Goal: Task Accomplishment & Management: Manage account settings

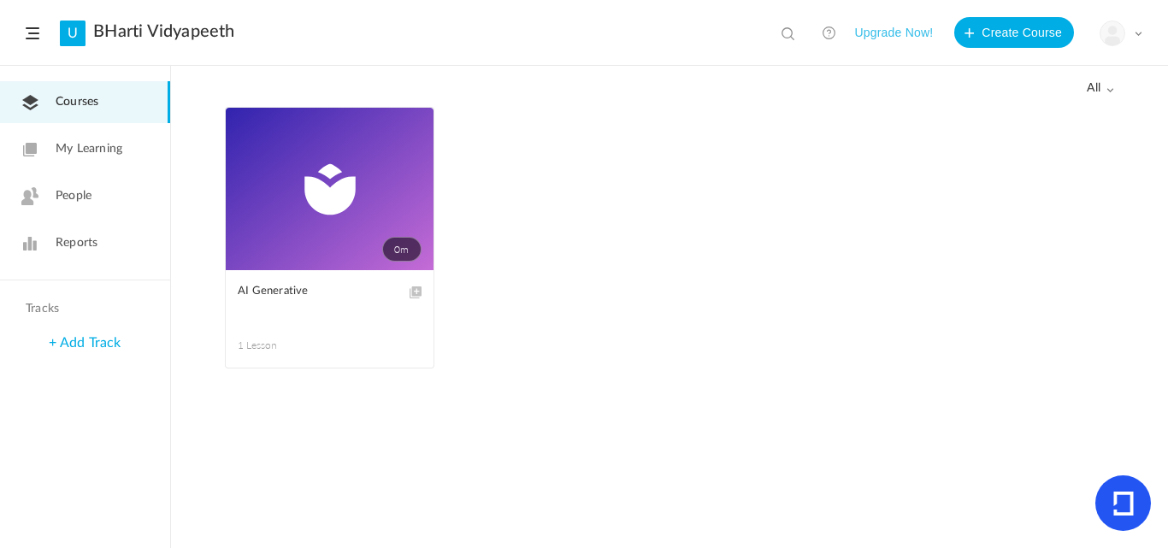
click at [0, 0] on span at bounding box center [0, 0] width 0 height 0
click at [0, 0] on link "Delete" at bounding box center [0, 0] width 0 height 0
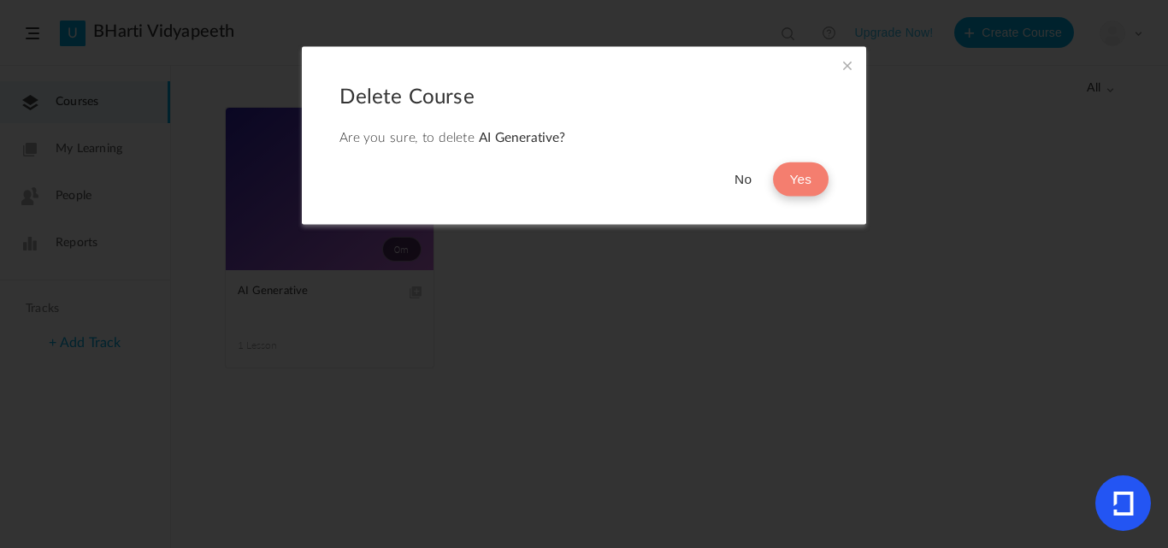
click at [792, 168] on button "Yes" at bounding box center [801, 179] width 56 height 34
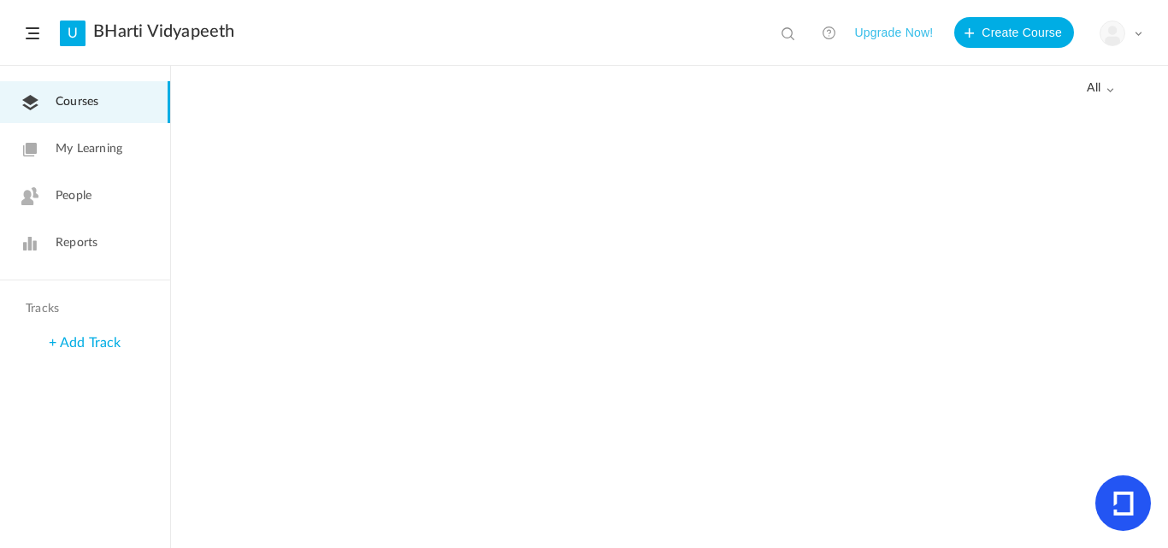
click at [1120, 27] on img at bounding box center [1113, 33] width 24 height 24
click at [1027, 71] on link "My Profile" at bounding box center [1061, 76] width 161 height 32
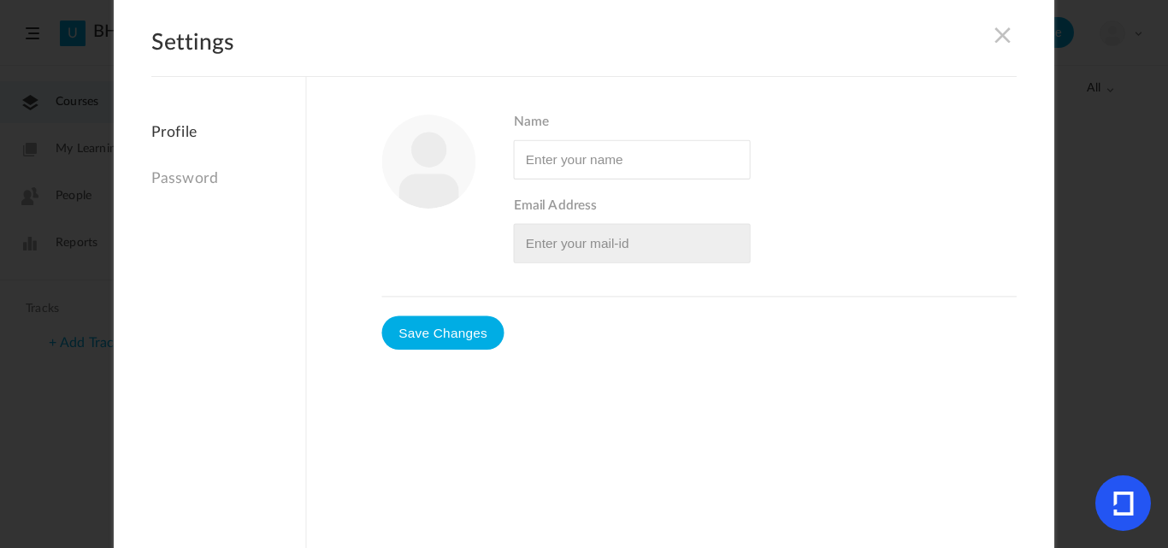
type input "Super admin"
type input "[EMAIL_ADDRESS][DOMAIN_NAME]"
click at [173, 177] on link "Password" at bounding box center [228, 178] width 154 height 37
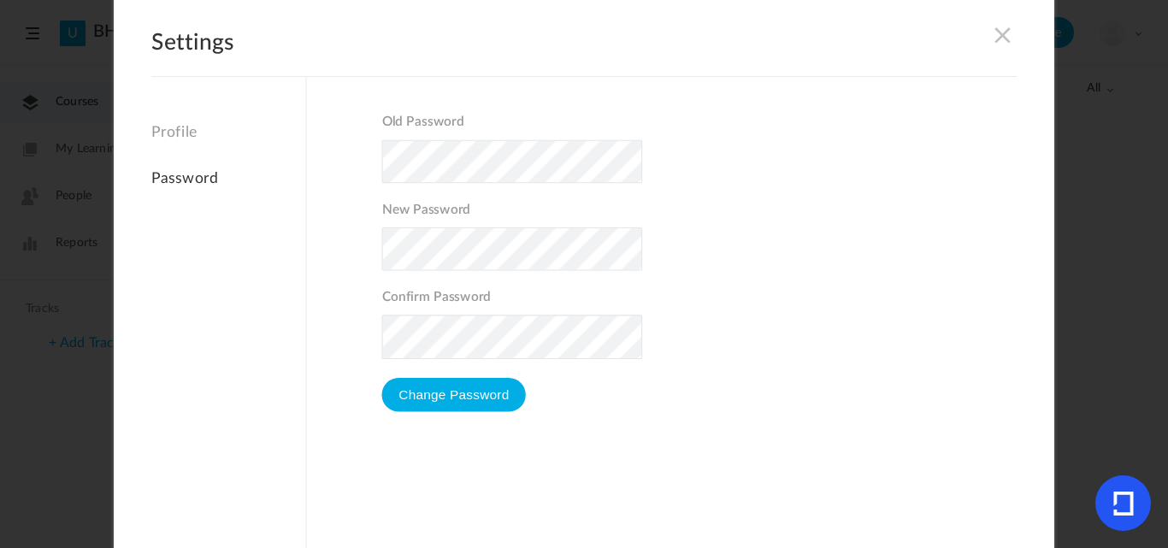
click at [171, 127] on link "Profile" at bounding box center [228, 137] width 154 height 27
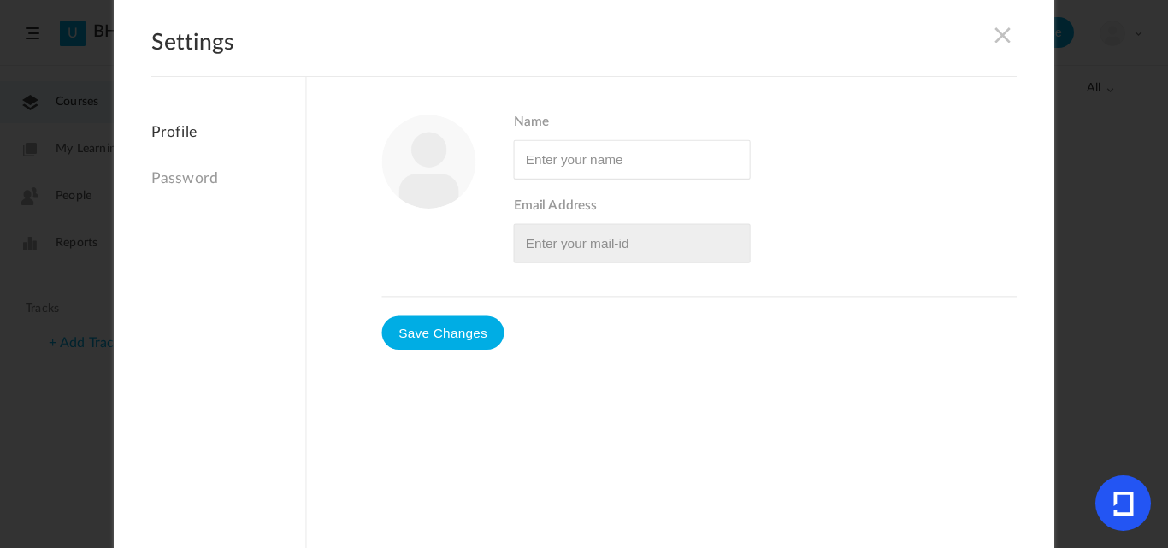
type input "Super admin"
type input "[EMAIL_ADDRESS][DOMAIN_NAME]"
click at [994, 22] on div "Settings Profile Password Name Email Address" at bounding box center [584, 274] width 941 height 564
click at [995, 35] on span at bounding box center [1003, 34] width 19 height 19
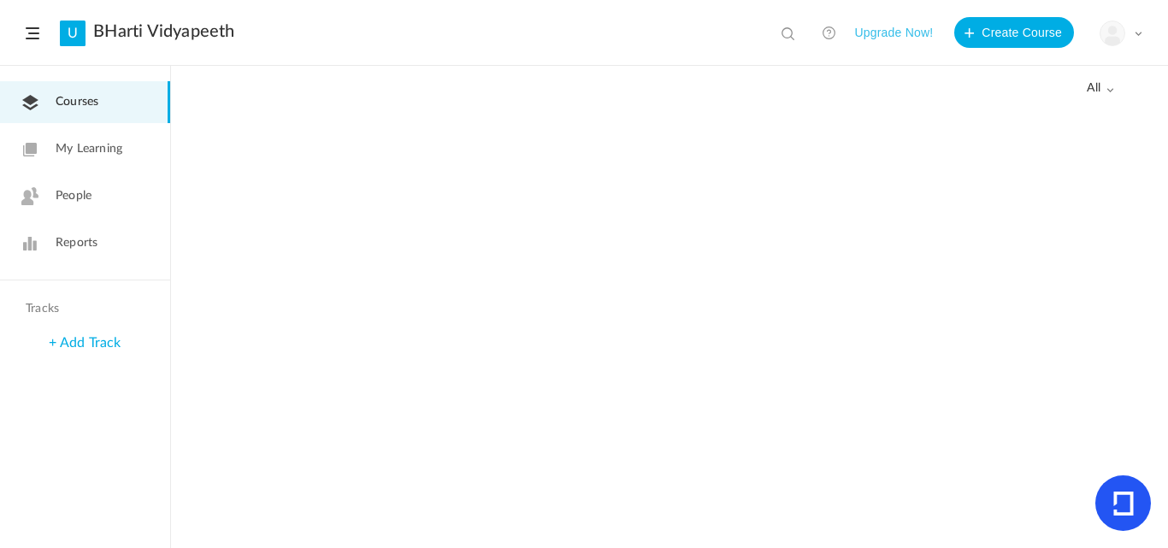
click at [1130, 33] on div "My Profile University Settings Current Plan Logout" at bounding box center [1121, 34] width 43 height 26
click at [1072, 76] on link "My Profile" at bounding box center [1061, 76] width 161 height 32
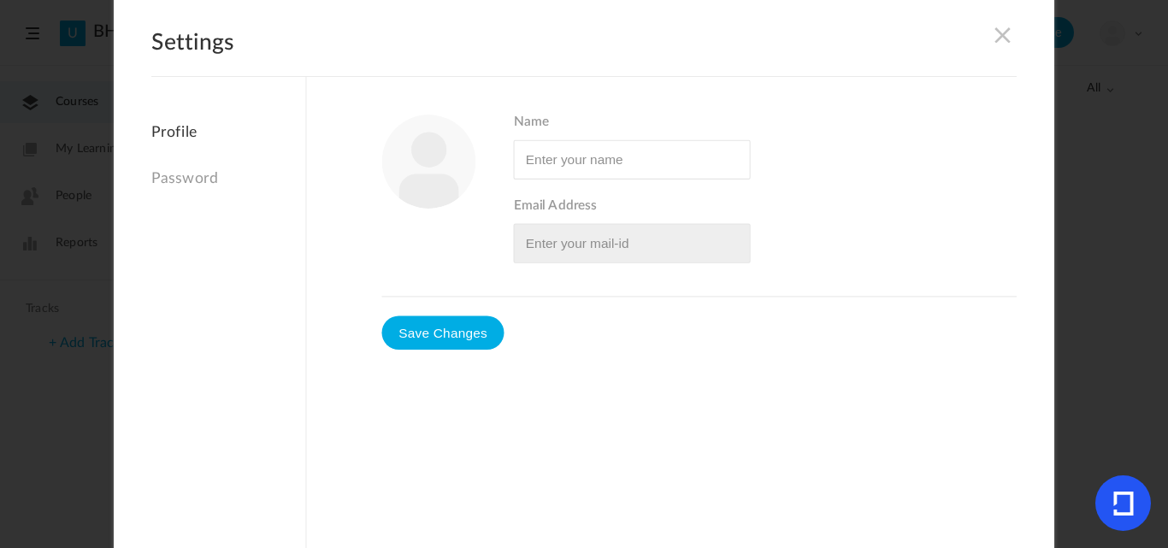
type input "Super admin"
type input "[EMAIL_ADDRESS][DOMAIN_NAME]"
click at [177, 176] on link "Password" at bounding box center [228, 178] width 154 height 37
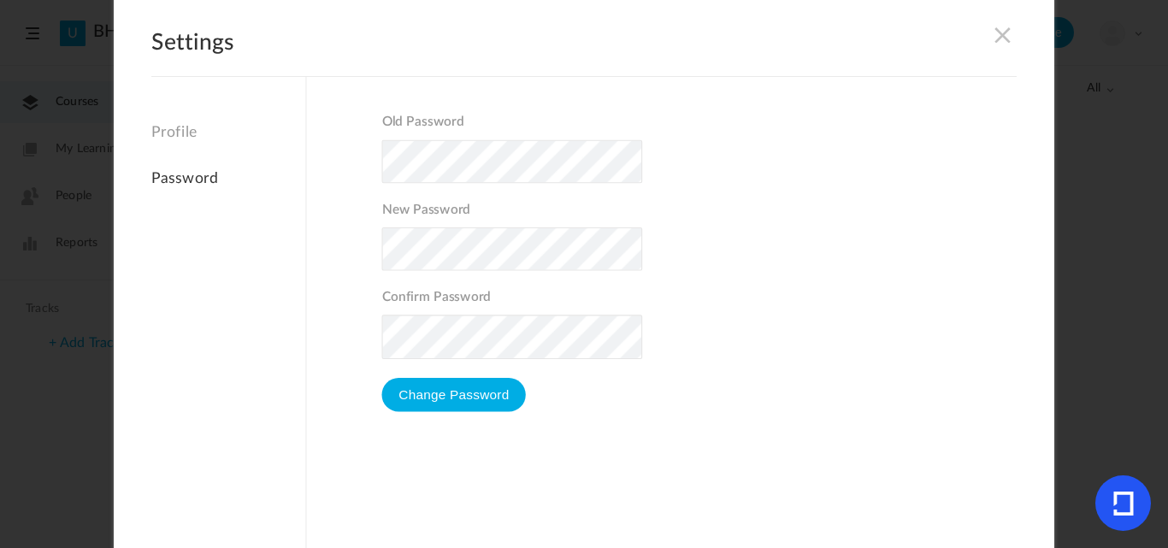
click at [1001, 39] on span at bounding box center [1003, 34] width 19 height 19
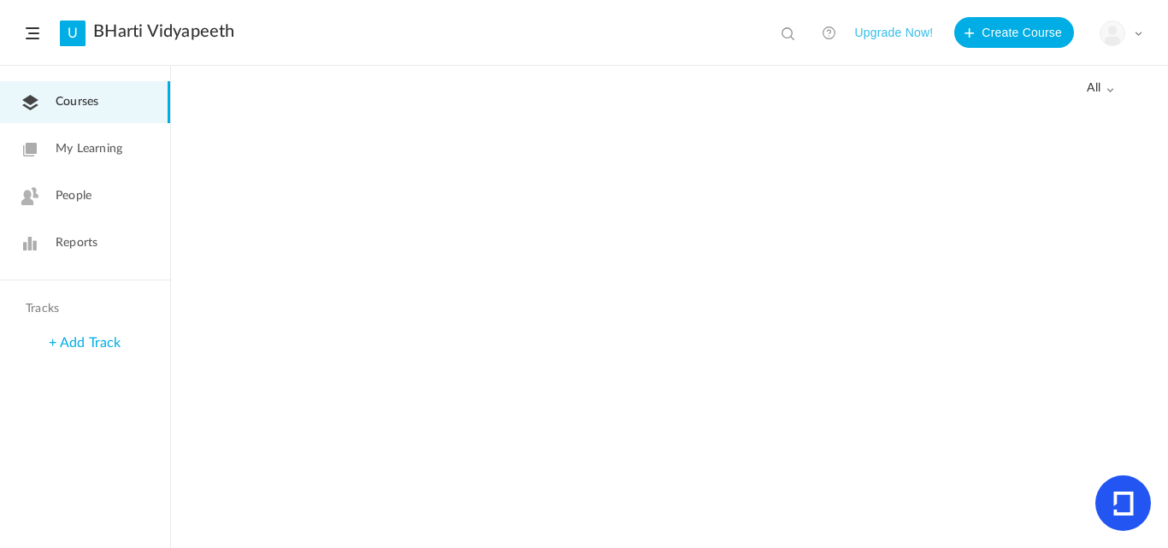
click at [80, 94] on span "Courses" at bounding box center [77, 102] width 43 height 18
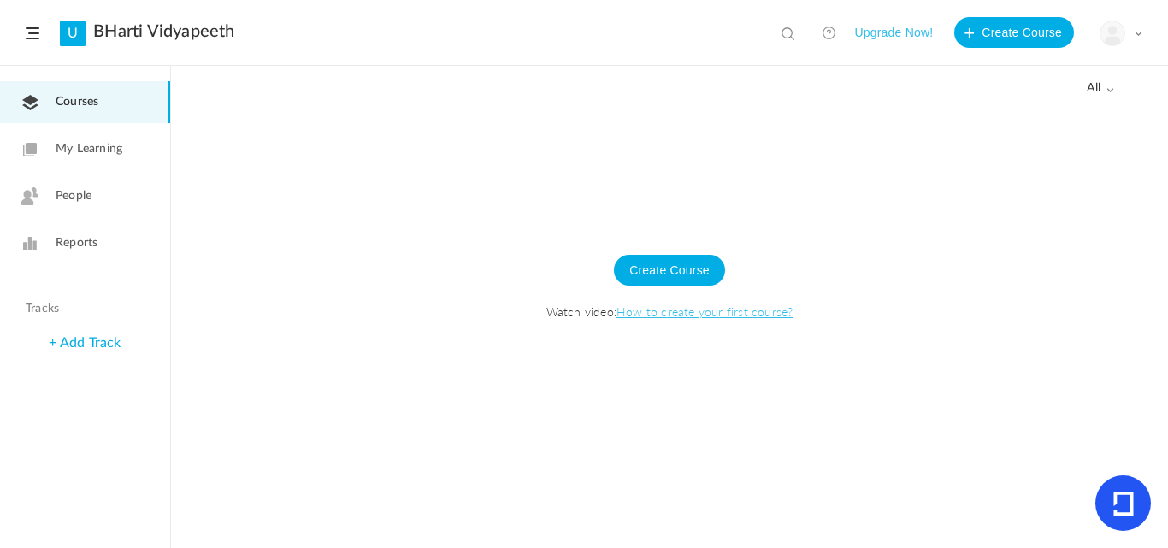
click at [113, 150] on span "My Learning" at bounding box center [89, 149] width 67 height 18
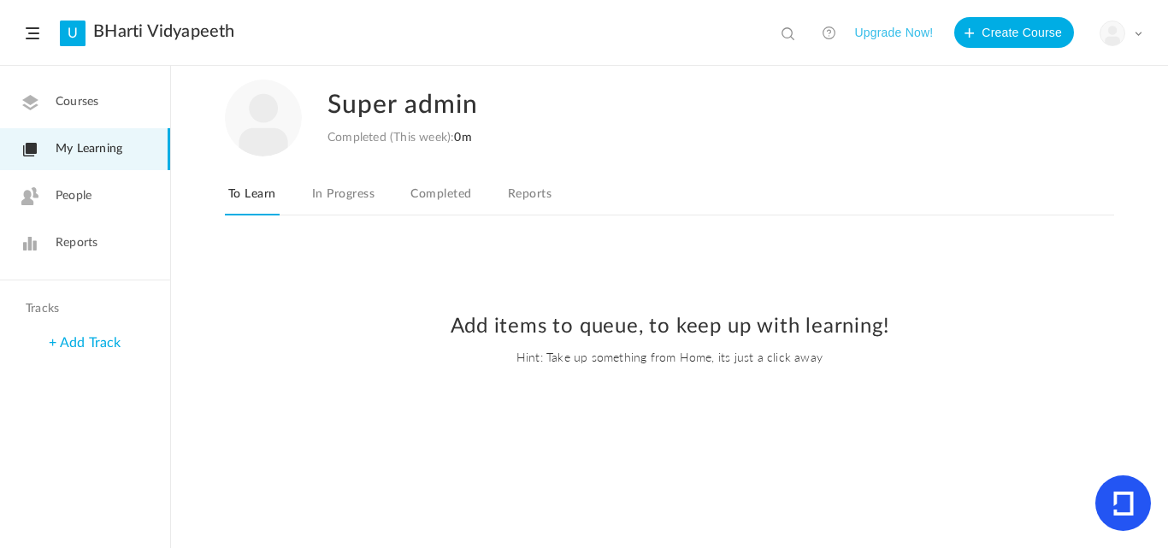
click at [374, 198] on link "In Progress" at bounding box center [343, 199] width 69 height 32
click at [441, 203] on link "Completed" at bounding box center [441, 199] width 68 height 32
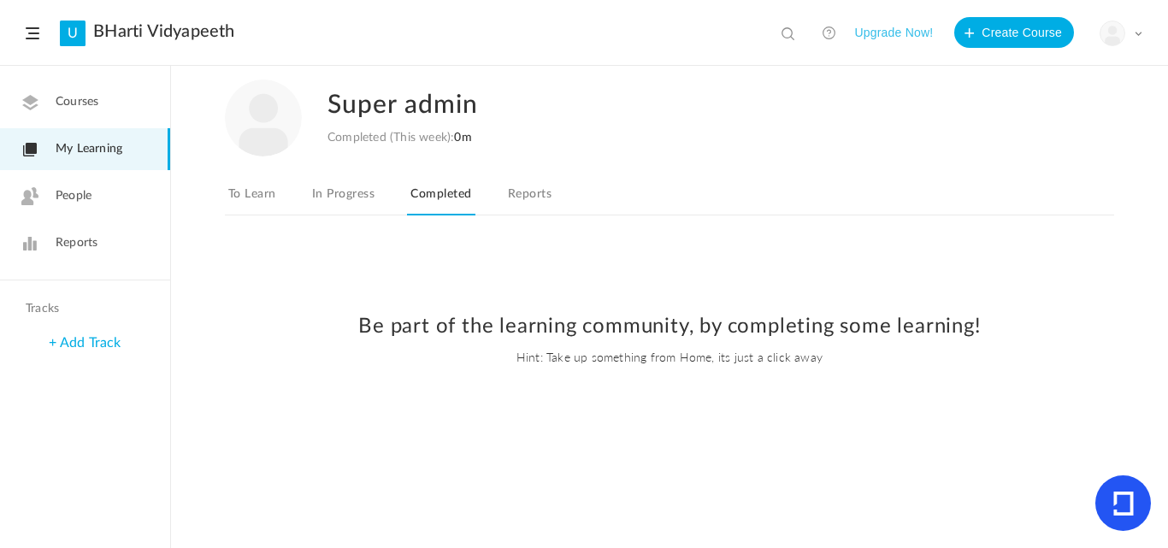
click at [518, 199] on link "Reports" at bounding box center [530, 199] width 50 height 32
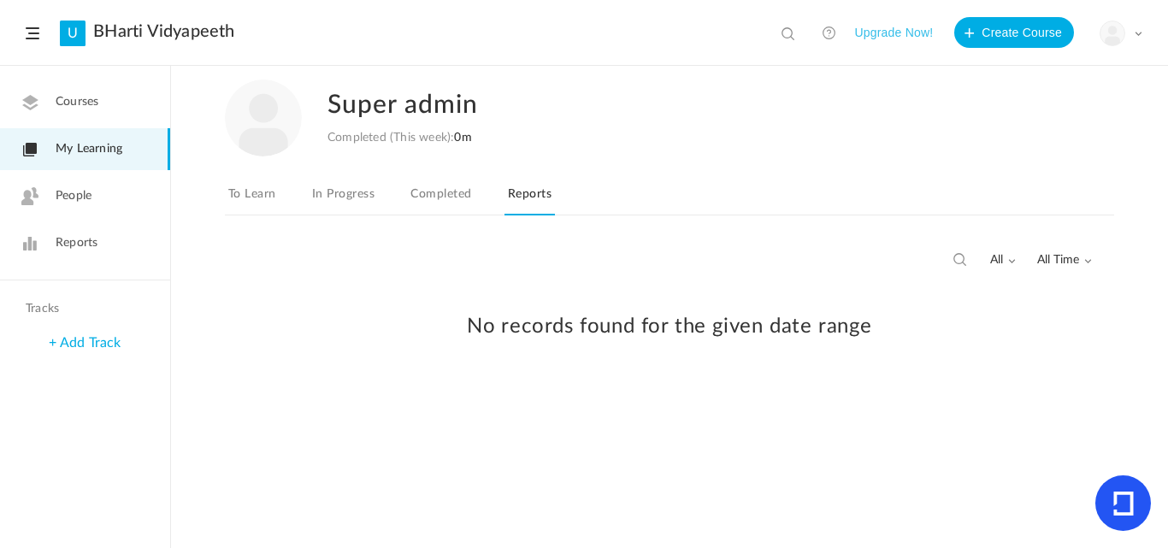
click at [1009, 261] on span at bounding box center [1011, 261] width 9 height 9
click at [915, 330] on link "Completed" at bounding box center [934, 329] width 161 height 32
click at [1007, 258] on span at bounding box center [1011, 261] width 9 height 9
click at [930, 362] on link "In Progress" at bounding box center [934, 361] width 161 height 32
click at [1069, 255] on span "All Time" at bounding box center [1064, 260] width 55 height 15
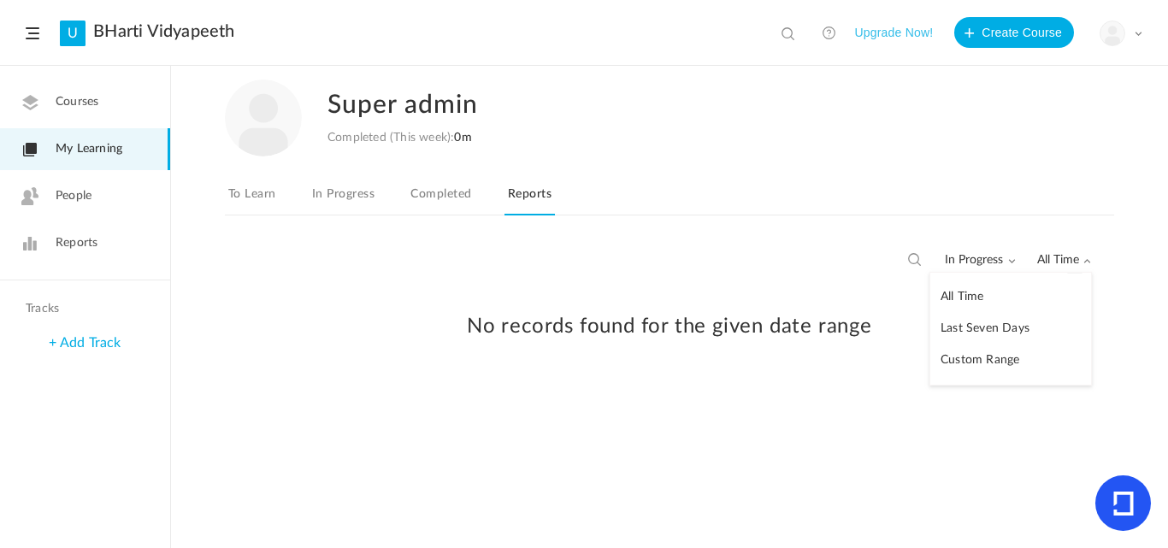
click at [1001, 327] on link "Last Seven Days" at bounding box center [1010, 329] width 161 height 32
click at [1038, 261] on span "Last Seven Days" at bounding box center [1042, 260] width 99 height 15
click at [978, 373] on link "Custom Range" at bounding box center [1010, 361] width 161 height 32
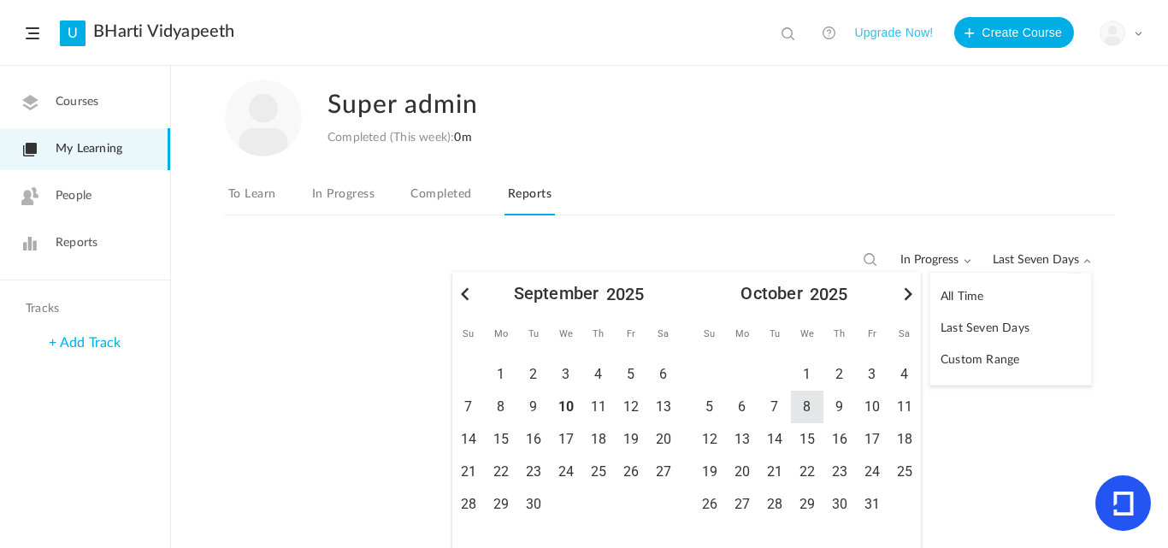
click at [799, 416] on div "8" at bounding box center [807, 407] width 32 height 32
click at [996, 427] on div at bounding box center [669, 407] width 889 height 212
click at [406, 309] on div "No records found for the given date range" at bounding box center [669, 331] width 963 height 136
click at [461, 296] on iron-icon at bounding box center [465, 294] width 26 height 26
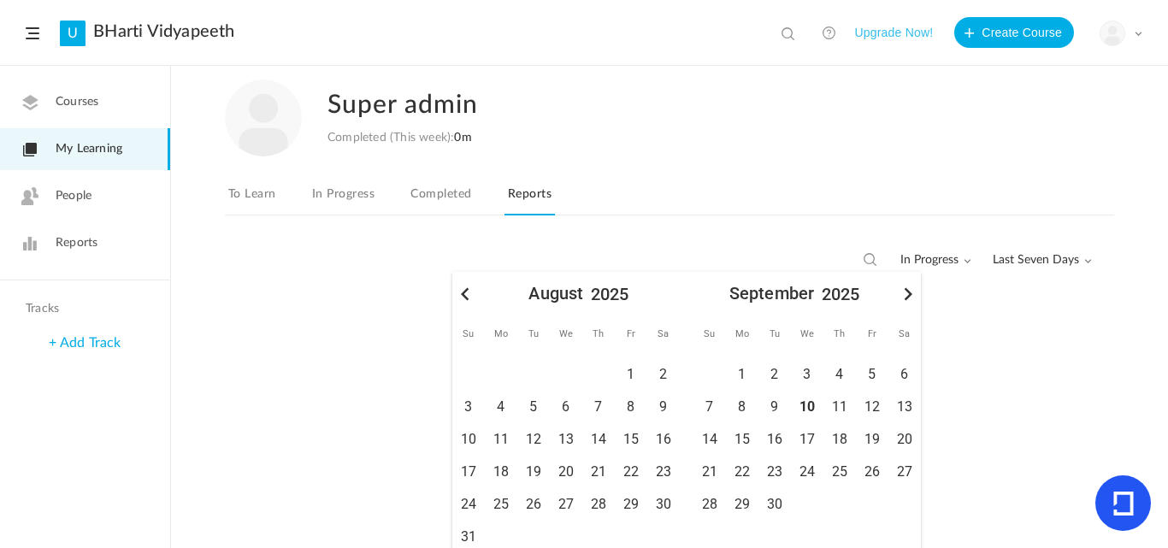
click at [1011, 299] on div "No records found for the given date range" at bounding box center [669, 331] width 963 height 136
click at [817, 149] on div "Super admin Completed (This week): 0m" at bounding box center [669, 118] width 889 height 77
click at [1045, 256] on span "Last Seven Days" at bounding box center [1042, 260] width 99 height 15
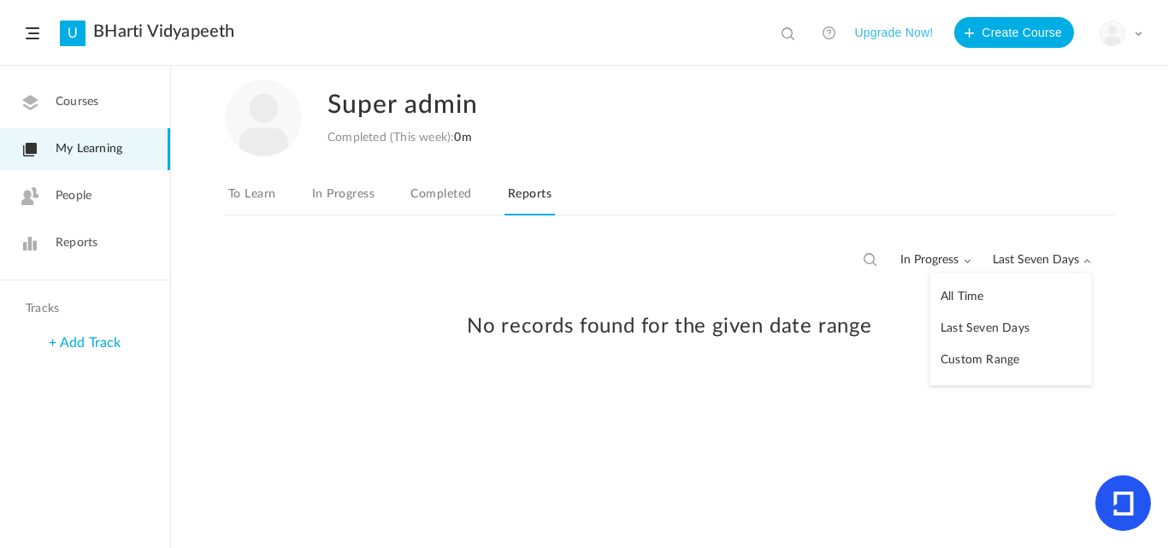
click at [569, 285] on div "No records found for the given date range" at bounding box center [669, 331] width 963 height 136
click at [84, 112] on link "Courses" at bounding box center [85, 102] width 170 height 42
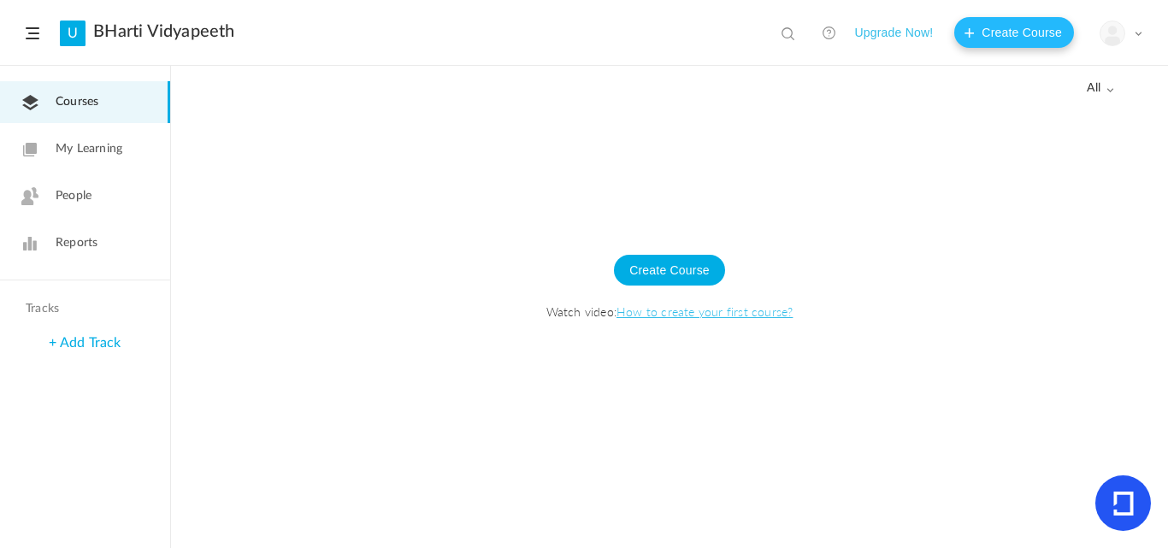
click at [986, 25] on button "Create Course" at bounding box center [1014, 32] width 120 height 31
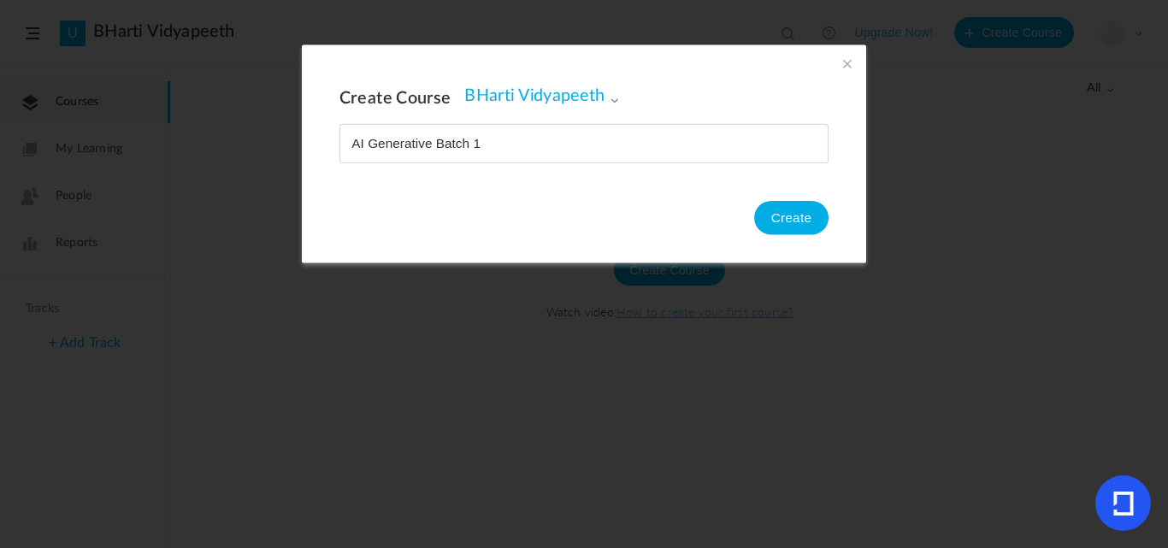
type input "AI Generative Batch 1"
click at [811, 209] on button "Create" at bounding box center [791, 218] width 74 height 34
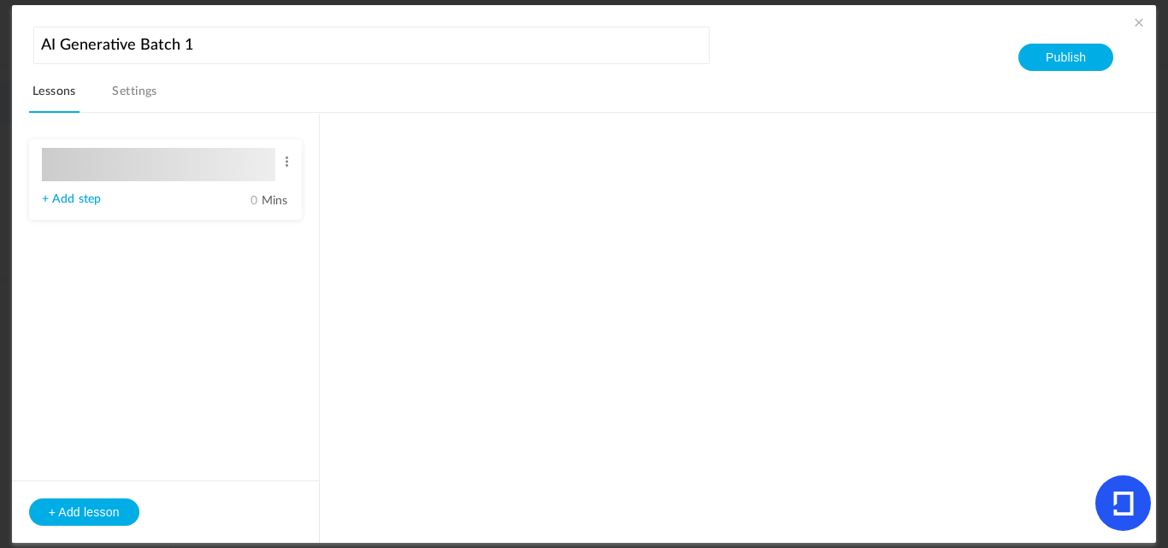
type input "Lesson 1"
type input "0"
type input "Step 1"
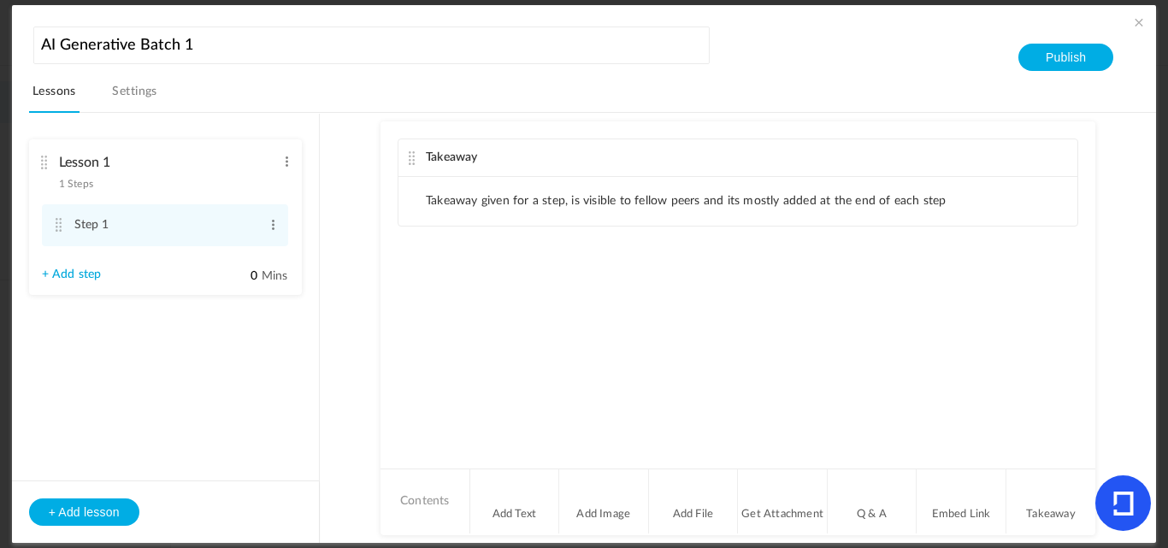
click at [469, 209] on li "Takeaway given for a step, is visible to fellow peers and its mostly added at t…" at bounding box center [686, 201] width 521 height 15
click at [425, 485] on li "Contents" at bounding box center [426, 501] width 90 height 64
click at [422, 503] on li "Contents" at bounding box center [426, 501] width 90 height 64
click at [516, 510] on li "Add Text" at bounding box center [515, 501] width 90 height 64
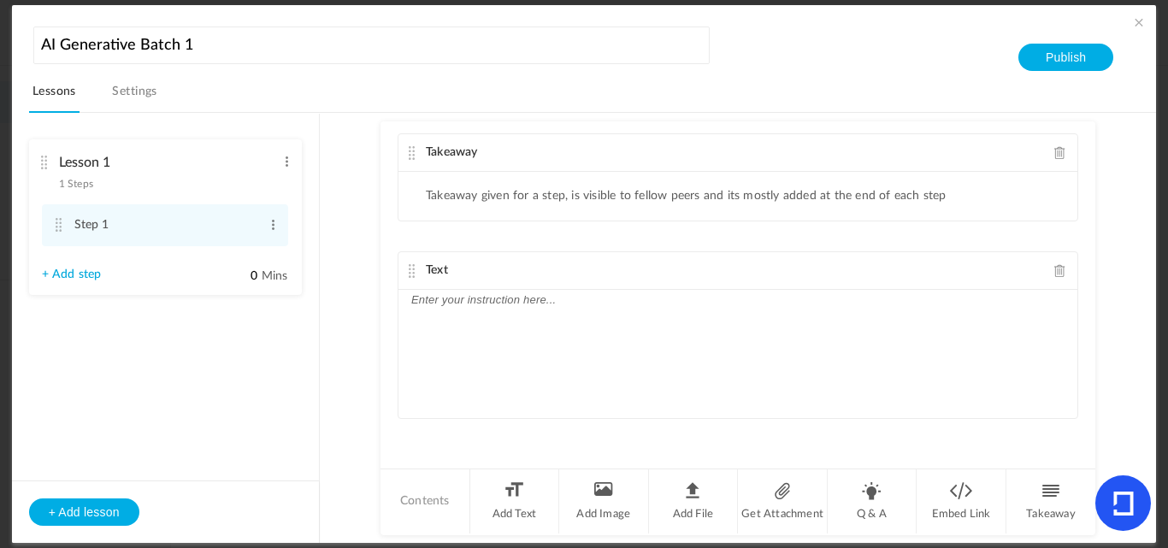
click at [444, 343] on div at bounding box center [737, 354] width 679 height 128
click at [953, 497] on li "Embed Link" at bounding box center [962, 501] width 90 height 64
click at [1045, 153] on div "Takeaway" at bounding box center [737, 158] width 679 height 38
click at [1054, 162] on span at bounding box center [1060, 157] width 12 height 13
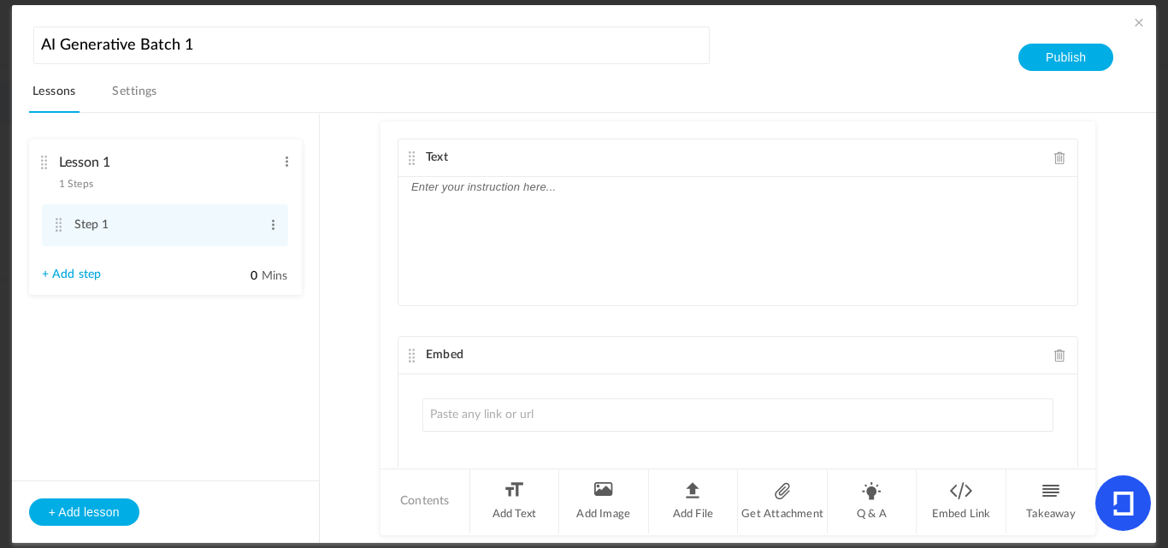
click at [1054, 156] on span at bounding box center [1060, 157] width 12 height 13
click at [1055, 156] on span at bounding box center [1060, 157] width 12 height 13
click at [960, 503] on li "Embed Link" at bounding box center [962, 501] width 90 height 64
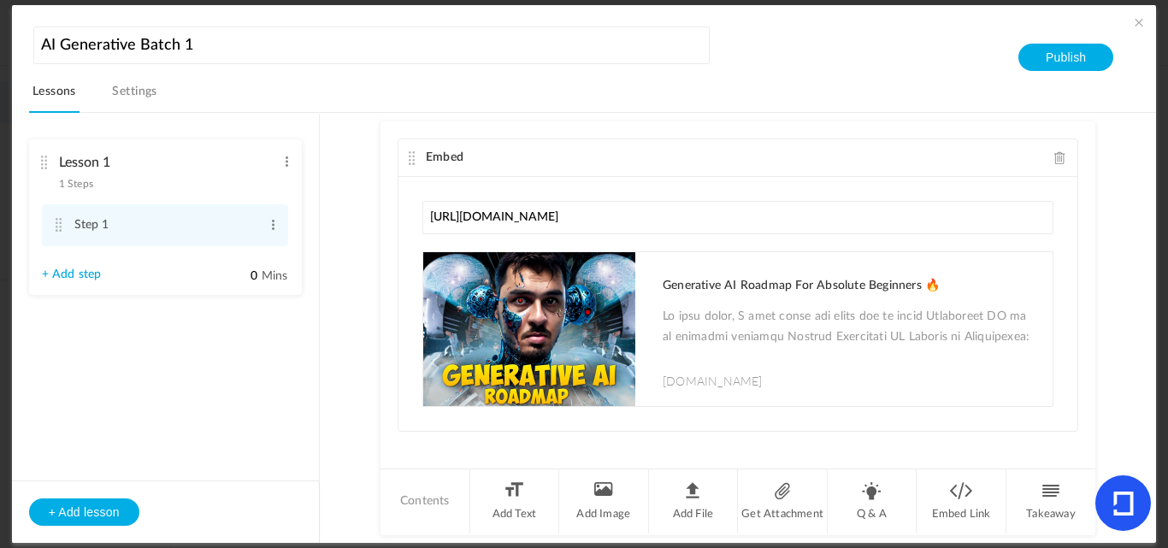
type input "[URL][DOMAIN_NAME]"
click at [1054, 159] on span at bounding box center [1060, 157] width 12 height 13
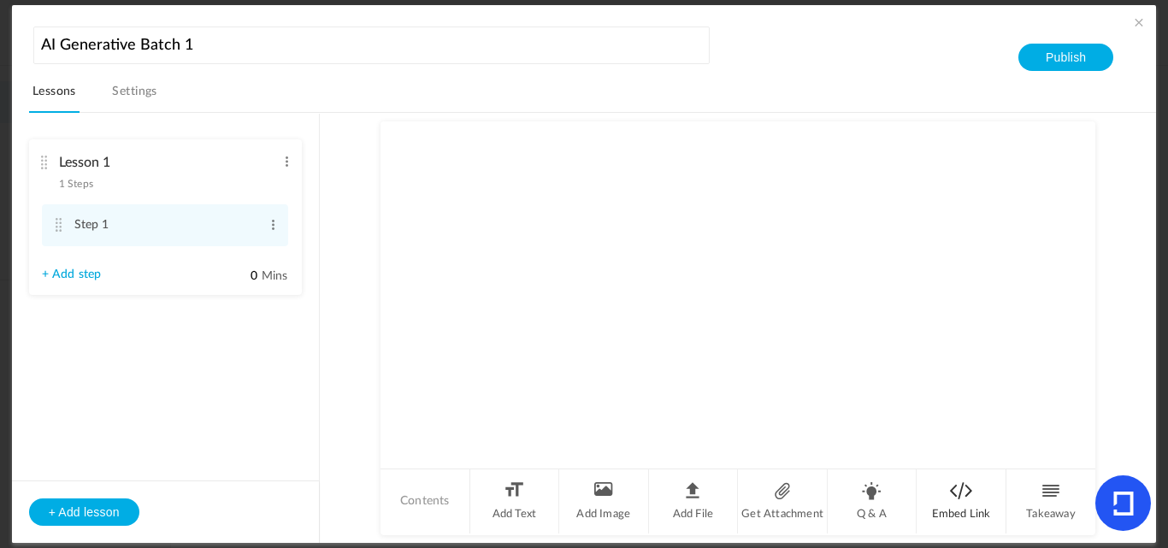
click at [949, 499] on li "Embed Link" at bounding box center [962, 501] width 90 height 64
click at [471, 215] on input "text" at bounding box center [737, 217] width 631 height 33
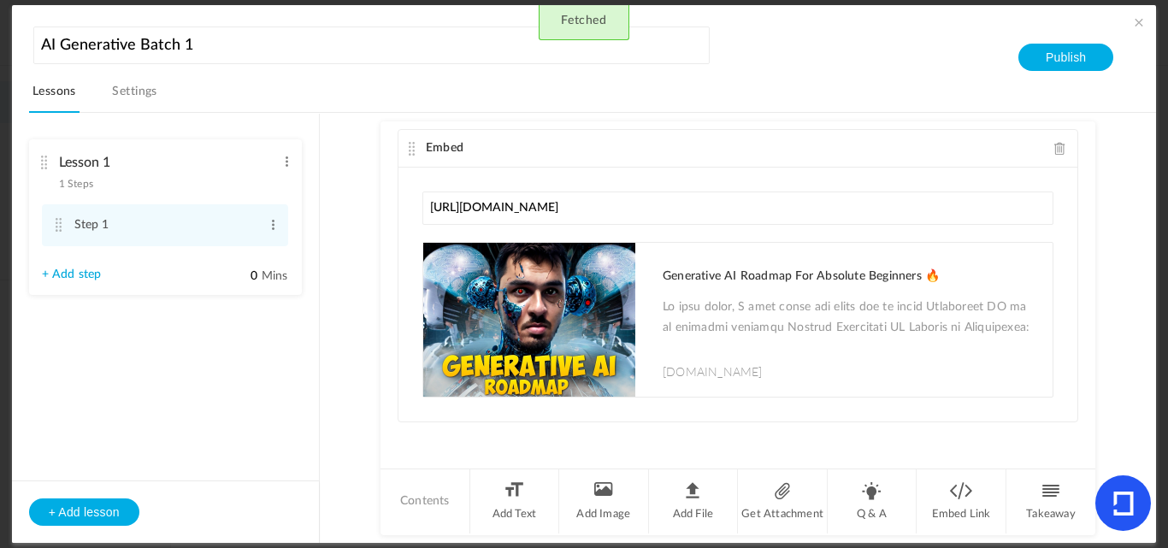
scroll to position [12, 0]
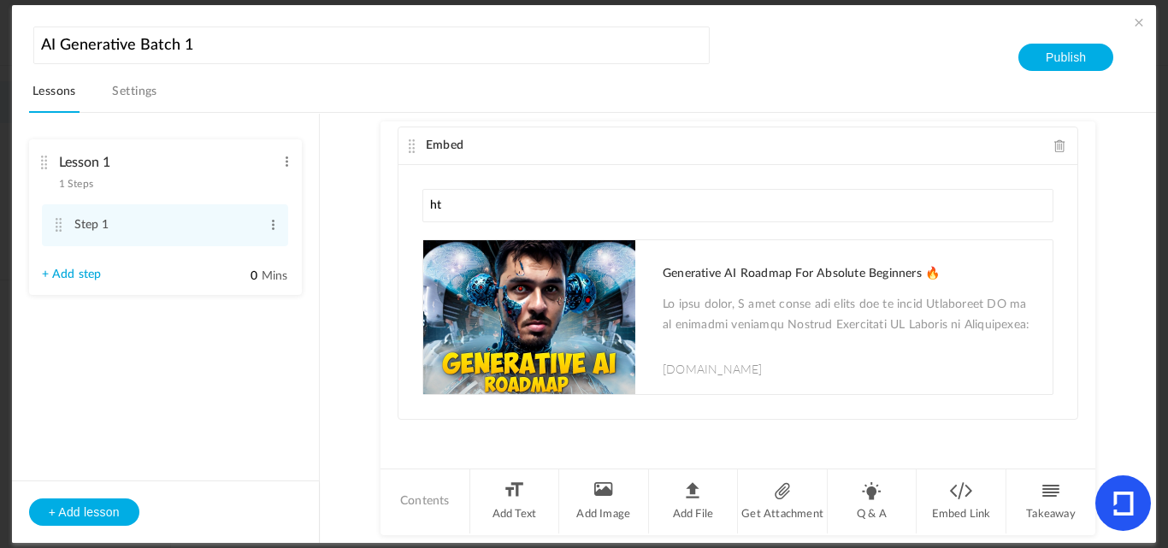
type input "h"
click at [1056, 142] on span at bounding box center [1060, 145] width 12 height 13
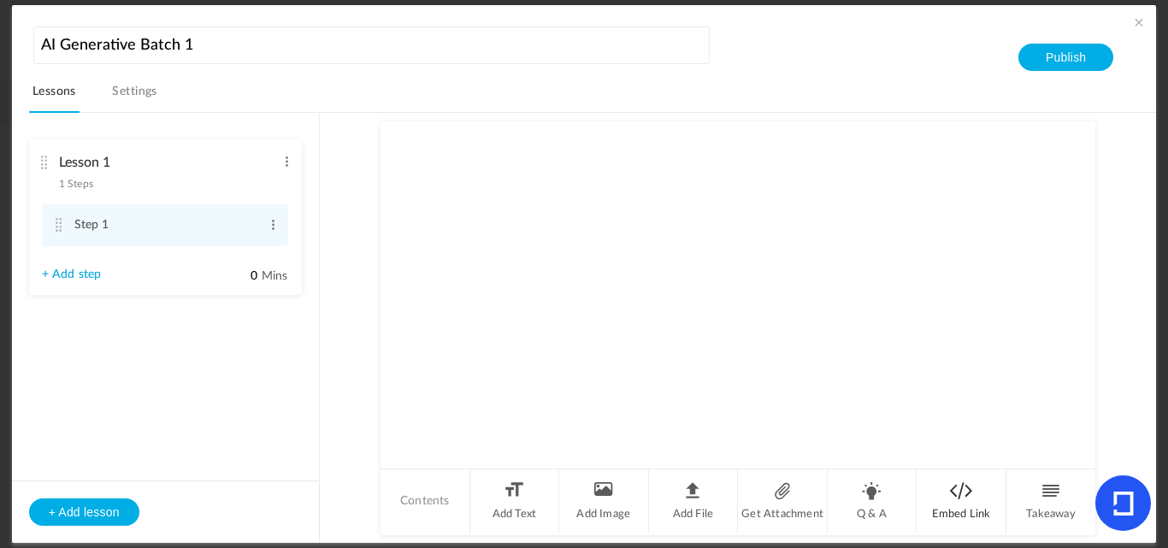
click at [947, 499] on li "Embed Link" at bounding box center [962, 501] width 90 height 64
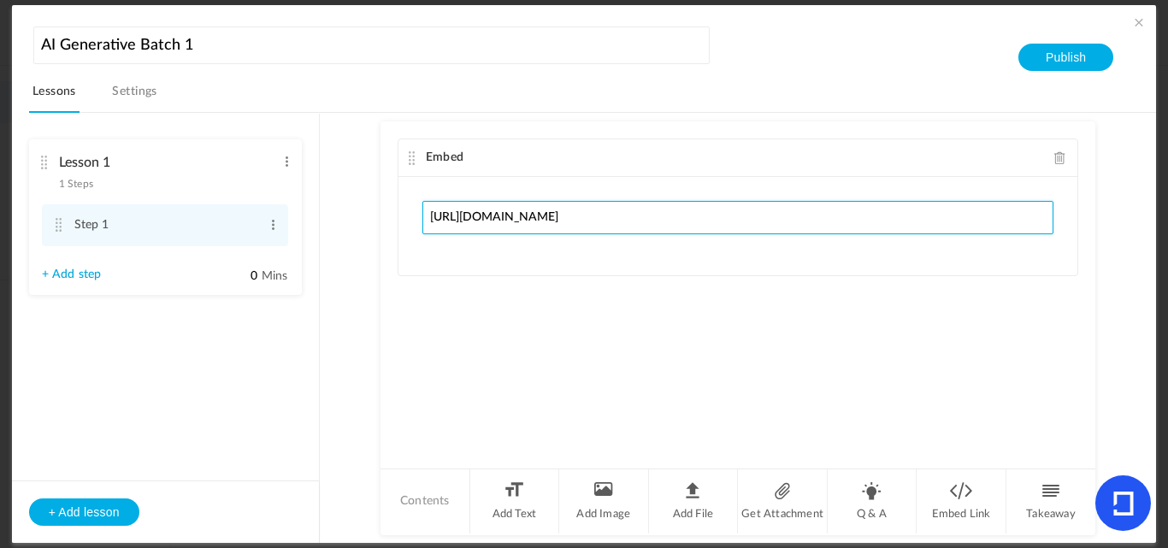
drag, startPoint x: 885, startPoint y: 209, endPoint x: 0, endPoint y: 215, distance: 885.0
click at [0, 215] on section "AI Generative Batch 1 Lessons Settings Publish Lesson 1 1 Steps Edit Delete Ste…" at bounding box center [584, 274] width 1168 height 548
paste input "-8FscI"
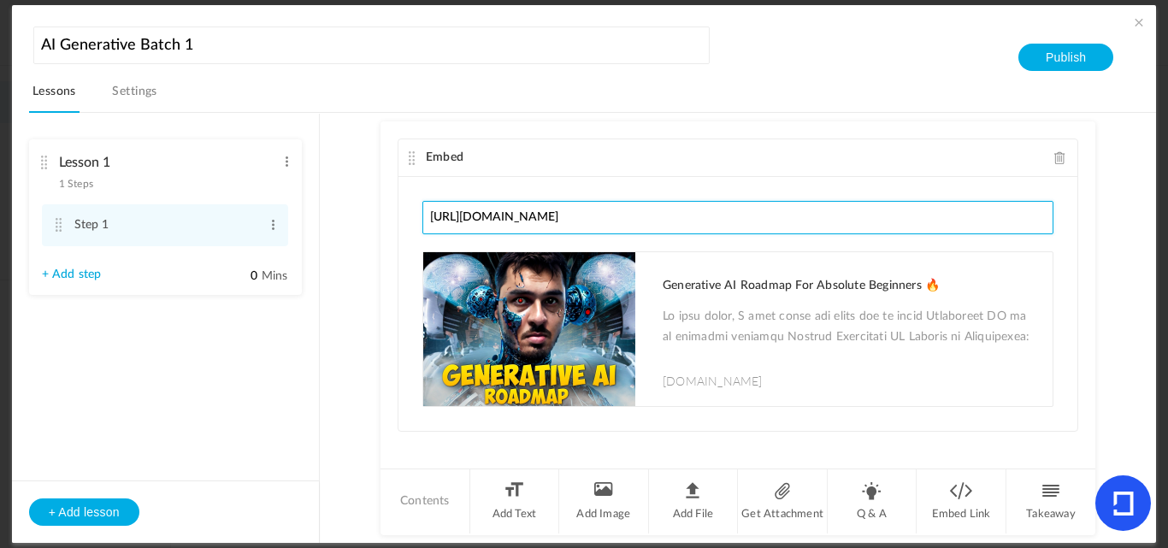
type input "[URL][DOMAIN_NAME]"
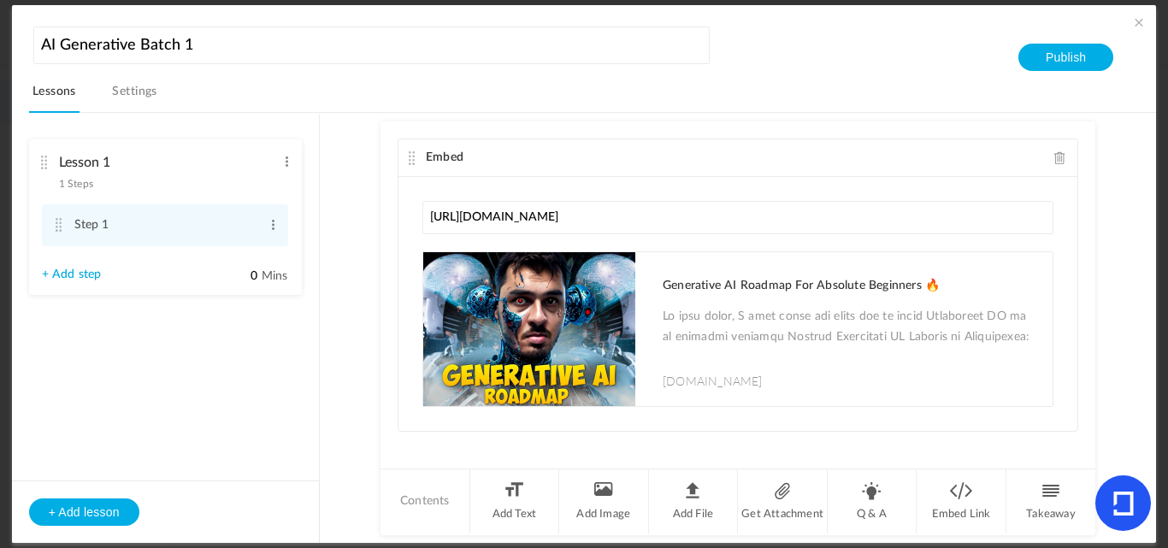
click at [529, 162] on div "Embed" at bounding box center [737, 158] width 679 height 38
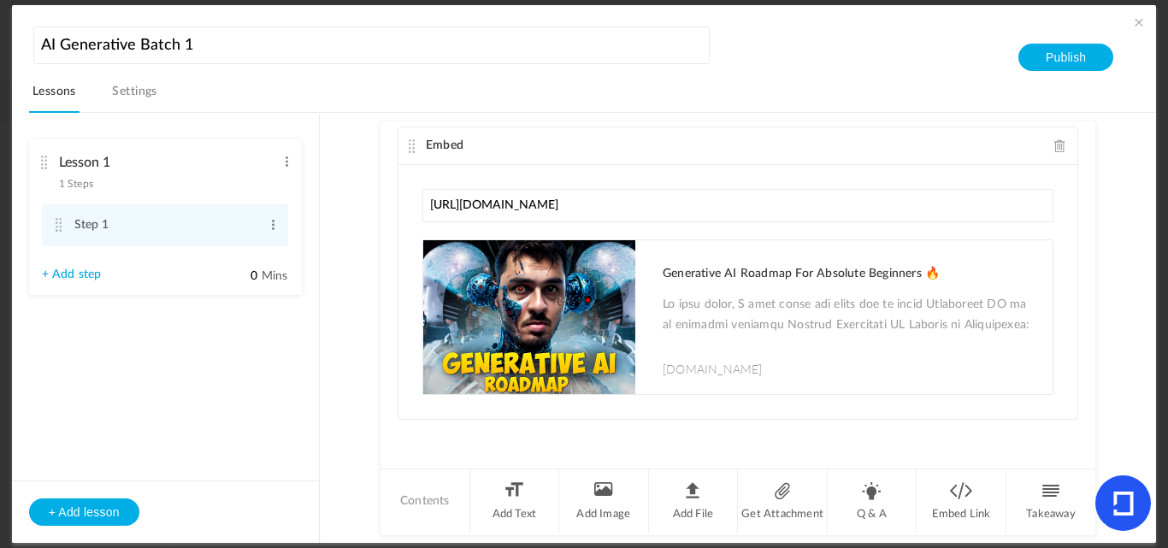
click at [1054, 150] on span at bounding box center [1060, 145] width 12 height 13
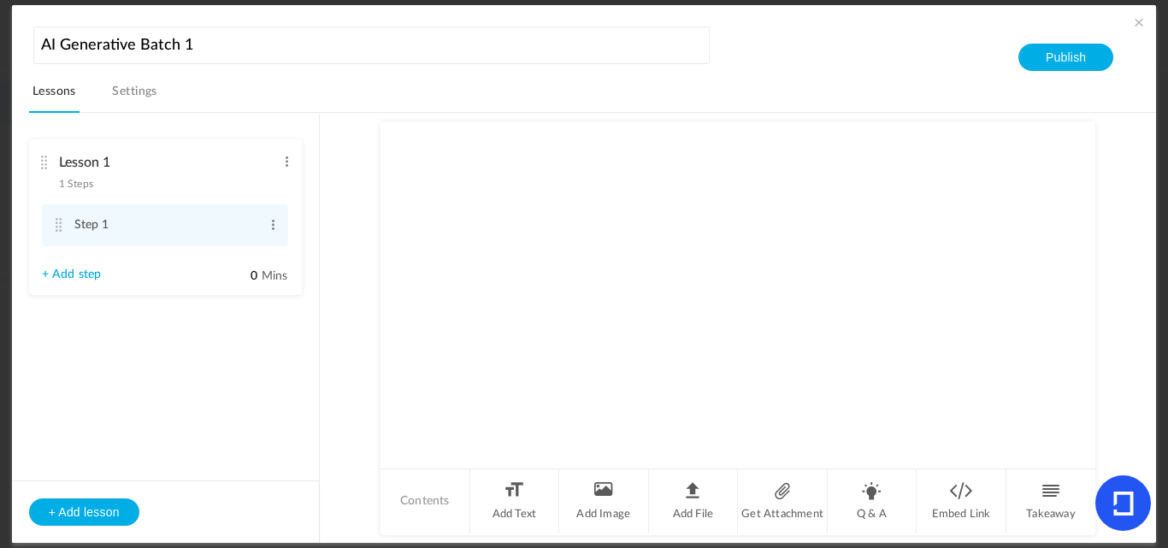
scroll to position [0, 0]
click at [959, 505] on li "Embed Link" at bounding box center [962, 501] width 90 height 64
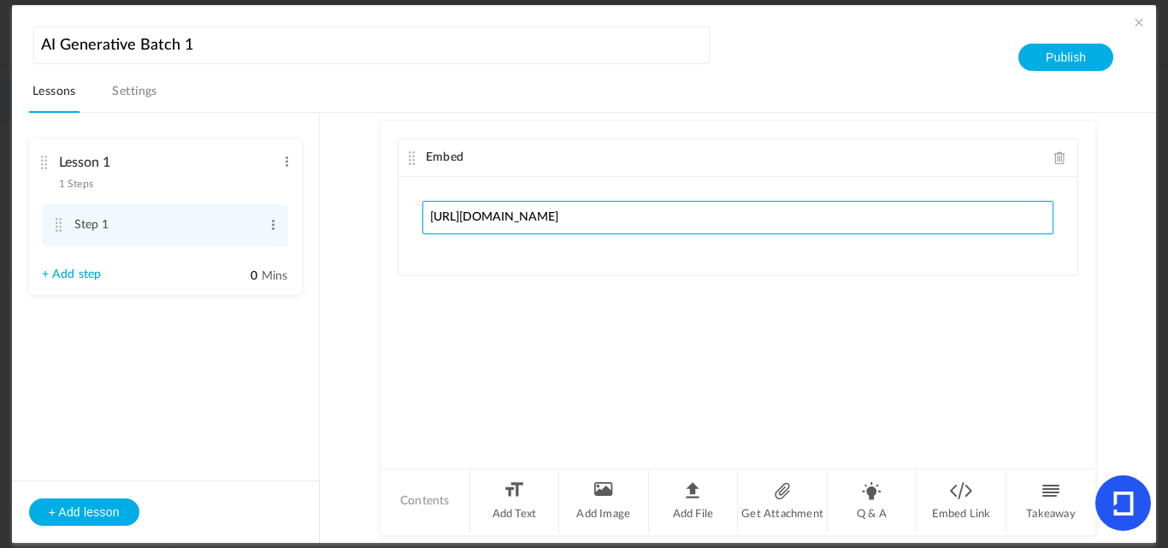
drag, startPoint x: 646, startPoint y: 215, endPoint x: 294, endPoint y: 224, distance: 352.4
click at [294, 224] on section "Lesson 1 1 Steps Edit Delete Step 1 Edit Delete" at bounding box center [593, 328] width 1087 height 430
paste input "6dqAwh2MCg0"
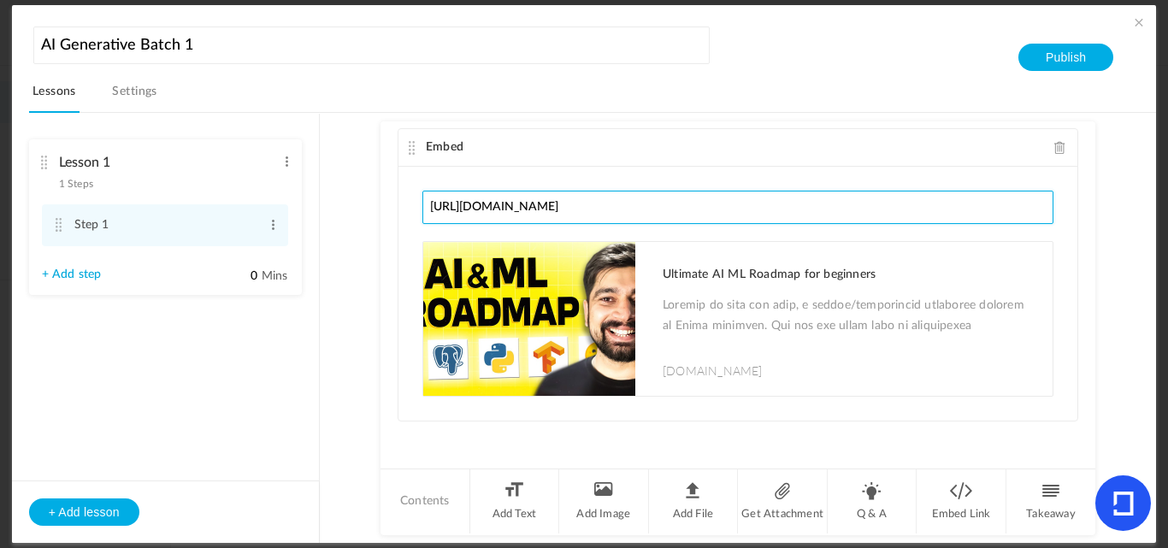
scroll to position [12, 0]
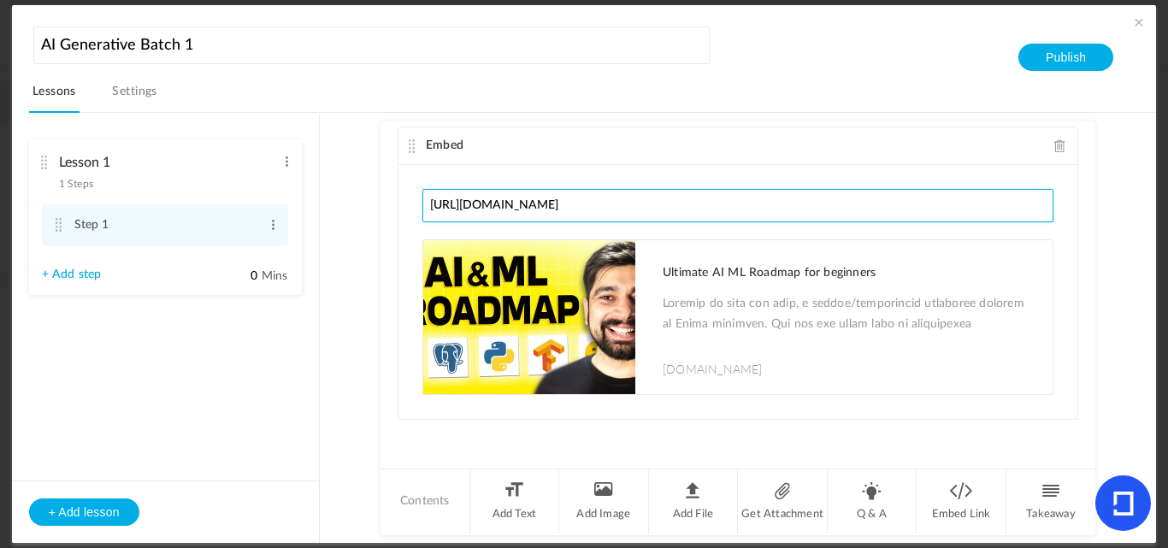
type input "https://www.youtube.com/watch?v=6dqAwh2MCg0"
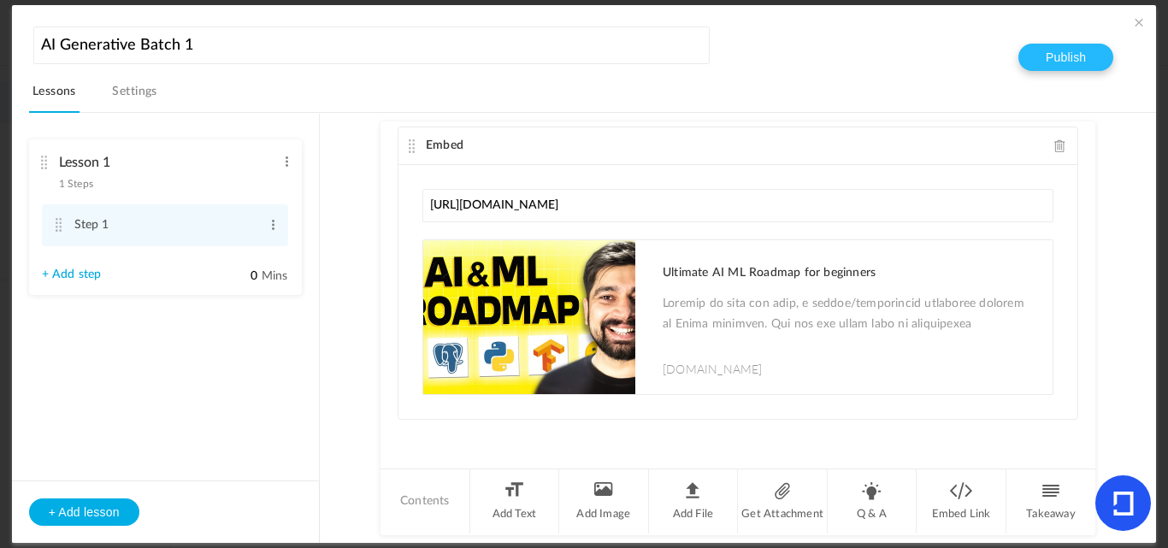
click at [1061, 62] on button "Publish" at bounding box center [1065, 57] width 95 height 27
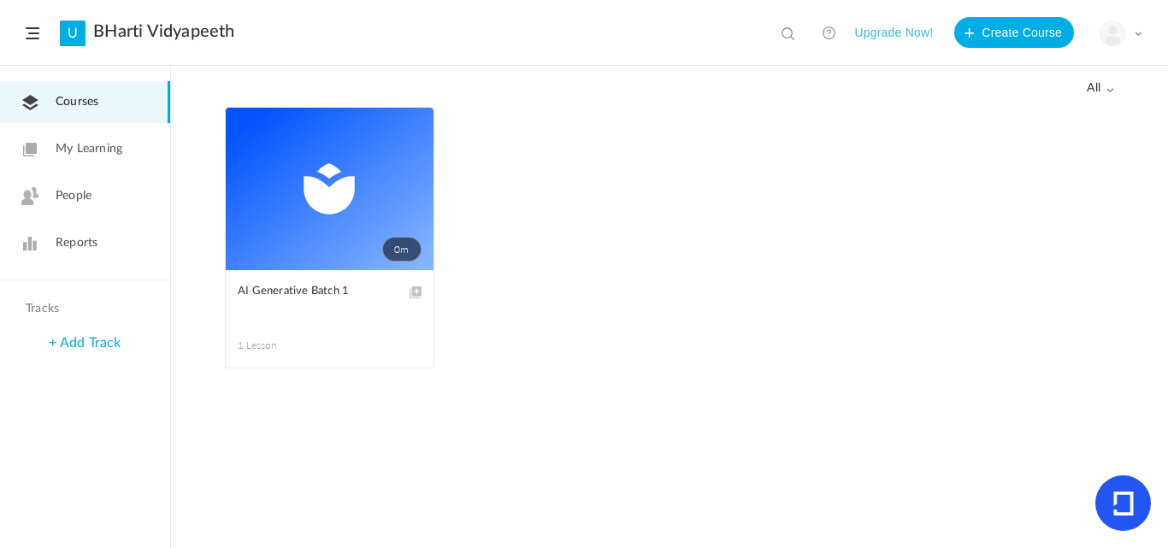
click at [0, 0] on span at bounding box center [0, 0] width 0 height 0
click at [0, 0] on link "Edit" at bounding box center [0, 0] width 0 height 0
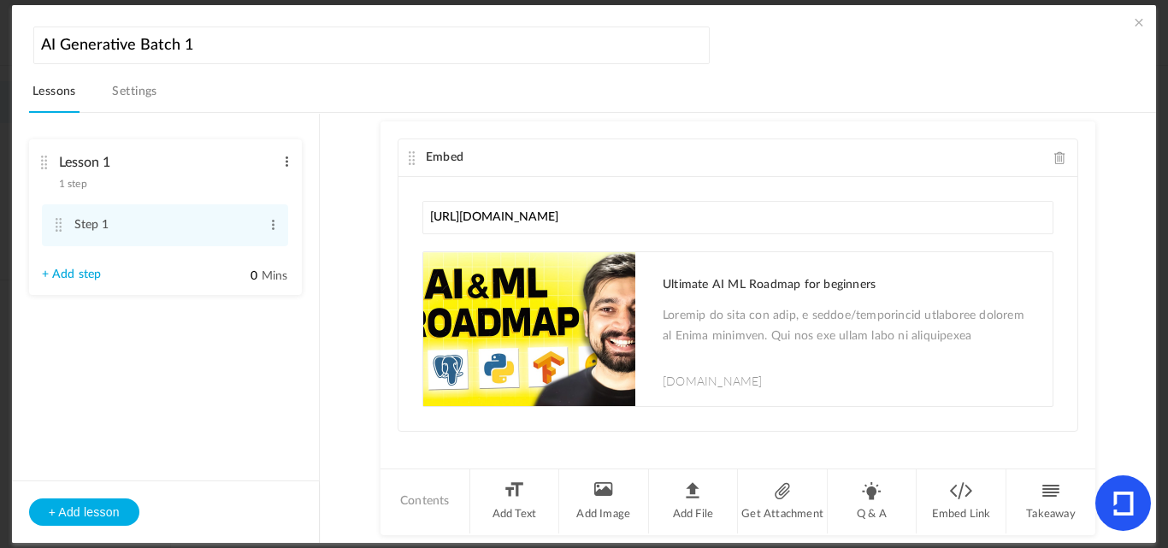
click at [282, 160] on span at bounding box center [286, 161] width 13 height 17
click at [149, 406] on aside "Lesson 1 1 step Edit Delete Step 1 Edit Delete 0 Mins" at bounding box center [166, 328] width 308 height 428
click at [80, 274] on link "+ Add step" at bounding box center [72, 275] width 60 height 15
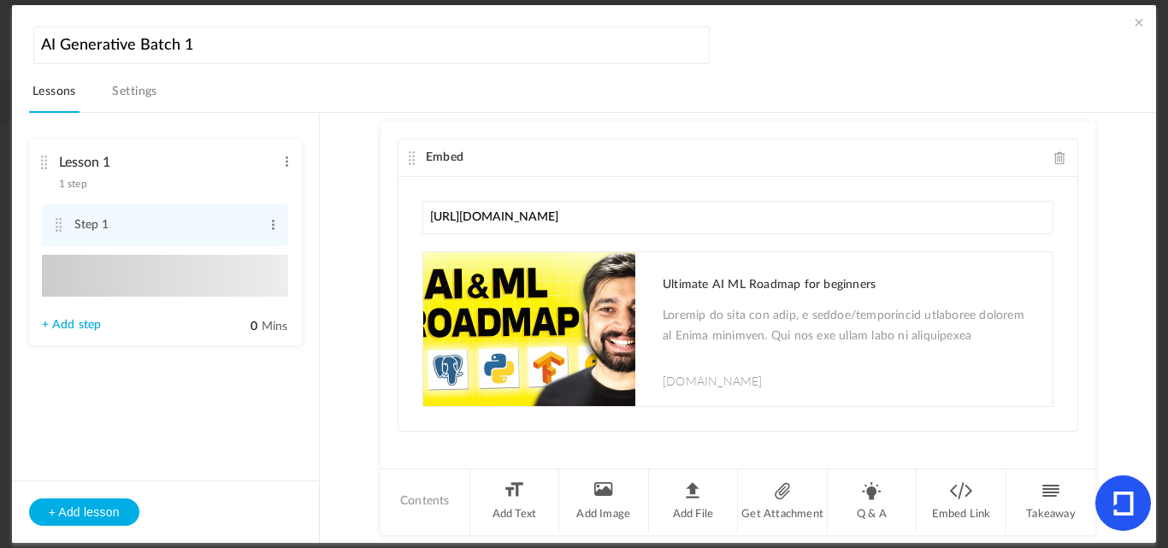
type input "Step 2"
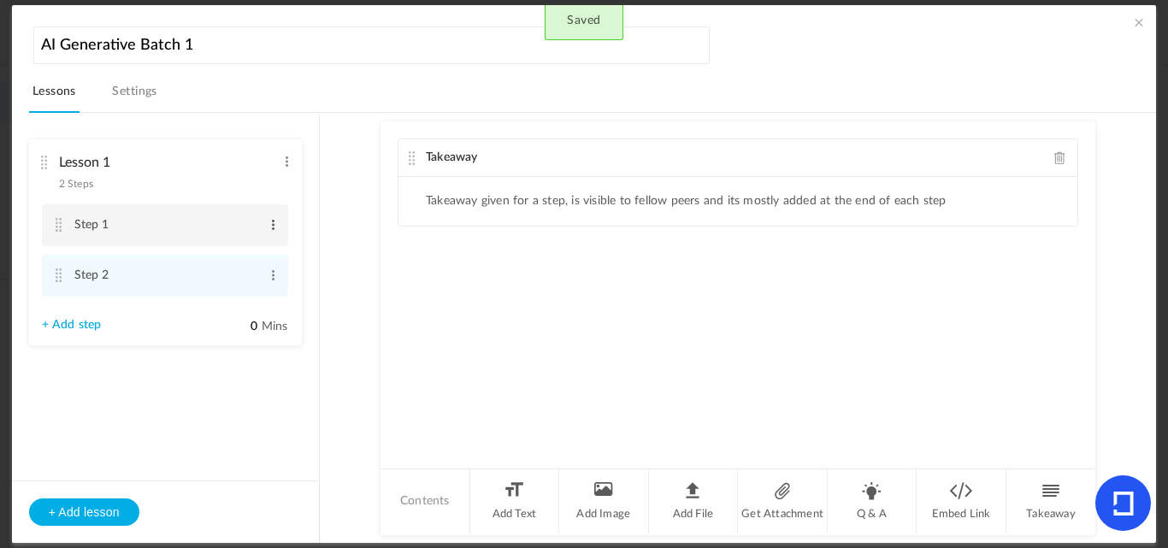
click at [274, 221] on span at bounding box center [273, 224] width 13 height 17
click at [241, 251] on link "Edit" at bounding box center [245, 253] width 67 height 21
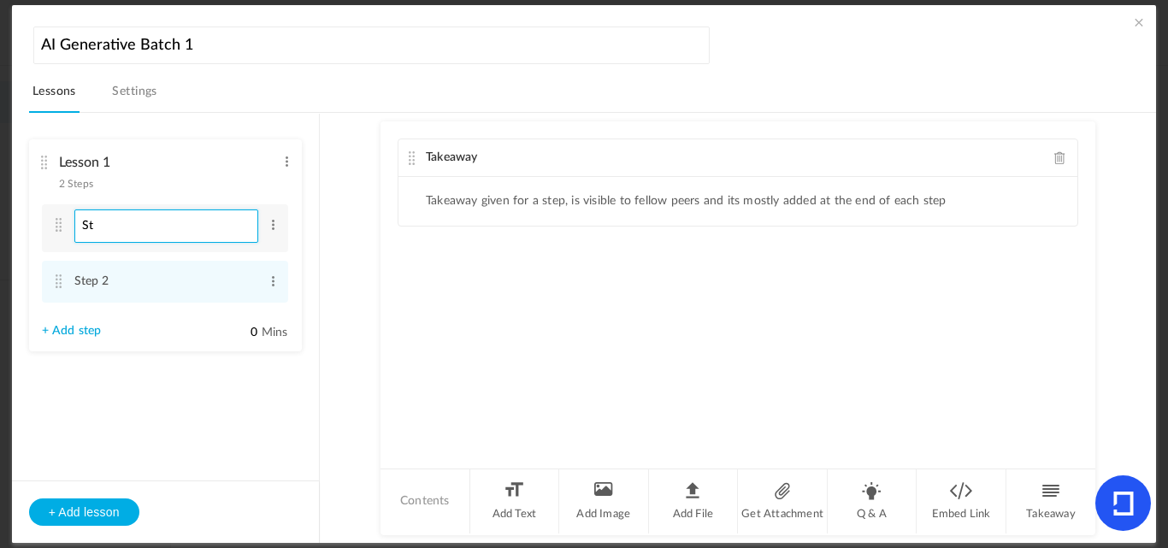
type input "S"
type input "AI 1"
click at [282, 158] on span at bounding box center [286, 161] width 13 height 17
click at [389, 314] on div "Takeaway Takeaway given for a step, is visible to fellow peers and its mostly a…" at bounding box center [738, 293] width 715 height 345
click at [518, 209] on ul "Takeaway given for a step, is visible to fellow peers and its mostly added at t…" at bounding box center [737, 201] width 679 height 49
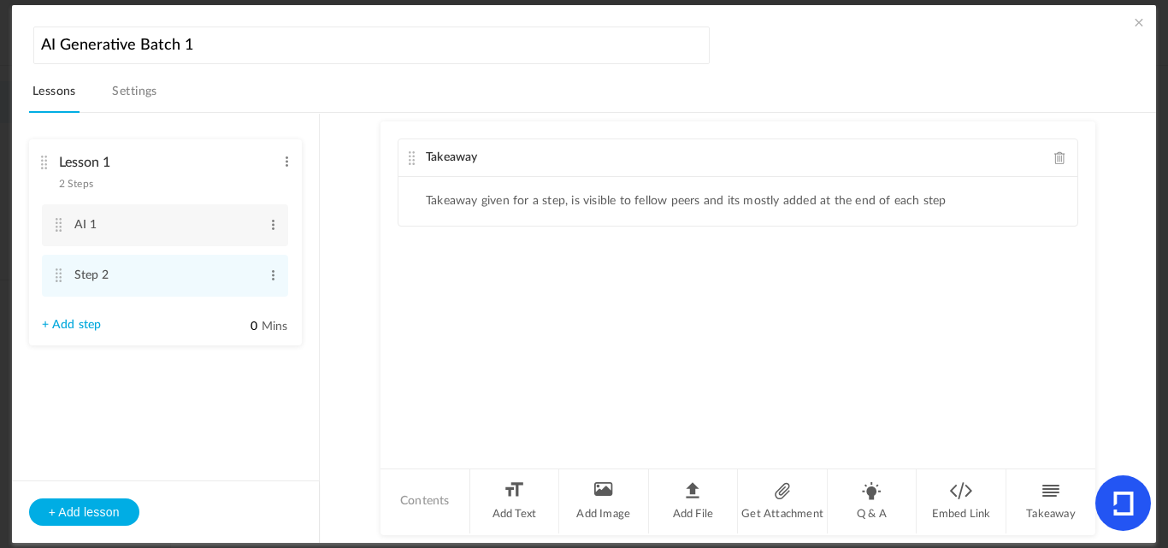
click at [1058, 154] on span at bounding box center [1060, 157] width 12 height 13
click at [272, 221] on span at bounding box center [273, 224] width 13 height 17
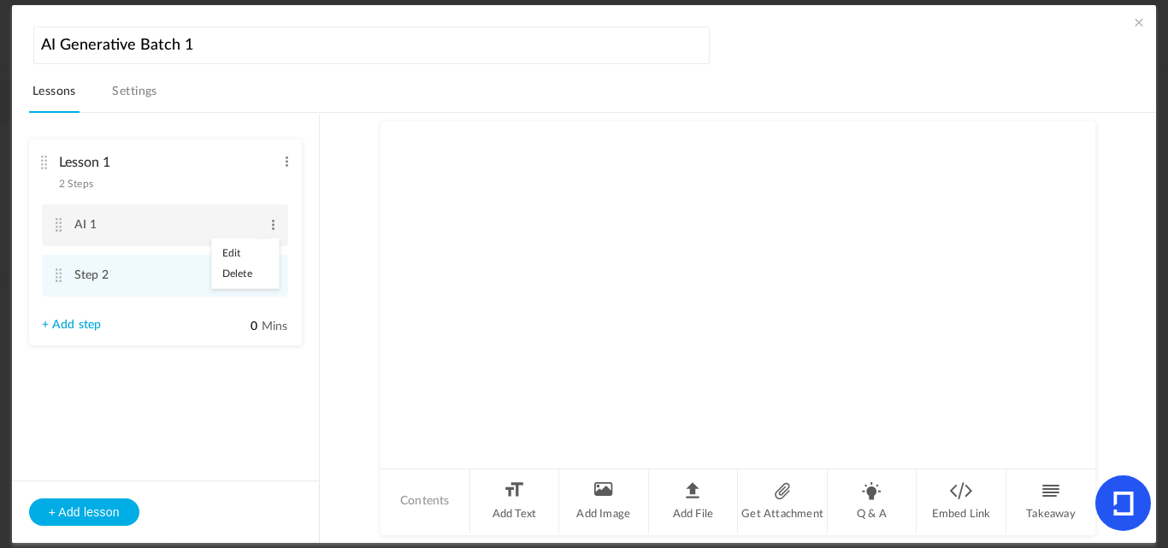
click at [242, 253] on link "Edit" at bounding box center [245, 253] width 67 height 21
click at [215, 186] on div "Lesson 1 2 Steps Edit Delete" at bounding box center [159, 168] width 234 height 45
click at [283, 160] on span at bounding box center [286, 161] width 13 height 17
click at [68, 330] on link "+ Add step" at bounding box center [72, 325] width 60 height 15
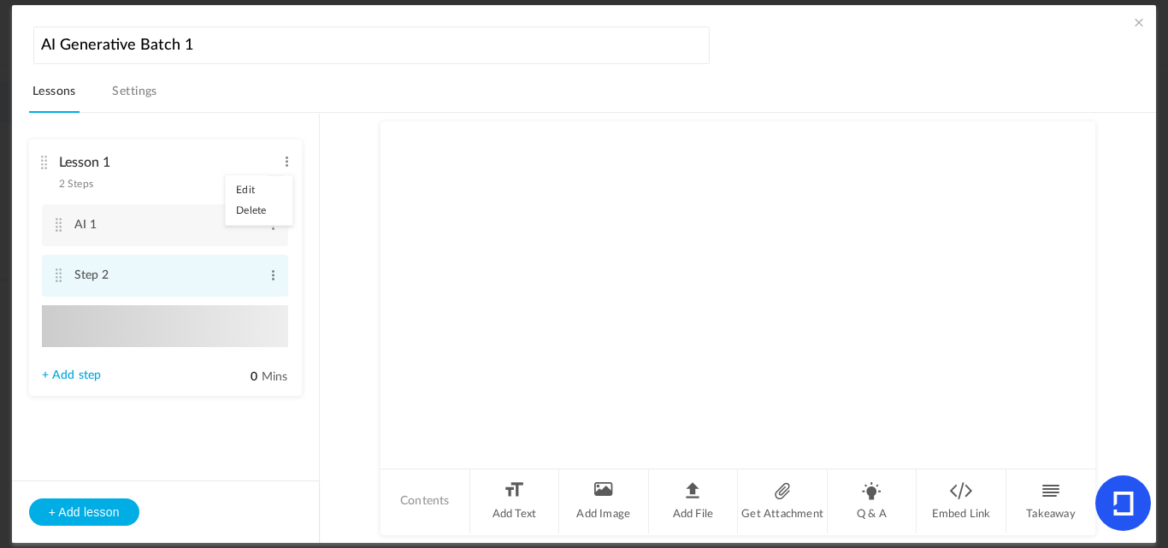
type input "Step 3"
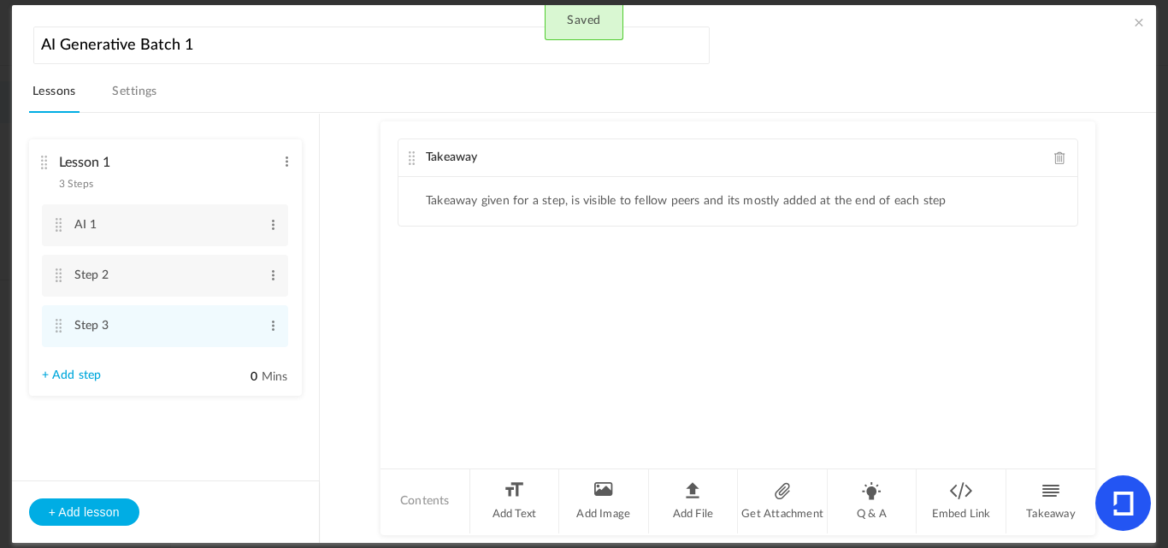
click at [452, 324] on div "Takeaway Takeaway given for a step, is visible to fellow peers and its mostly a…" at bounding box center [738, 293] width 715 height 345
click at [274, 220] on span at bounding box center [273, 224] width 13 height 17
click at [243, 251] on link "Edit" at bounding box center [245, 253] width 67 height 21
click at [784, 198] on li "Takeaway given for a step, is visible to fellow peers and its mostly added at t…" at bounding box center [686, 201] width 521 height 15
click at [956, 516] on li "Embed Link" at bounding box center [962, 501] width 90 height 64
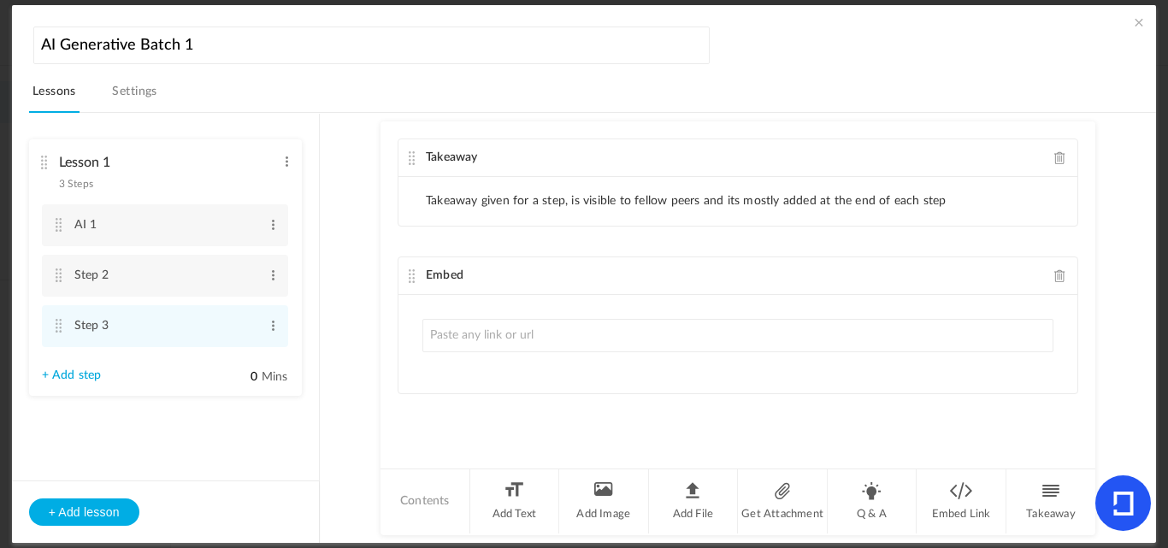
click at [585, 207] on li "Takeaway given for a step, is visible to fellow peers and its mostly added at t…" at bounding box center [686, 201] width 521 height 15
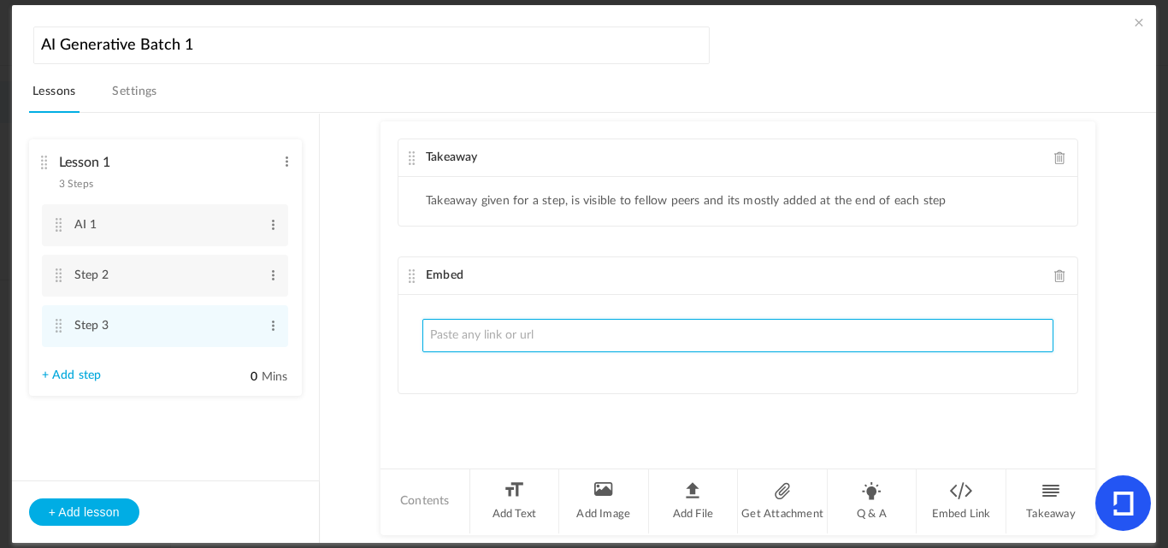
click at [459, 352] on input "text" at bounding box center [737, 335] width 631 height 33
paste input "https://www.youtube.com/watch?v=6dqAwh2MCg0"
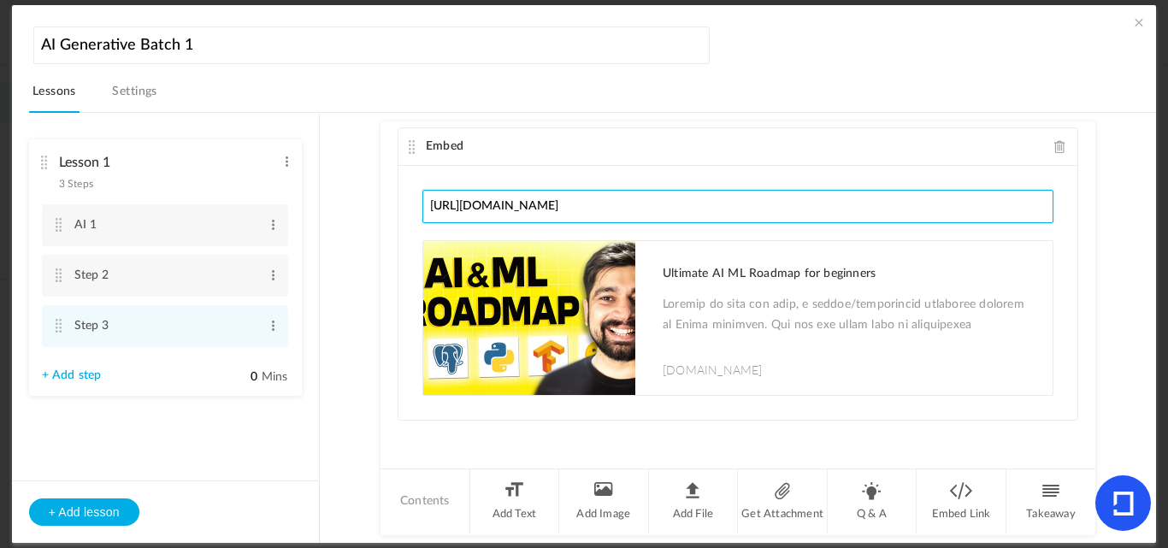
scroll to position [130, 0]
type input "https://www.youtube.com/watch?v=6dqAwh2MCg0"
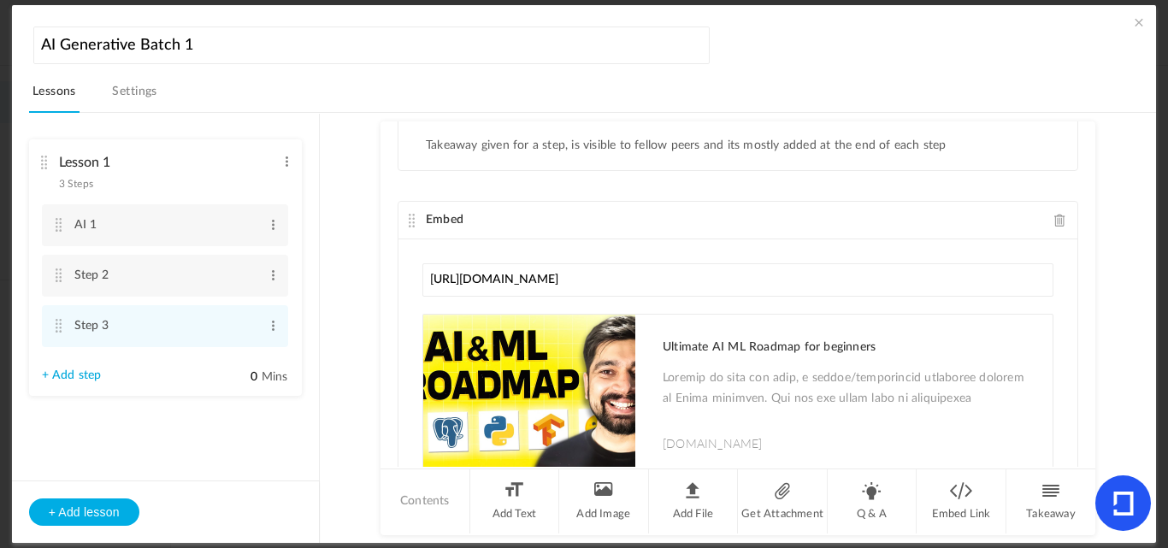
scroll to position [0, 0]
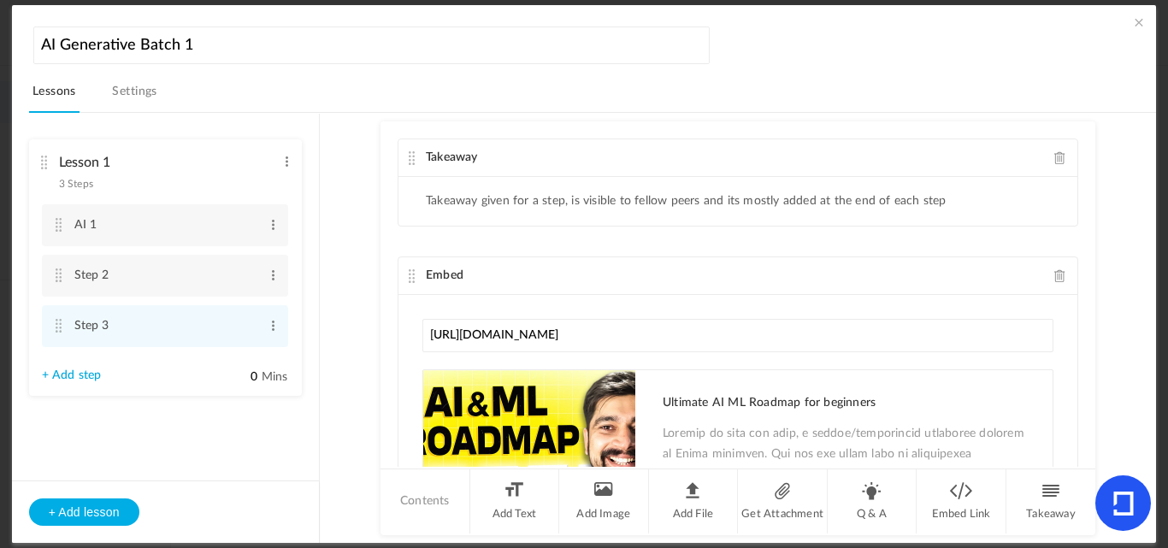
click at [1054, 164] on span at bounding box center [1060, 157] width 12 height 13
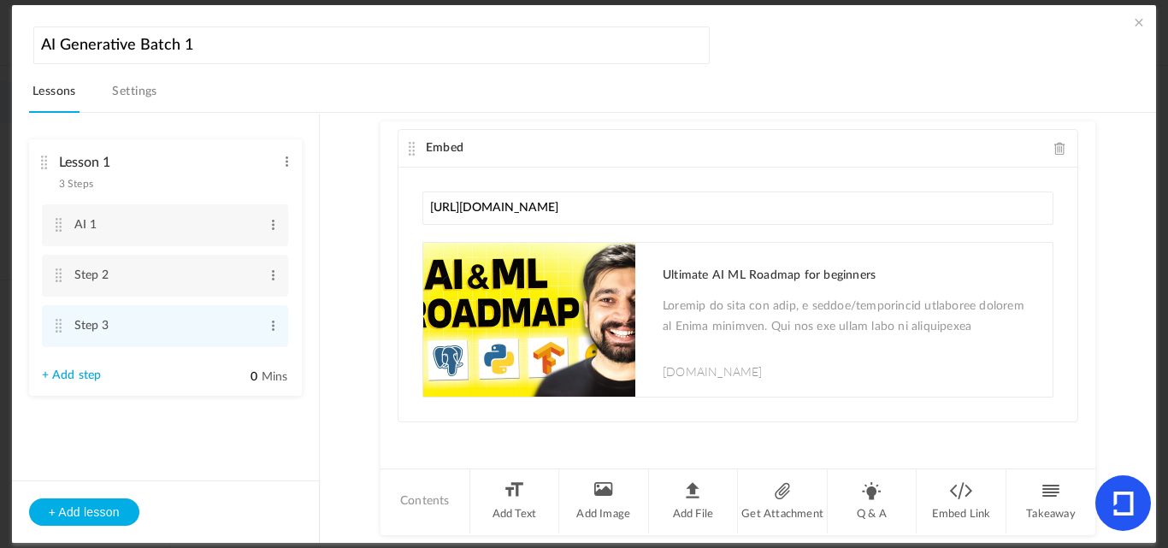
scroll to position [12, 0]
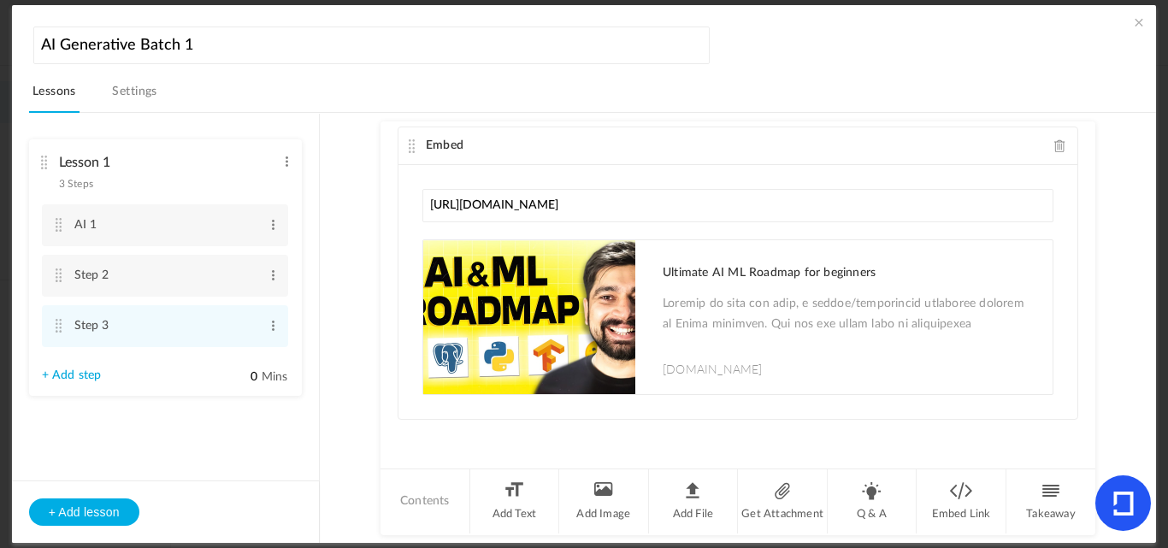
click at [1109, 233] on au-course-substep "Embed https://www.youtube.com/watch?v=6dqAwh2MCg0 Ultimate AI ML Roadmap for be…" at bounding box center [738, 328] width 796 height 430
click at [981, 481] on li "Embed Link" at bounding box center [962, 501] width 90 height 64
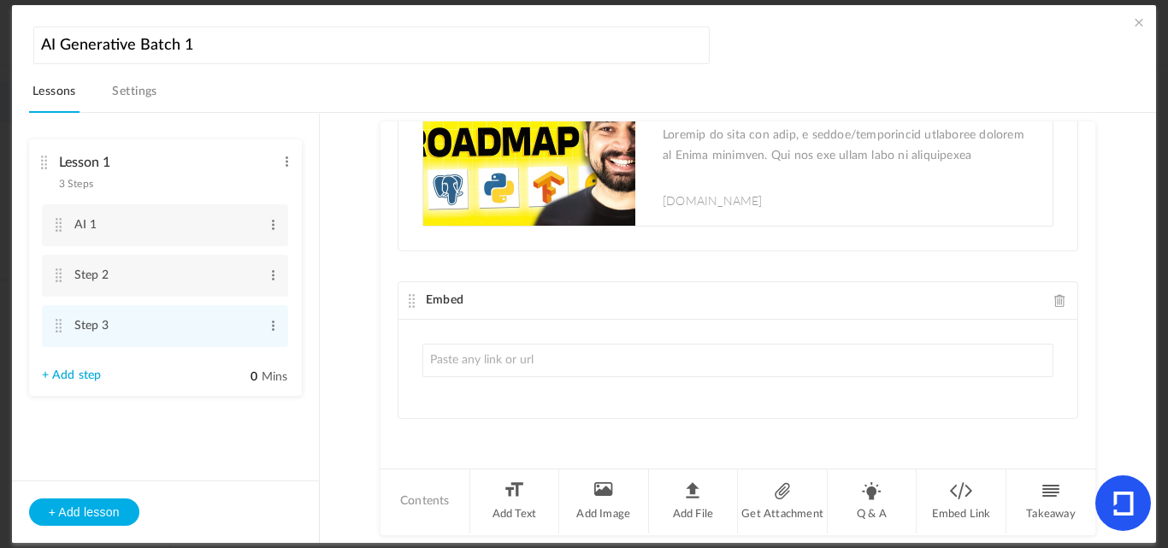
click at [540, 368] on input "text" at bounding box center [737, 360] width 631 height 33
click at [556, 357] on input "text" at bounding box center [737, 360] width 631 height 33
type input "Watched this video"
click at [653, 404] on div "Watched this video" at bounding box center [737, 369] width 679 height 98
click at [652, 379] on div "Watched this video" at bounding box center [737, 369] width 679 height 98
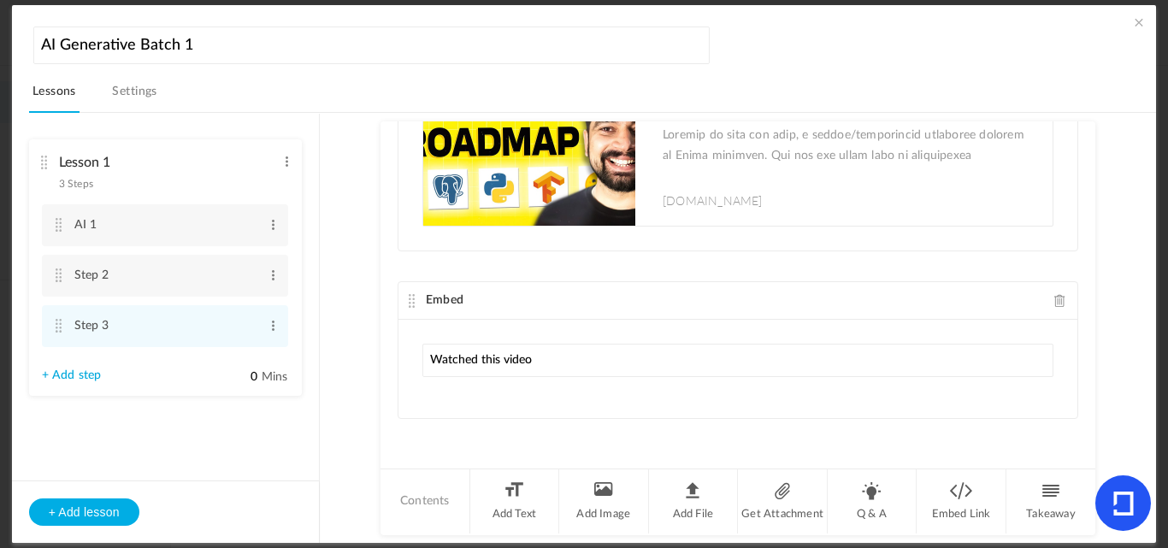
scroll to position [180, 0]
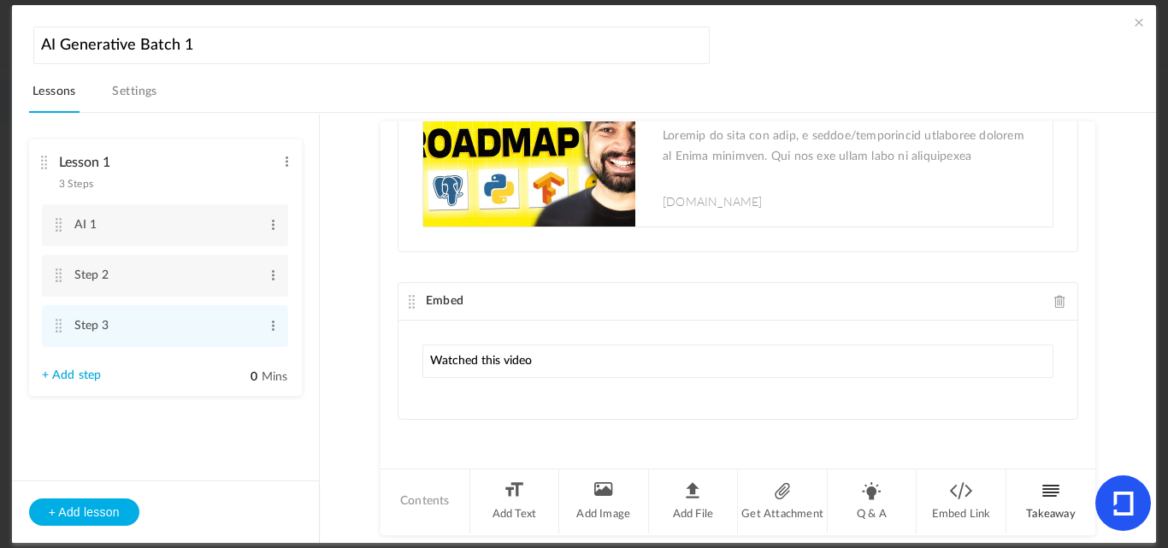
click at [1060, 503] on li "Takeaway" at bounding box center [1050, 501] width 89 height 64
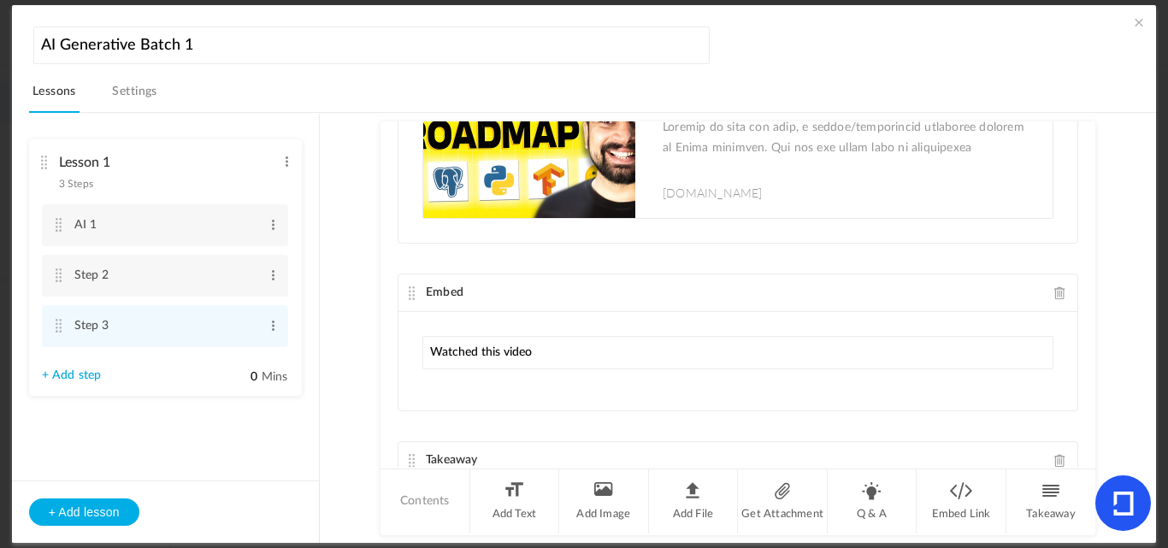
scroll to position [257, 0]
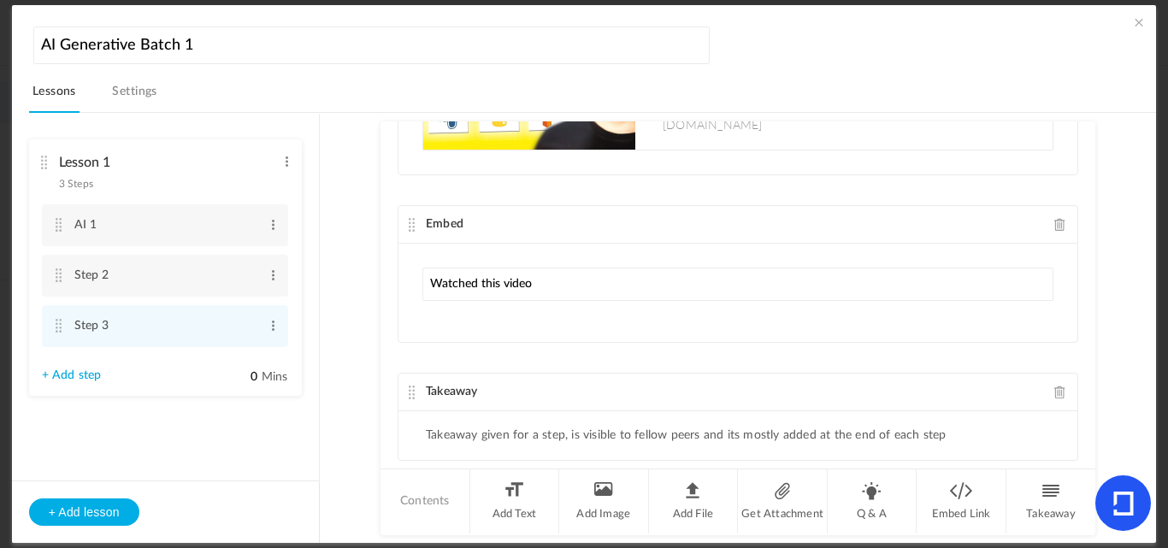
click at [1054, 221] on span at bounding box center [1060, 224] width 12 height 13
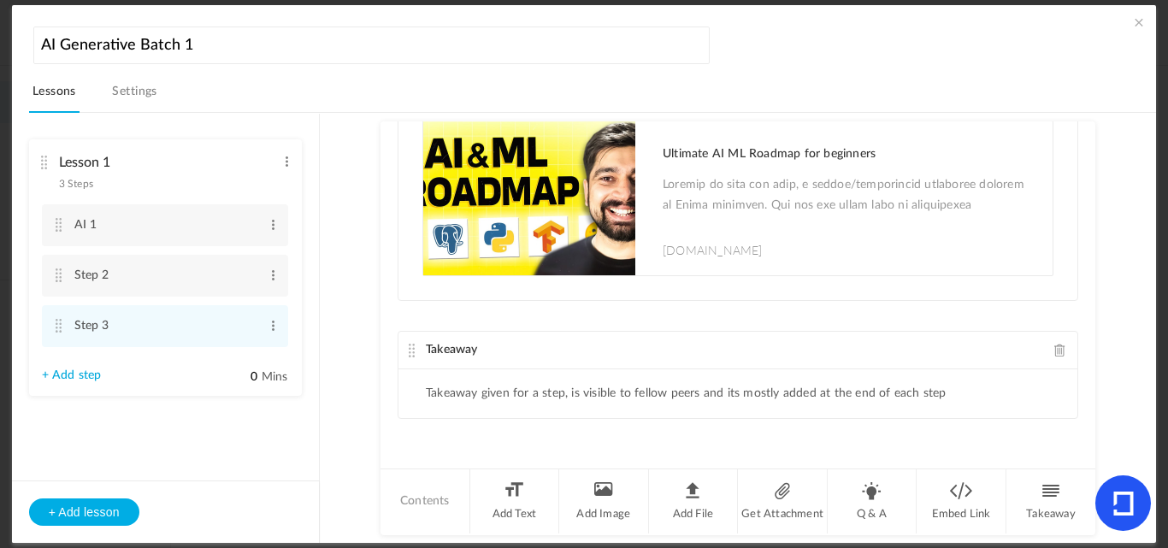
click at [1054, 351] on span at bounding box center [1060, 350] width 12 height 13
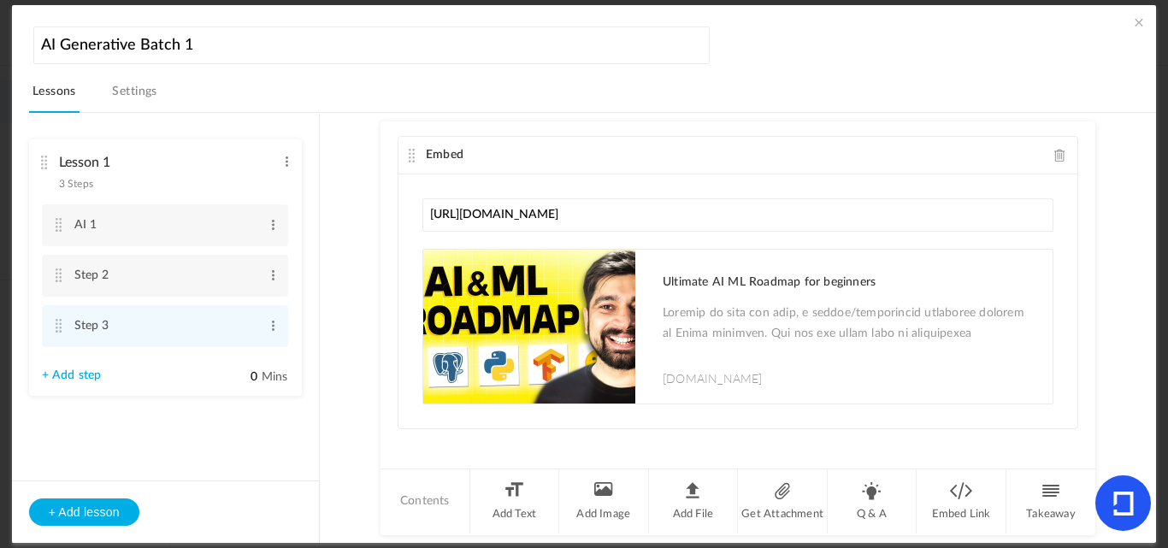
scroll to position [0, 0]
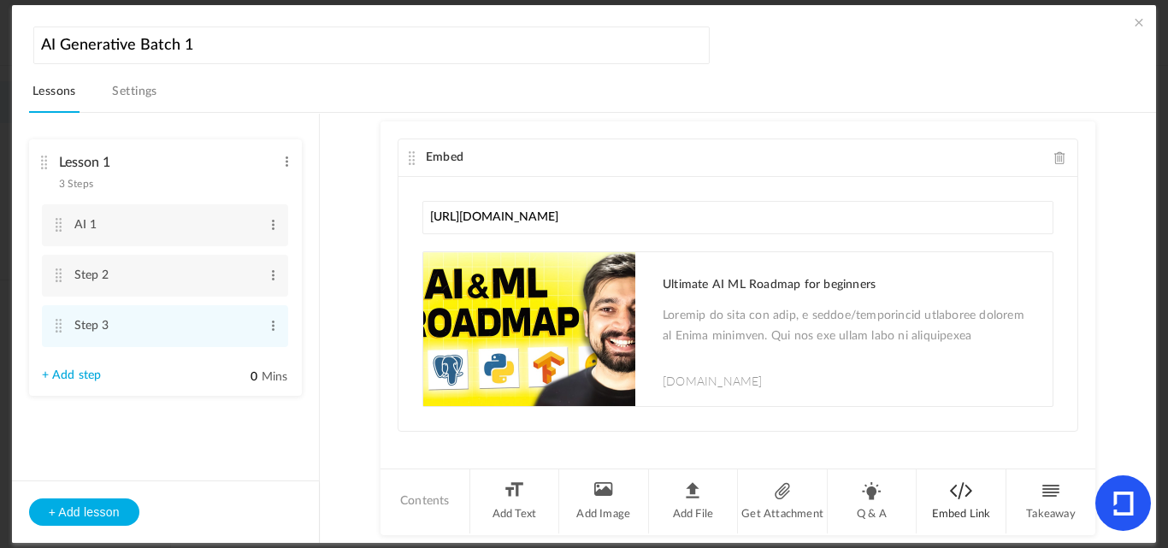
click at [938, 510] on li "Embed Link" at bounding box center [962, 501] width 90 height 64
click at [152, 92] on link "Settings" at bounding box center [135, 96] width 52 height 32
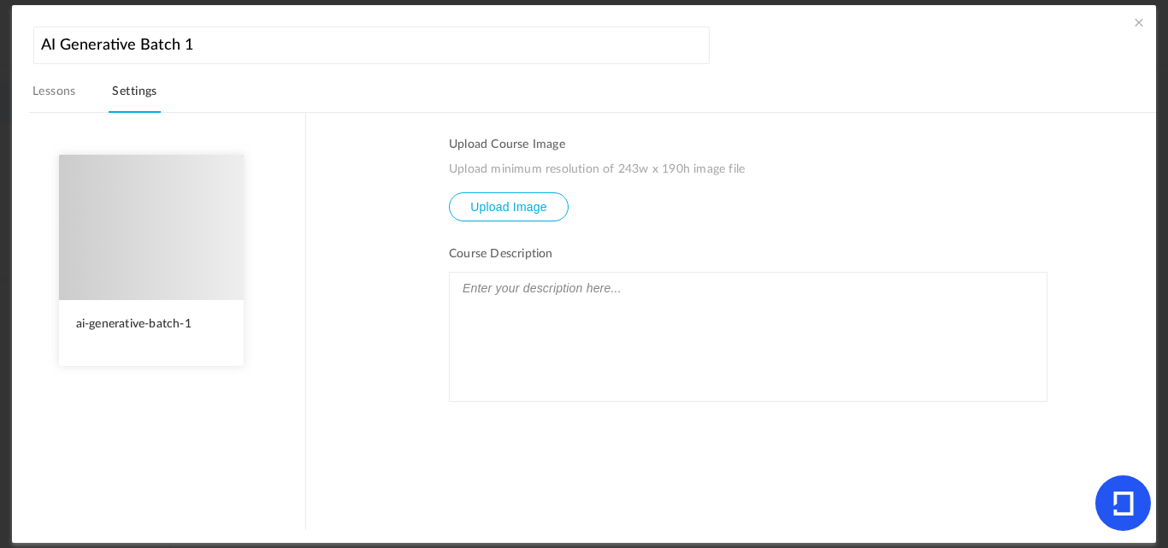
click at [57, 91] on link "Lessons" at bounding box center [54, 96] width 50 height 32
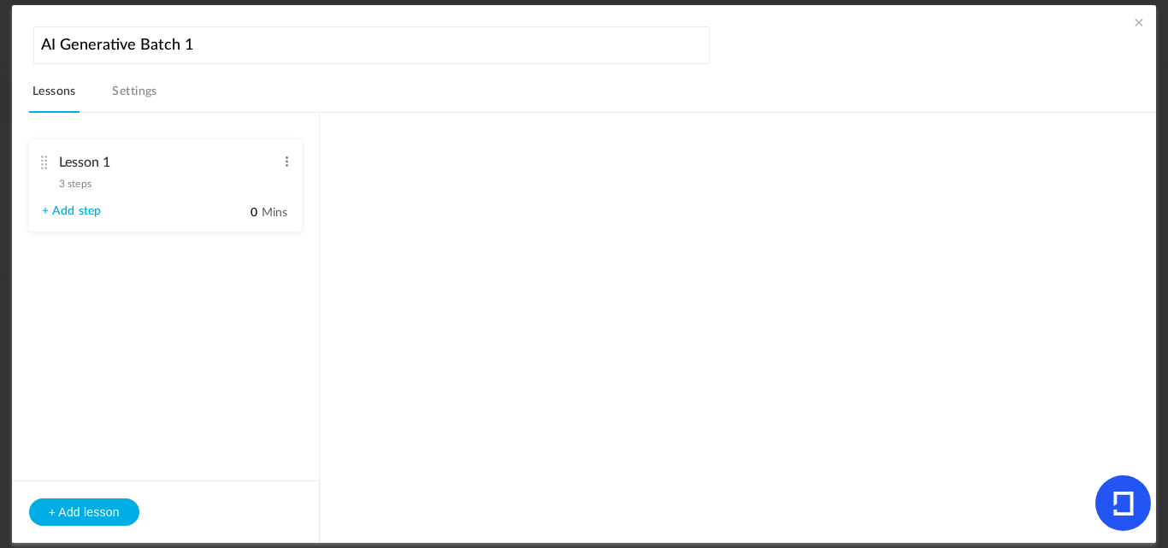
click at [151, 96] on link "Settings" at bounding box center [135, 96] width 52 height 32
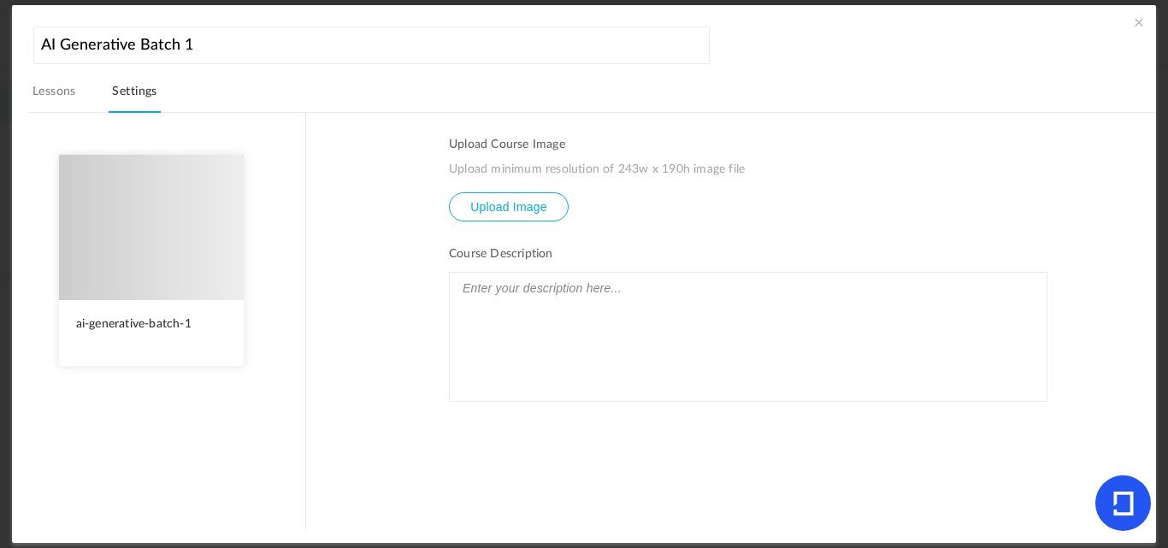
click at [68, 69] on header "AI Generative Batch 1 Lessons Settings Publish" at bounding box center [593, 67] width 1128 height 91
click at [61, 84] on link "Lessons" at bounding box center [54, 96] width 50 height 32
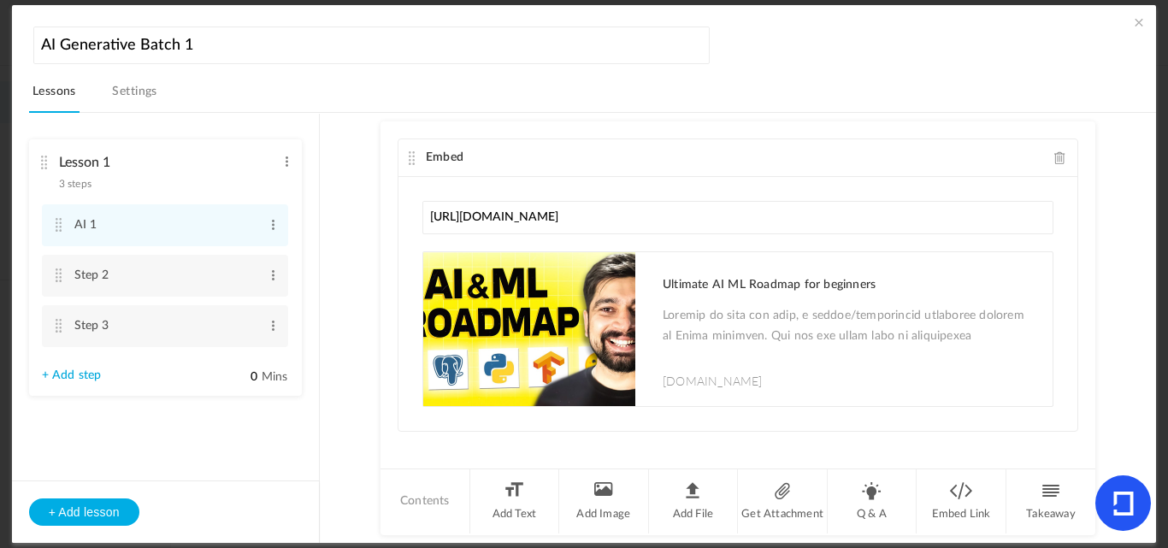
click at [616, 325] on img at bounding box center [529, 329] width 212 height 154
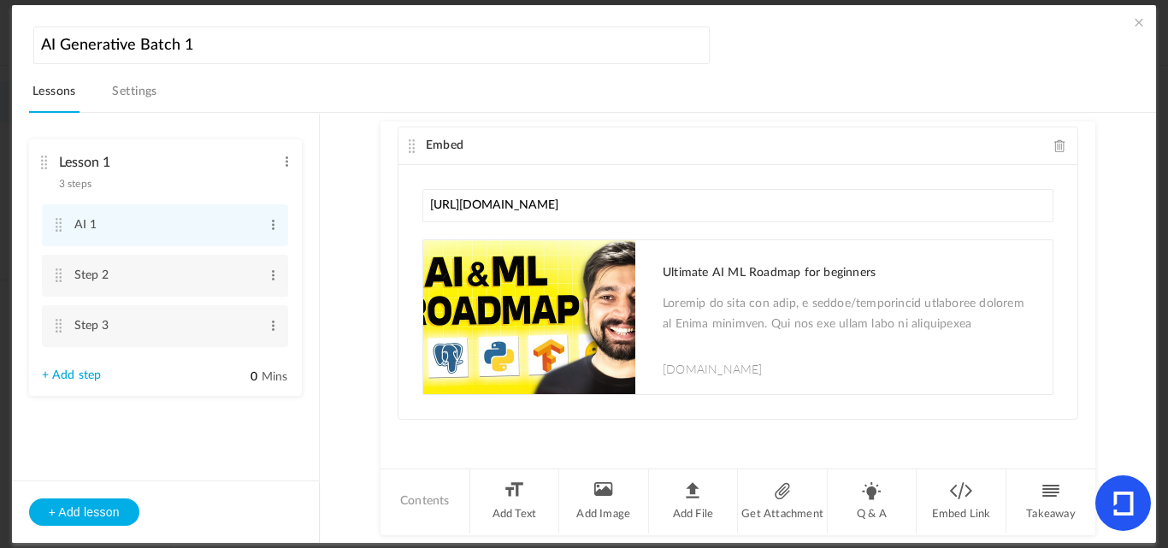
click at [727, 281] on div "Ultimate AI ML Roadmap for beginners youtube.com" at bounding box center [849, 317] width 407 height 154
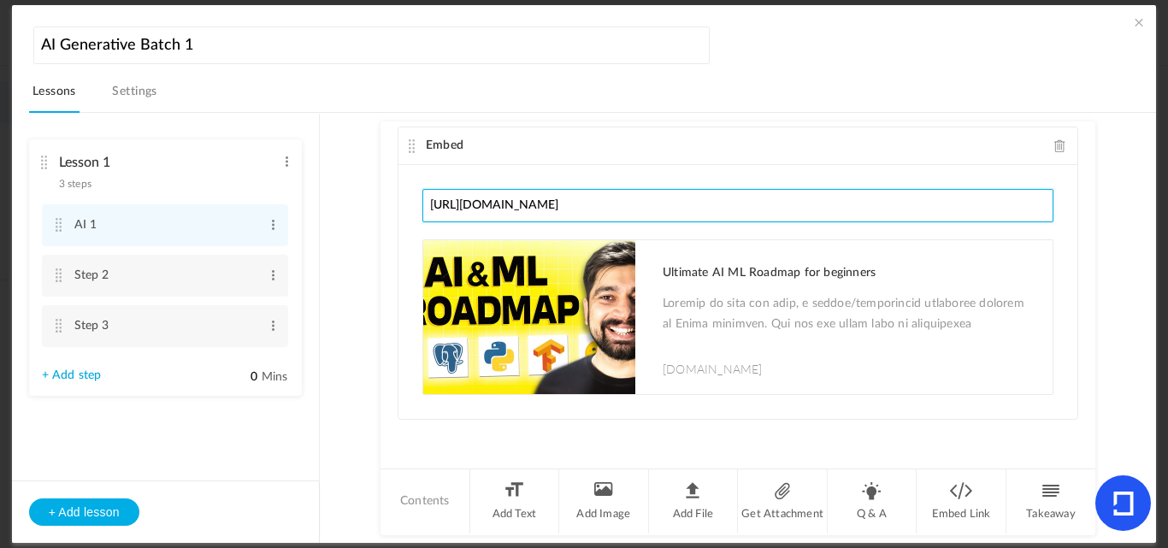
click at [764, 209] on input "https://www.youtube.com/watch?v=6dqAwh2MCg0" at bounding box center [737, 205] width 631 height 33
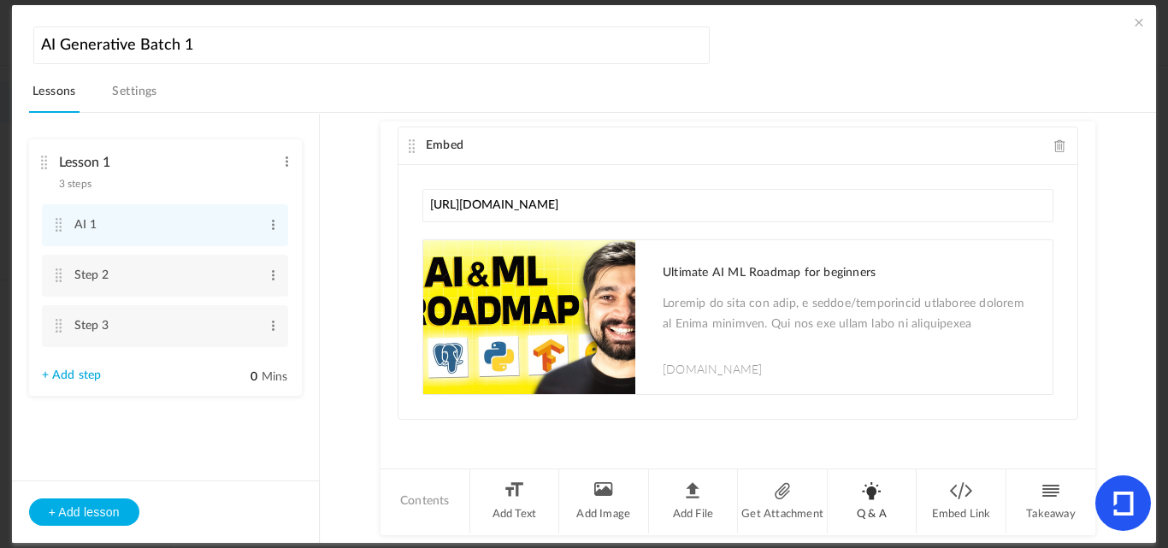
click at [879, 500] on li "Q & A" at bounding box center [873, 501] width 90 height 64
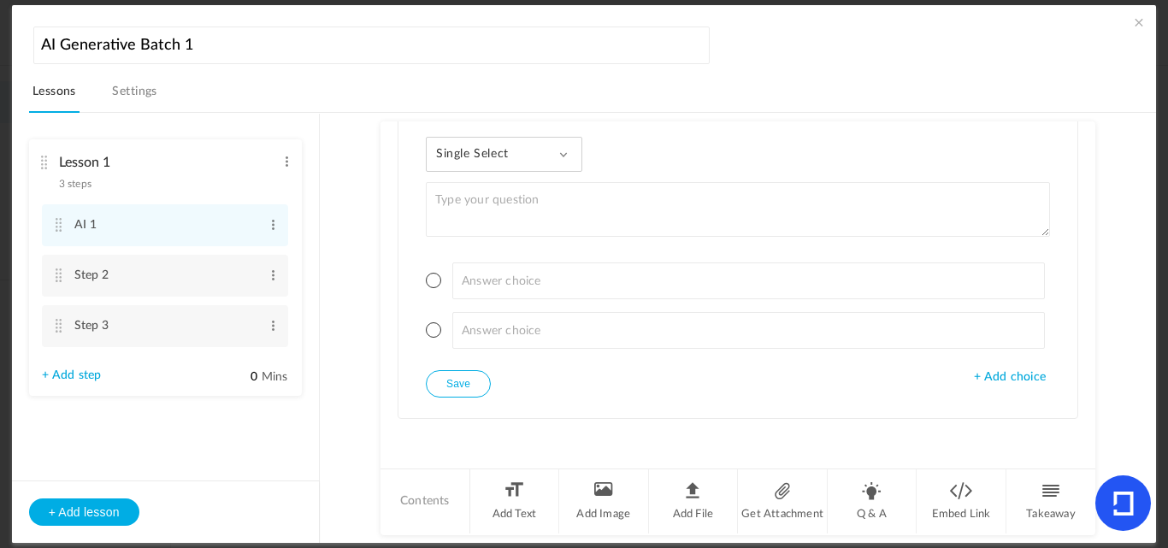
click at [511, 209] on textarea at bounding box center [738, 209] width 624 height 55
type textarea "Option is"
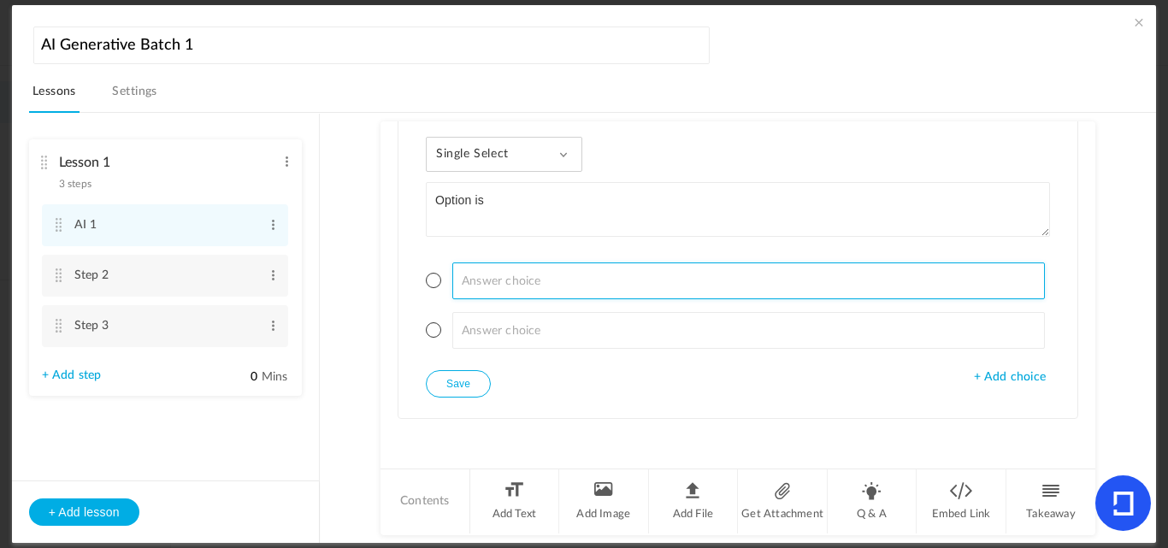
click at [512, 283] on input at bounding box center [748, 281] width 593 height 37
type input "A"
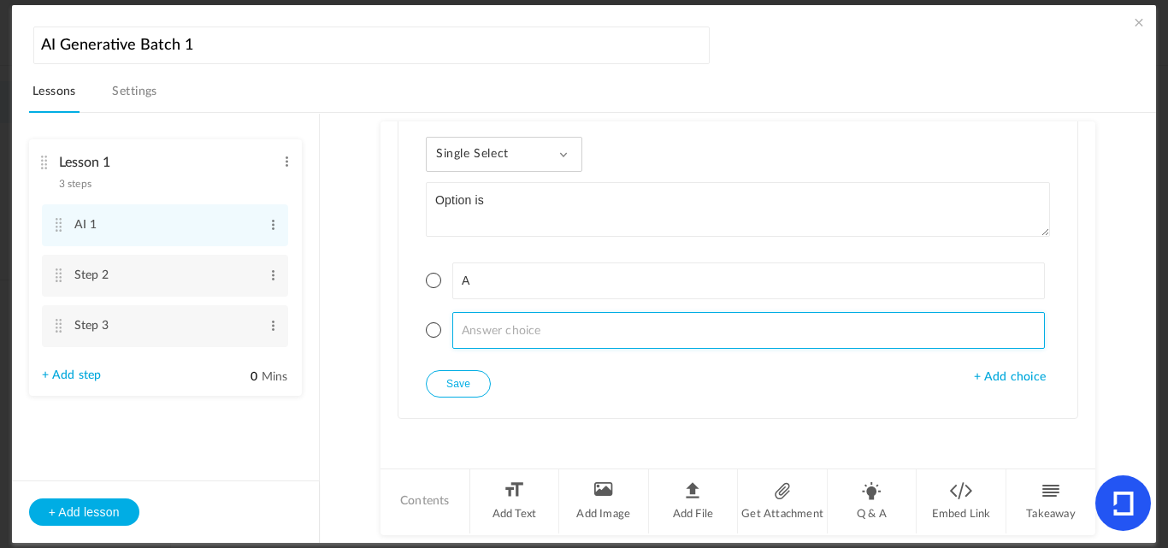
click at [505, 339] on input at bounding box center [748, 330] width 593 height 37
type input "B"
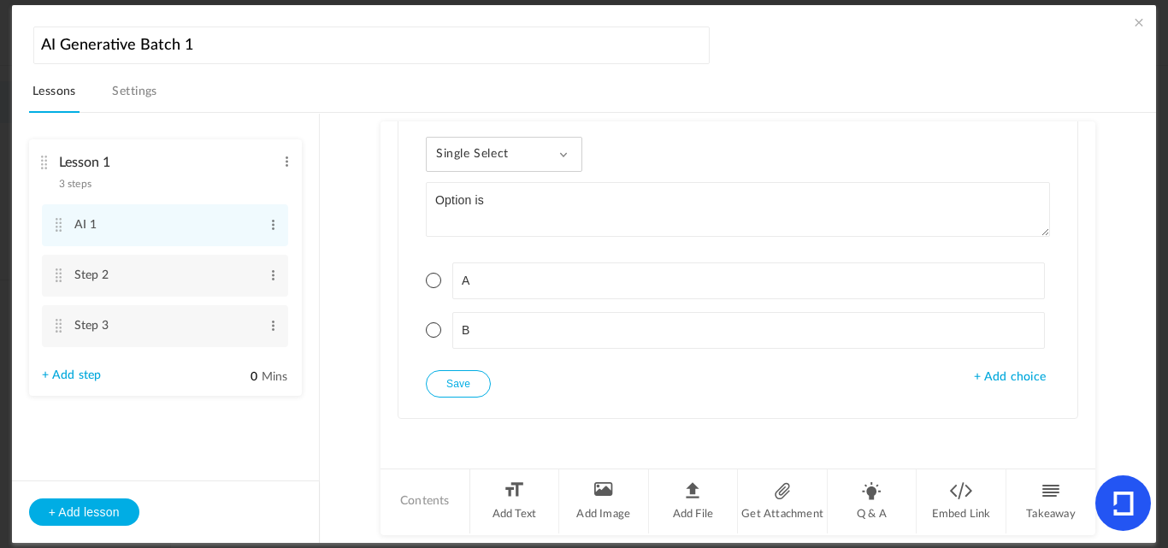
click at [551, 392] on div "Single Select Single Select Multi Select True or False Paragraph Answer Option …" at bounding box center [737, 267] width 679 height 302
click at [455, 384] on button "Save" at bounding box center [458, 383] width 65 height 27
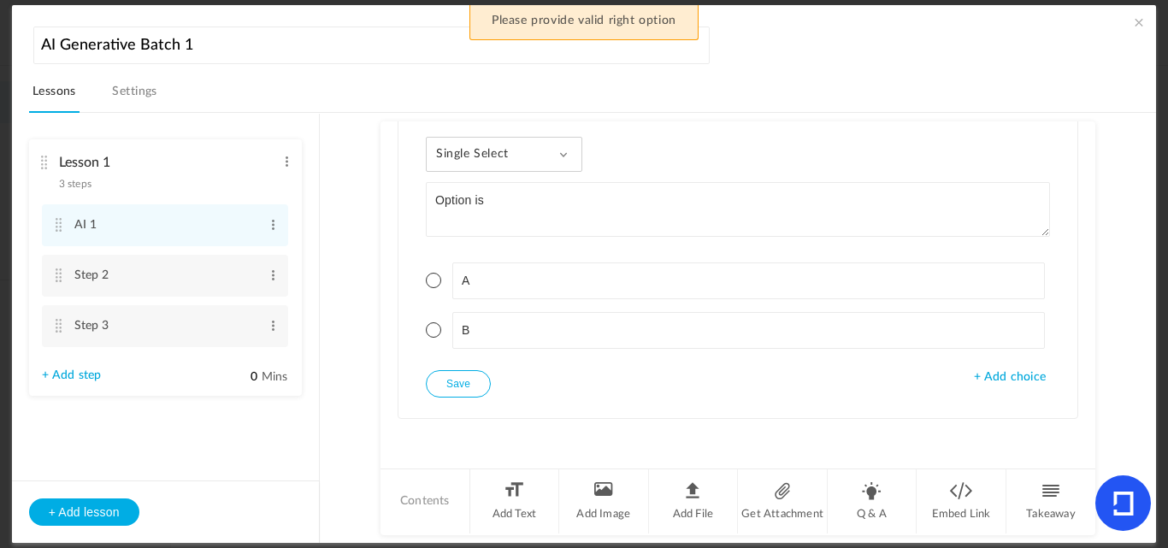
click at [434, 280] on span at bounding box center [433, 280] width 15 height 15
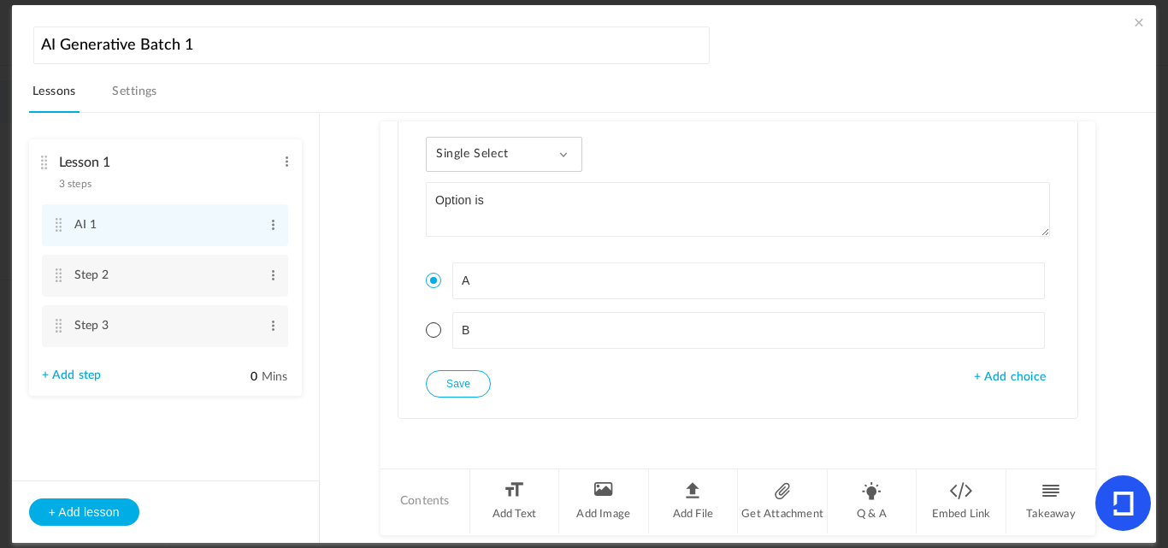
click at [450, 376] on button "Save" at bounding box center [458, 383] width 65 height 27
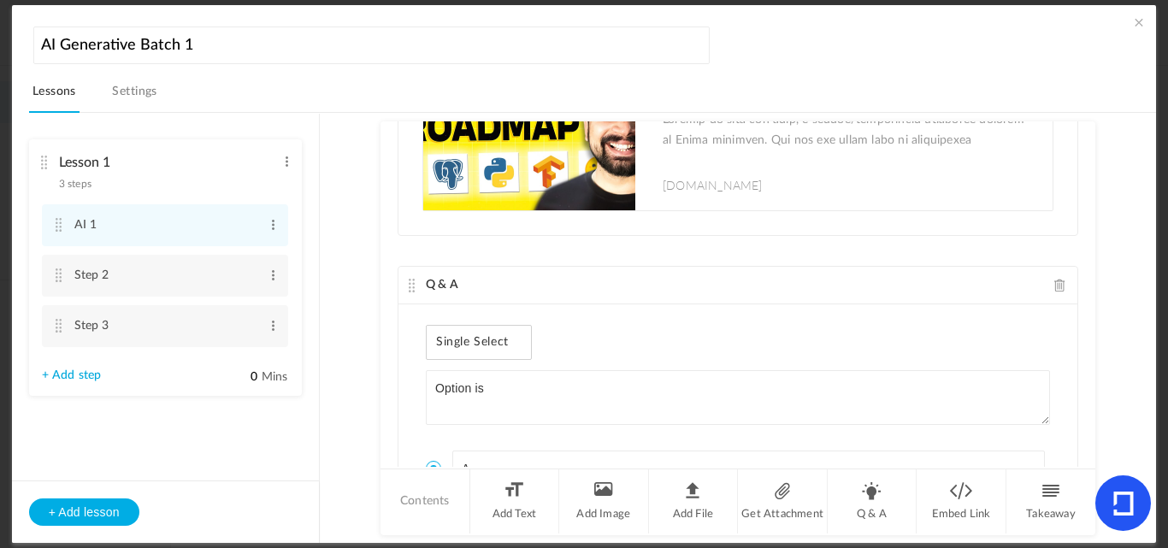
scroll to position [383, 0]
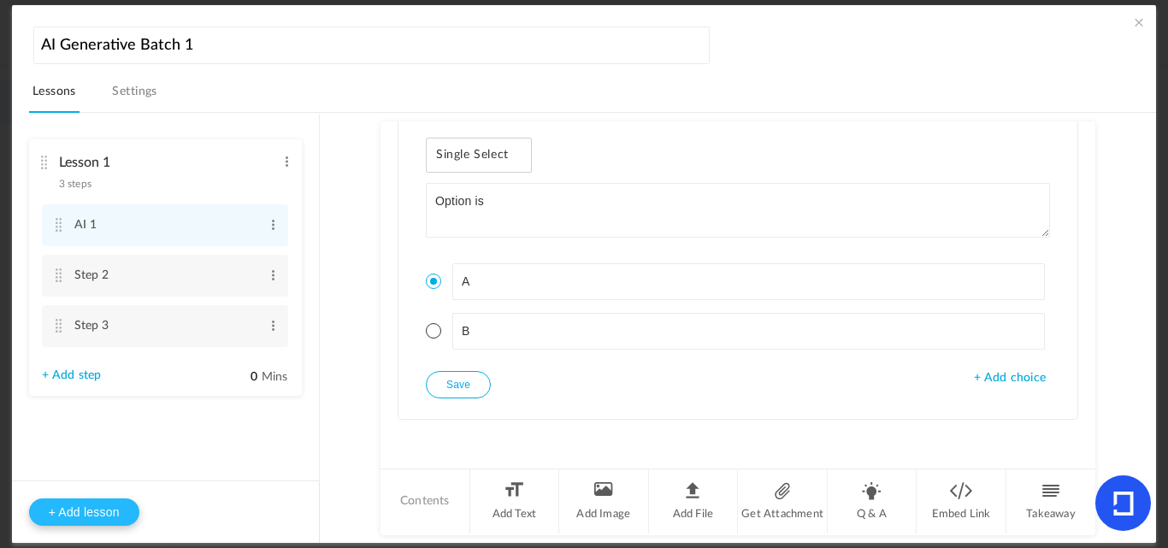
click at [74, 518] on button "+ Add lesson" at bounding box center [84, 512] width 110 height 27
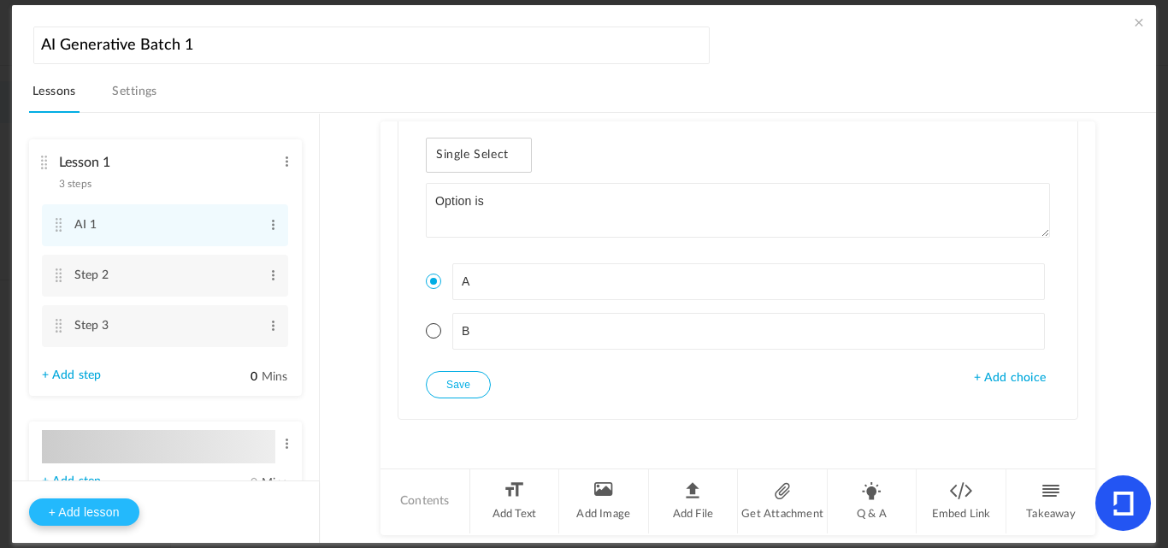
type input "Lesson 2"
type input "0"
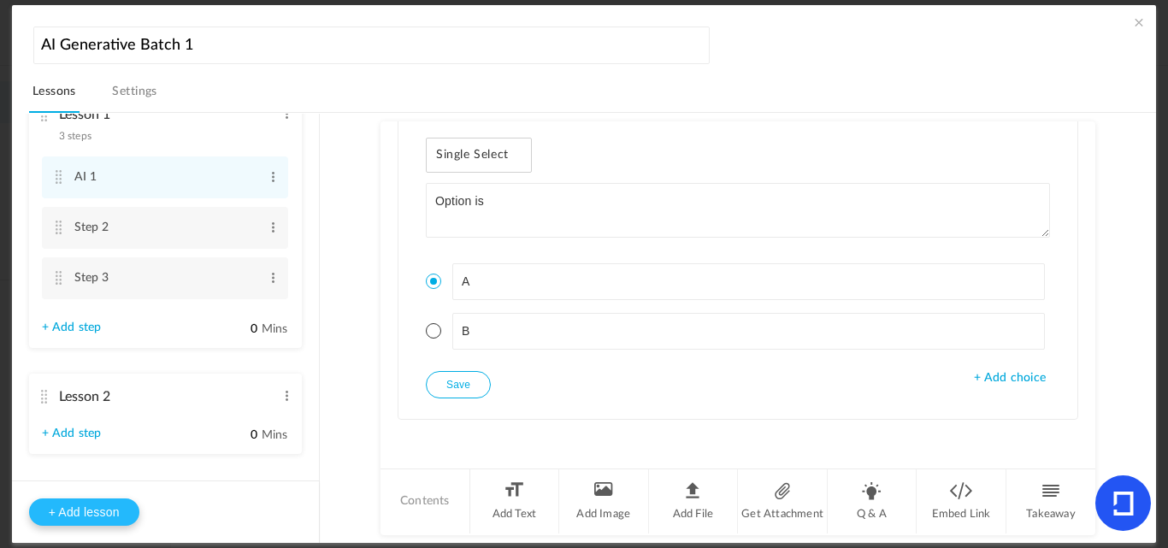
scroll to position [73, 0]
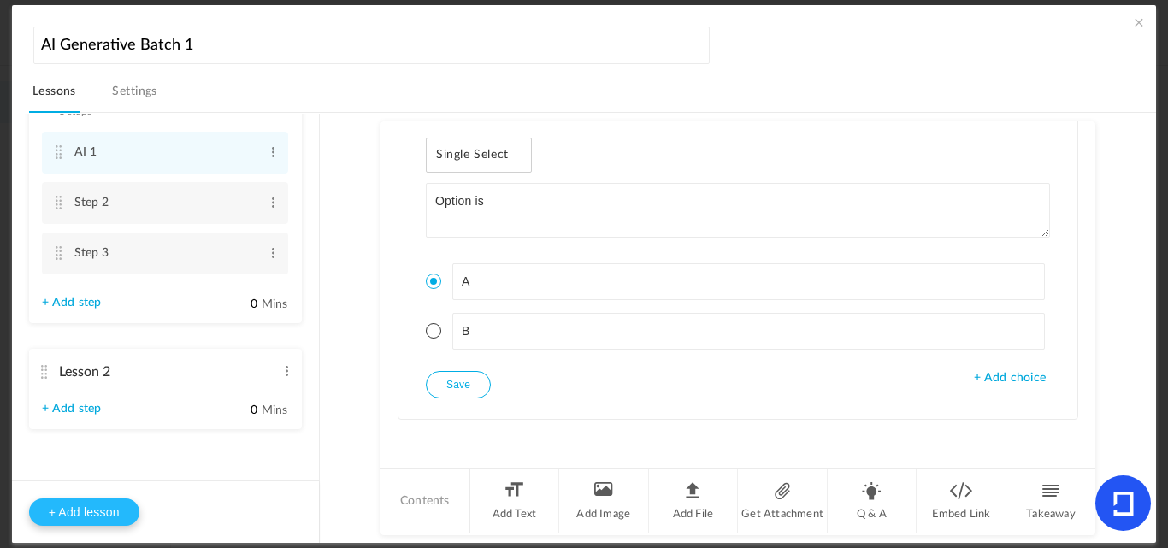
type input "Step 1"
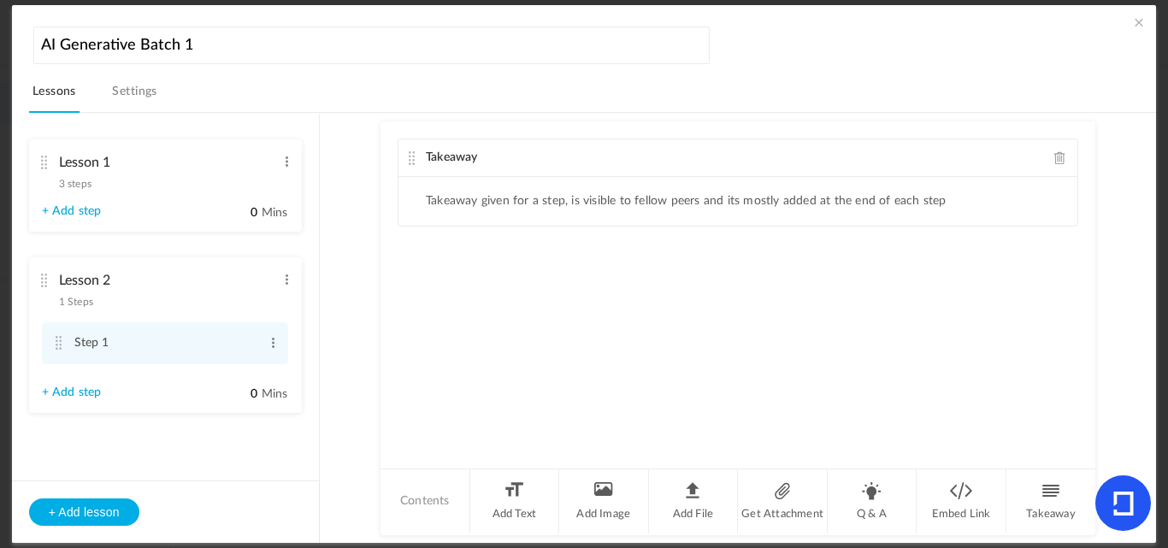
click at [279, 277] on li "Lesson 2 1 Steps Edit Delete Step 1 Edit Delete + Add step" at bounding box center [165, 335] width 273 height 156
click at [284, 278] on span at bounding box center [286, 279] width 13 height 17
click at [450, 320] on div "Takeaway Takeaway given for a step, is visible to fellow peers and its mostly a…" at bounding box center [738, 293] width 715 height 345
click at [1059, 166] on div "Takeaway" at bounding box center [737, 158] width 679 height 38
click at [1059, 162] on span at bounding box center [1060, 157] width 12 height 13
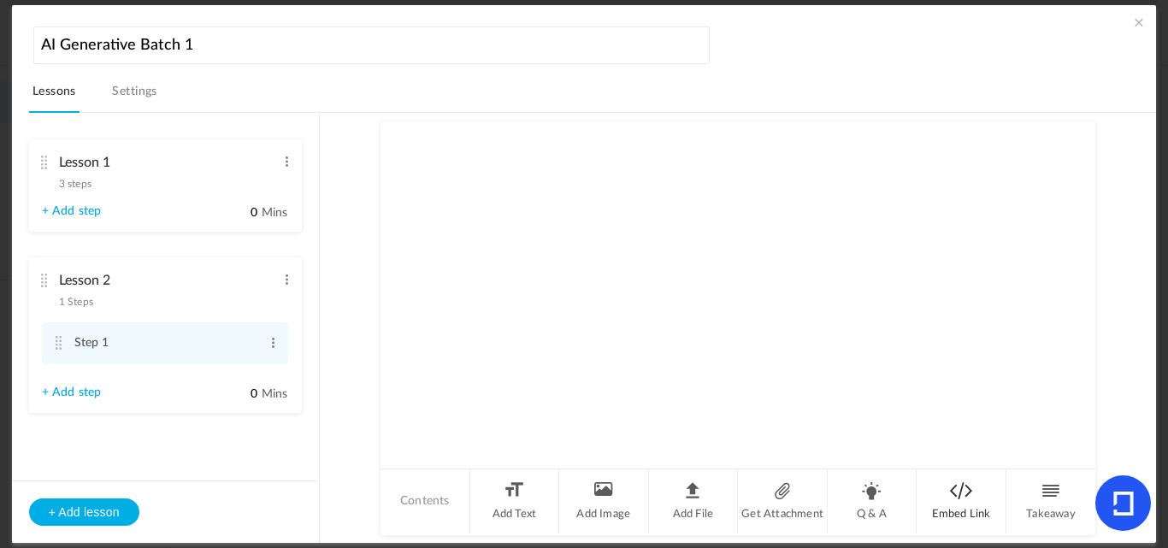
click at [960, 490] on li "Embed Link" at bounding box center [962, 501] width 90 height 64
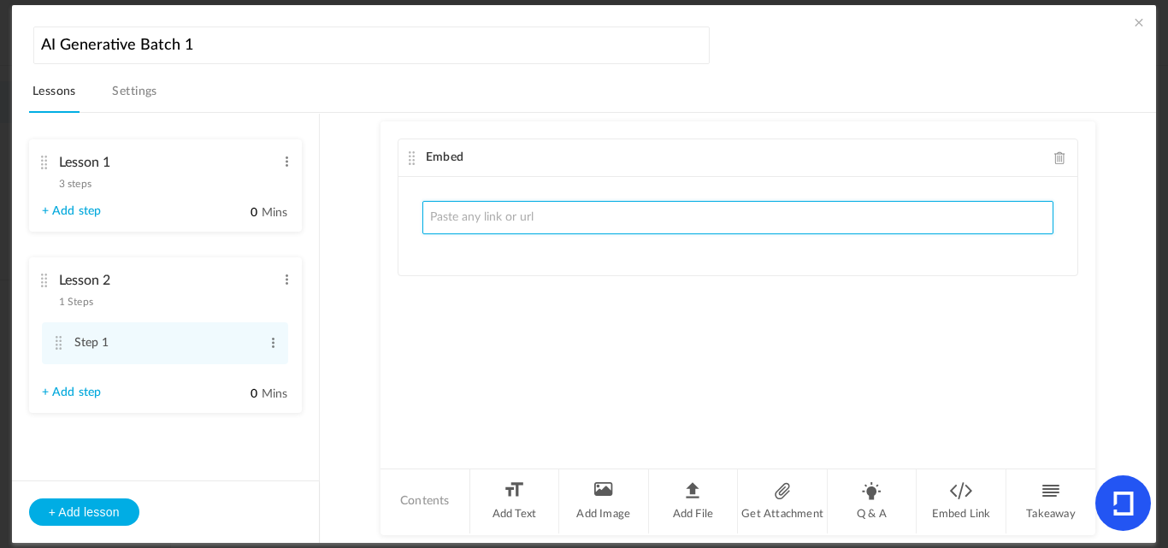
paste input "https://www.youtube.com/watch?v=6dqAwh2MCg0"
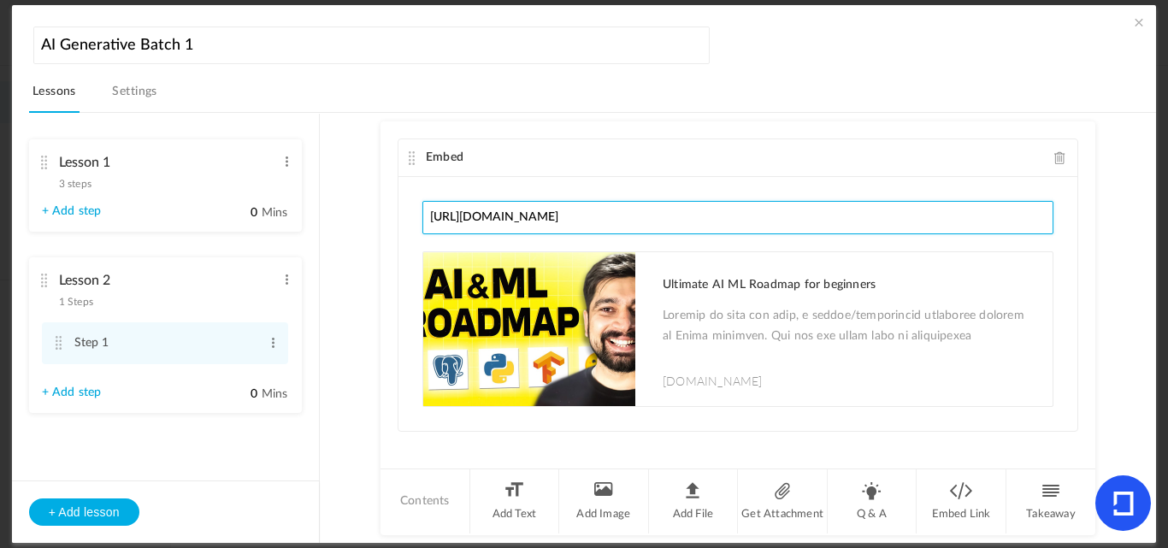
drag, startPoint x: 724, startPoint y: 211, endPoint x: 331, endPoint y: 232, distance: 393.9
click at [331, 232] on section "Lesson 1 3 steps Edit Delete AI 1 Edit Delete Step 2 Edit Delete 0" at bounding box center [593, 328] width 1087 height 430
paste input "lv7ka-8FscI"
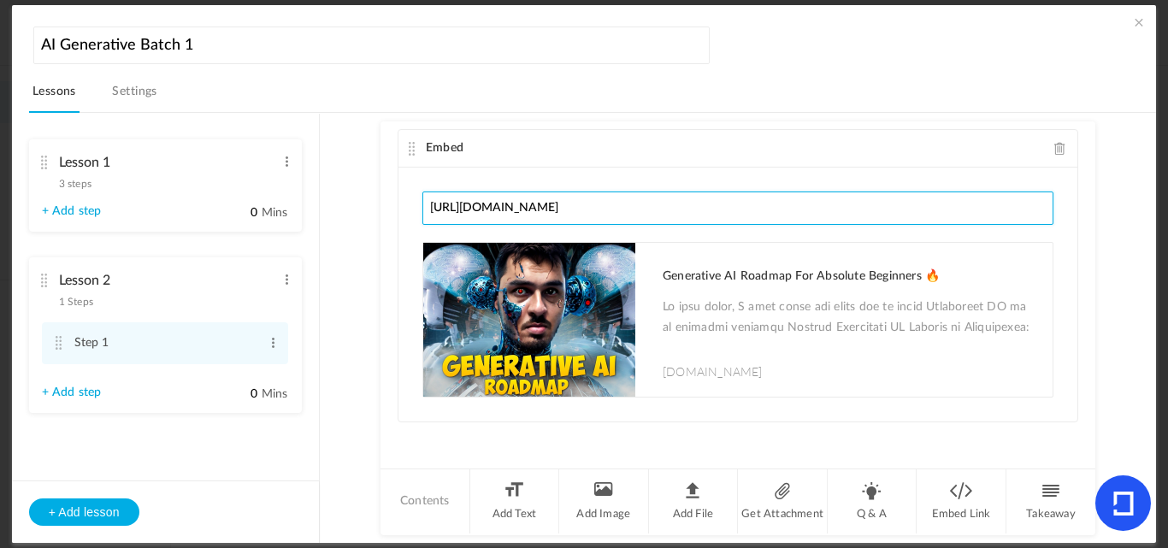
scroll to position [12, 0]
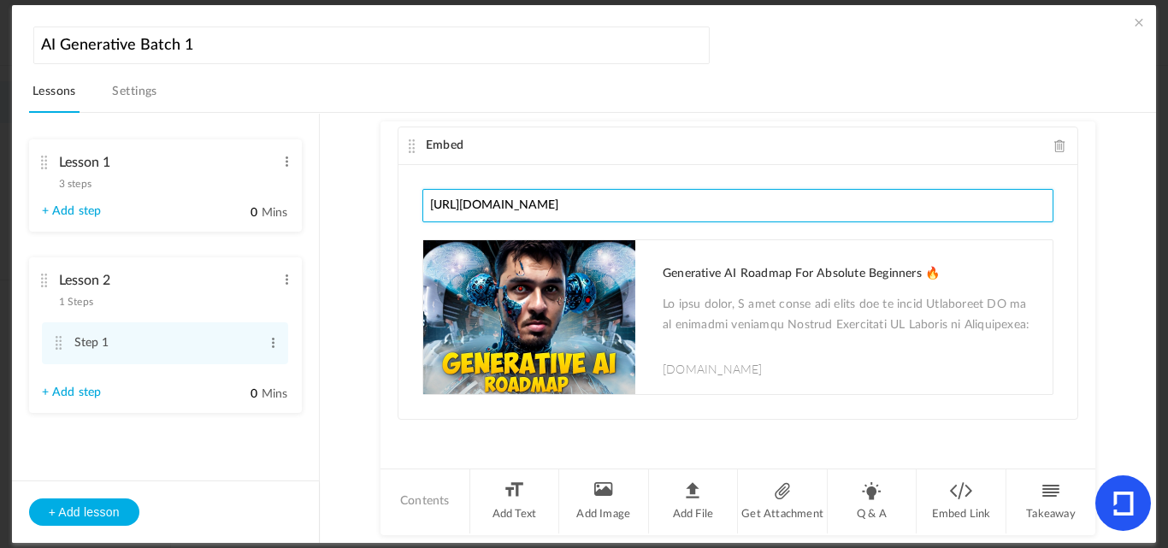
type input "[URL][DOMAIN_NAME]"
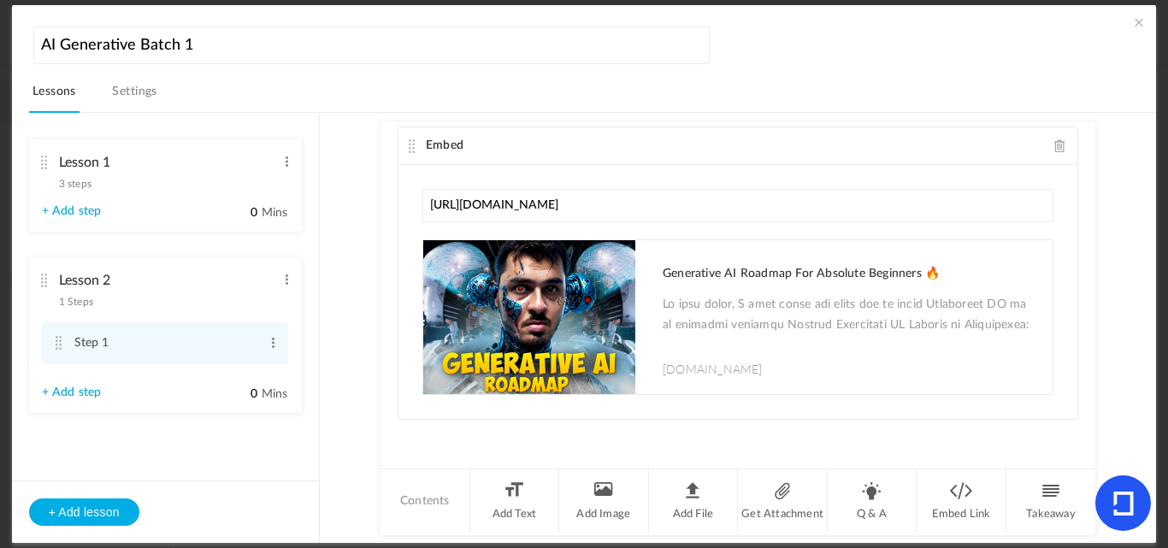
click at [391, 446] on div "Embed https://www.youtube.com/watch?v=lv7ka-8FscI Generative AI Roadmap For Abs…" at bounding box center [738, 293] width 715 height 345
click at [883, 508] on li "Q & A" at bounding box center [873, 501] width 90 height 64
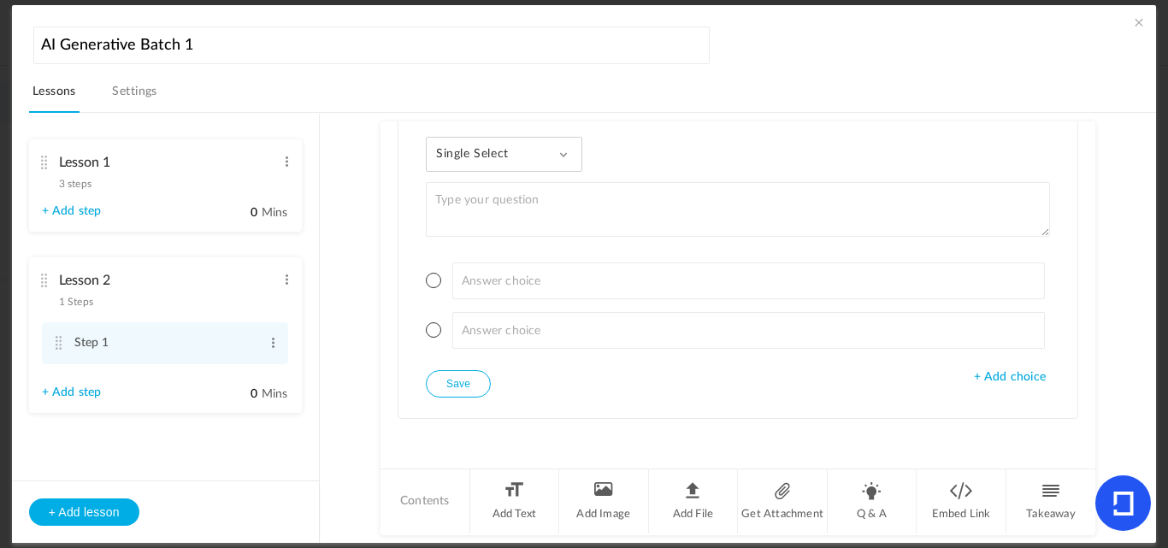
click at [481, 216] on textarea at bounding box center [738, 209] width 624 height 55
type textarea "Testthis vieo"
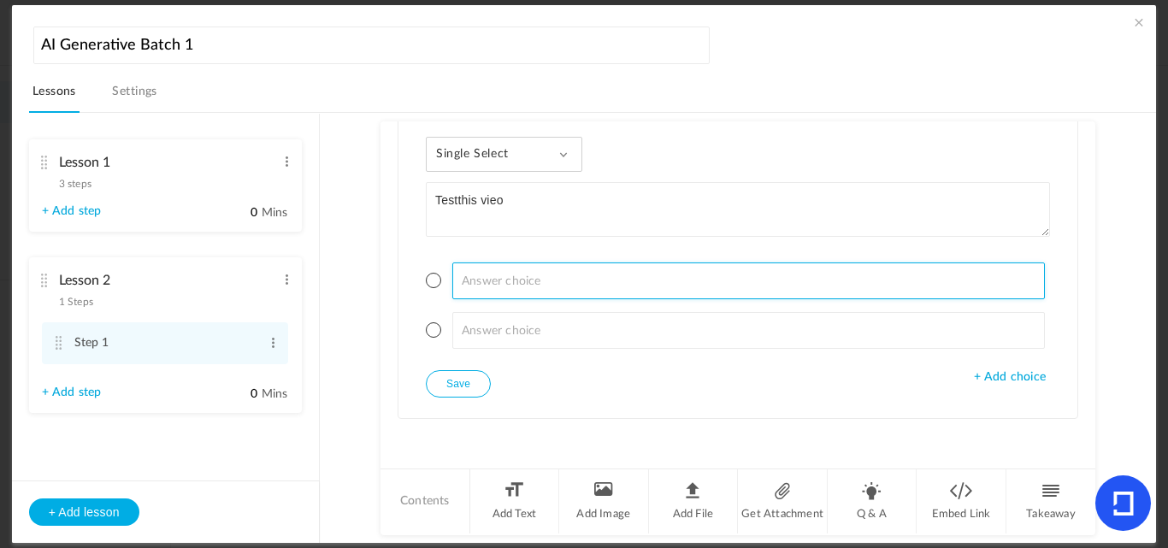
click at [460, 288] on input at bounding box center [748, 281] width 593 height 37
type input "1"
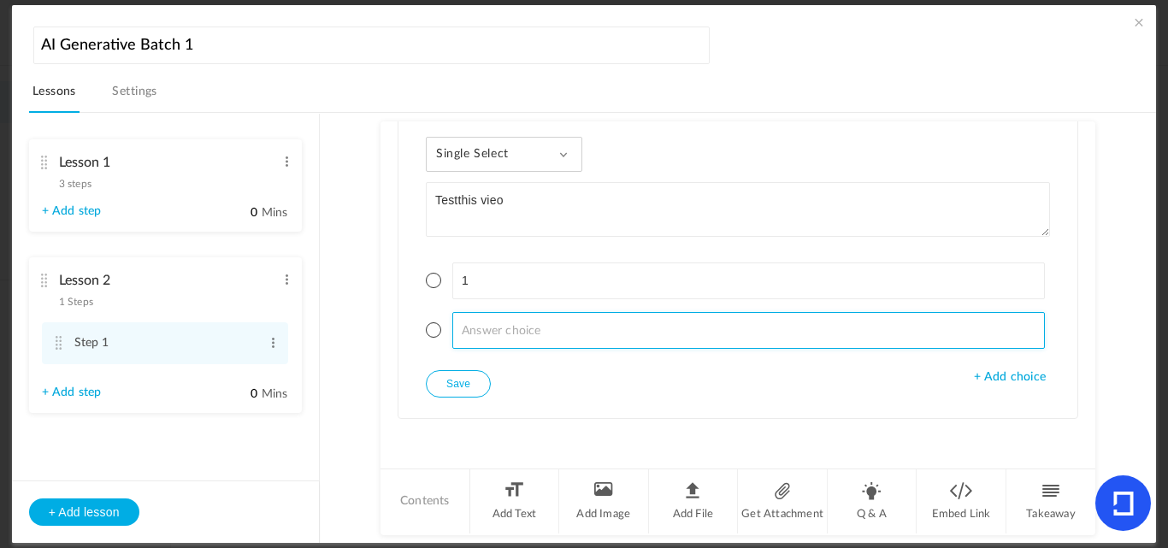
click at [480, 341] on input at bounding box center [748, 330] width 593 height 37
type input "7"
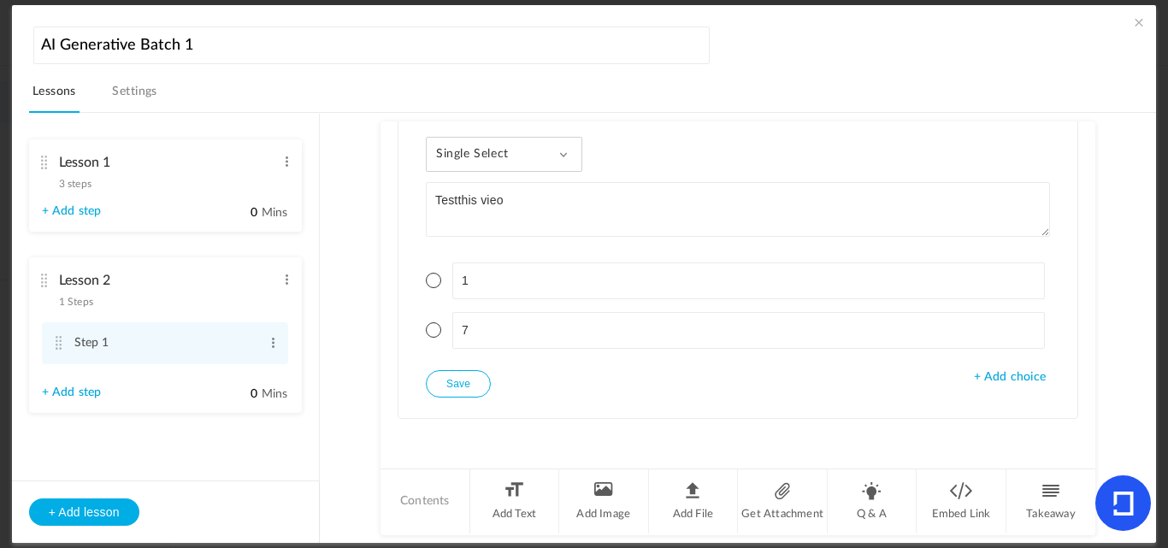
click at [530, 398] on div "Single Select Single Select Multi Select True or False Paragraph Answer Testthi…" at bounding box center [737, 267] width 679 height 302
click at [428, 330] on span at bounding box center [433, 329] width 15 height 15
click at [454, 391] on button "Save" at bounding box center [458, 383] width 65 height 27
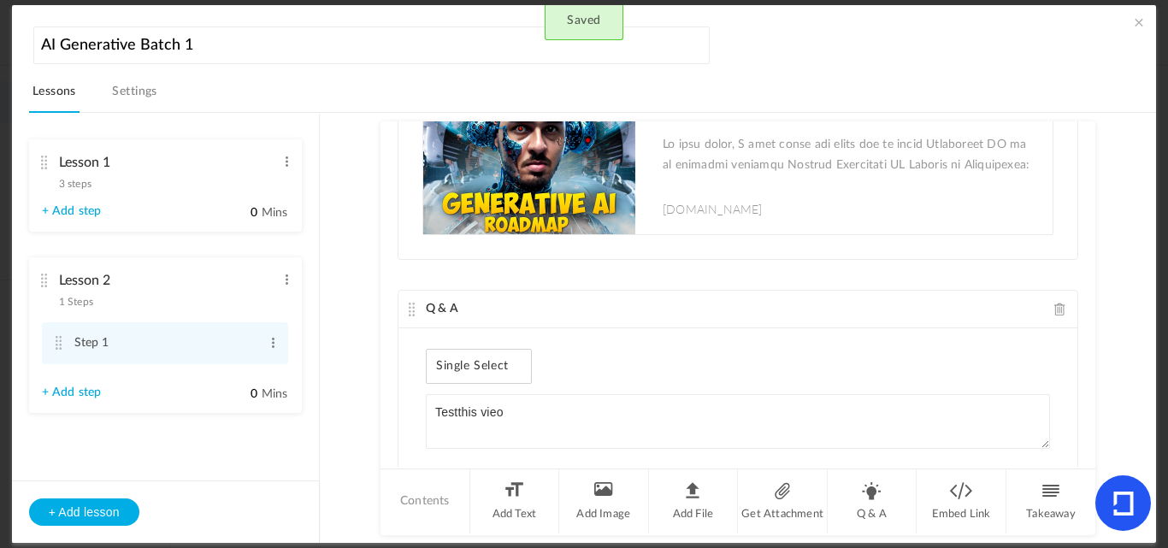
scroll to position [0, 0]
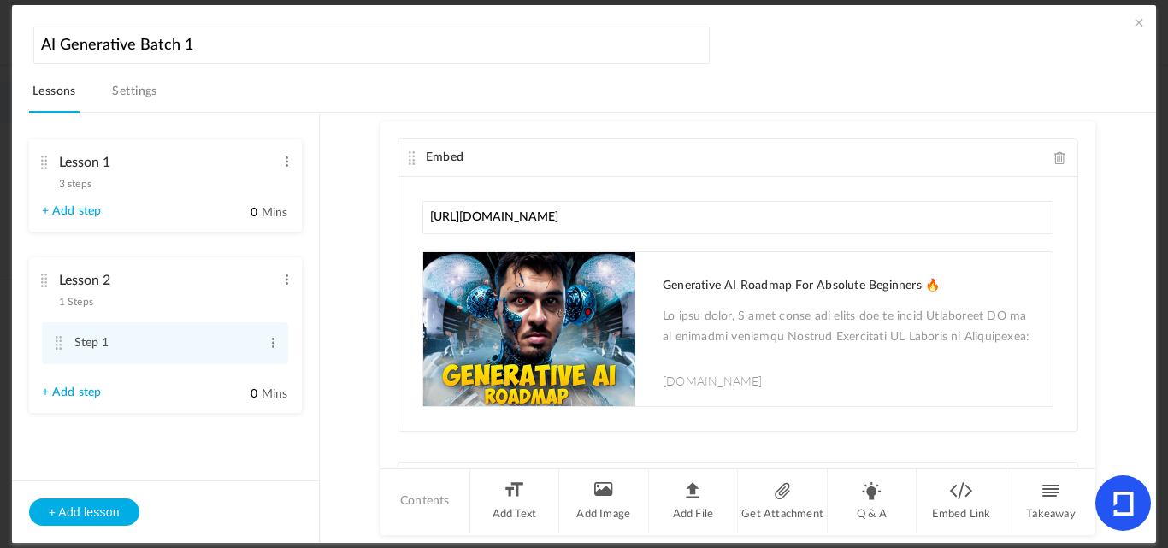
click at [166, 462] on ul "Lesson 1 3 steps Edit Delete AI 1 Edit Delete 0" at bounding box center [165, 289] width 307 height 351
click at [1130, 21] on span at bounding box center [1138, 22] width 17 height 17
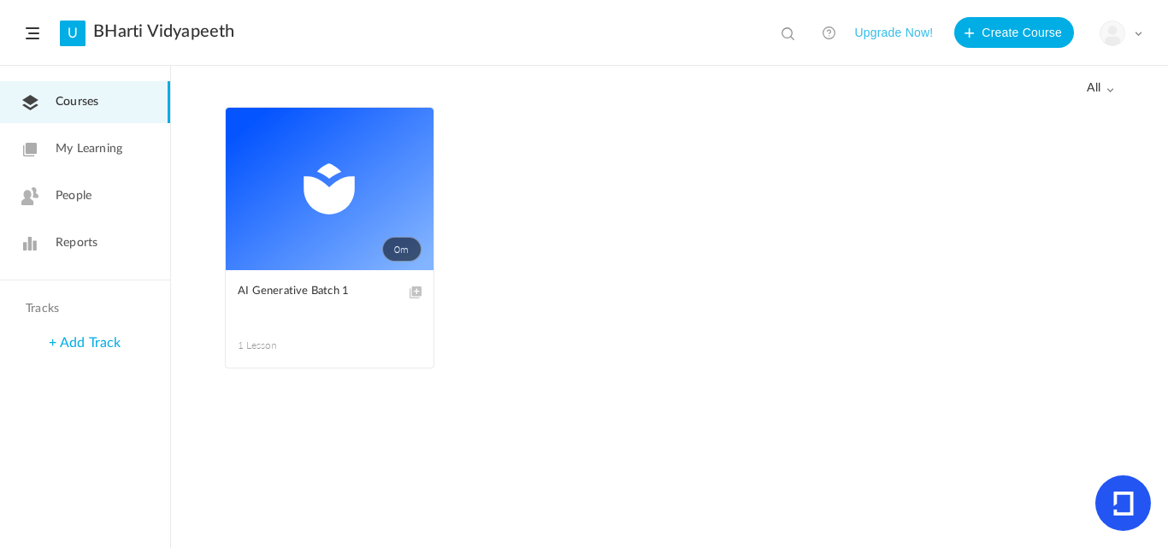
click at [381, 272] on figcaption "AI Generative Batch 1 1 Lesson" at bounding box center [330, 318] width 208 height 97
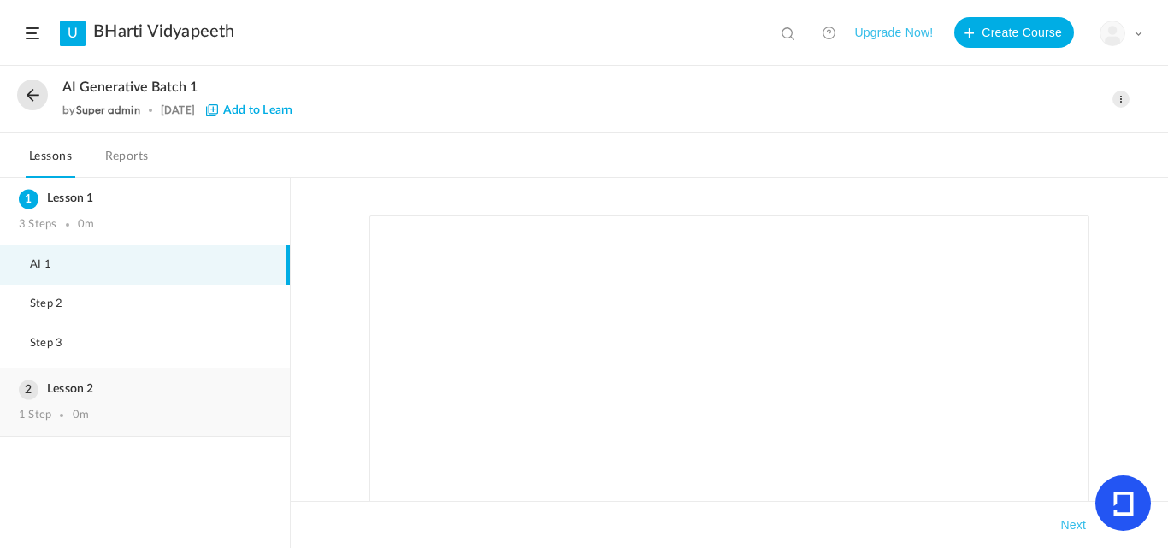
click at [131, 407] on div "Lesson 2 1 Step 0m" at bounding box center [145, 403] width 290 height 68
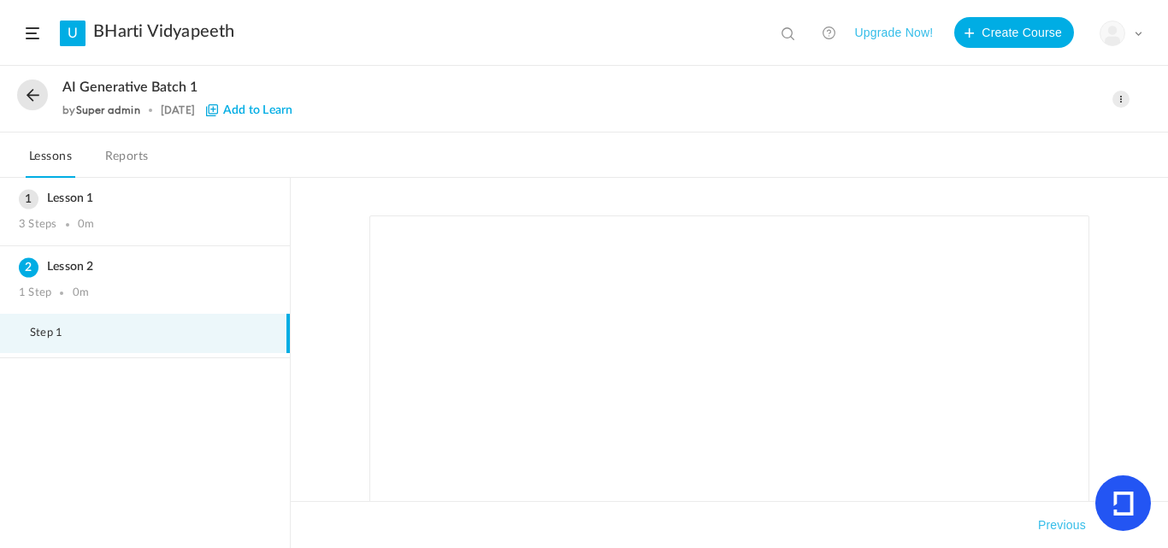
click at [28, 37] on span at bounding box center [33, 33] width 14 height 12
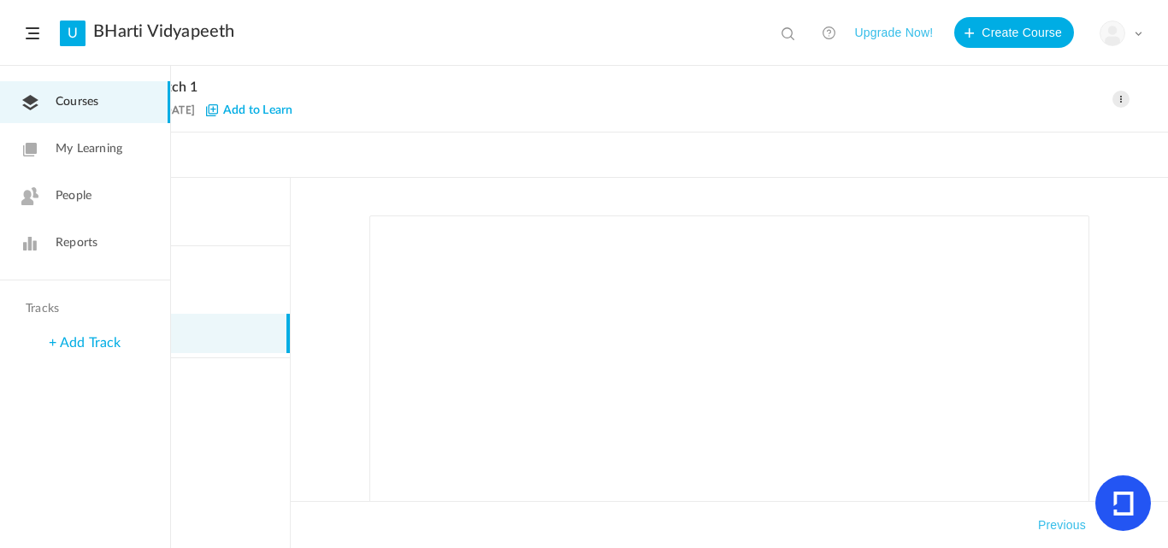
click at [28, 37] on span at bounding box center [33, 33] width 14 height 12
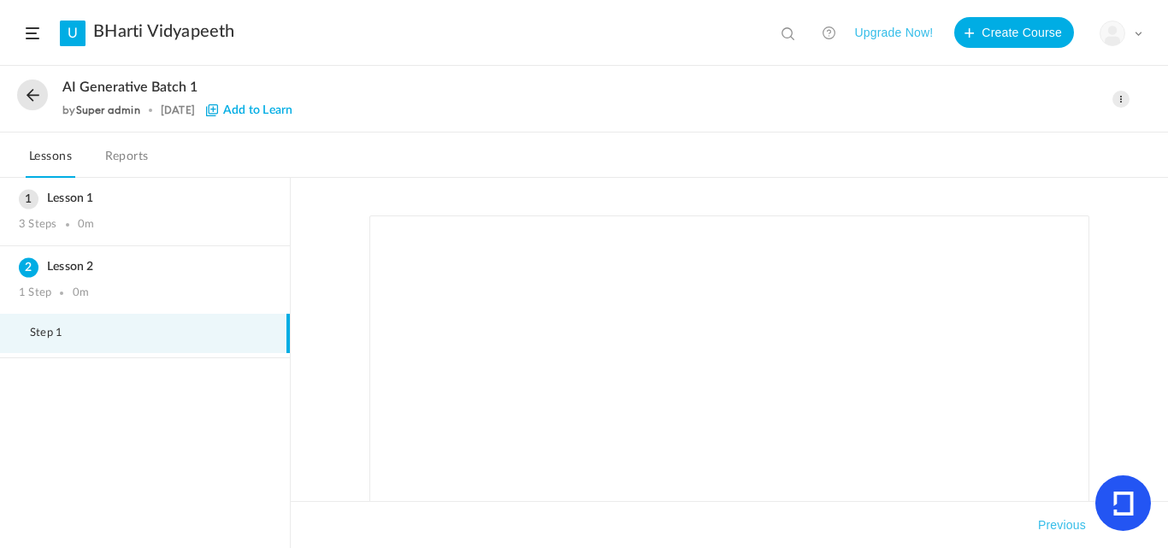
click at [28, 39] on header "U BHarti Vidyapeeth View all No results Upgrade Now! Create Course My Profile U…" at bounding box center [584, 33] width 1168 height 66
click at [33, 28] on span at bounding box center [33, 33] width 14 height 12
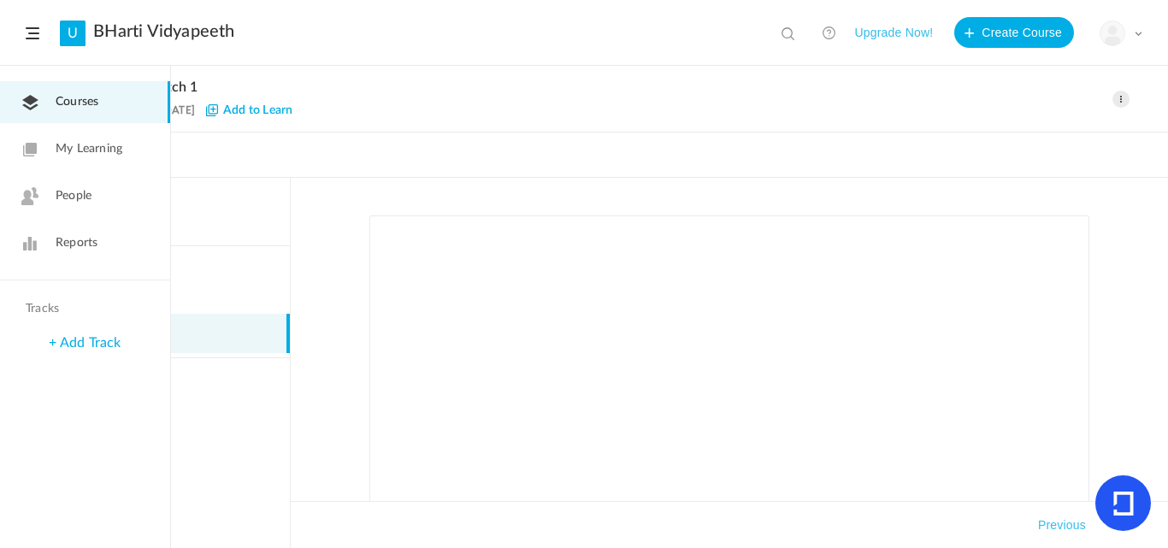
click at [91, 143] on span "My Learning" at bounding box center [89, 149] width 67 height 18
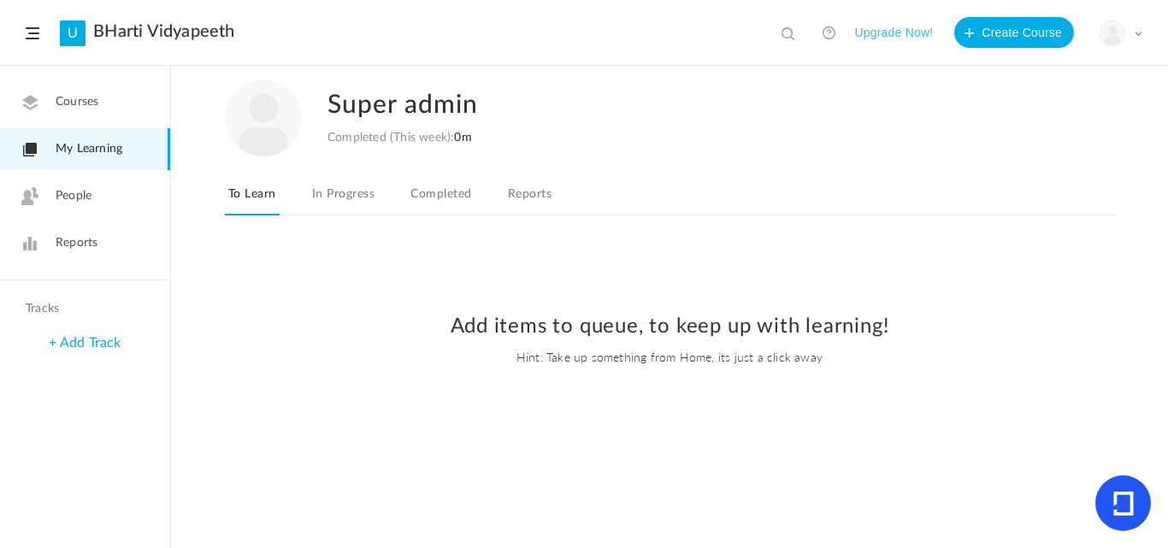
click at [320, 204] on link "In Progress" at bounding box center [343, 199] width 69 height 32
click at [444, 180] on div "Super admin Completed (This week): 0m To Learn In Progress Completed Reports" at bounding box center [669, 154] width 889 height 175
click at [440, 187] on link "Completed" at bounding box center [441, 199] width 68 height 32
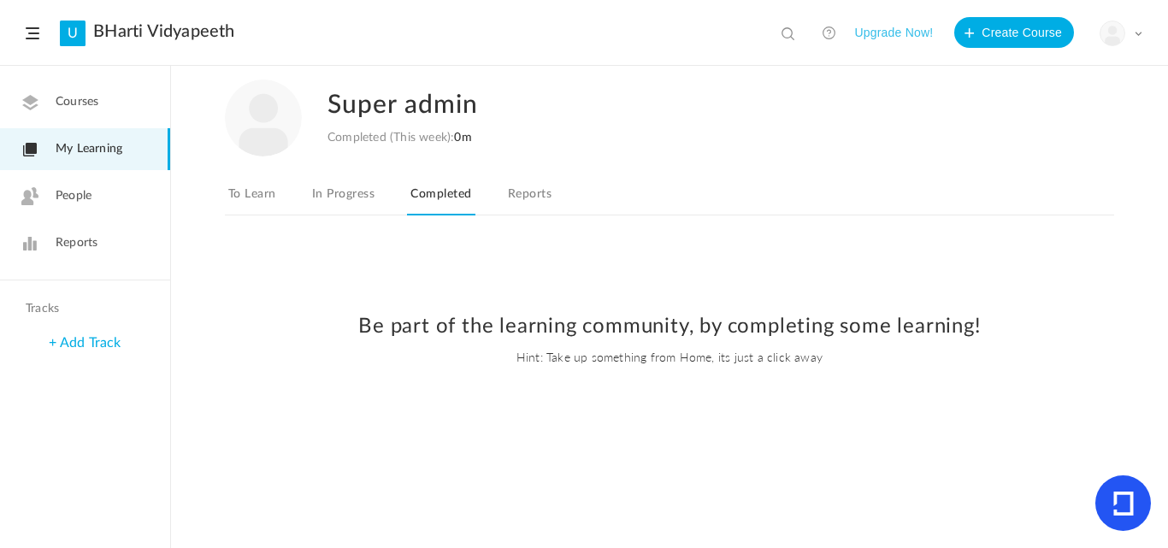
click at [537, 193] on link "Reports" at bounding box center [530, 199] width 50 height 32
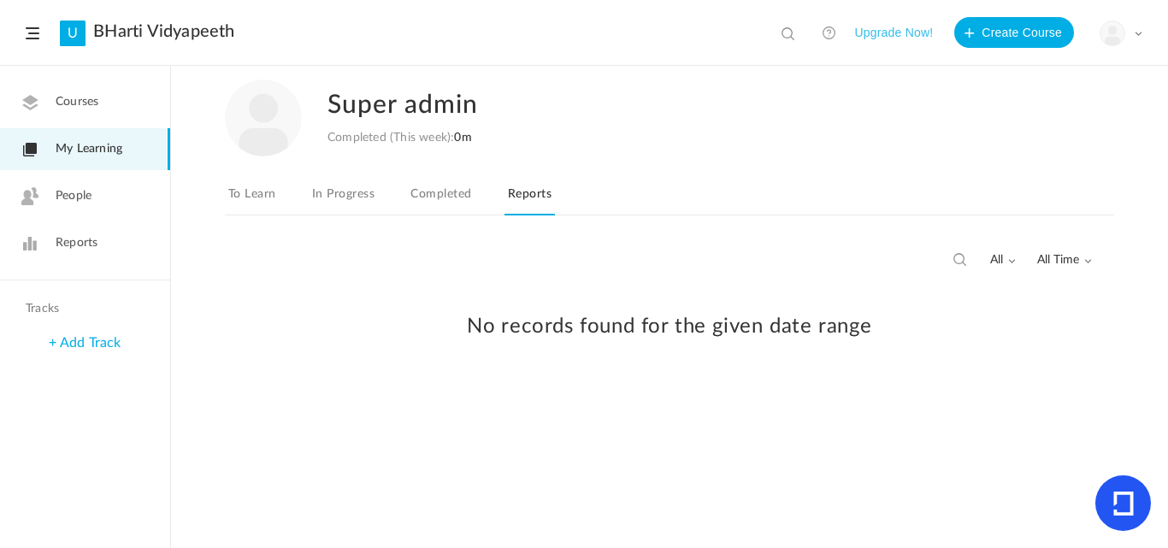
click at [259, 192] on link "To Learn" at bounding box center [252, 199] width 55 height 32
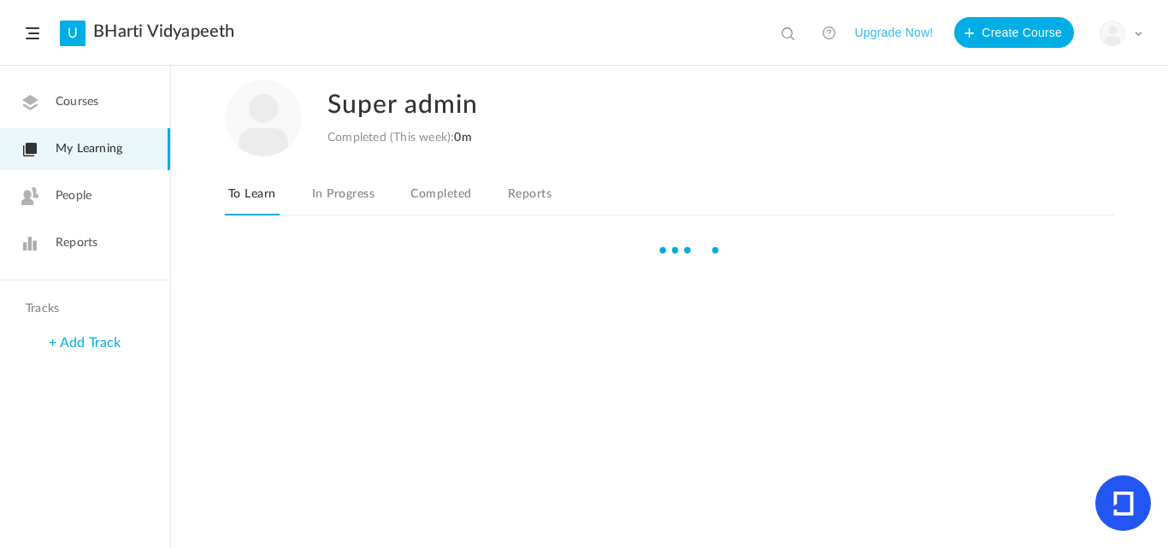
click at [86, 99] on span "Courses" at bounding box center [77, 102] width 43 height 18
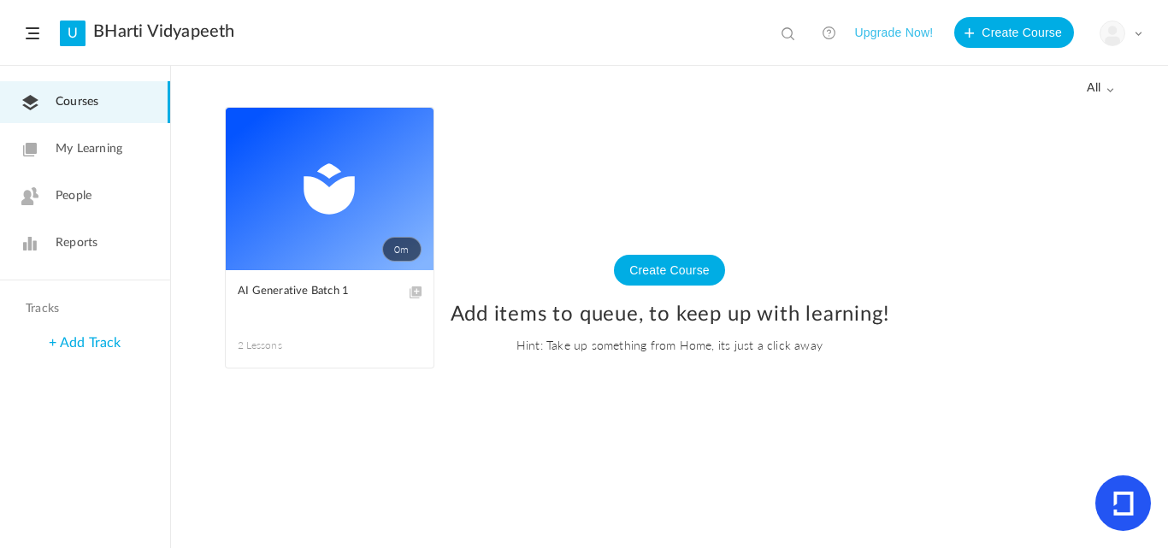
click at [360, 244] on div "Create Course Add items to queue, to keep up with learning! Hint: Take up somet…" at bounding box center [669, 313] width 963 height 184
click at [273, 298] on div "Create Course Add items to queue, to keep up with learning! Hint: Take up somet…" at bounding box center [669, 313] width 963 height 184
click at [335, 199] on link "0m" at bounding box center [330, 189] width 208 height 162
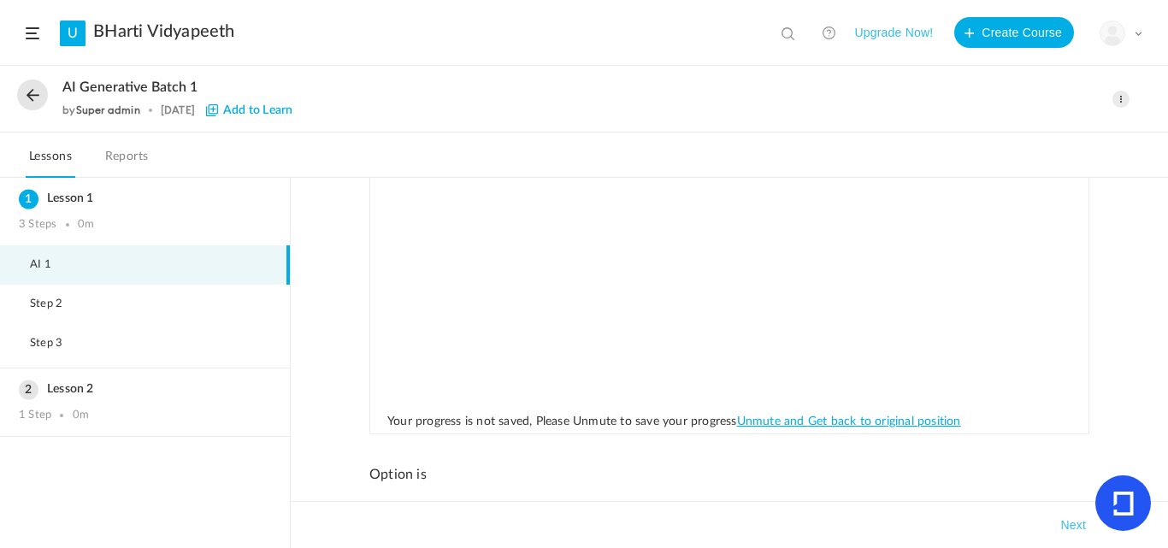
scroll to position [236, 0]
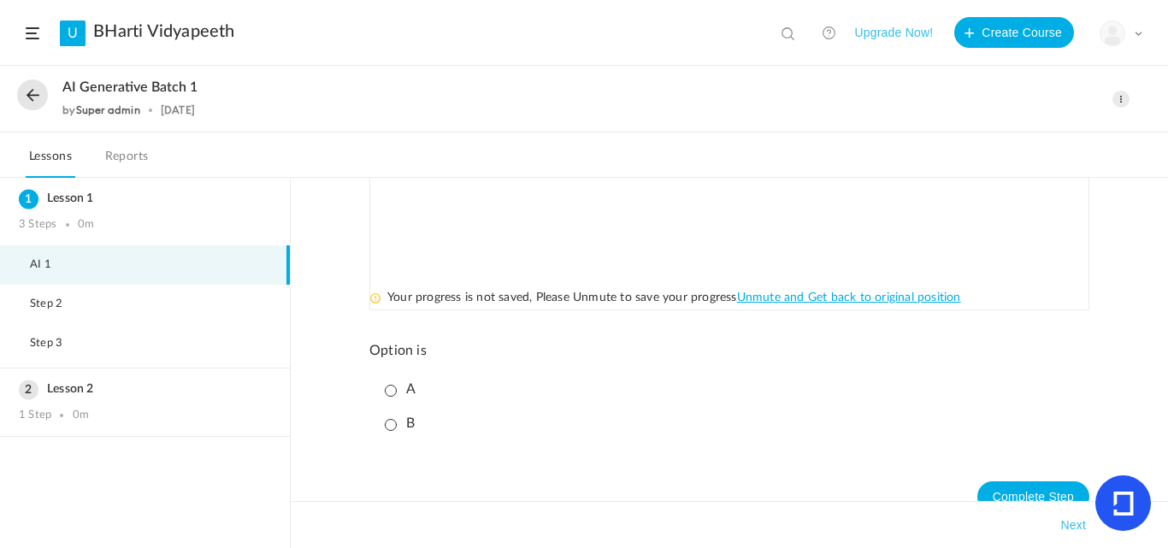
scroll to position [407, 0]
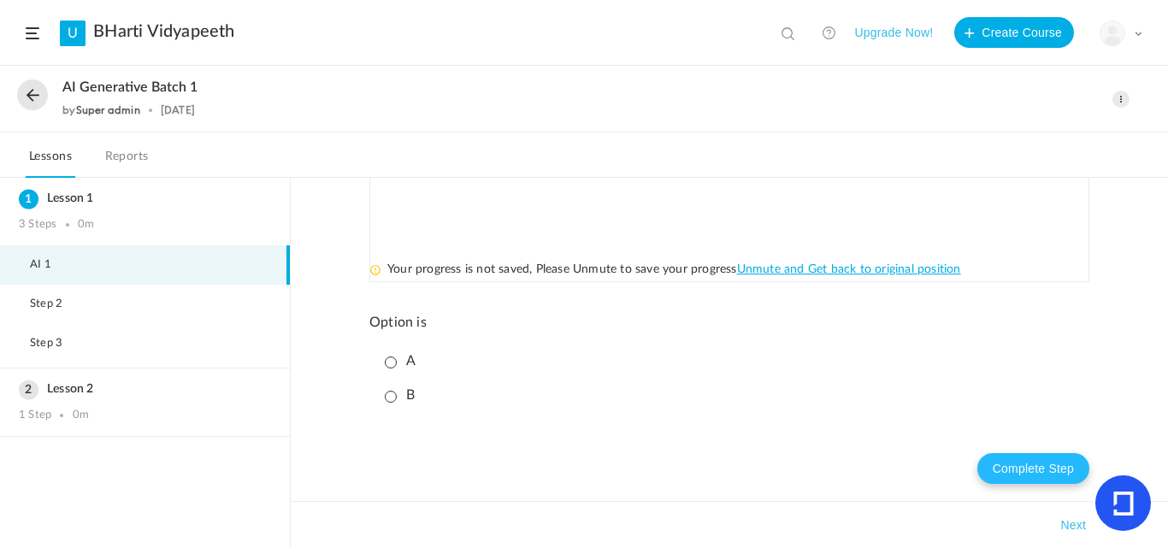
click at [1045, 470] on button "Complete Step" at bounding box center [1033, 468] width 112 height 31
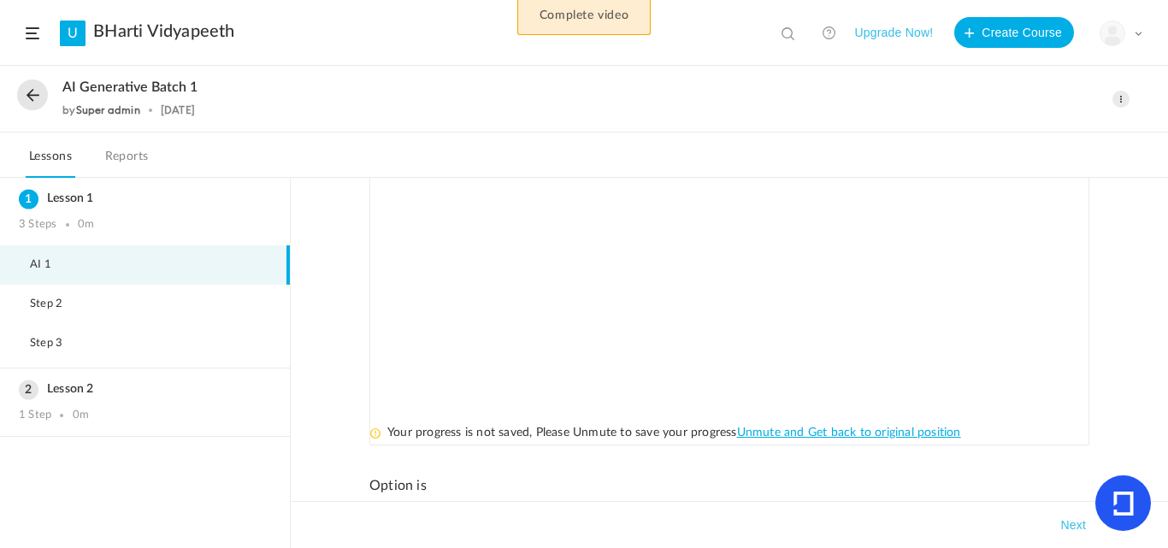
scroll to position [150, 0]
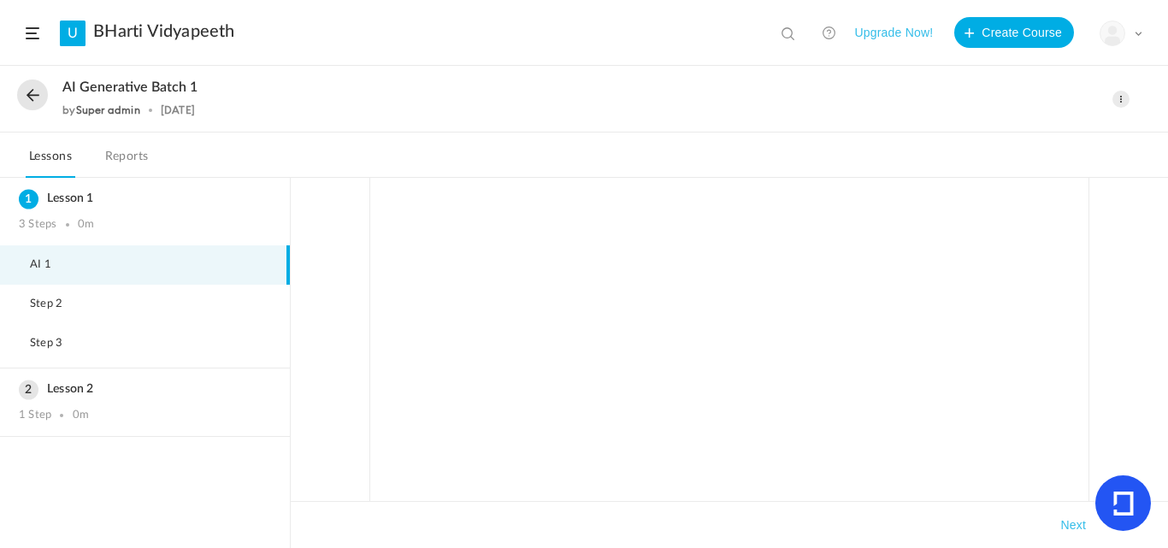
click at [1146, 198] on div "Your progress is not saved, Please Unmute to save your progress Unmute and Get …" at bounding box center [729, 363] width 877 height 370
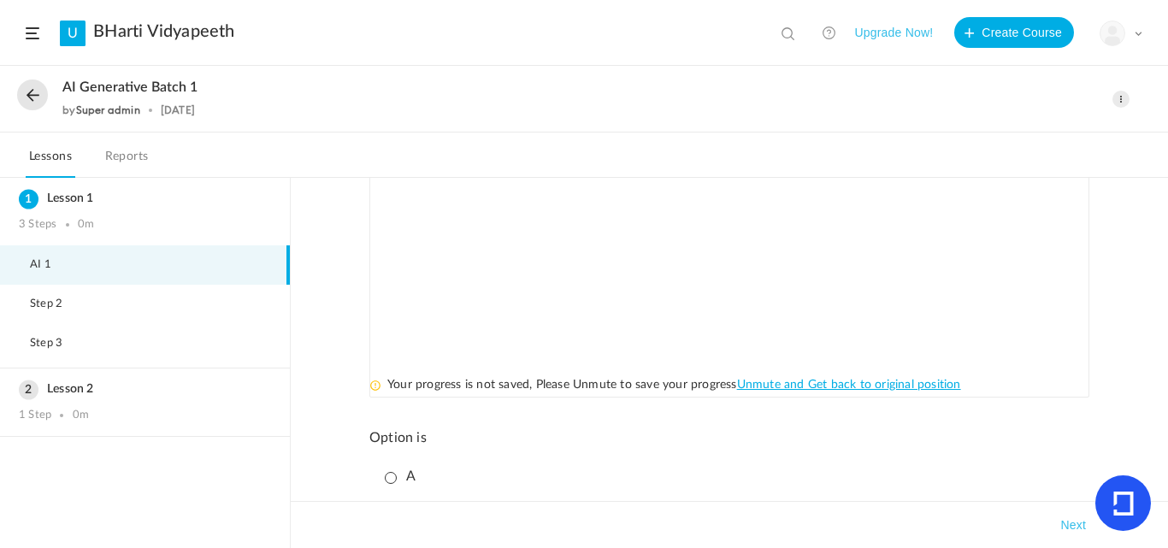
scroll to position [322, 0]
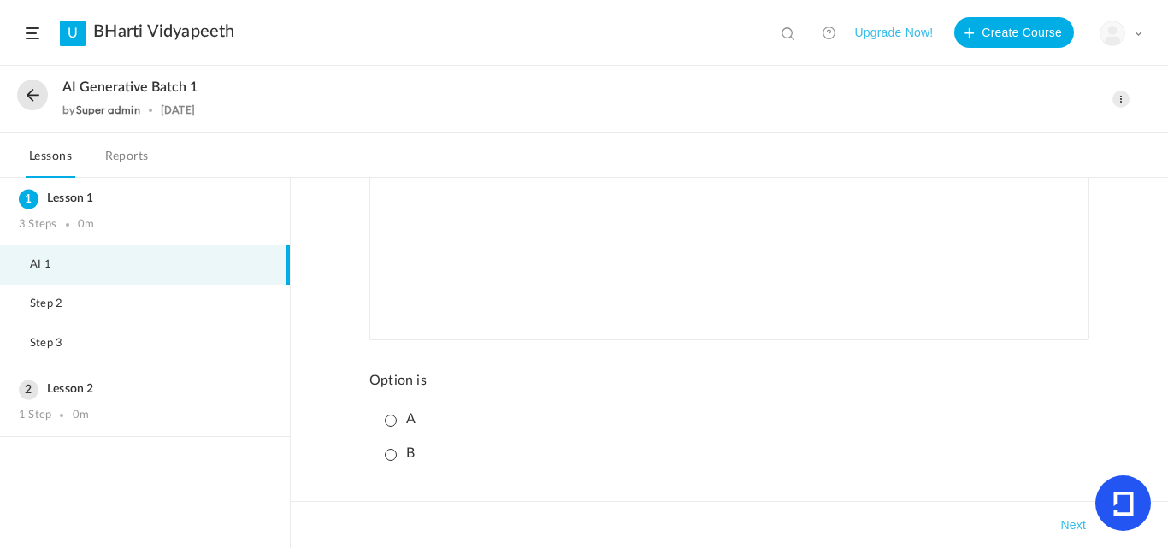
click at [388, 421] on p "A" at bounding box center [400, 419] width 31 height 16
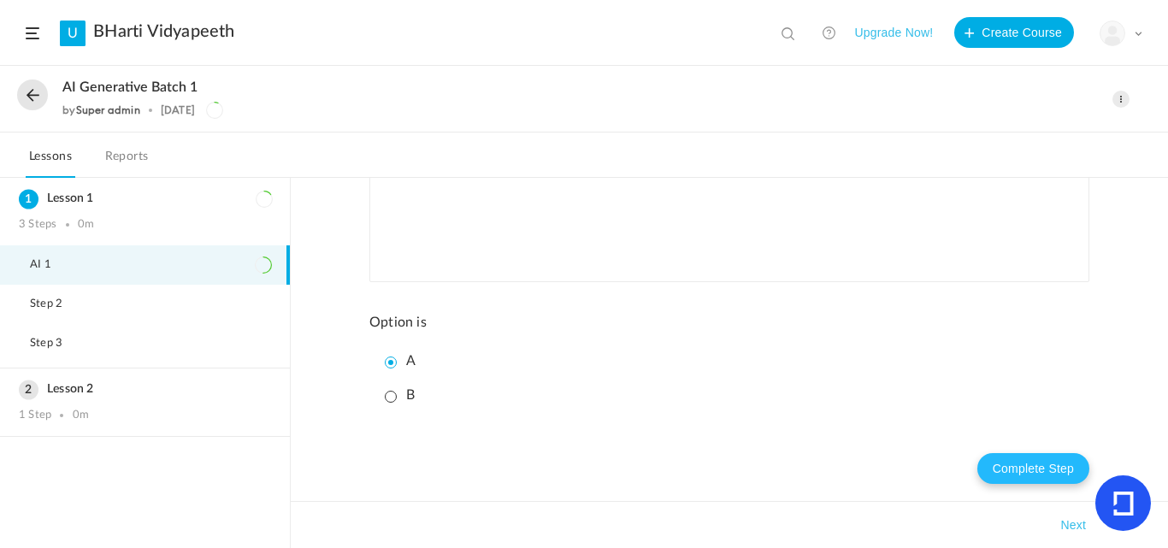
click at [1029, 466] on button "Complete Step" at bounding box center [1033, 468] width 112 height 31
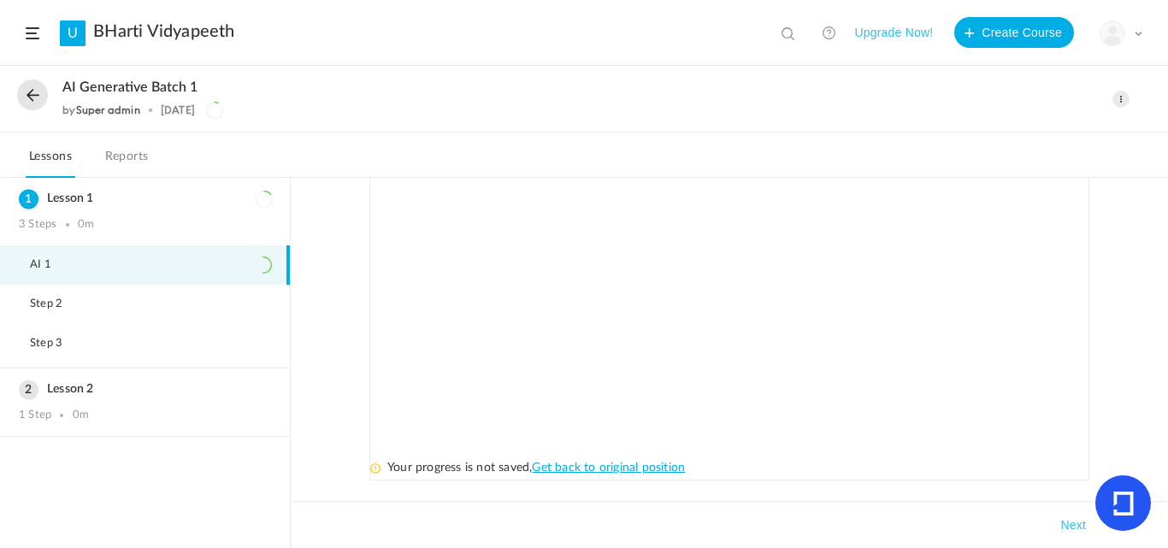
scroll to position [407, 0]
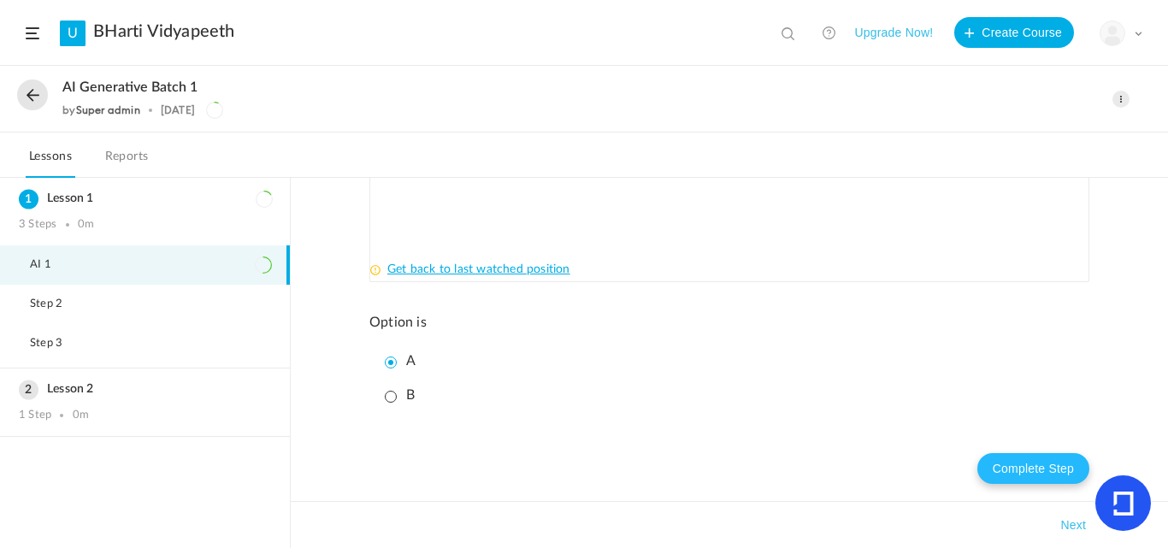
click at [1043, 472] on button "Complete Step" at bounding box center [1033, 468] width 112 height 31
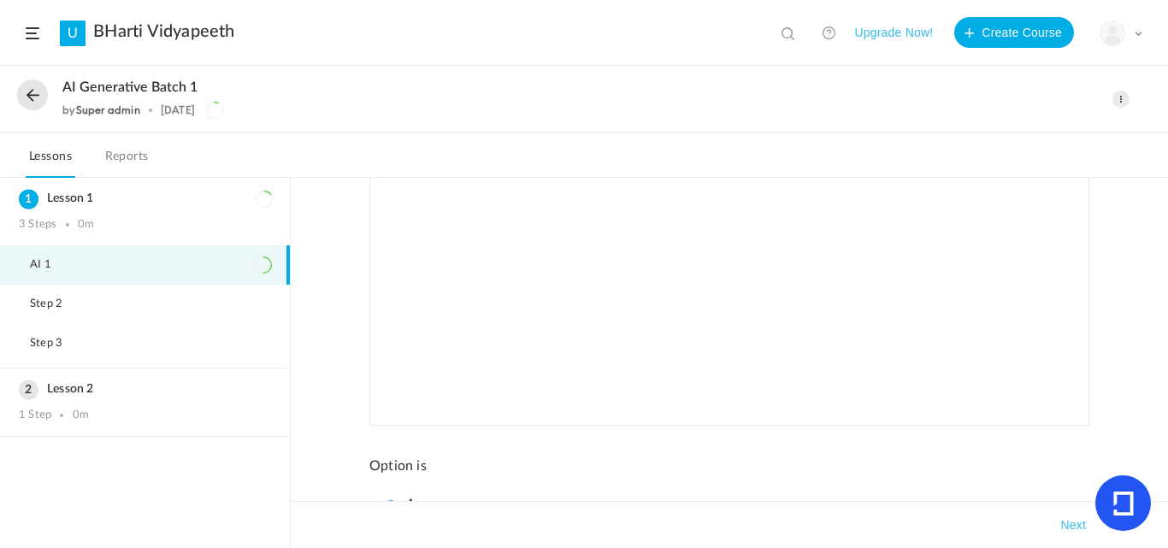
scroll to position [237, 0]
click at [125, 162] on link "Reports" at bounding box center [127, 161] width 50 height 32
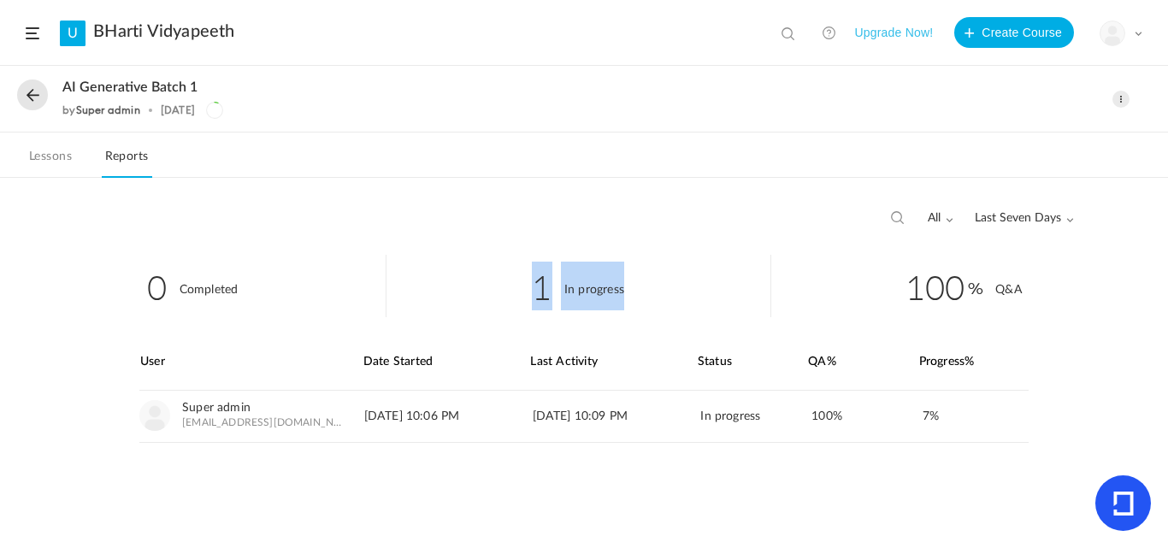
drag, startPoint x: 631, startPoint y: 291, endPoint x: 492, endPoint y: 288, distance: 139.4
click at [492, 288] on li "1 In progress" at bounding box center [579, 286] width 386 height 62
click at [672, 268] on li "1 In progress" at bounding box center [579, 286] width 386 height 62
click at [45, 162] on link "Lessons" at bounding box center [51, 161] width 50 height 32
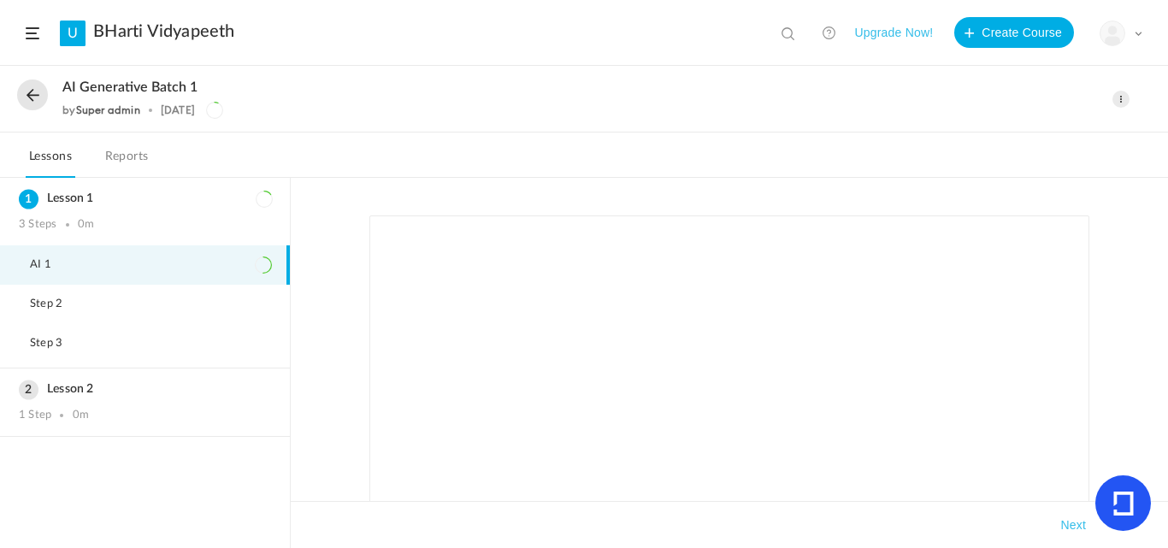
click at [109, 387] on h3 "Lesson 2" at bounding box center [145, 389] width 252 height 15
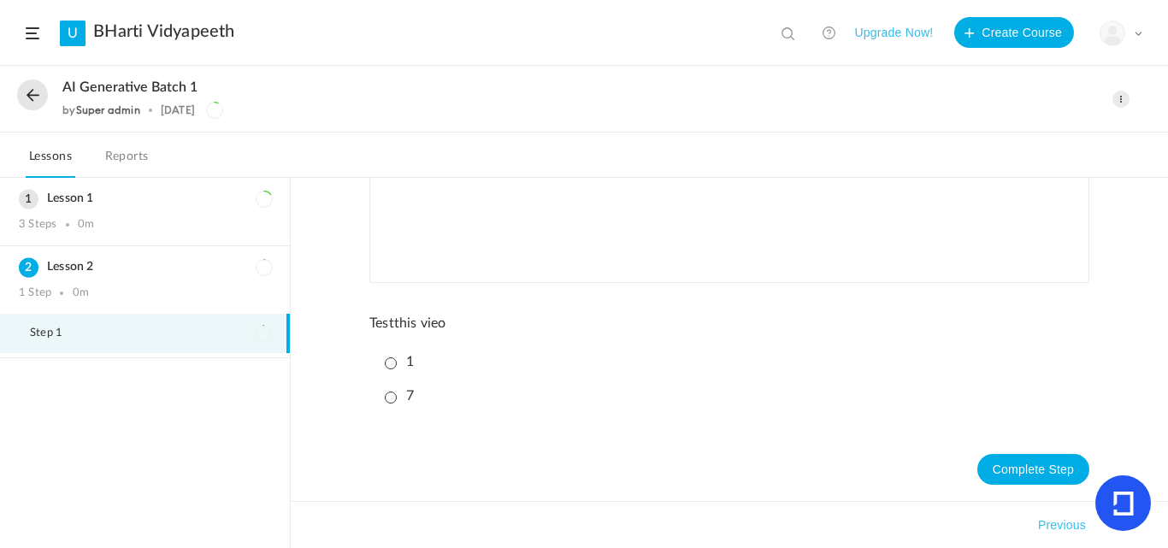
scroll to position [380, 0]
click at [387, 406] on li "7" at bounding box center [733, 396] width 711 height 30
click at [387, 392] on p "7" at bounding box center [399, 395] width 29 height 16
click at [155, 160] on nav "Lessons Reports" at bounding box center [584, 155] width 1168 height 45
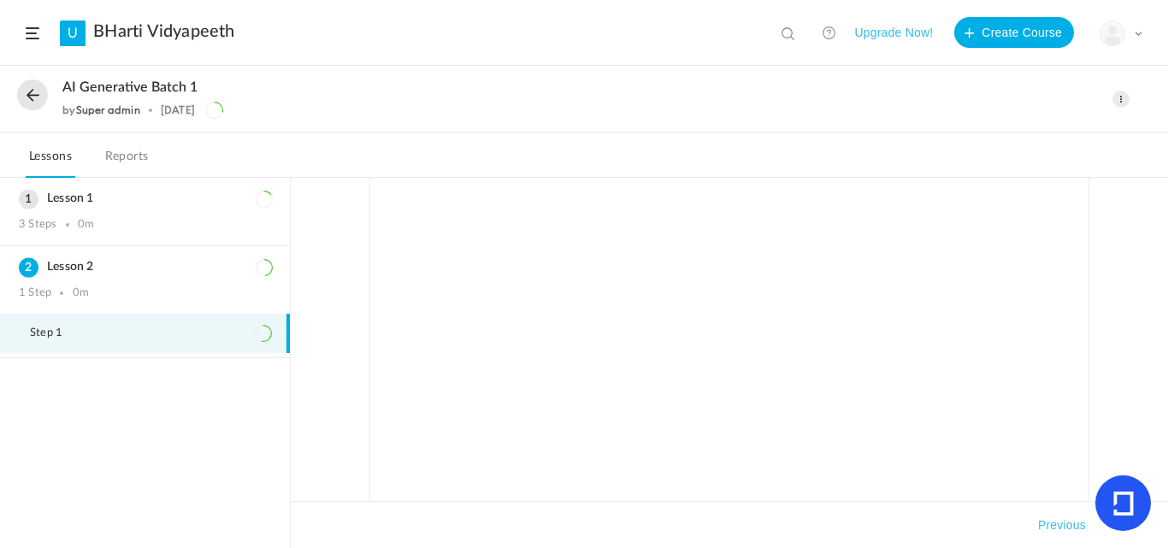
click at [137, 160] on link "Reports" at bounding box center [127, 161] width 50 height 32
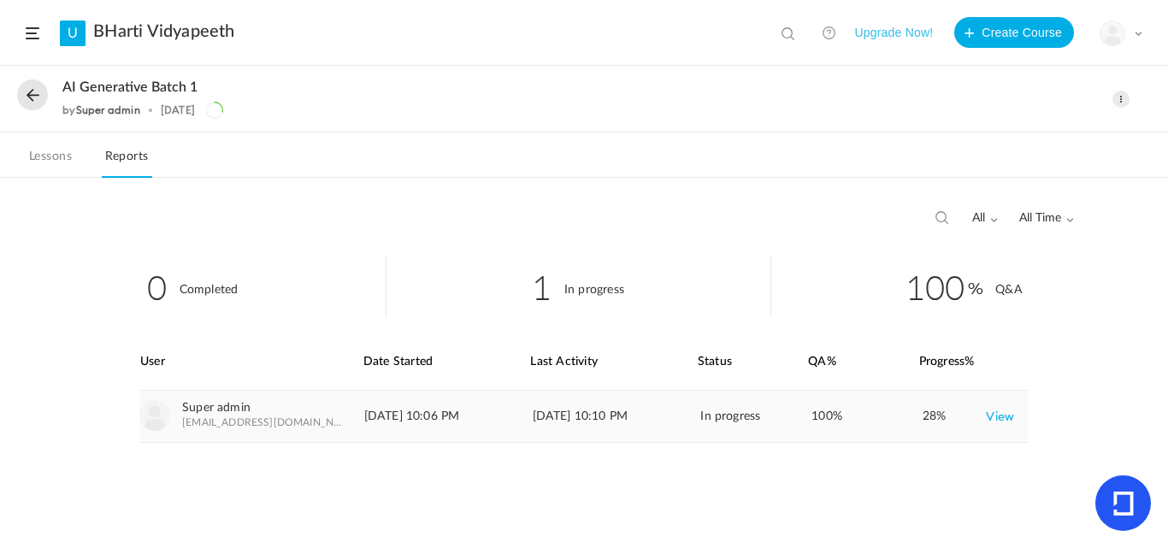
click at [1000, 420] on link "View" at bounding box center [1000, 416] width 28 height 31
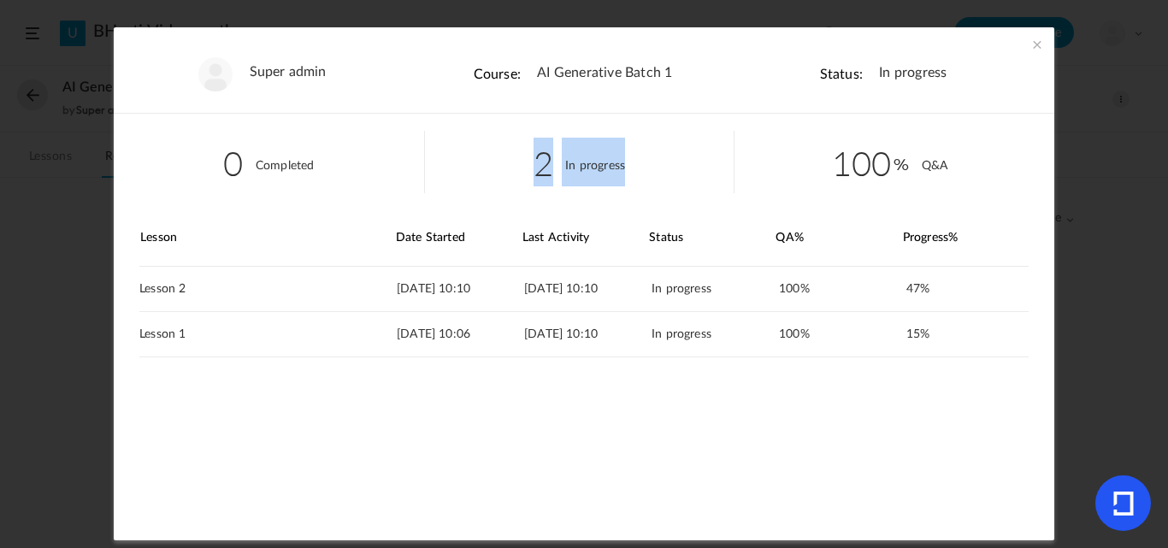
drag, startPoint x: 521, startPoint y: 162, endPoint x: 630, endPoint y: 174, distance: 110.0
click at [628, 174] on li "2 In progress" at bounding box center [579, 162] width 310 height 62
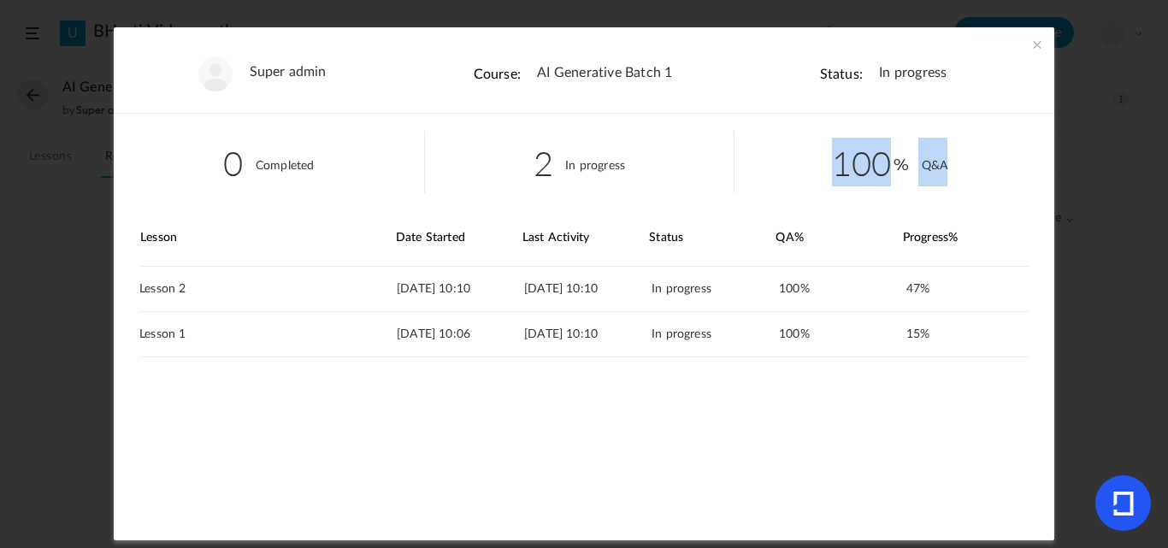
drag, startPoint x: 825, startPoint y: 165, endPoint x: 948, endPoint y: 177, distance: 123.7
click at [948, 177] on li "100 Q&A" at bounding box center [890, 162] width 310 height 62
click at [994, 340] on link "View" at bounding box center [1000, 334] width 28 height 31
click at [1037, 43] on span at bounding box center [1037, 44] width 17 height 17
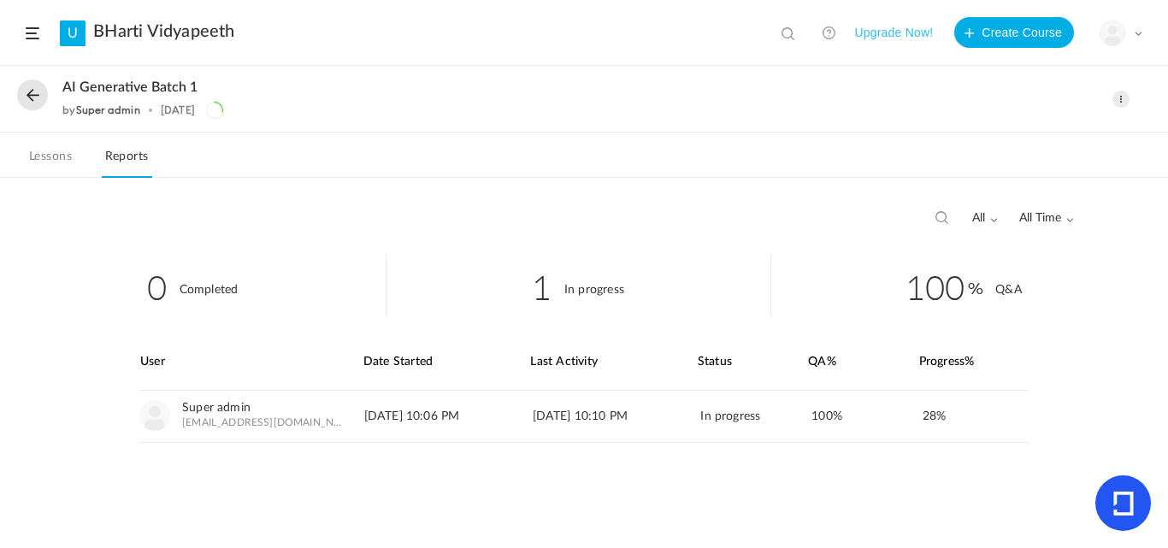
click at [887, 27] on button "Upgrade Now!" at bounding box center [893, 32] width 79 height 31
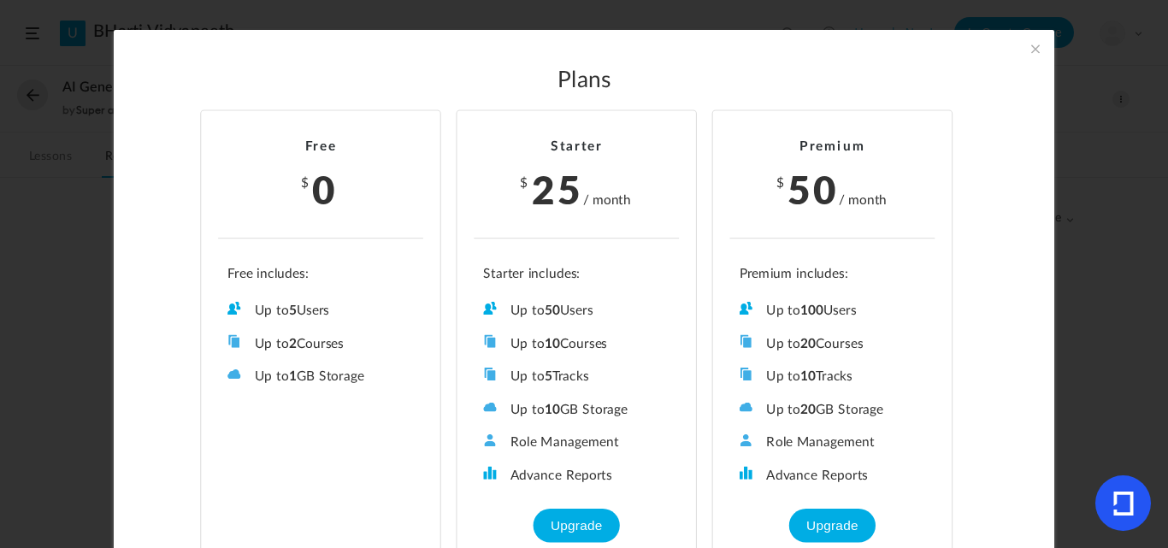
click at [337, 142] on h2 "Free" at bounding box center [320, 147] width 205 height 16
drag, startPoint x: 604, startPoint y: 311, endPoint x: 508, endPoint y: 310, distance: 95.8
click at [508, 310] on li "Up to 50 Users" at bounding box center [576, 311] width 186 height 18
drag, startPoint x: 623, startPoint y: 436, endPoint x: 504, endPoint y: 438, distance: 118.9
click at [504, 438] on li "Role Management" at bounding box center [576, 443] width 186 height 18
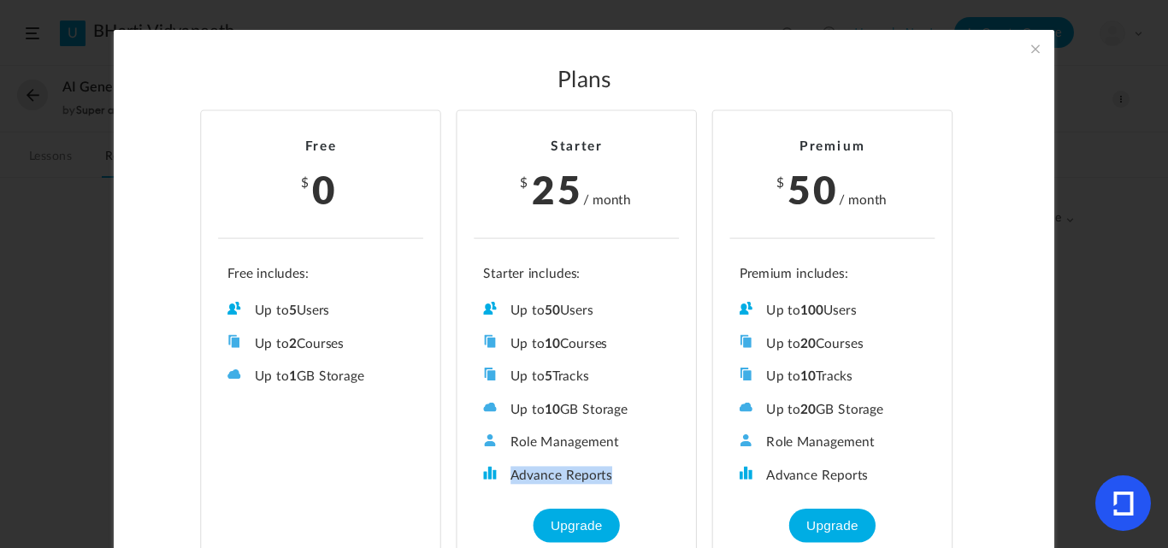
drag, startPoint x: 615, startPoint y: 479, endPoint x: 505, endPoint y: 475, distance: 109.5
click at [505, 475] on li "Advance Reports" at bounding box center [576, 475] width 186 height 18
drag, startPoint x: 602, startPoint y: 310, endPoint x: 726, endPoint y: 86, distance: 256.1
click at [519, 302] on li "Up to 50 Users" at bounding box center [576, 311] width 186 height 18
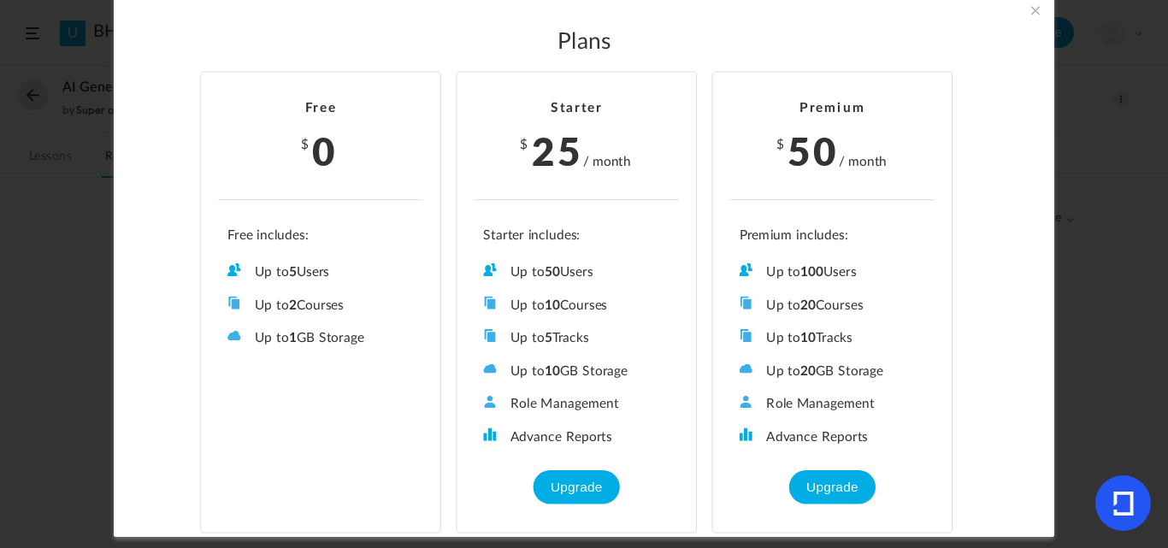
click at [1032, 15] on span at bounding box center [1035, 10] width 19 height 19
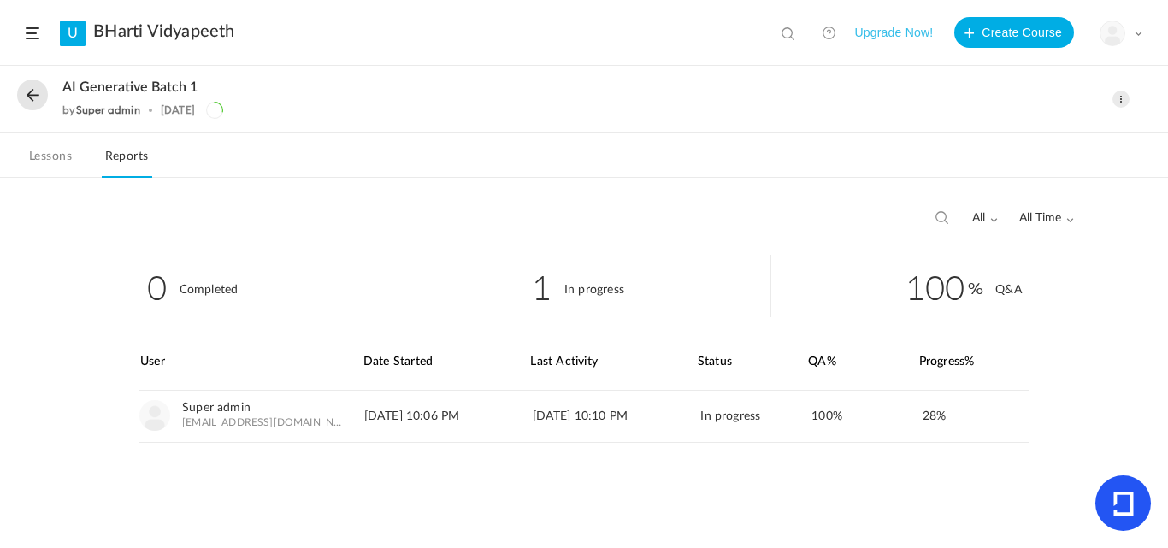
click at [873, 24] on button "Upgrade Now!" at bounding box center [893, 32] width 79 height 31
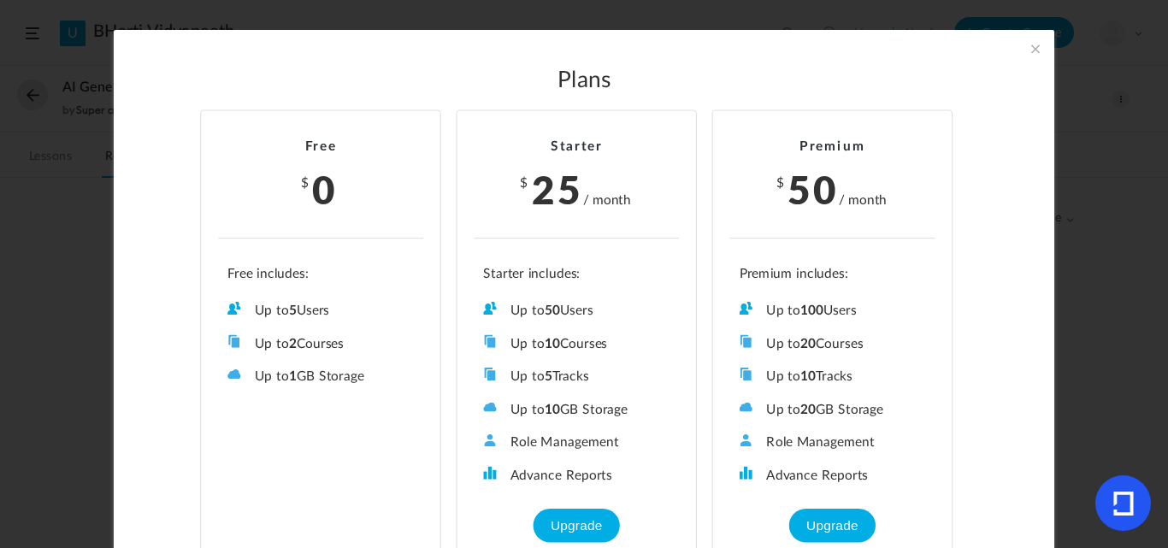
click at [579, 503] on li "Starter $ 25 / month Up to 50 Users Up to 10 Courses Up to 5 Tracks Up to 10 GB…" at bounding box center [576, 341] width 241 height 462
click at [575, 517] on button "Upgrade" at bounding box center [577, 526] width 86 height 34
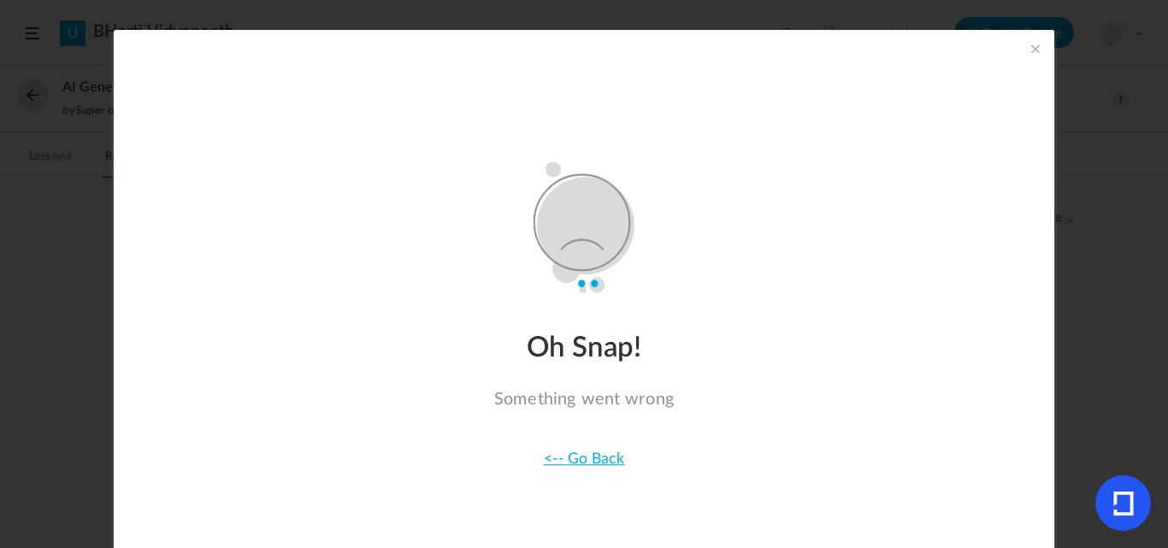
click at [1029, 56] on span at bounding box center [1035, 48] width 19 height 19
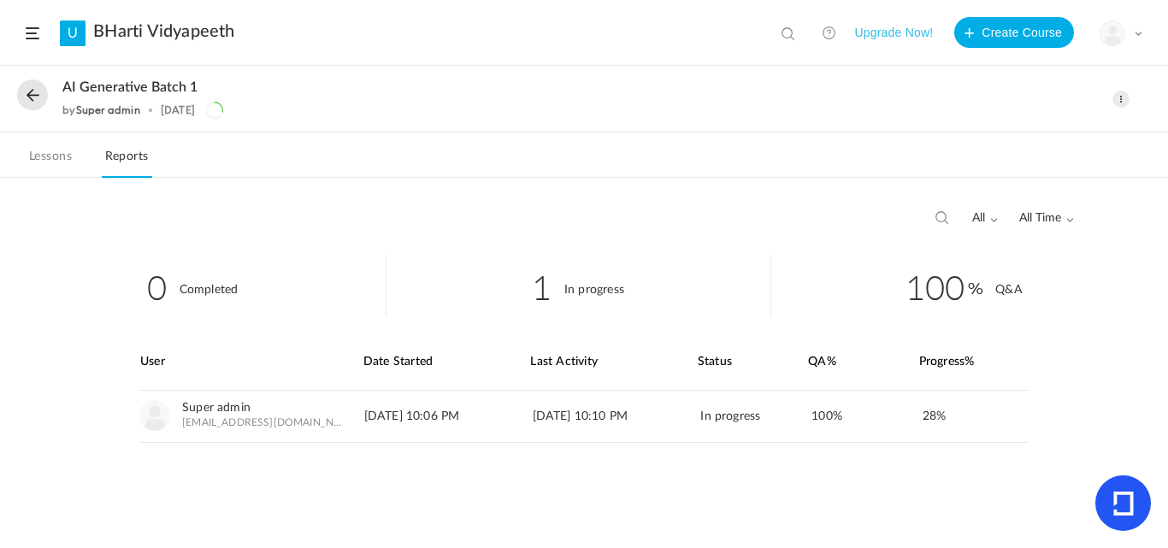
click at [866, 29] on button "Upgrade Now!" at bounding box center [893, 32] width 79 height 31
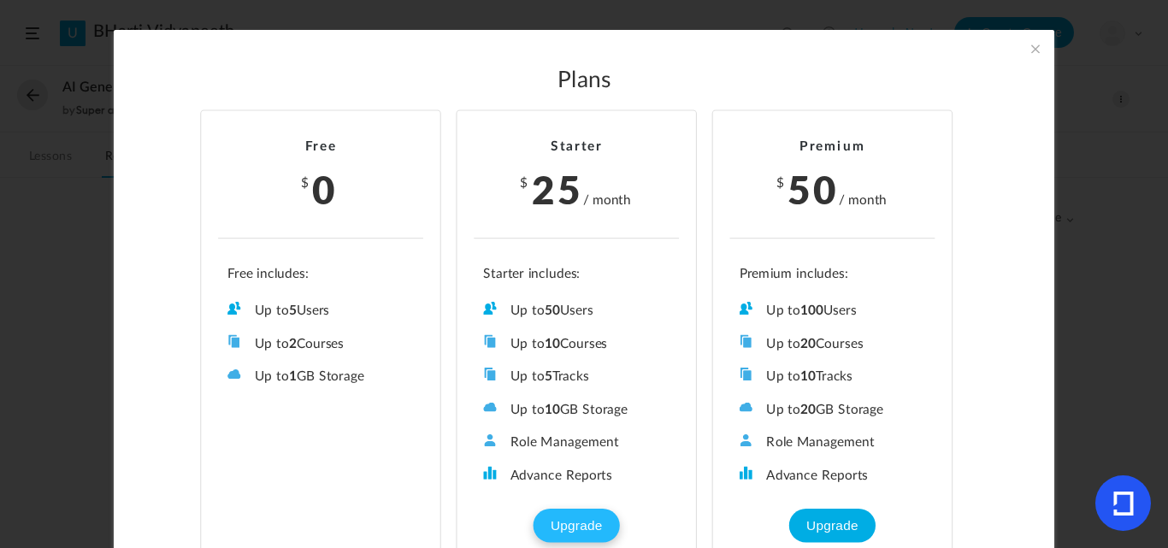
click at [586, 522] on button "Upgrade" at bounding box center [577, 526] width 86 height 34
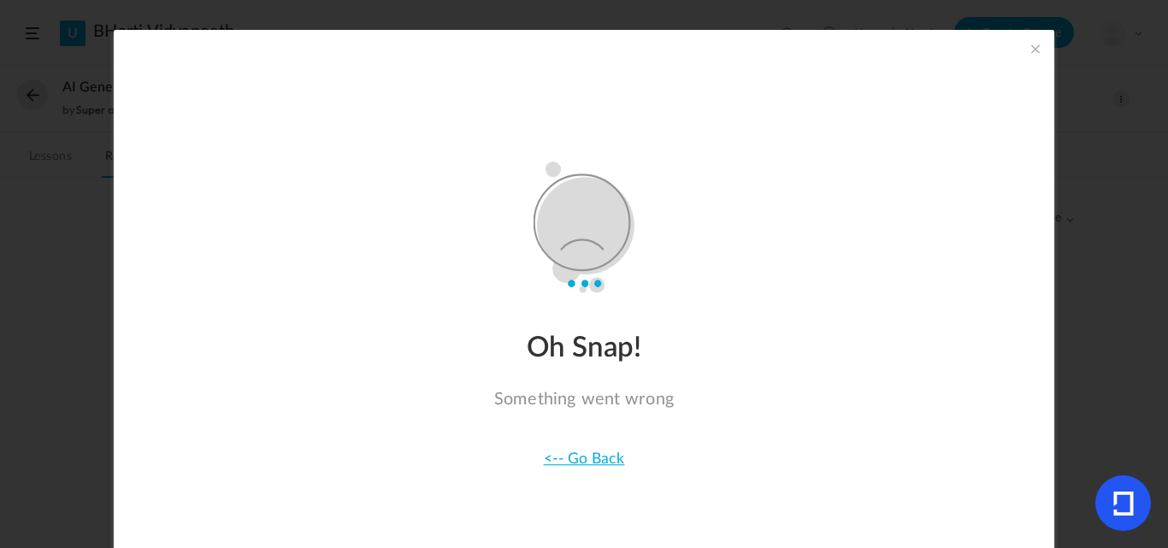
click at [1035, 54] on span at bounding box center [1035, 48] width 19 height 19
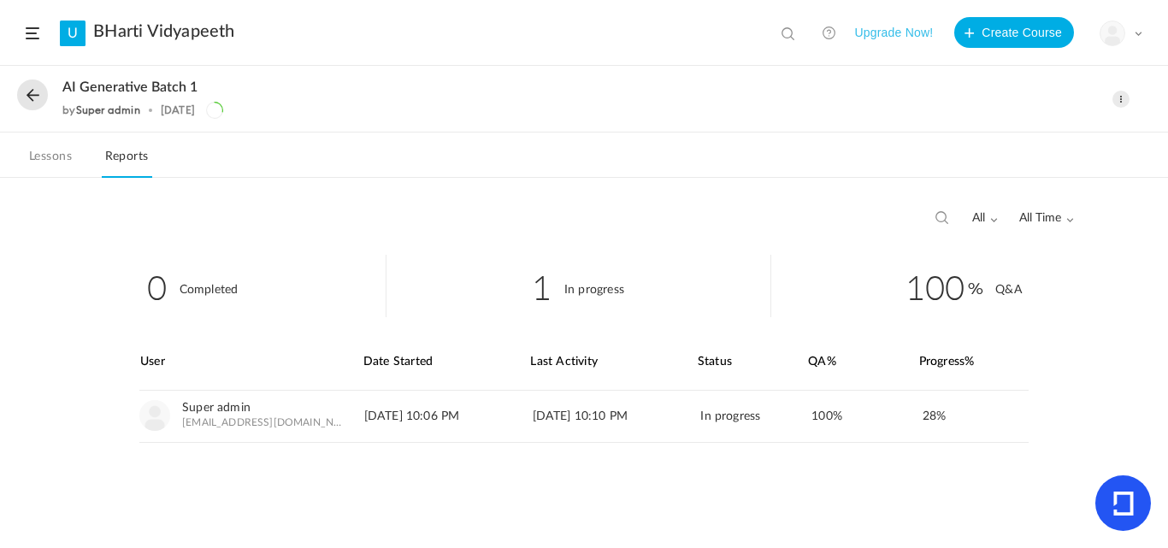
click at [30, 98] on button at bounding box center [32, 95] width 31 height 31
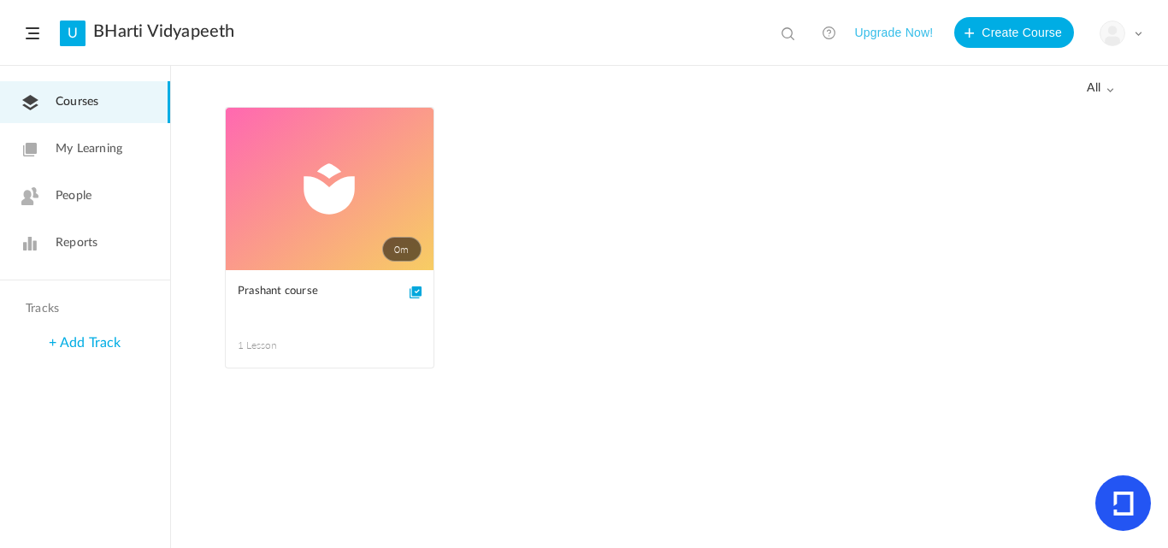
click at [109, 115] on link "Courses" at bounding box center [85, 102] width 170 height 42
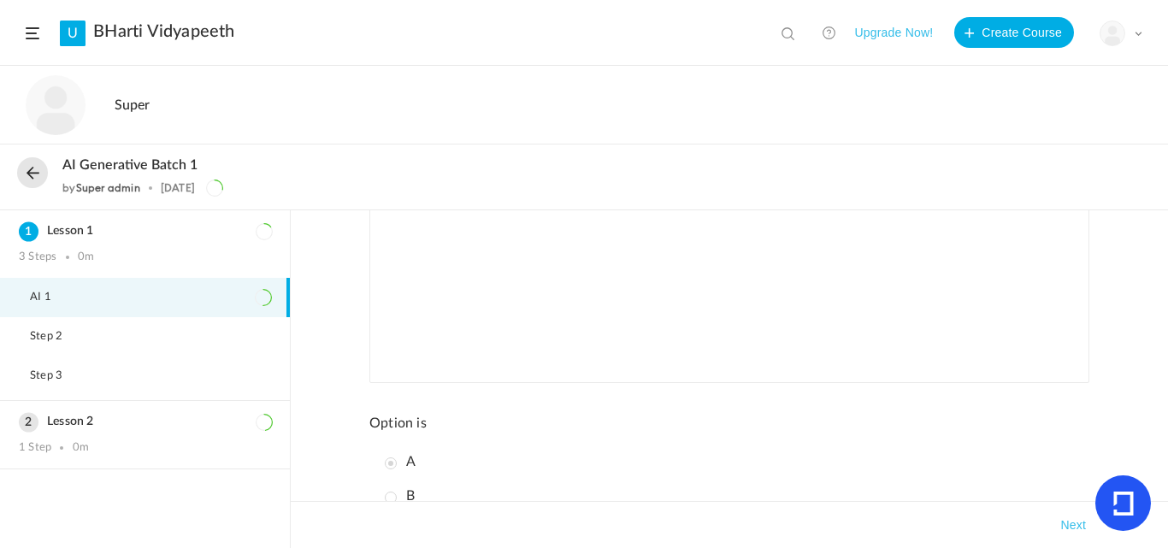
scroll to position [347, 0]
click at [1065, 516] on button "Next" at bounding box center [1073, 525] width 32 height 21
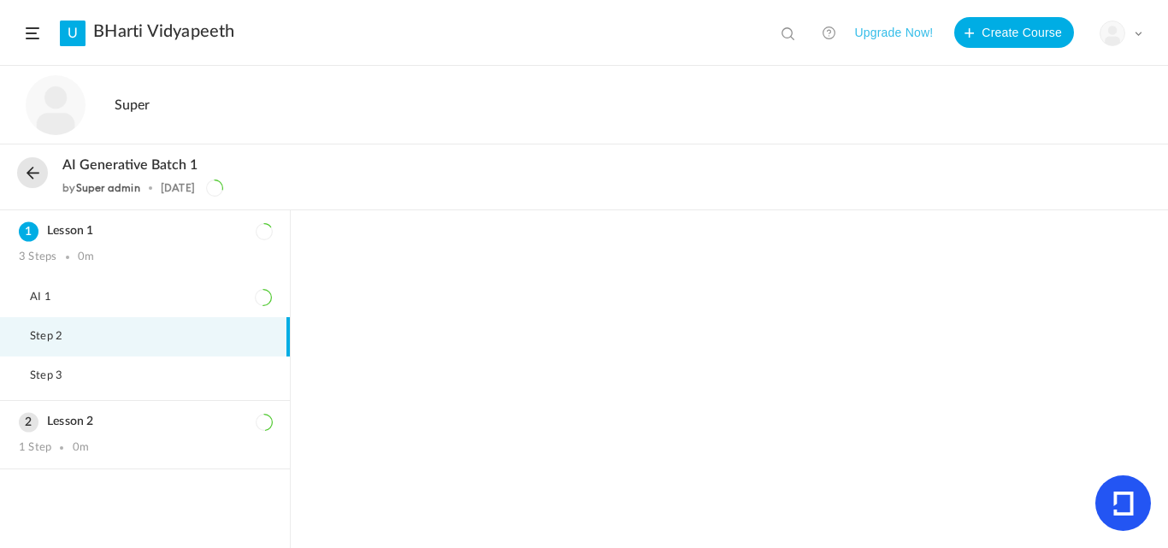
drag, startPoint x: 229, startPoint y: 333, endPoint x: 520, endPoint y: 375, distance: 293.7
click at [520, 375] on div at bounding box center [729, 379] width 877 height 338
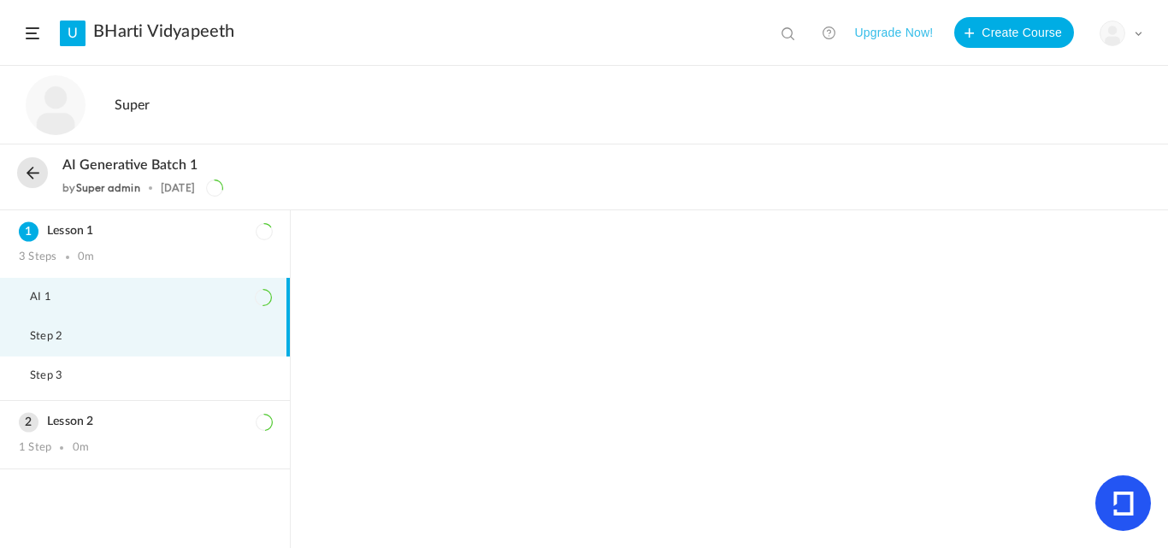
click at [110, 289] on li "AI 1" at bounding box center [145, 297] width 290 height 39
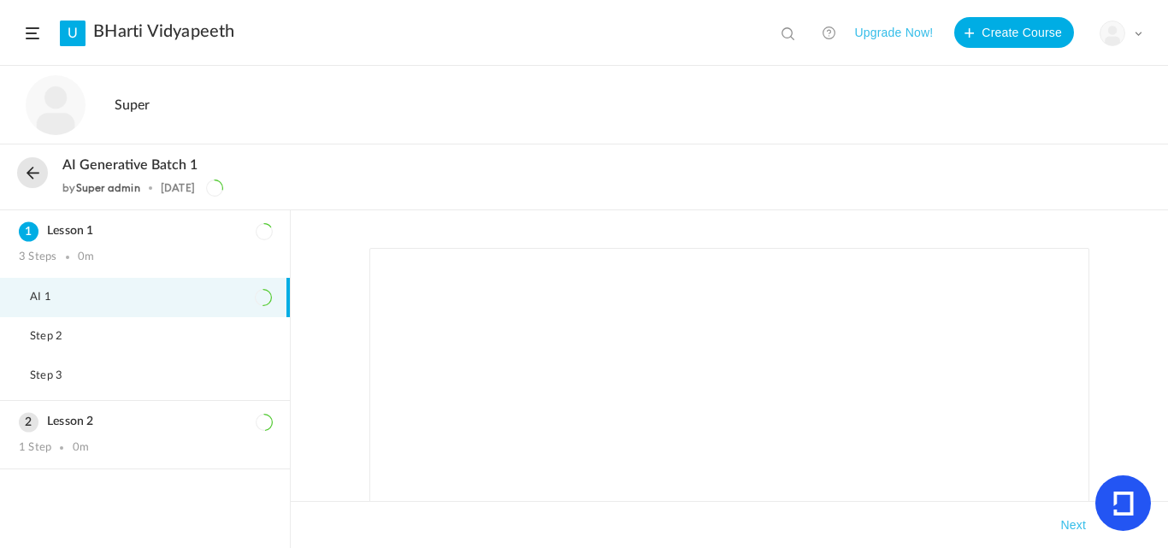
click at [27, 25] on header "U BHarti Vidyapeeth View all No results Upgrade Now! Create Course My Profile U…" at bounding box center [584, 33] width 1168 height 66
click at [26, 32] on header "U BHarti Vidyapeeth View all No results Upgrade Now! Create Course My Profile U…" at bounding box center [584, 33] width 1168 height 66
click at [37, 33] on span at bounding box center [33, 33] width 14 height 12
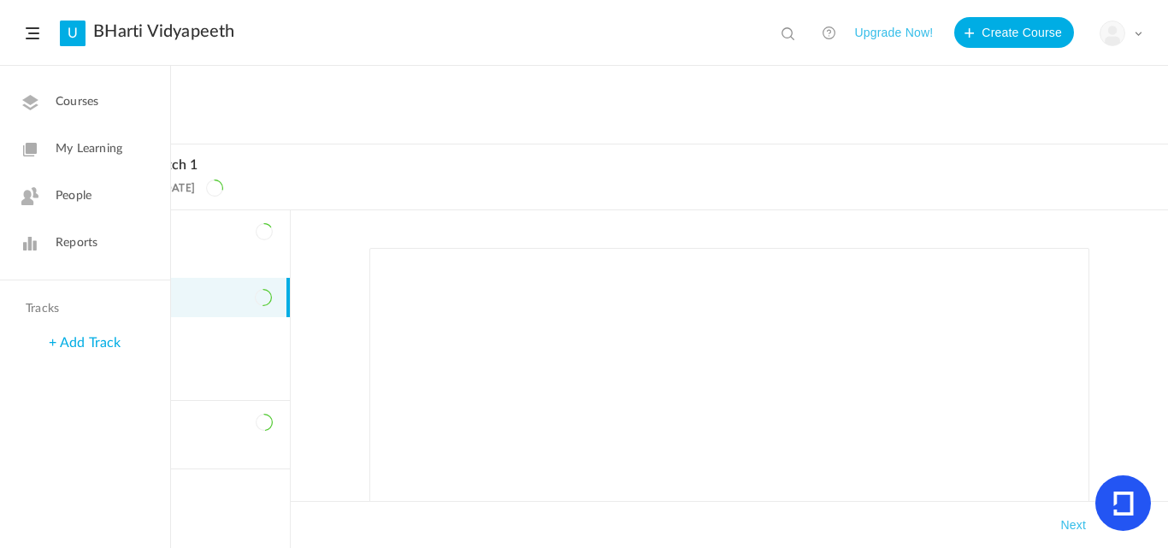
click at [75, 335] on div "+ Add Track" at bounding box center [85, 343] width 170 height 37
click at [89, 344] on link "+ Add Track" at bounding box center [85, 343] width 72 height 14
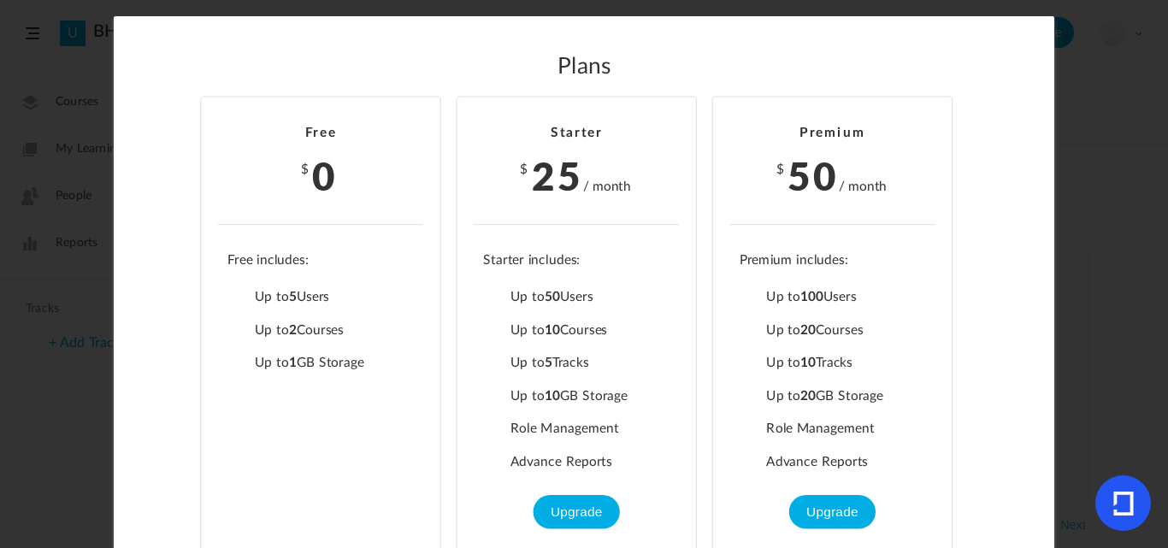
scroll to position [0, 0]
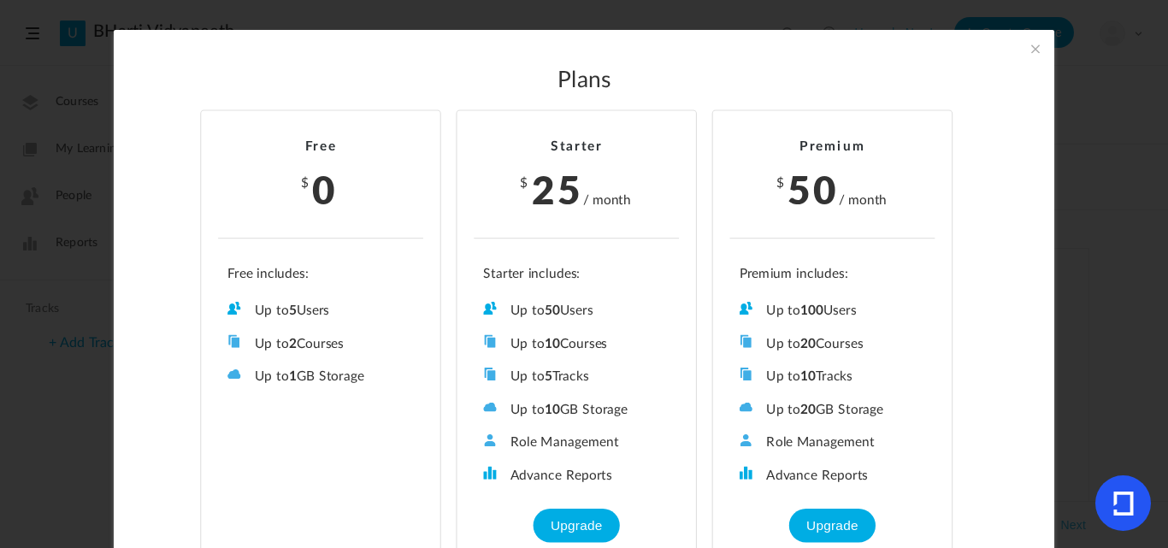
click at [1034, 50] on span at bounding box center [1035, 48] width 19 height 19
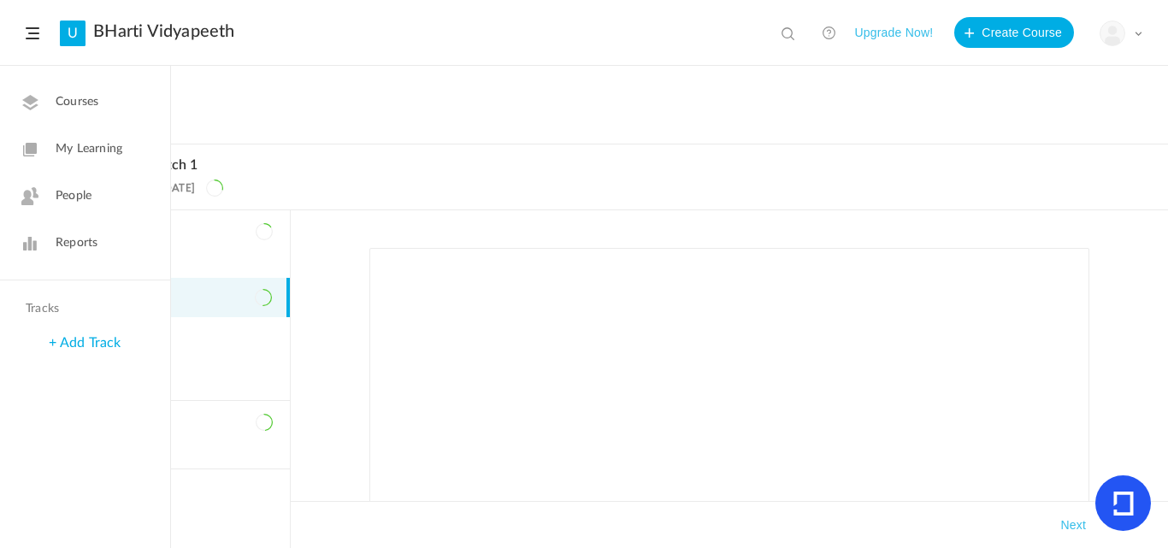
click at [91, 204] on span "People" at bounding box center [74, 196] width 36 height 18
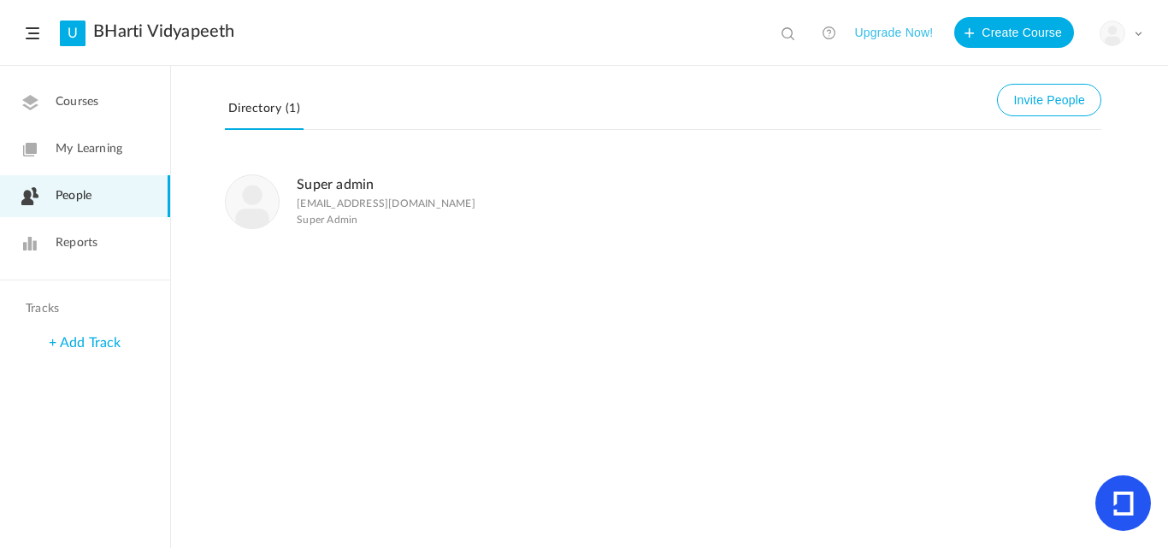
click at [104, 145] on span "My Learning" at bounding box center [89, 149] width 67 height 18
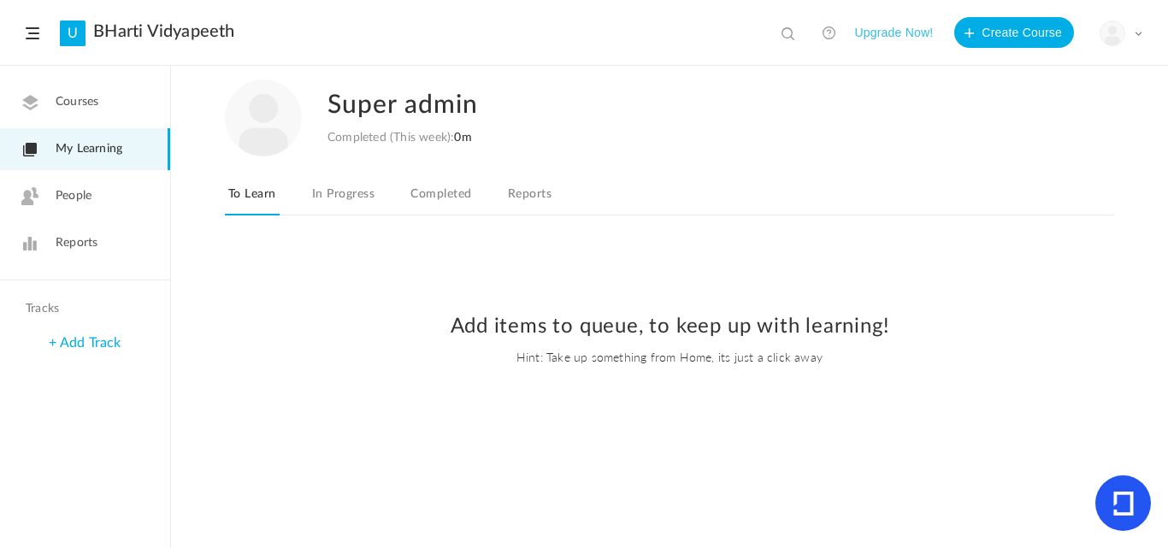
click at [337, 195] on link "In Progress" at bounding box center [343, 199] width 69 height 32
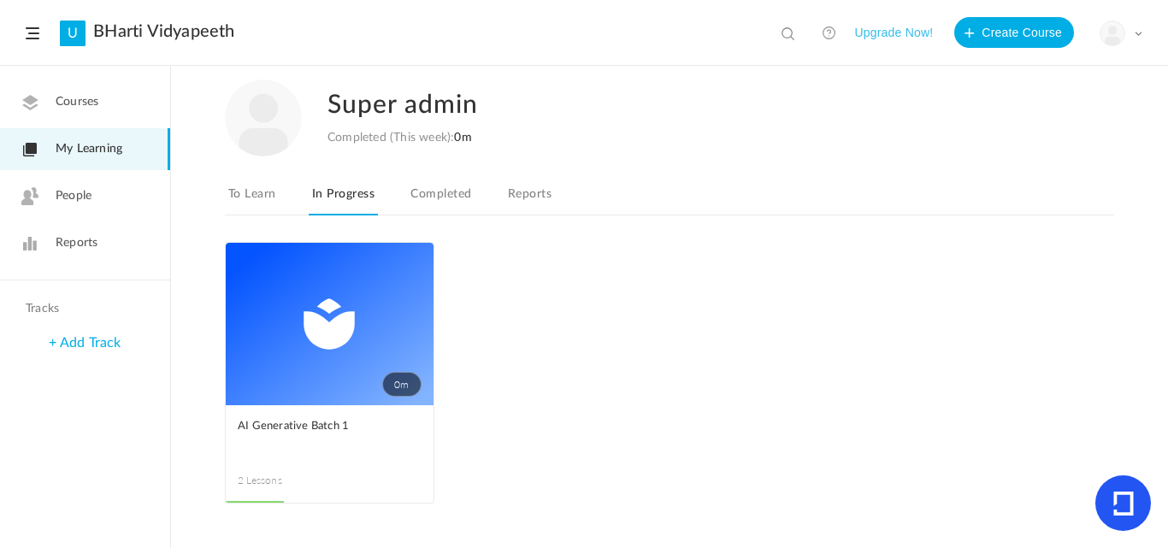
click at [277, 198] on link "To Learn" at bounding box center [252, 199] width 55 height 32
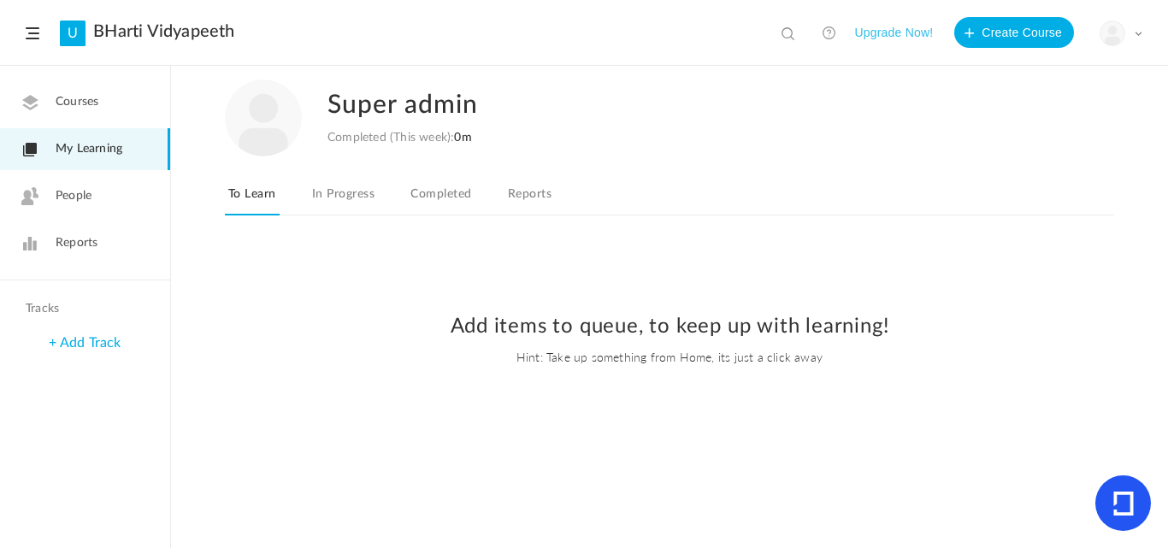
click at [333, 193] on link "In Progress" at bounding box center [343, 199] width 69 height 32
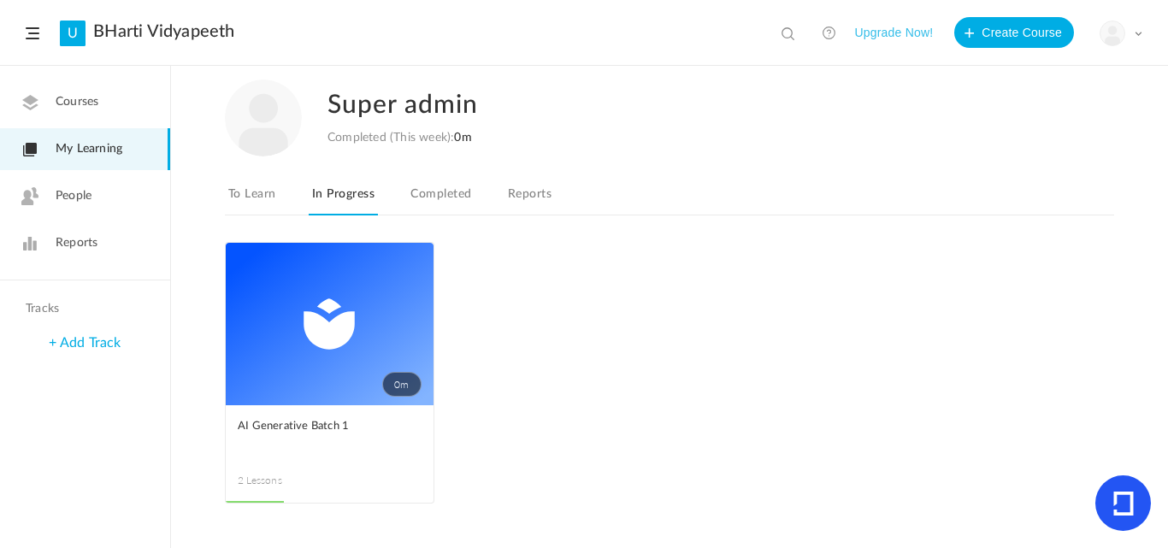
click at [427, 195] on link "Completed" at bounding box center [441, 199] width 68 height 32
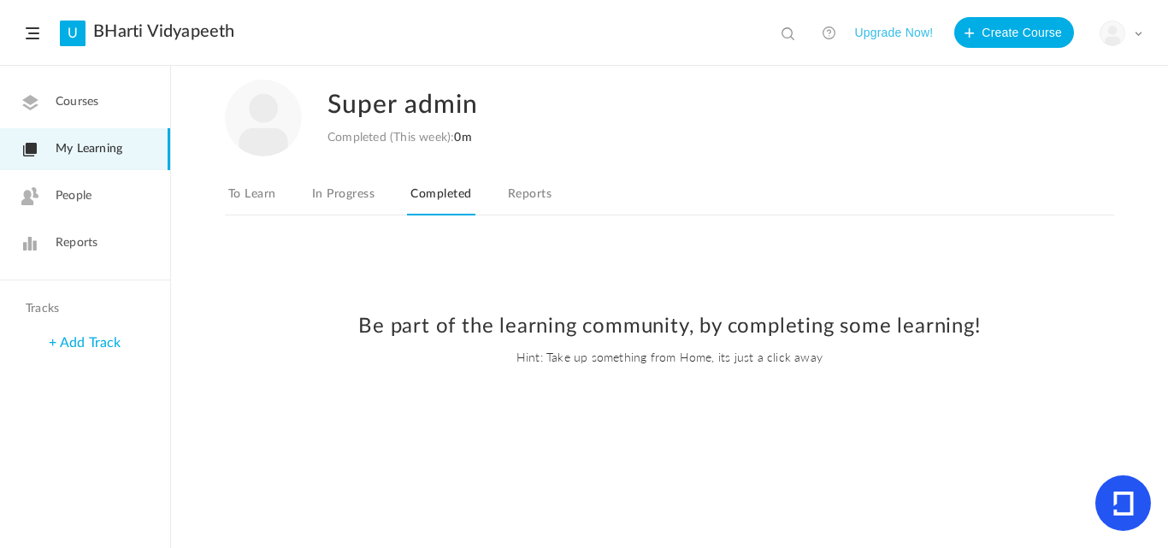
click at [345, 186] on link "In Progress" at bounding box center [343, 199] width 69 height 32
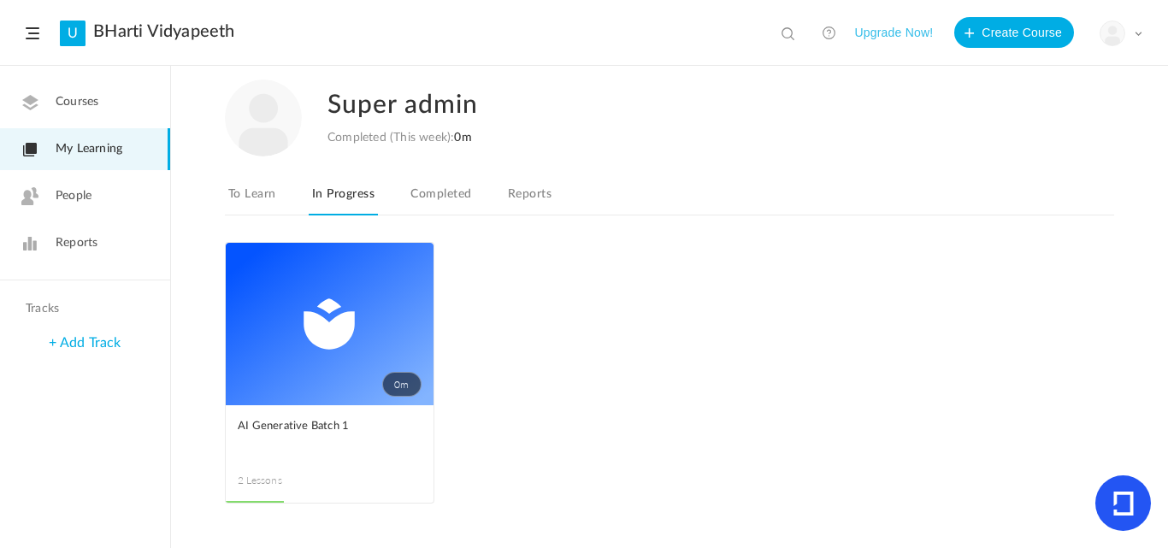
click at [0, 0] on span at bounding box center [0, 0] width 0 height 0
click at [493, 301] on ul "0m Remove Progress AI Generative Batch 1 2 Lessons This course is no longer ava…" at bounding box center [669, 381] width 889 height 279
click at [419, 195] on link "Completed" at bounding box center [441, 199] width 68 height 32
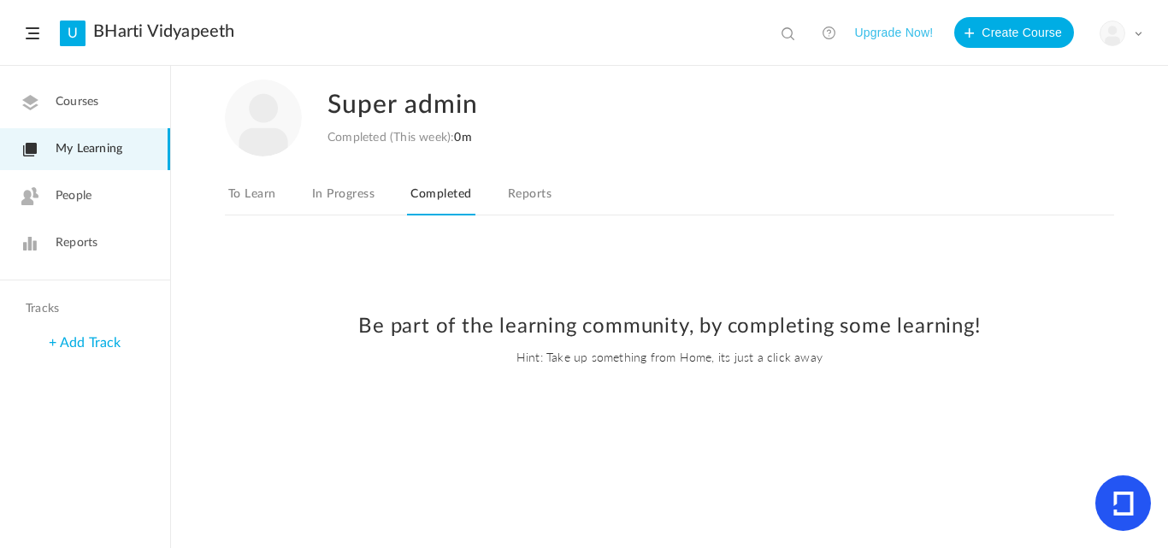
click at [348, 194] on link "In Progress" at bounding box center [343, 199] width 69 height 32
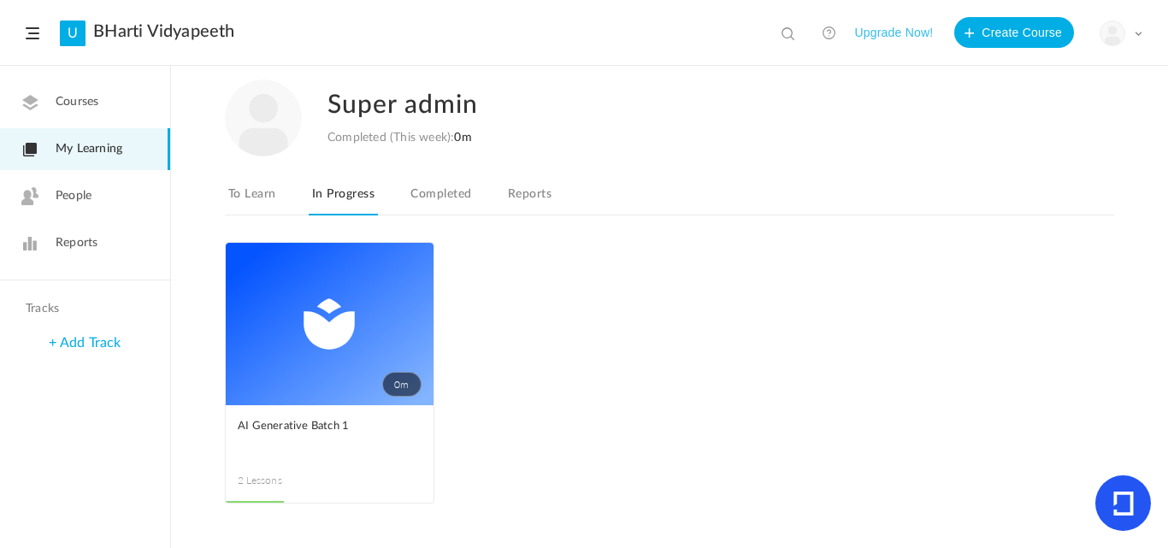
click at [416, 196] on link "Completed" at bounding box center [441, 199] width 68 height 32
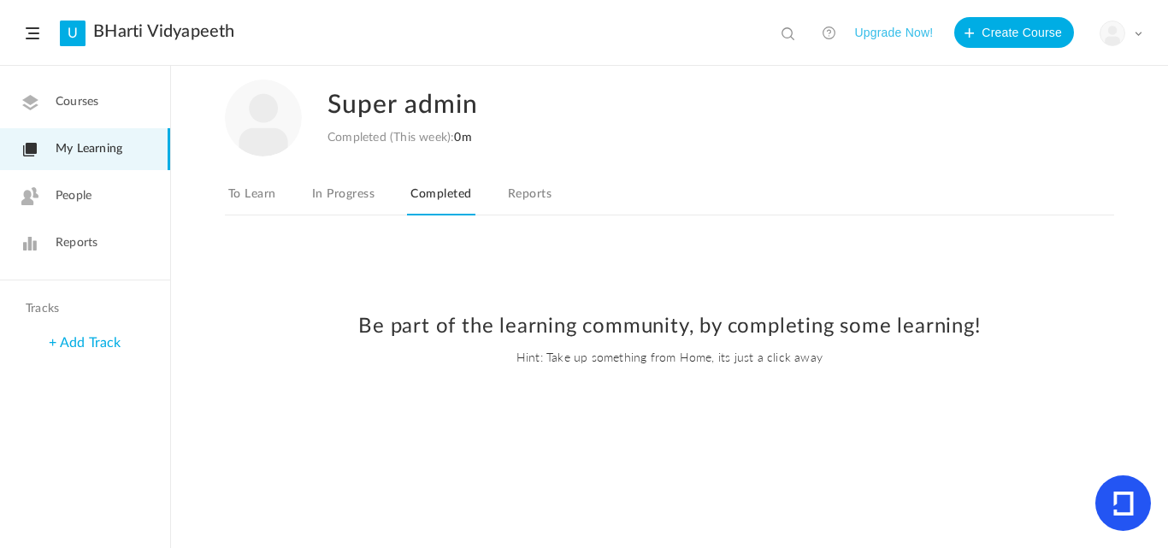
click at [522, 192] on link "Reports" at bounding box center [530, 199] width 50 height 32
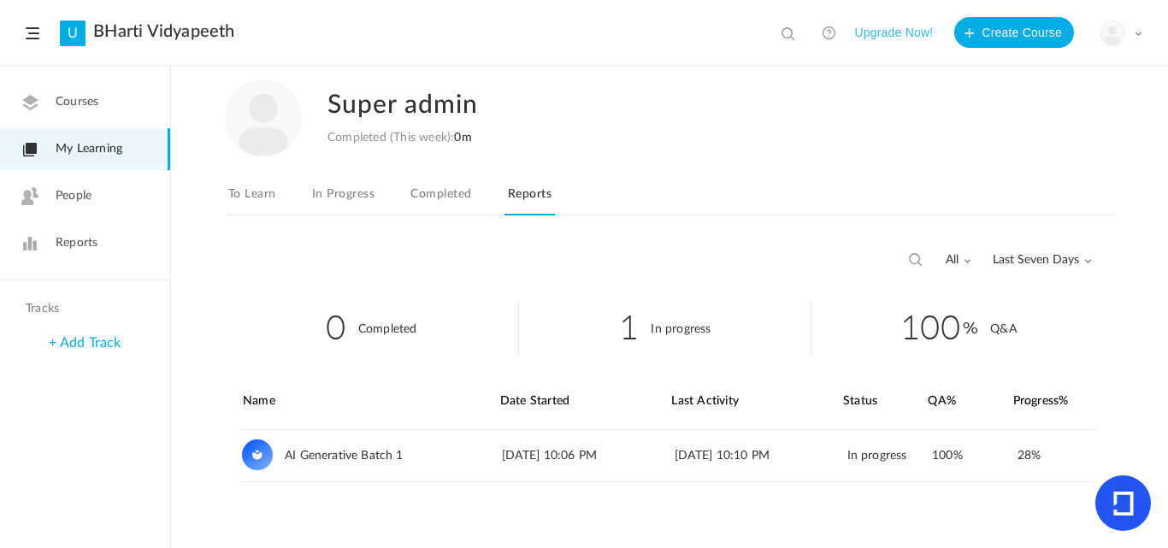
scroll to position [10, 0]
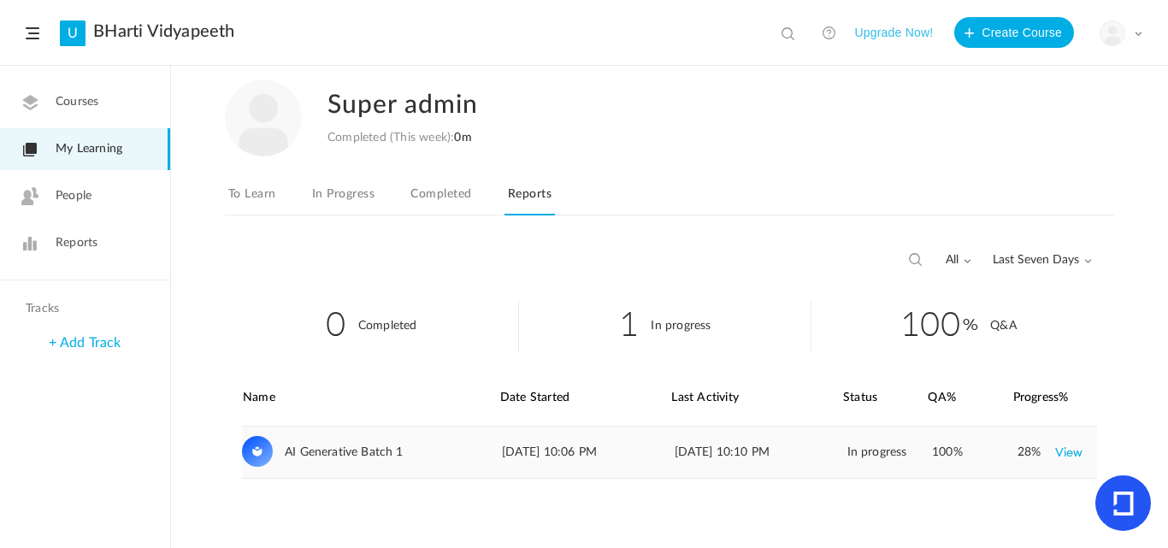
click at [1070, 457] on link "View" at bounding box center [1069, 452] width 28 height 31
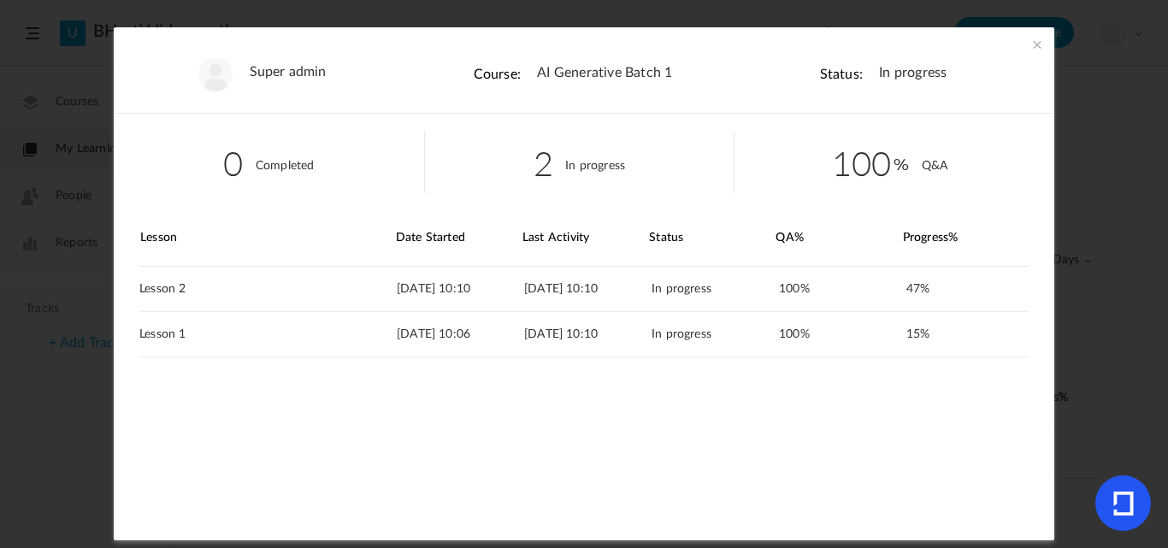
click at [1031, 42] on span at bounding box center [1037, 44] width 17 height 17
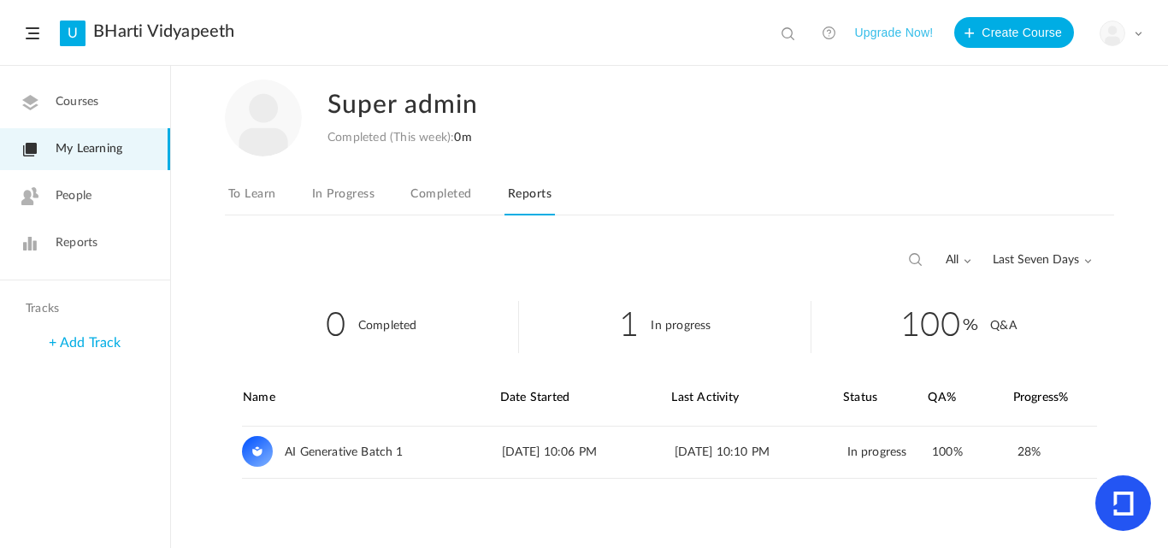
click at [82, 100] on span "Courses" at bounding box center [77, 102] width 43 height 18
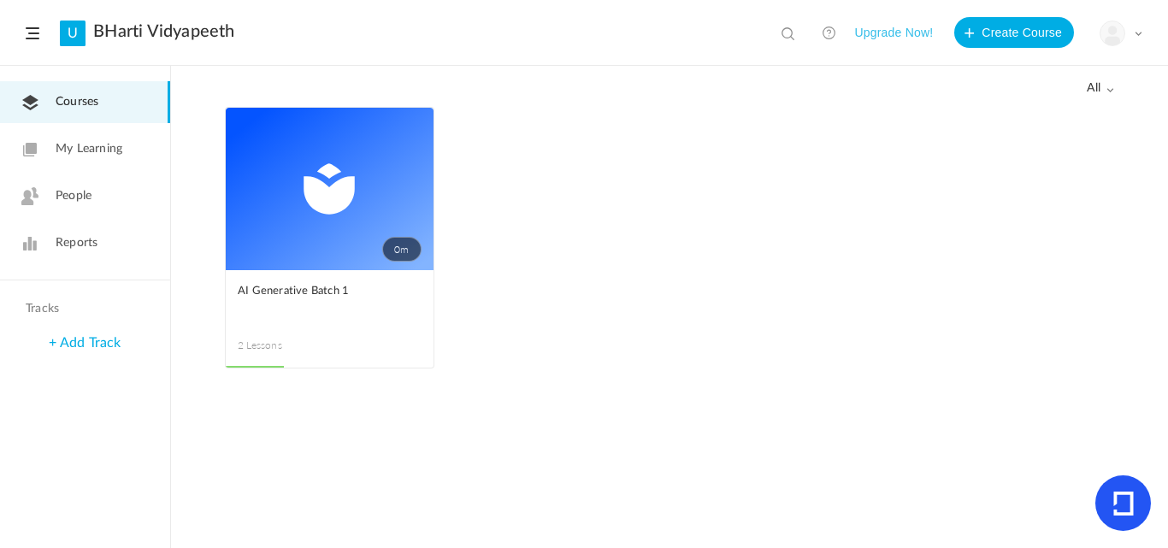
click at [44, 156] on link "My Learning" at bounding box center [85, 149] width 170 height 42
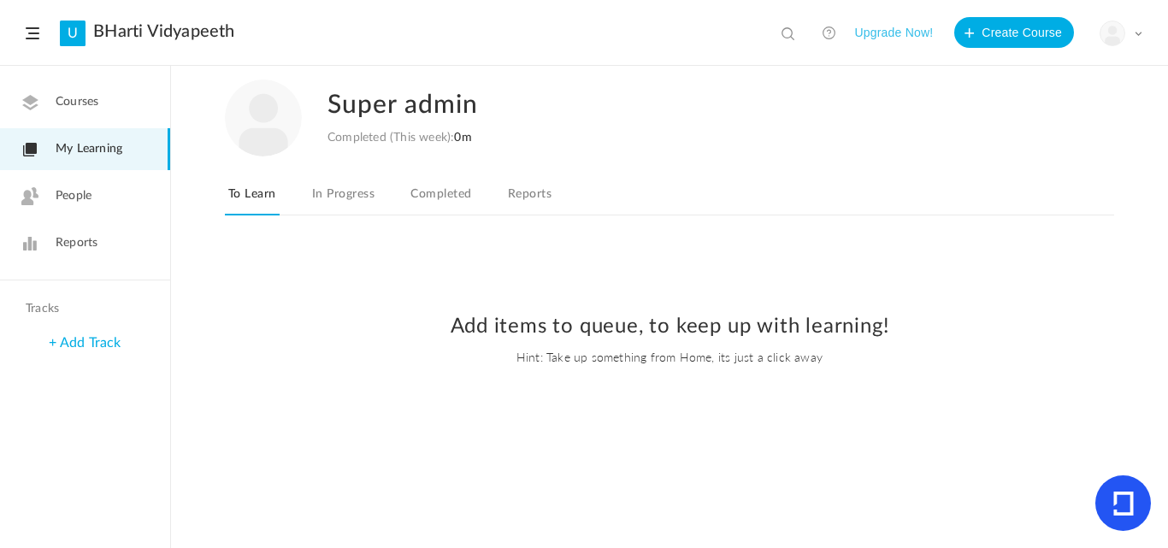
click at [361, 197] on link "In Progress" at bounding box center [343, 199] width 69 height 32
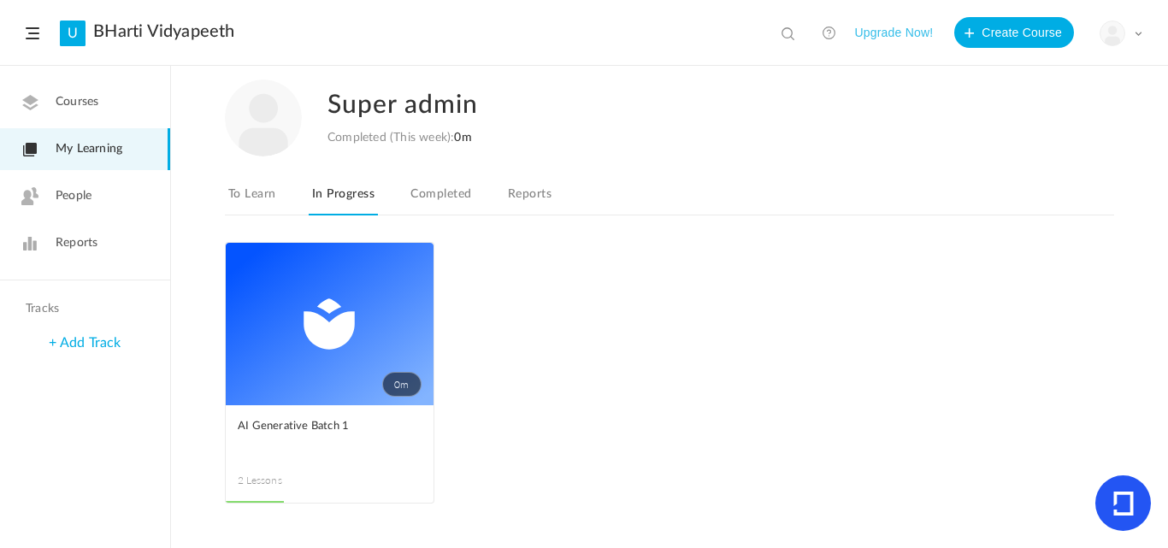
click at [247, 192] on link "To Learn" at bounding box center [252, 199] width 55 height 32
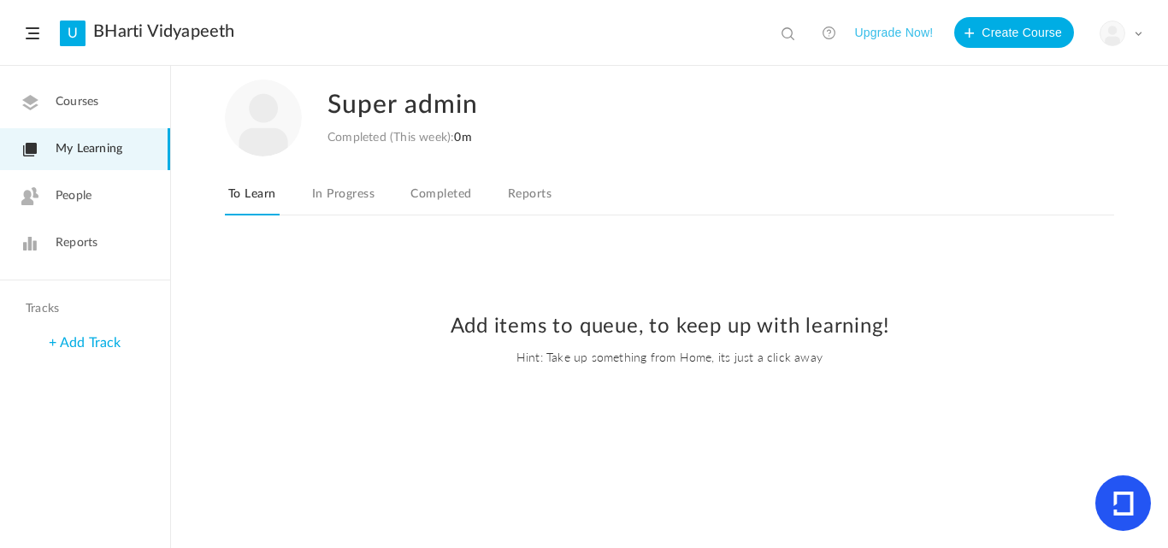
click at [102, 103] on link "Courses" at bounding box center [85, 102] width 170 height 42
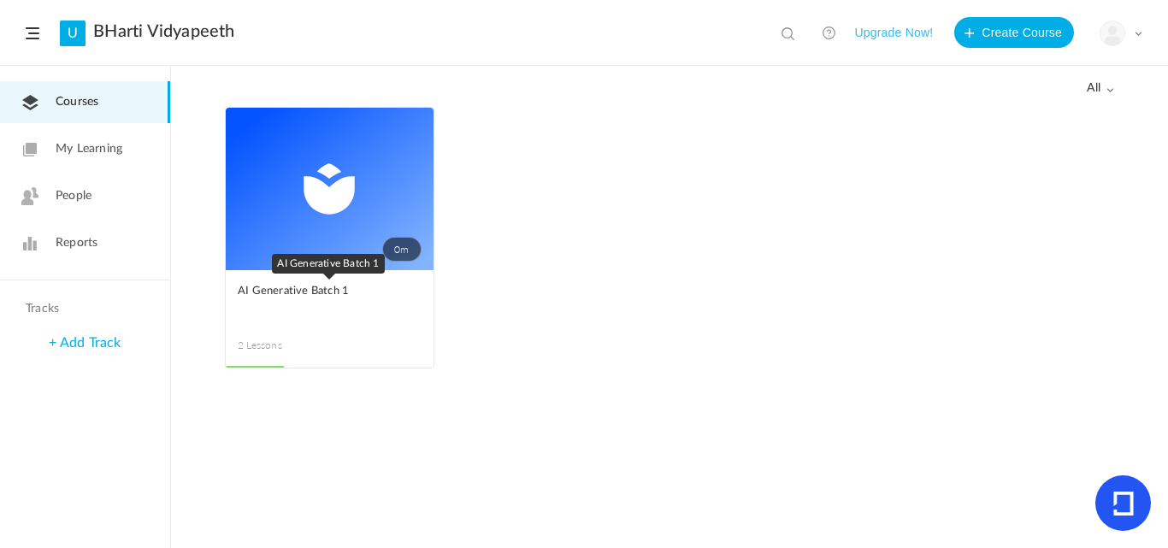
click at [299, 274] on figcaption "AI Generative Batch 1 2 Lessons" at bounding box center [330, 318] width 208 height 97
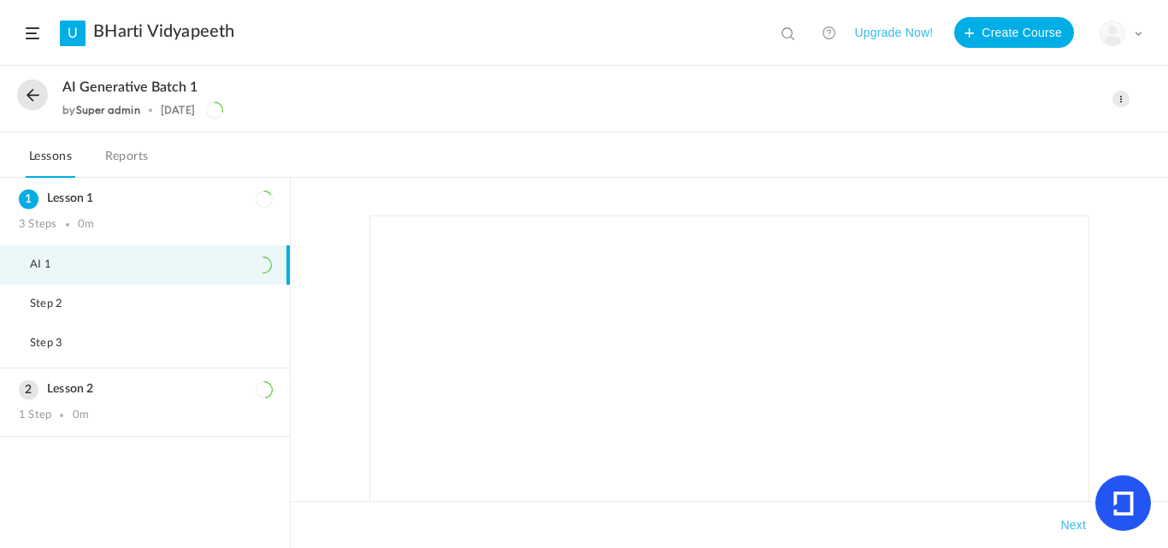
scroll to position [86, 0]
click at [134, 148] on link "Reports" at bounding box center [127, 161] width 50 height 32
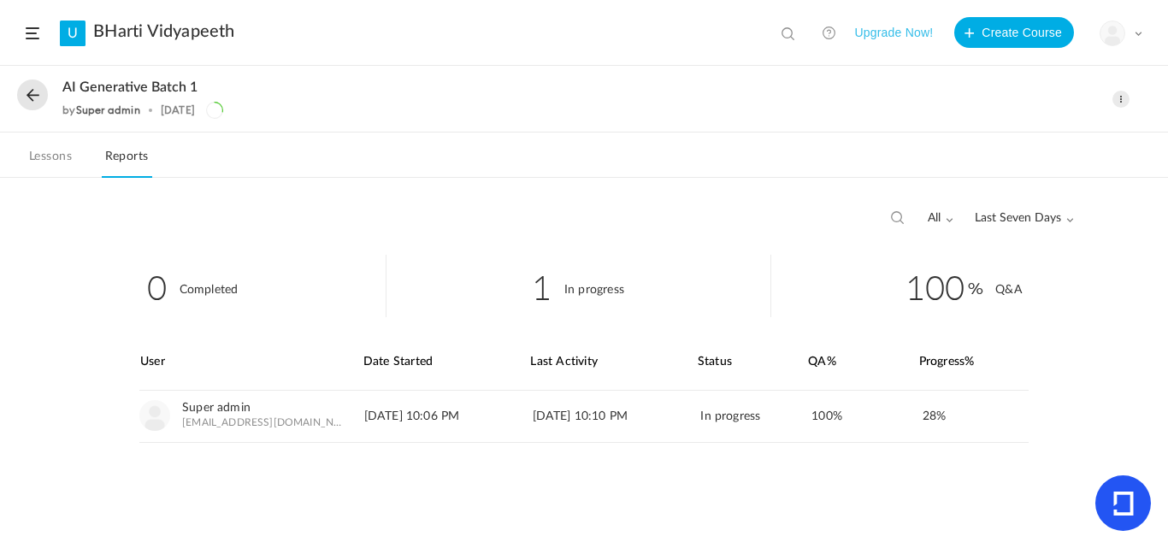
click at [0, 176] on nav "Lessons Reports" at bounding box center [584, 155] width 1168 height 45
click at [44, 148] on link "Lessons" at bounding box center [51, 161] width 50 height 32
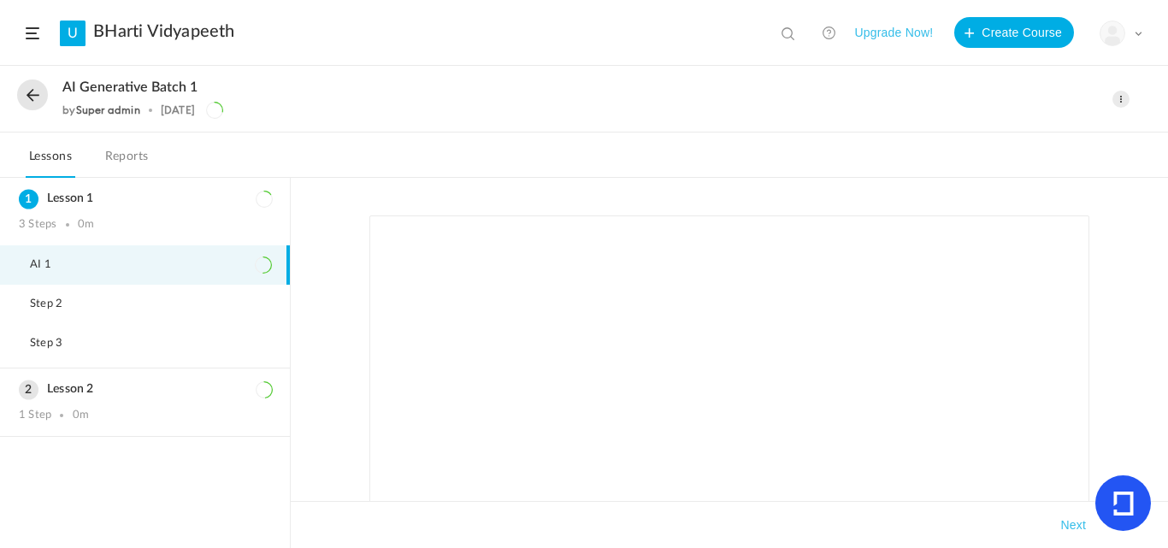
click at [882, 32] on button "Upgrade Now!" at bounding box center [893, 32] width 79 height 31
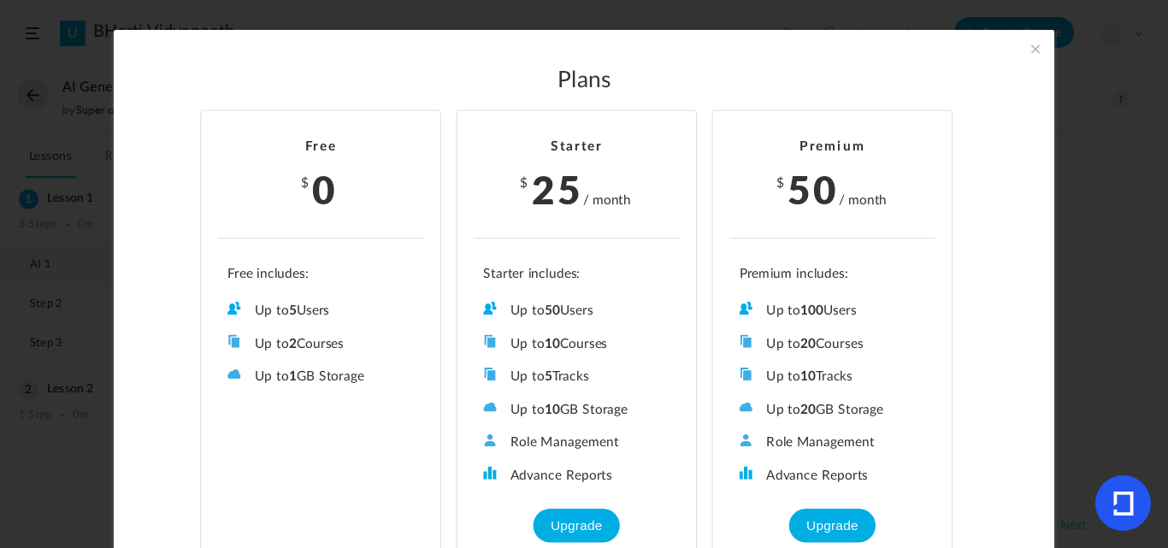
drag, startPoint x: 353, startPoint y: 343, endPoint x: 243, endPoint y: 350, distance: 110.5
click at [243, 350] on li "Up to 2 Courses" at bounding box center [320, 343] width 186 height 18
click at [346, 340] on li "Up to 2 Courses" at bounding box center [320, 343] width 186 height 18
click at [1033, 50] on span at bounding box center [1035, 48] width 19 height 19
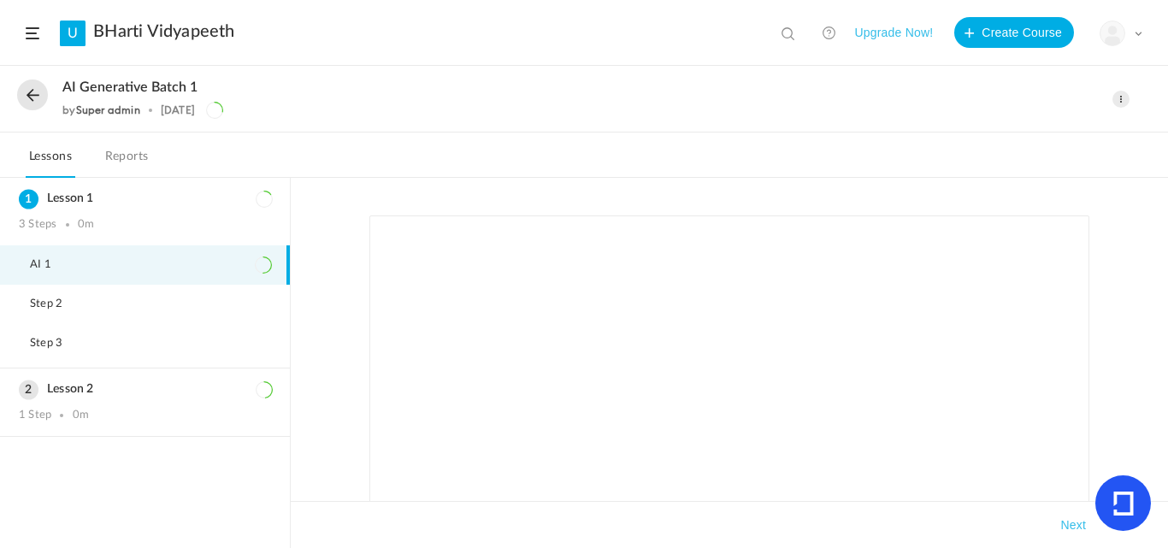
click at [885, 39] on button "Upgrade Now!" at bounding box center [893, 32] width 79 height 31
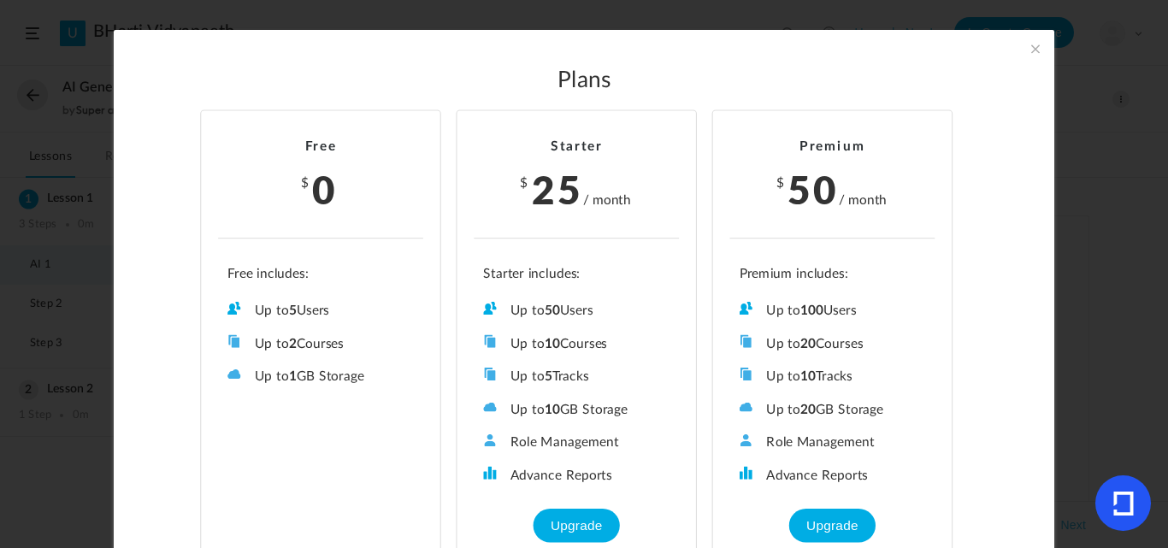
click at [1042, 56] on span at bounding box center [1035, 48] width 19 height 19
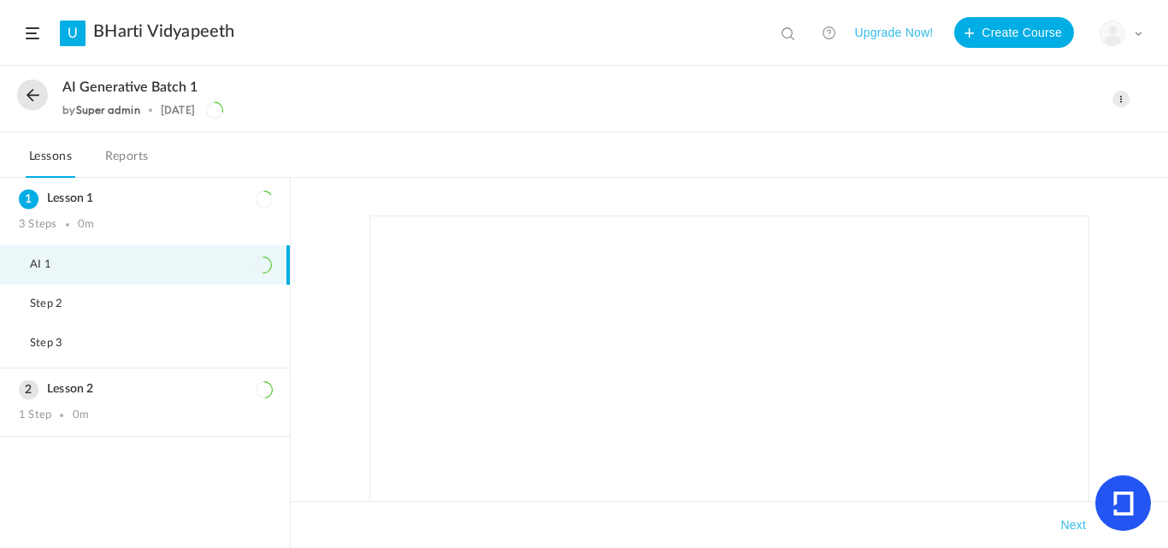
click at [142, 157] on link "Reports" at bounding box center [127, 161] width 50 height 32
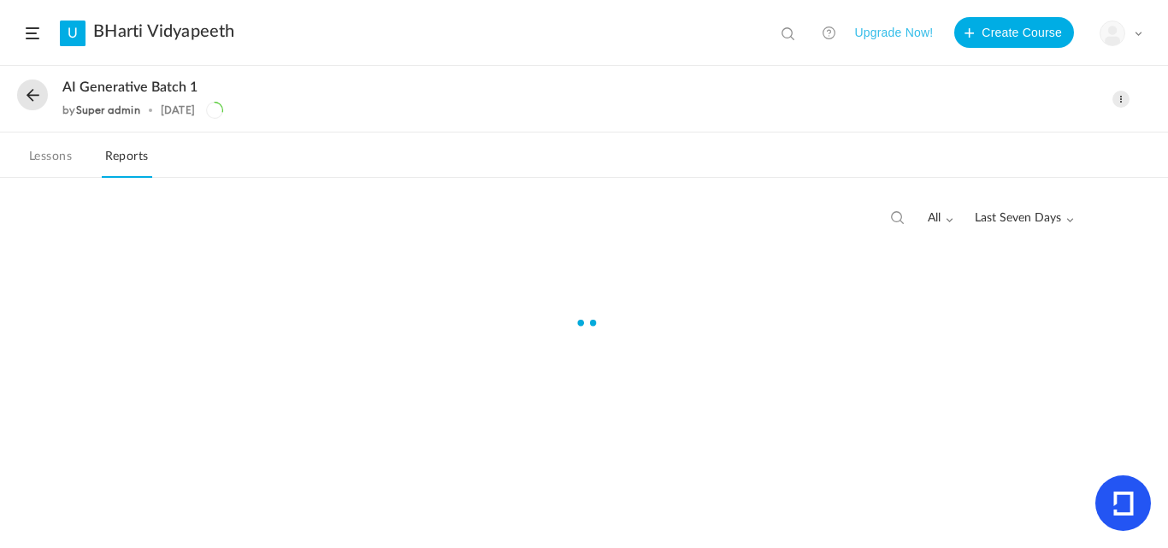
click at [55, 158] on link "Lessons" at bounding box center [51, 161] width 50 height 32
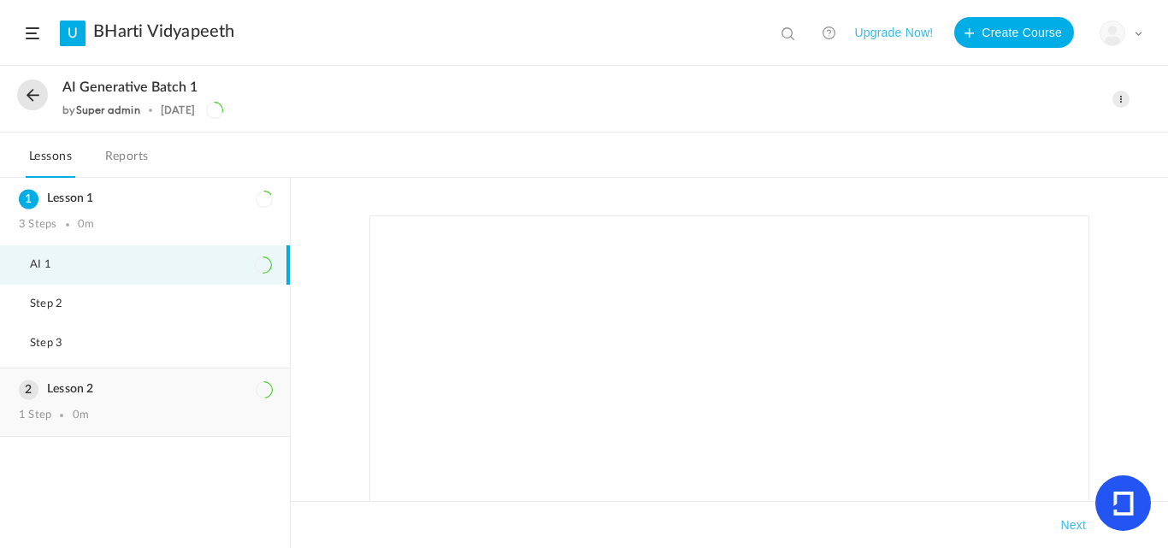
click at [62, 385] on h3 "Lesson 2" at bounding box center [145, 389] width 252 height 15
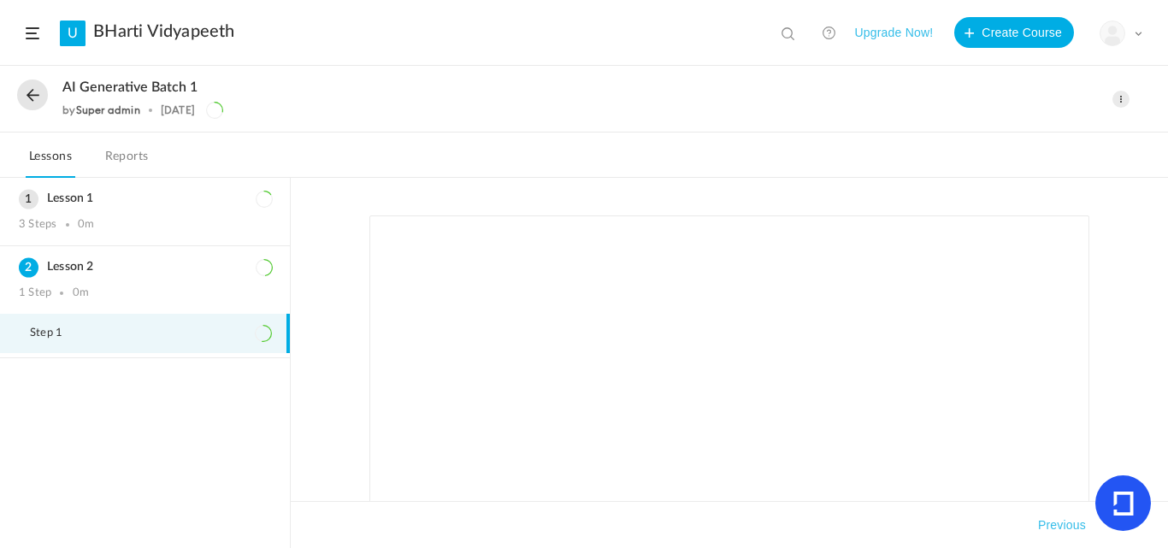
click at [1117, 97] on span at bounding box center [1120, 99] width 17 height 17
click at [1013, 171] on link "Delete" at bounding box center [1048, 169] width 161 height 32
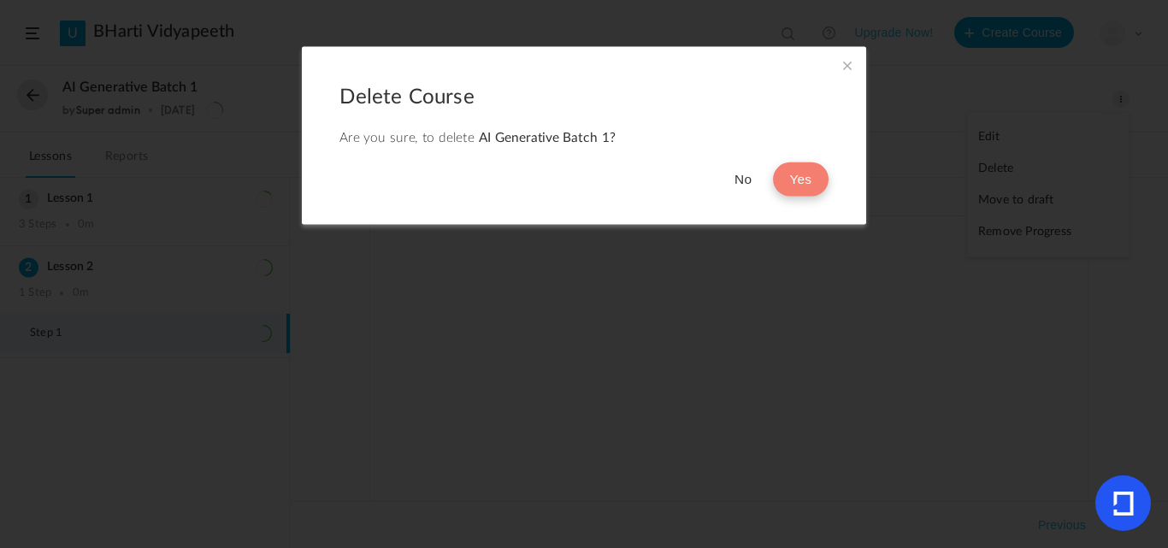
click at [797, 178] on button "Yes" at bounding box center [801, 179] width 56 height 34
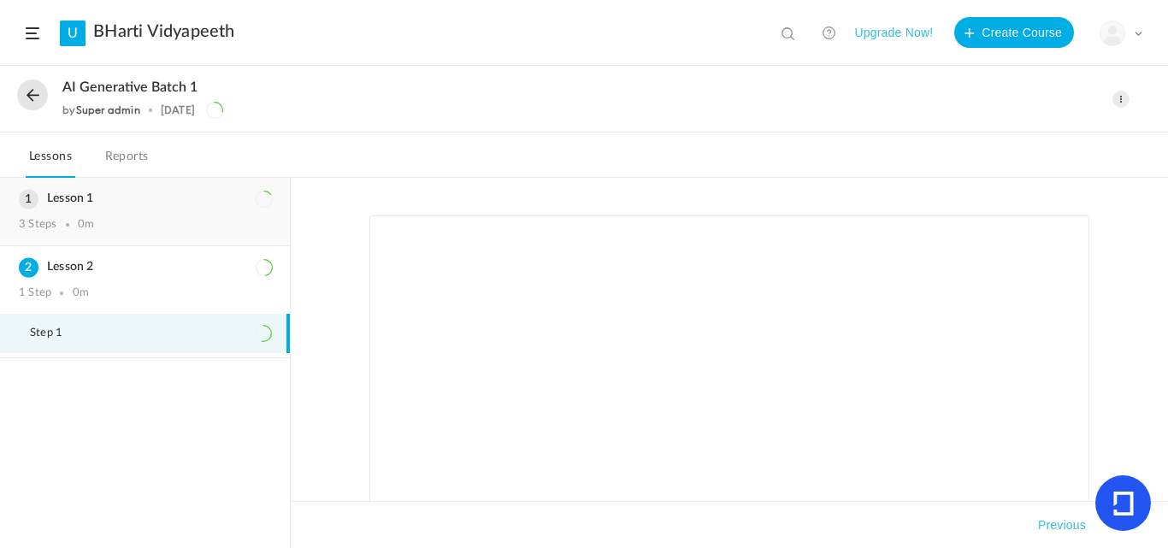
click at [112, 233] on div "Lesson 1 3 Steps 0m" at bounding box center [145, 212] width 290 height 68
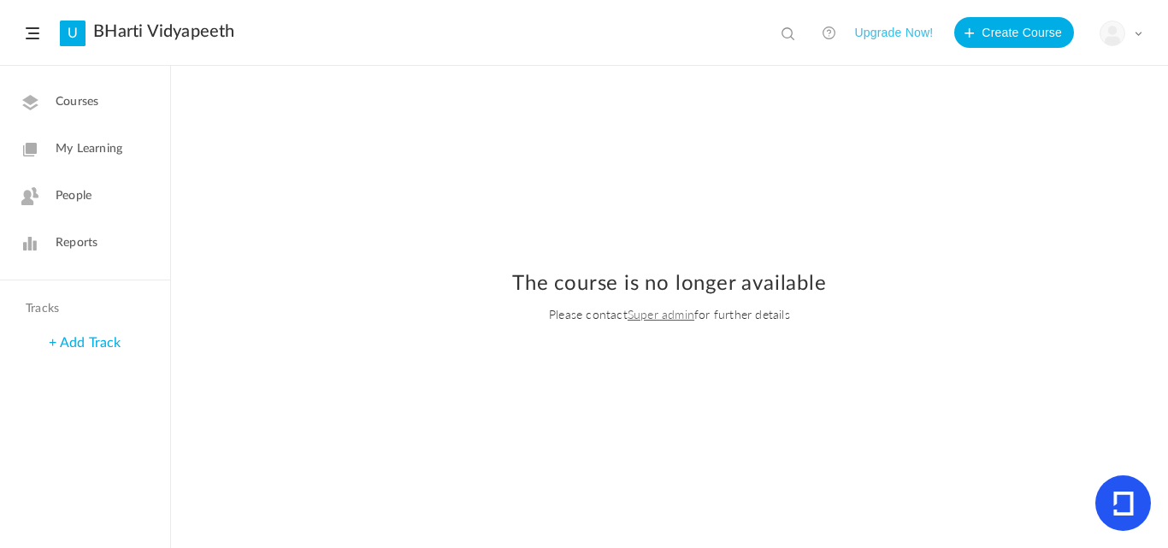
click at [582, 323] on div "The course is no longer available Please contact Super admin for further details" at bounding box center [669, 297] width 963 height 153
click at [88, 342] on link "+ Add Track" at bounding box center [85, 343] width 72 height 14
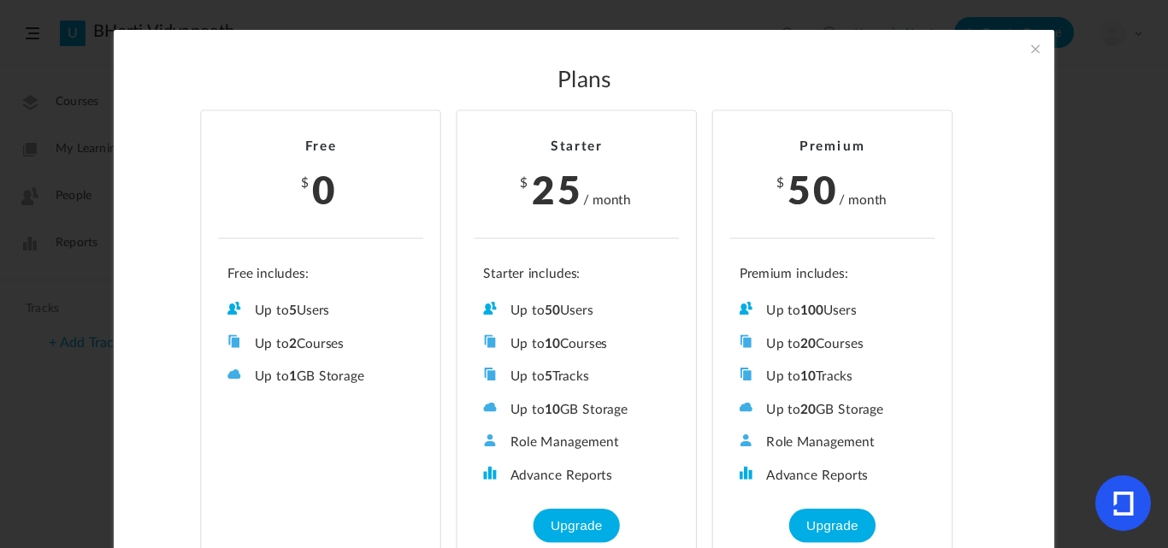
click at [1032, 50] on span at bounding box center [1035, 48] width 19 height 19
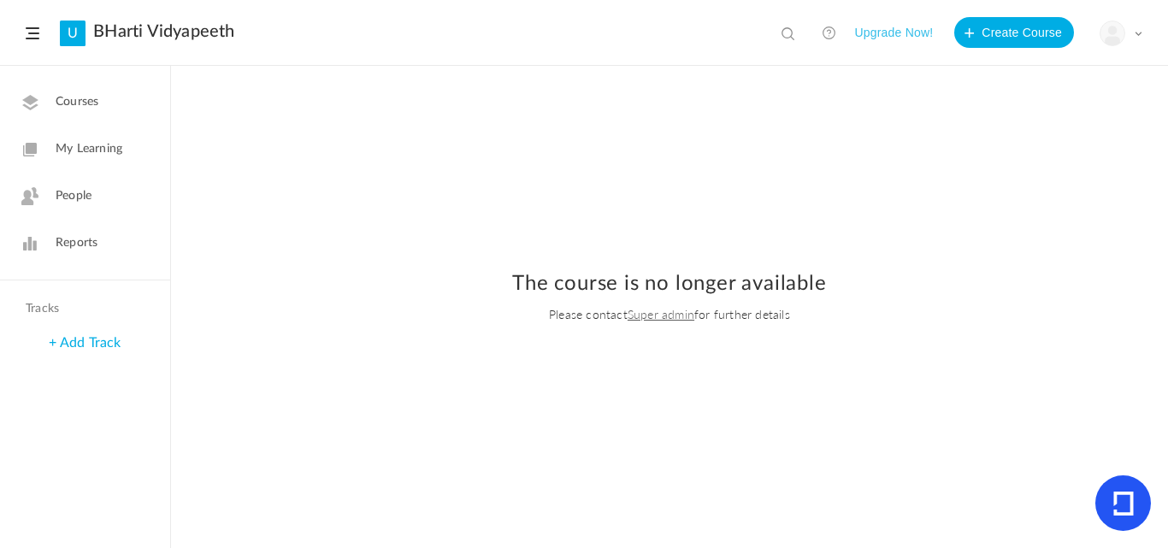
click at [113, 132] on link "My Learning" at bounding box center [85, 149] width 170 height 42
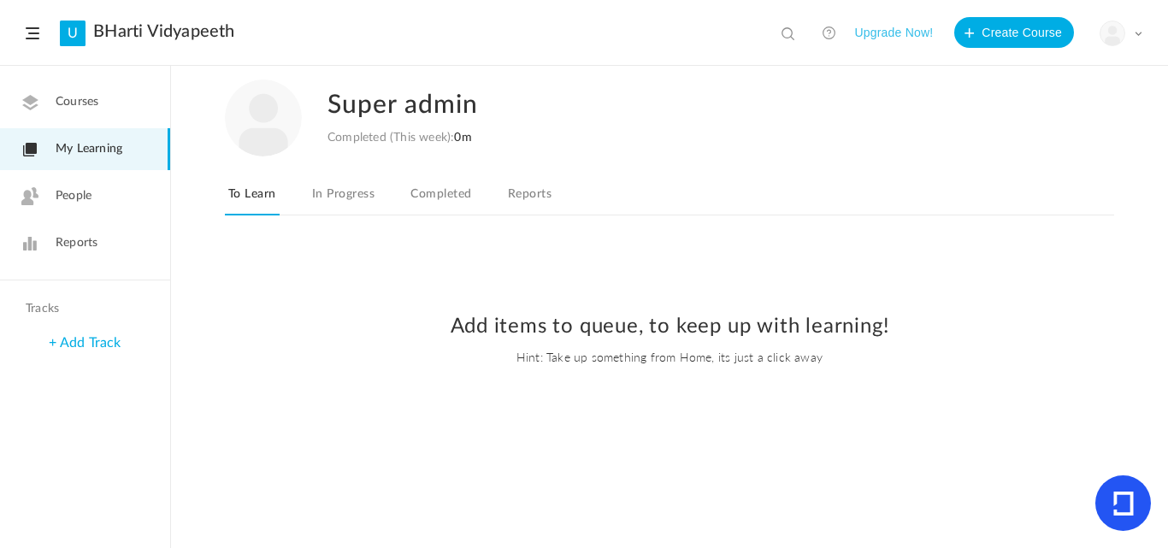
click at [67, 102] on span "Courses" at bounding box center [77, 102] width 43 height 18
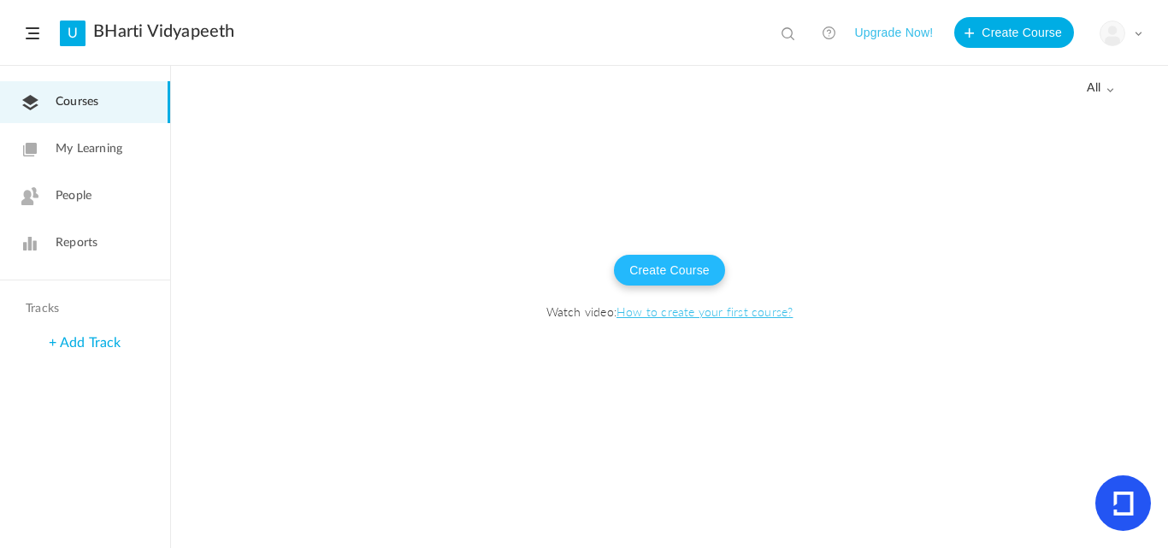
click at [629, 263] on button "Create Course" at bounding box center [669, 270] width 111 height 31
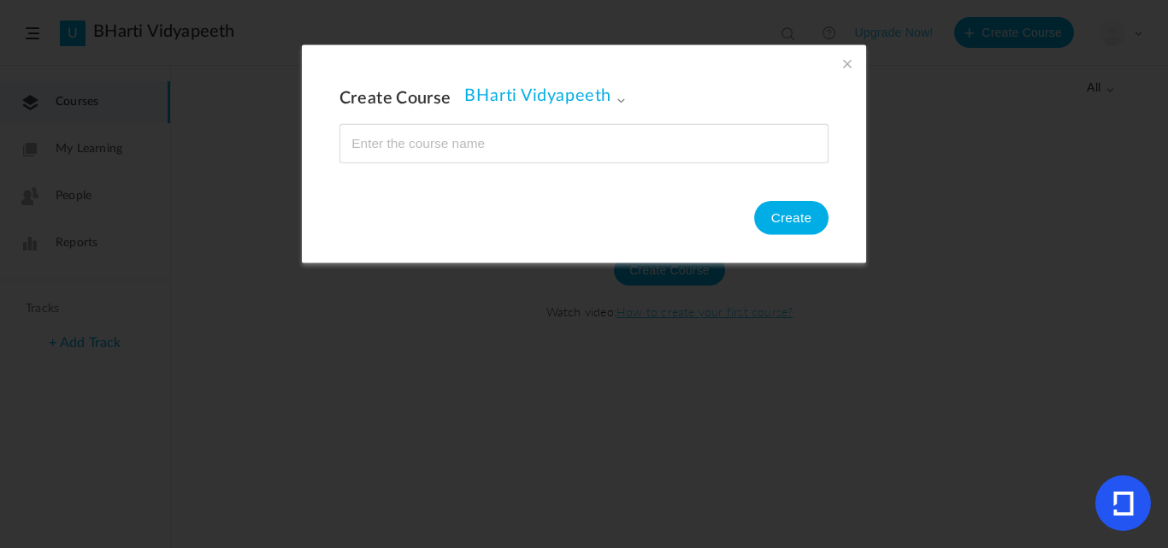
click at [446, 156] on input "name" at bounding box center [583, 144] width 487 height 38
type input "S"
type input "Prashant course"
click at [800, 215] on button "Create" at bounding box center [791, 218] width 74 height 34
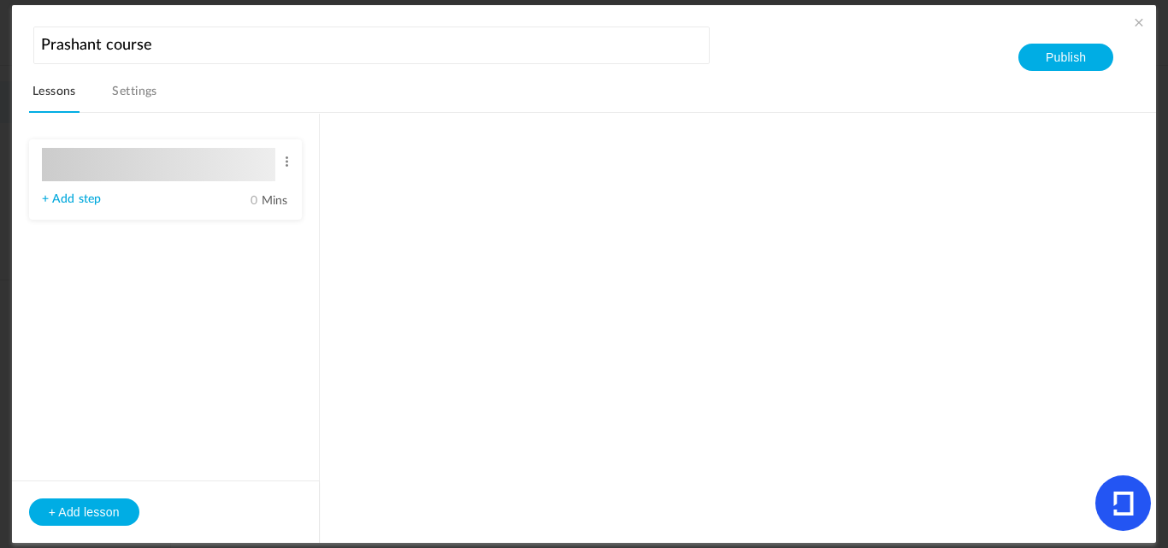
type input "Lesson 1"
type input "0"
type input "Step 1"
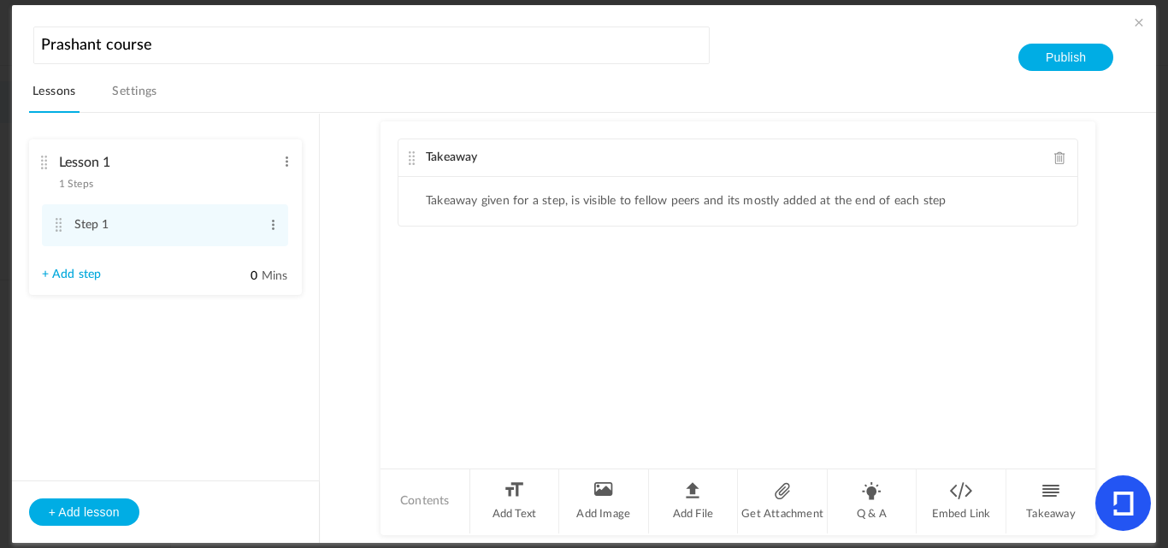
click at [499, 177] on div "Takeaway" at bounding box center [737, 158] width 679 height 38
click at [542, 190] on ul "Takeaway given for a step, is visible to fellow peers and its mostly added at t…" at bounding box center [737, 201] width 679 height 49
click at [490, 166] on div "Takeaway" at bounding box center [737, 158] width 679 height 38
click at [953, 509] on li "Embed Link" at bounding box center [962, 501] width 90 height 64
click at [477, 210] on ul "Takeaway given for a step, is visible to fellow peers and its mostly added at t…" at bounding box center [737, 201] width 679 height 49
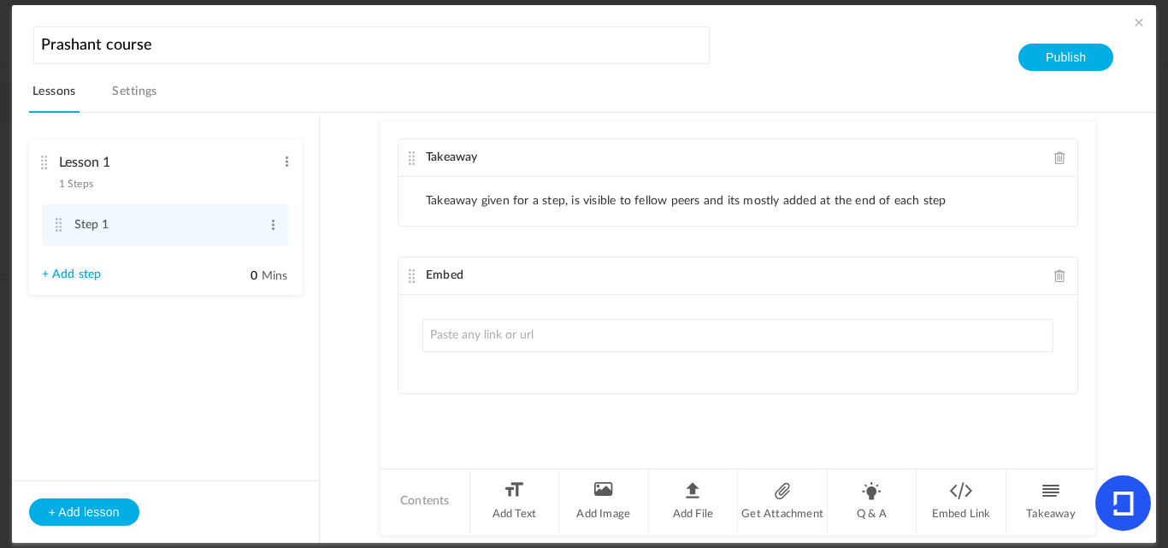
click at [480, 207] on li "Takeaway given for a step, is visible to fellow peers and its mostly added at t…" at bounding box center [686, 201] width 521 height 15
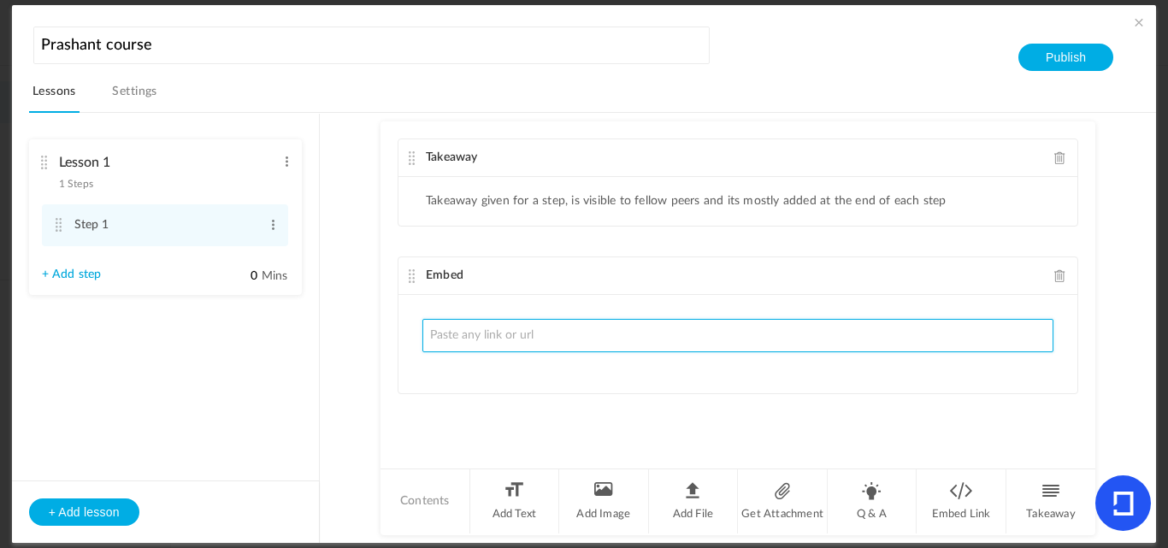
click at [593, 336] on input "text" at bounding box center [737, 335] width 631 height 33
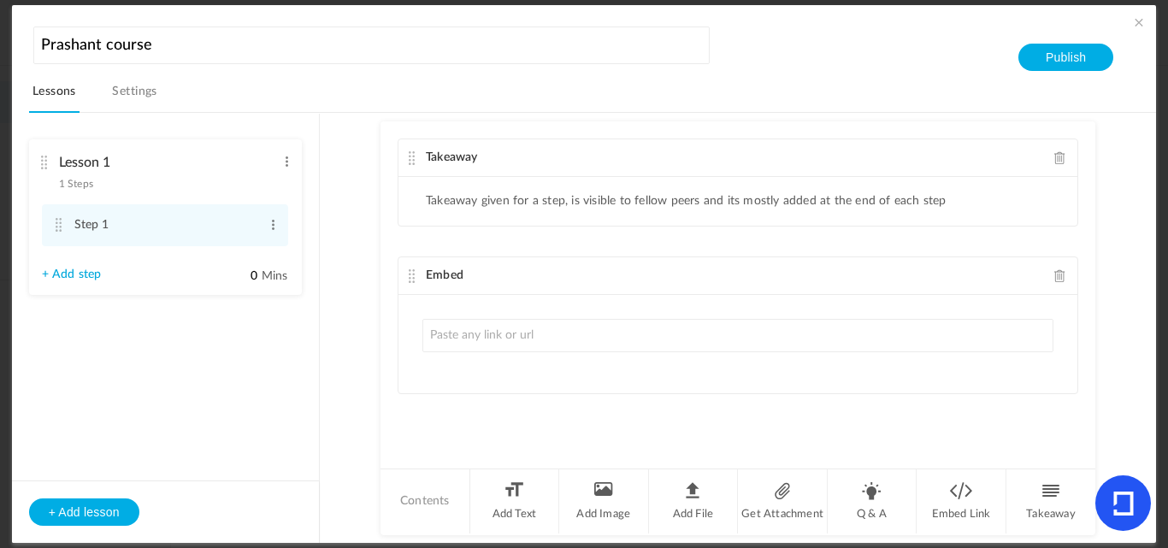
click at [1058, 154] on span at bounding box center [1060, 157] width 12 height 13
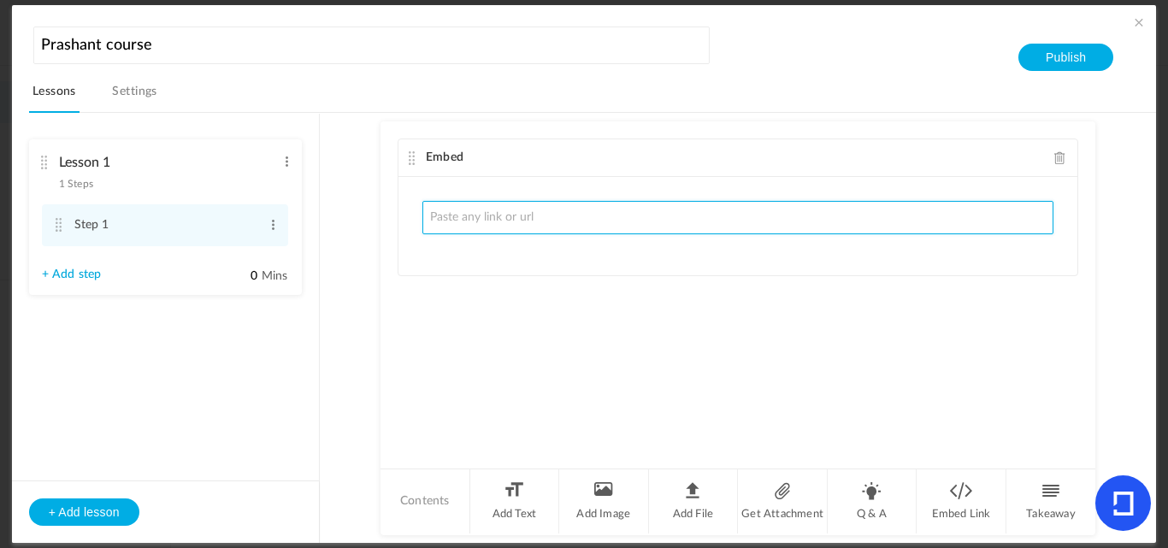
click at [546, 220] on input "text" at bounding box center [737, 217] width 631 height 33
paste input "[URL][DOMAIN_NAME]"
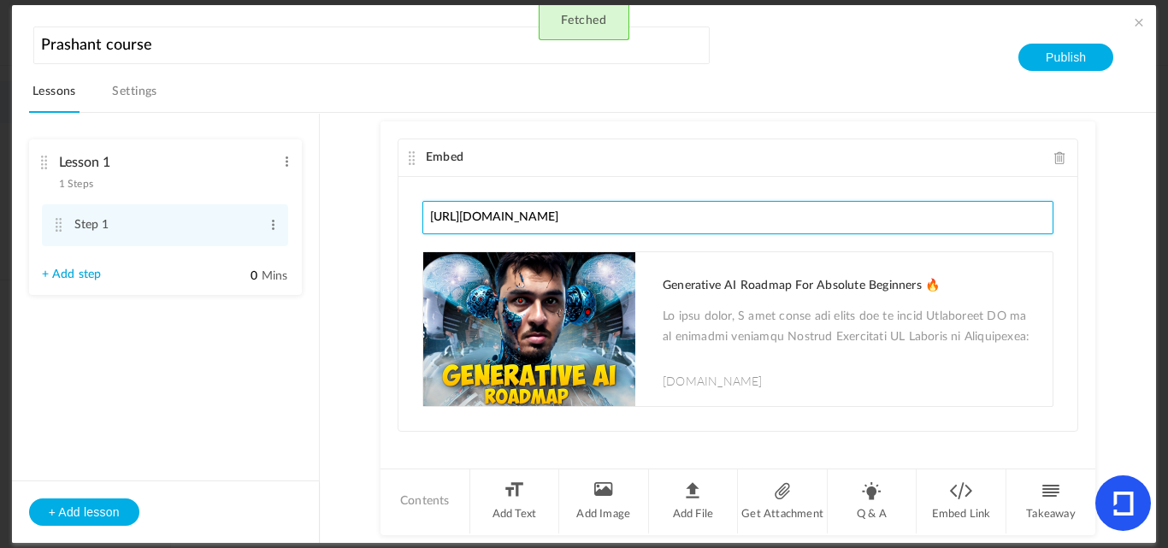
scroll to position [12, 0]
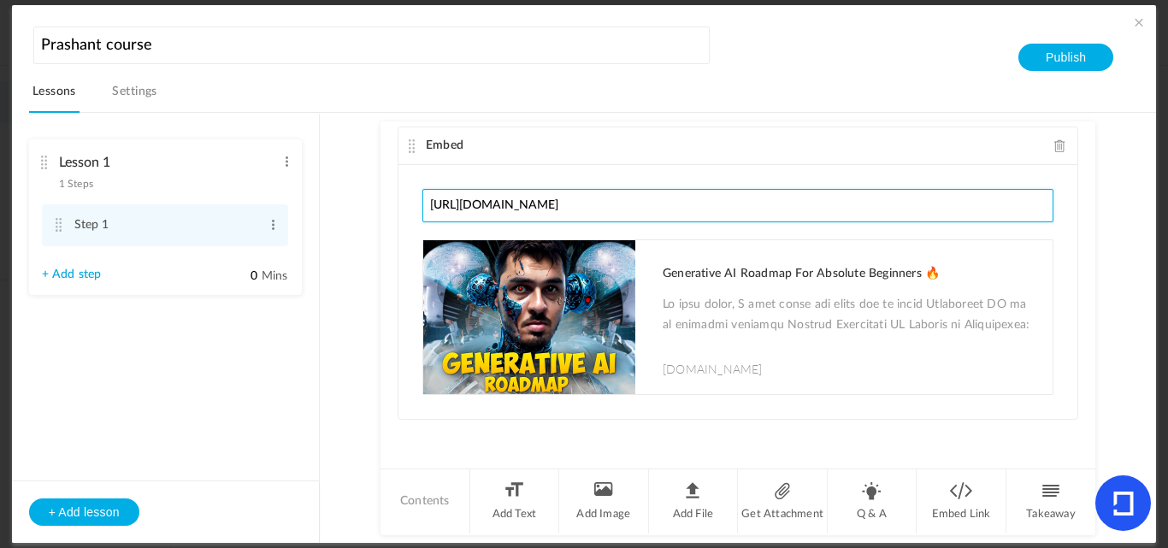
type input "[URL][DOMAIN_NAME]"
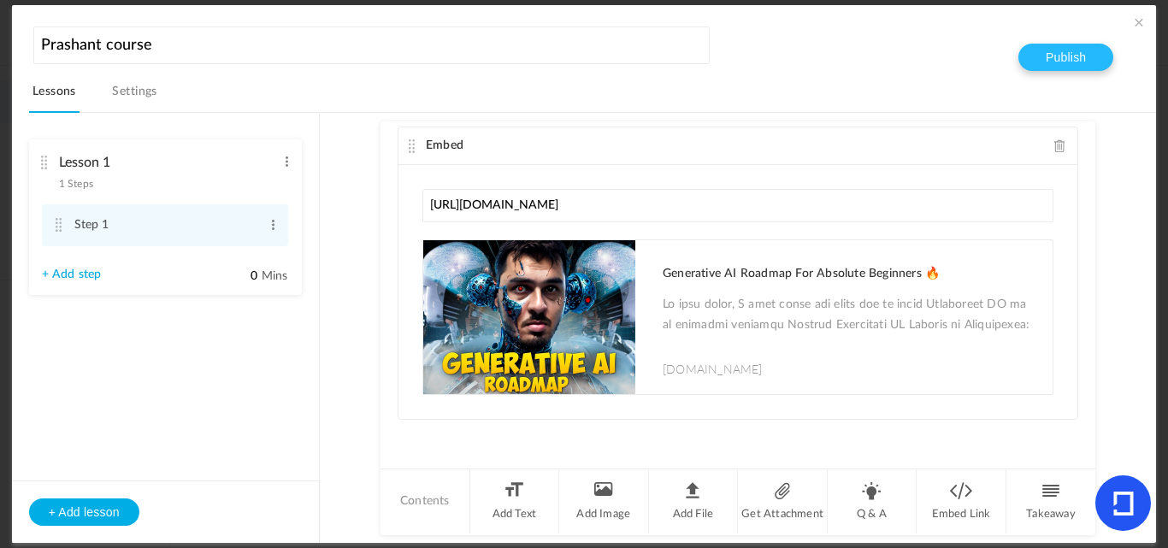
click at [1057, 56] on button "Publish" at bounding box center [1065, 57] width 95 height 27
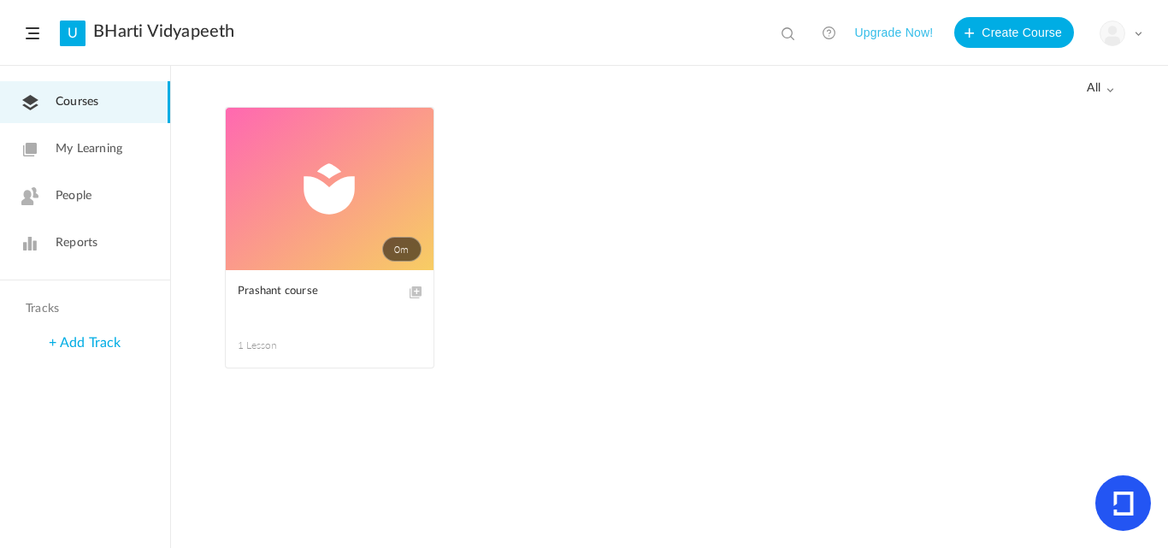
click at [316, 182] on link "0m" at bounding box center [330, 189] width 208 height 162
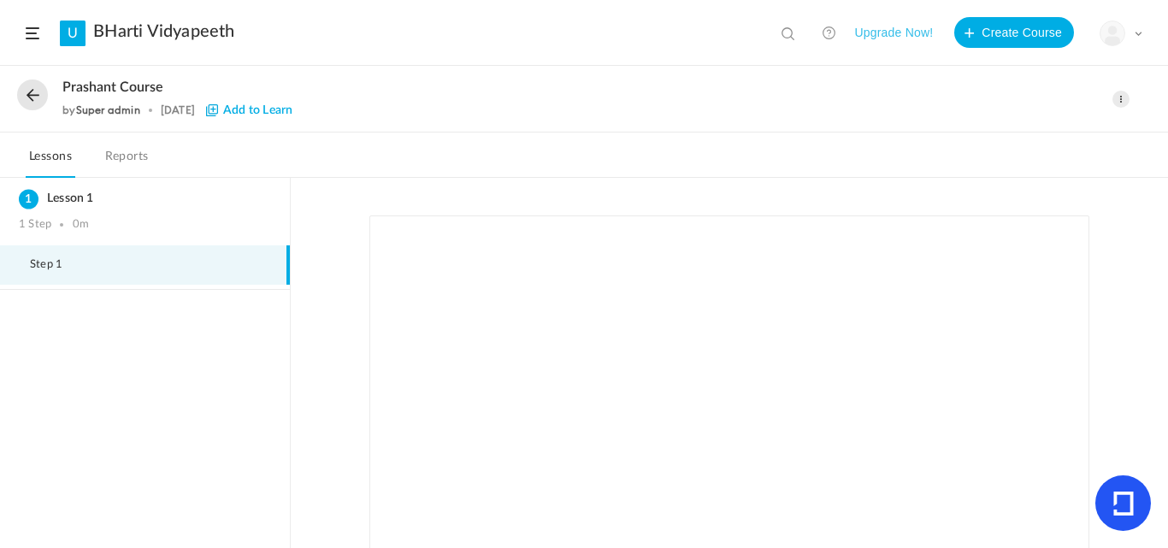
click at [1123, 103] on span at bounding box center [1120, 99] width 17 height 17
click at [640, 99] on div "Prashant course by Super admin [DATE] Add to Learn" at bounding box center [530, 99] width 937 height 39
click at [1127, 98] on span at bounding box center [1120, 99] width 17 height 17
click at [1015, 136] on link "Edit" at bounding box center [1048, 137] width 161 height 32
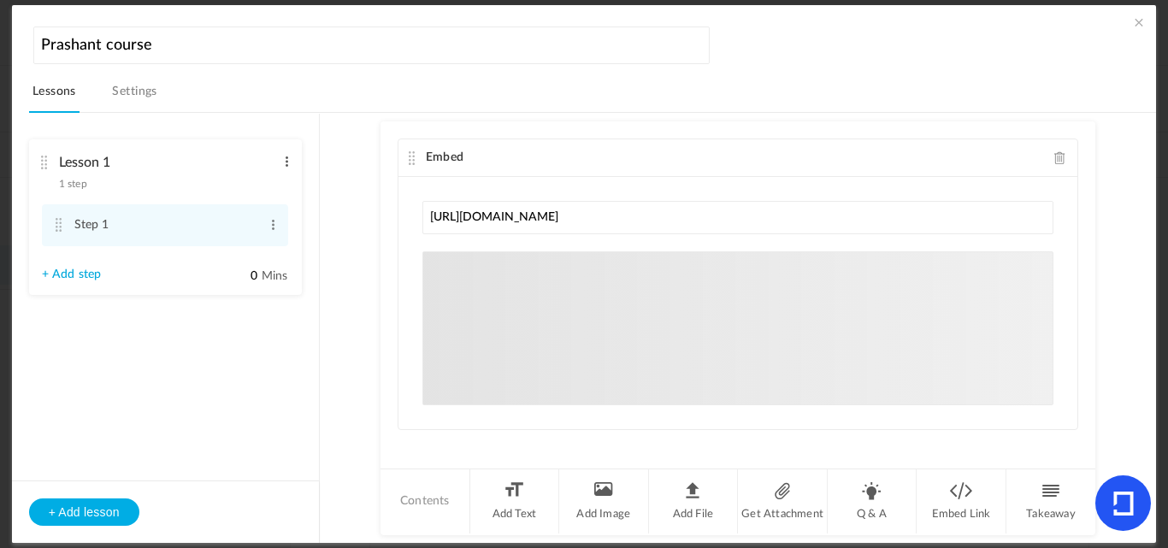
click at [283, 158] on span at bounding box center [286, 161] width 13 height 17
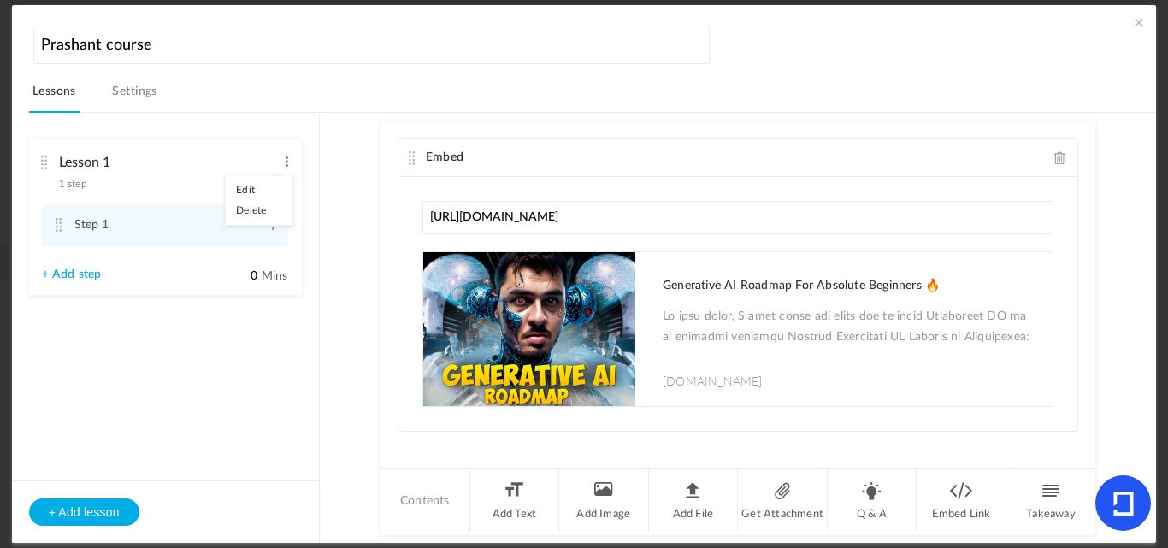
click at [192, 347] on aside "Lesson 1 1 step Edit Delete Step 1 Edit Delete 0 Mins" at bounding box center [166, 328] width 308 height 428
click at [89, 275] on link "+ Add step" at bounding box center [72, 275] width 60 height 15
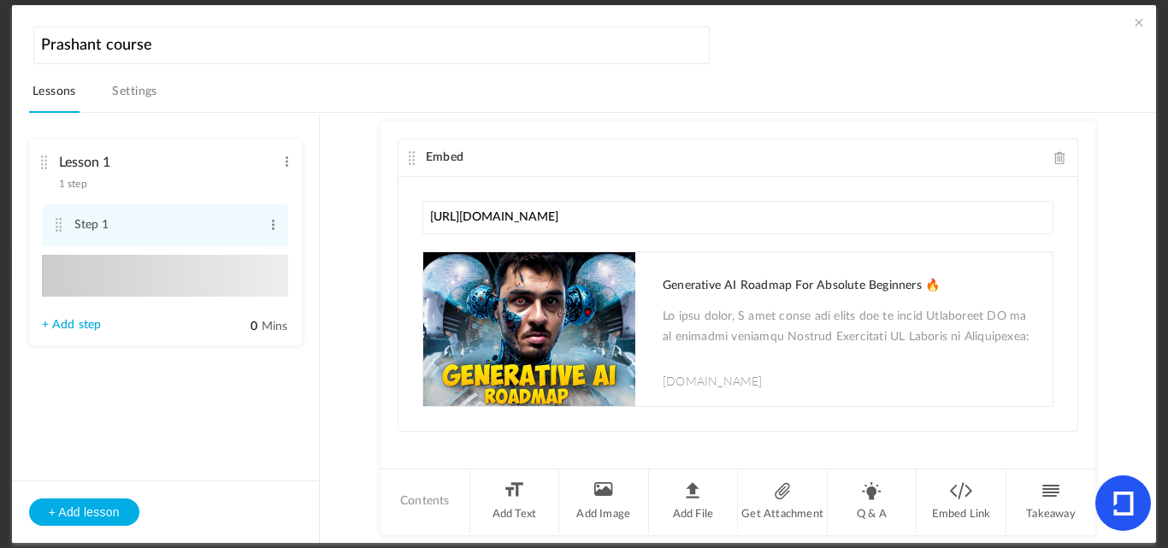
type input "Step 2"
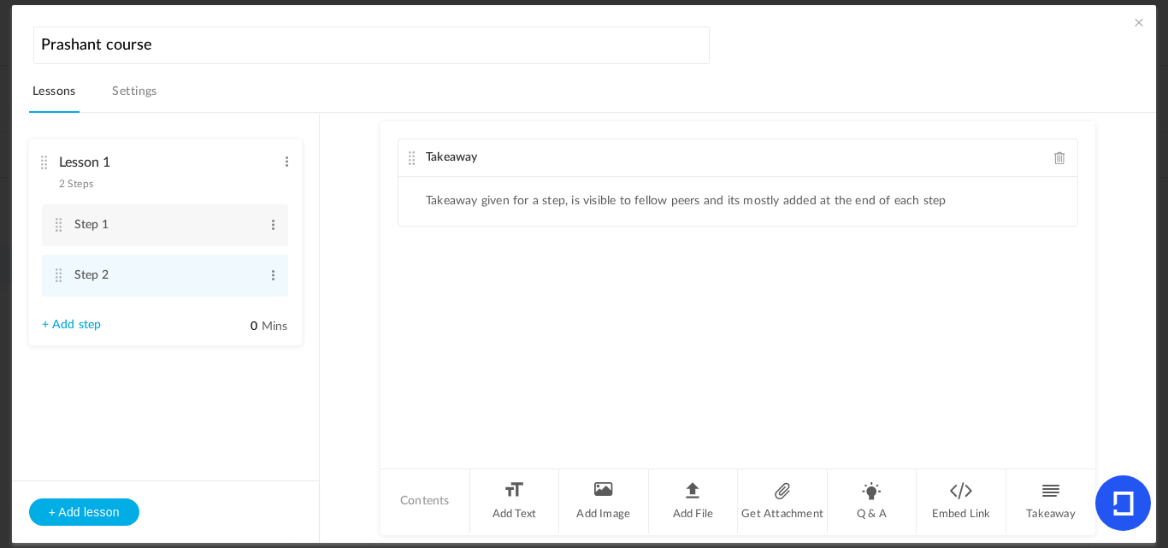
click at [78, 322] on link "+ Add step" at bounding box center [72, 325] width 60 height 15
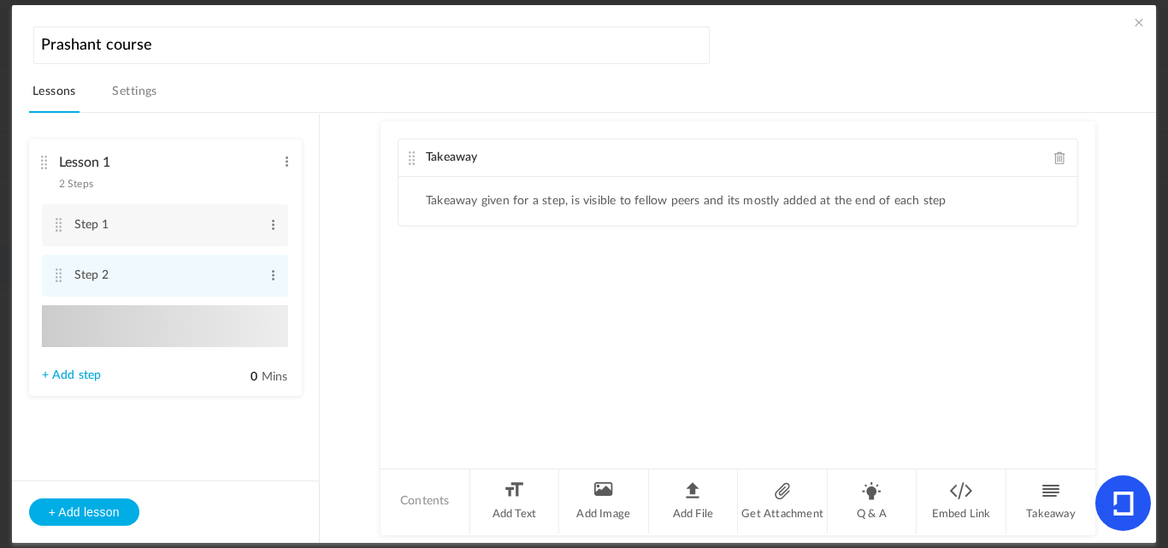
type input "Step 3"
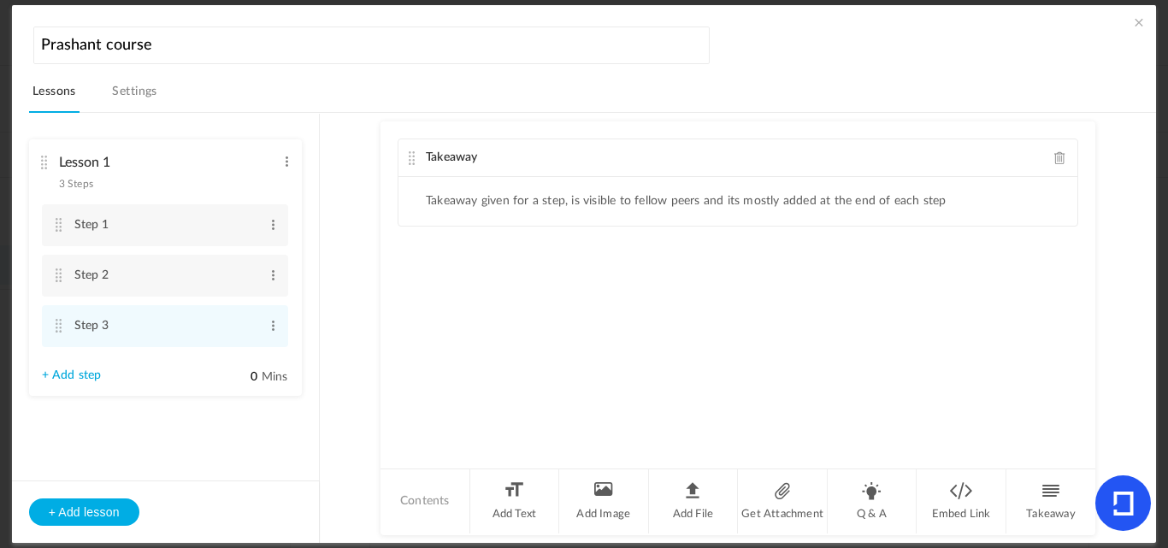
click at [66, 374] on link "+ Add step" at bounding box center [72, 376] width 60 height 15
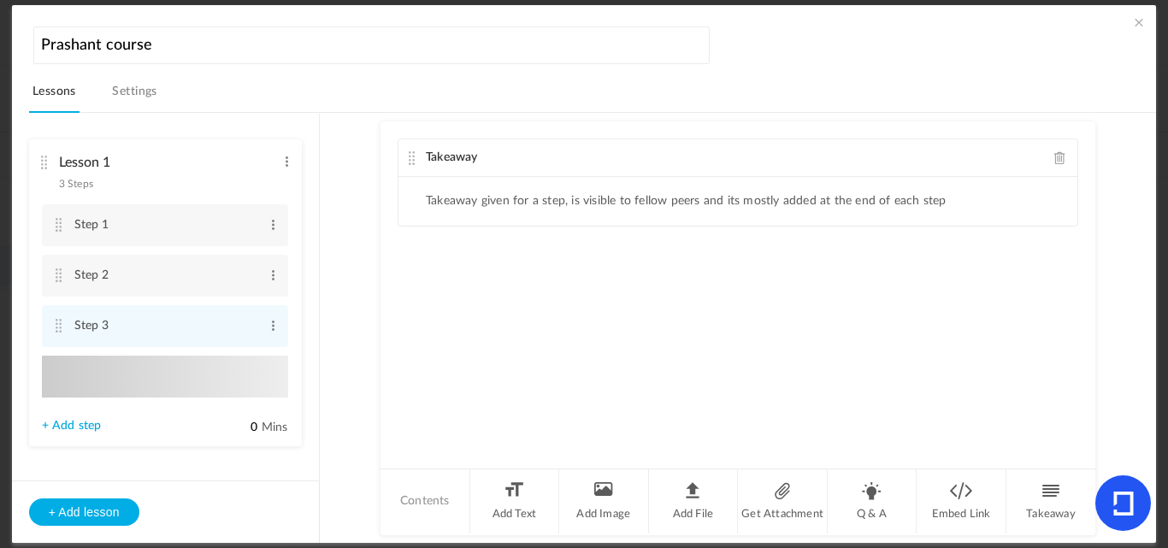
type input "Step 4"
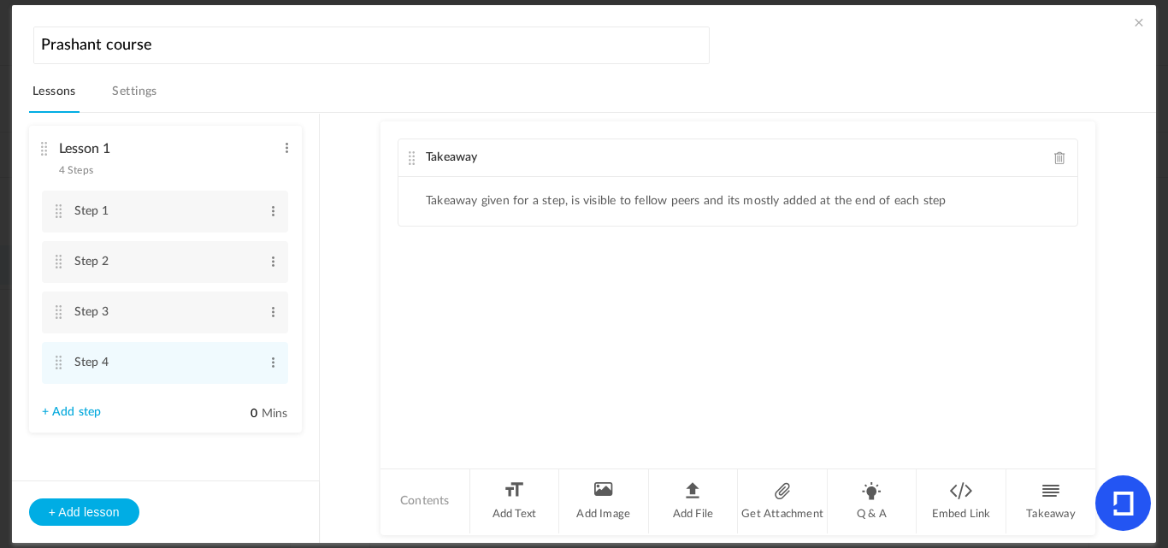
scroll to position [17, 0]
click at [72, 405] on link "+ Add step" at bounding box center [72, 409] width 60 height 15
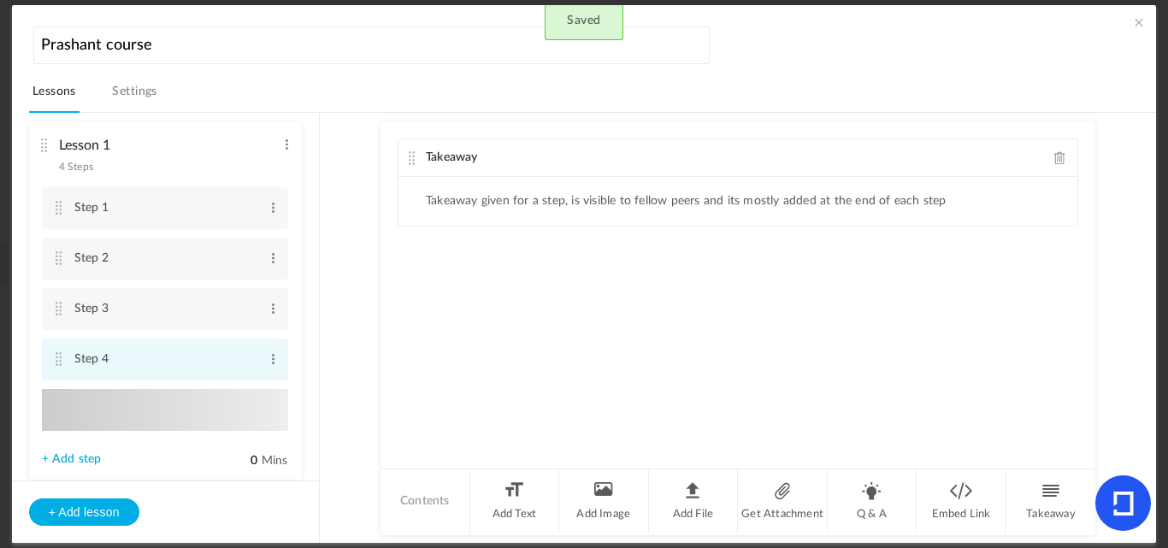
type input "Step 5"
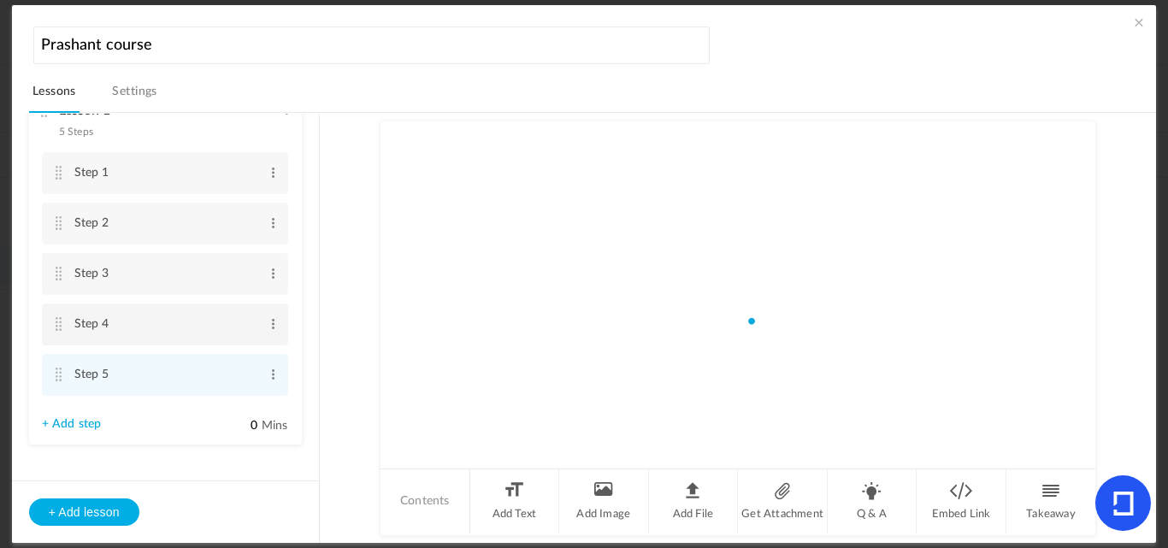
scroll to position [68, 0]
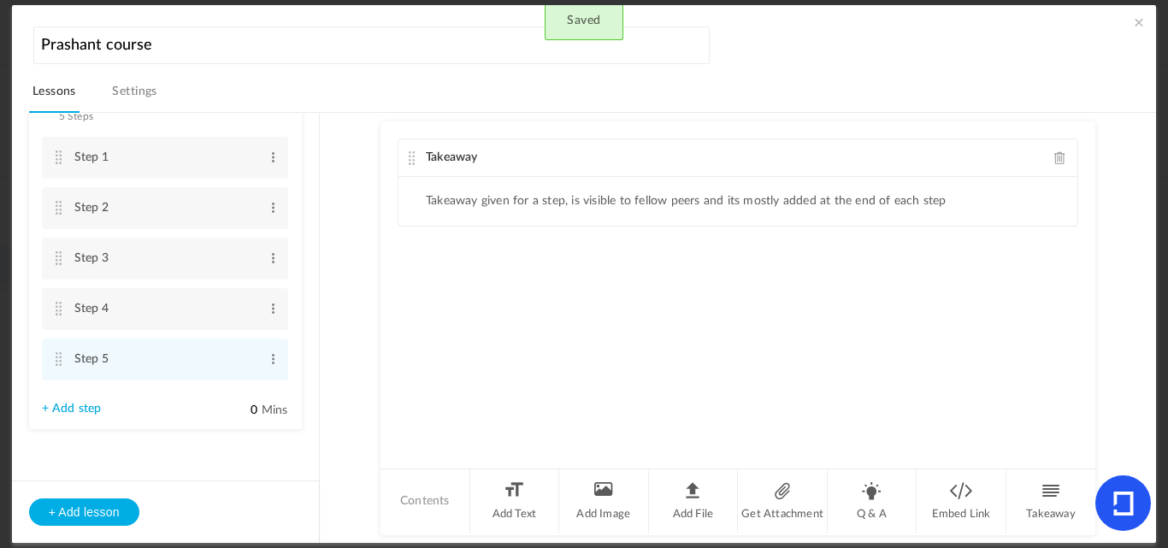
click at [60, 410] on link "+ Add step" at bounding box center [72, 409] width 60 height 15
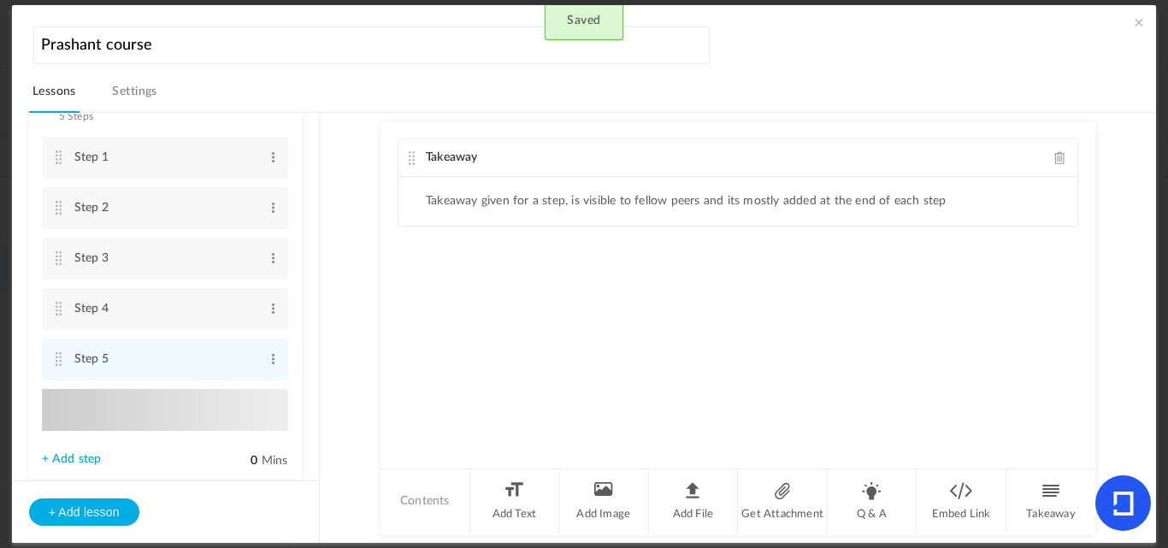
type input "Step 6"
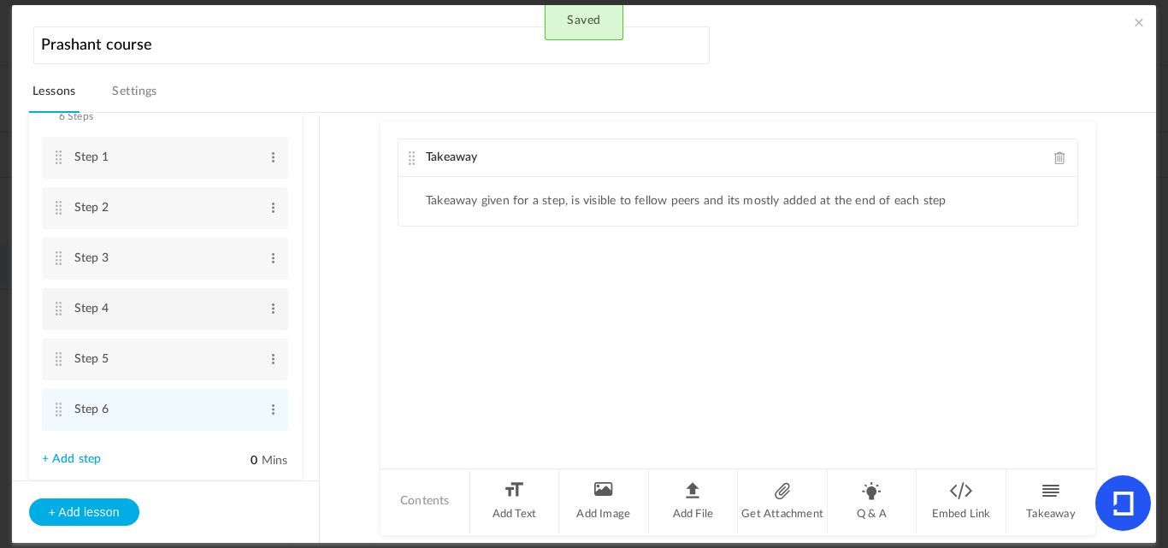
scroll to position [118, 0]
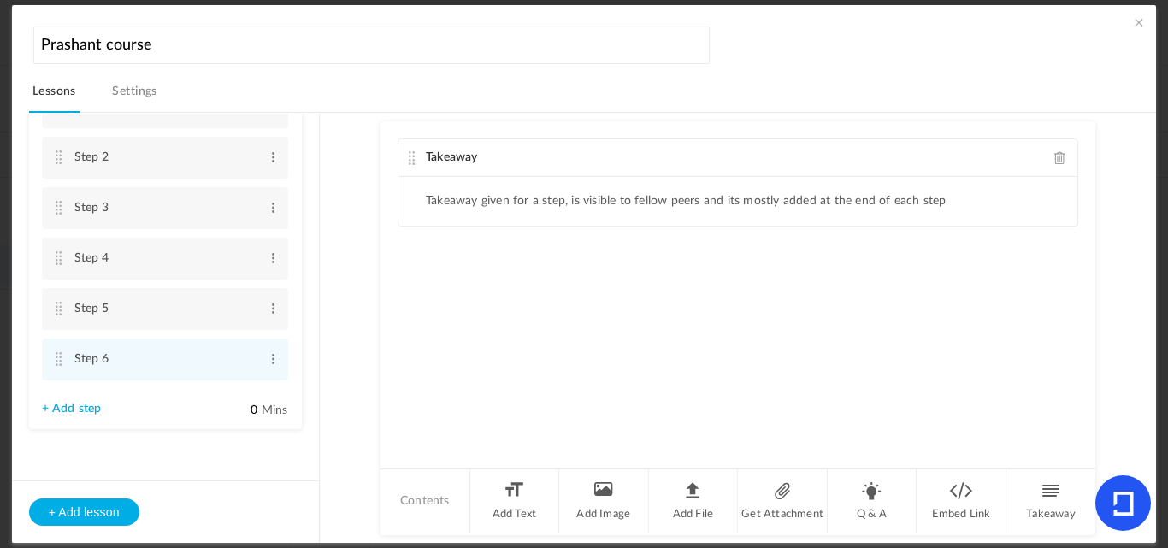
click at [90, 408] on link "+ Add step" at bounding box center [72, 409] width 60 height 15
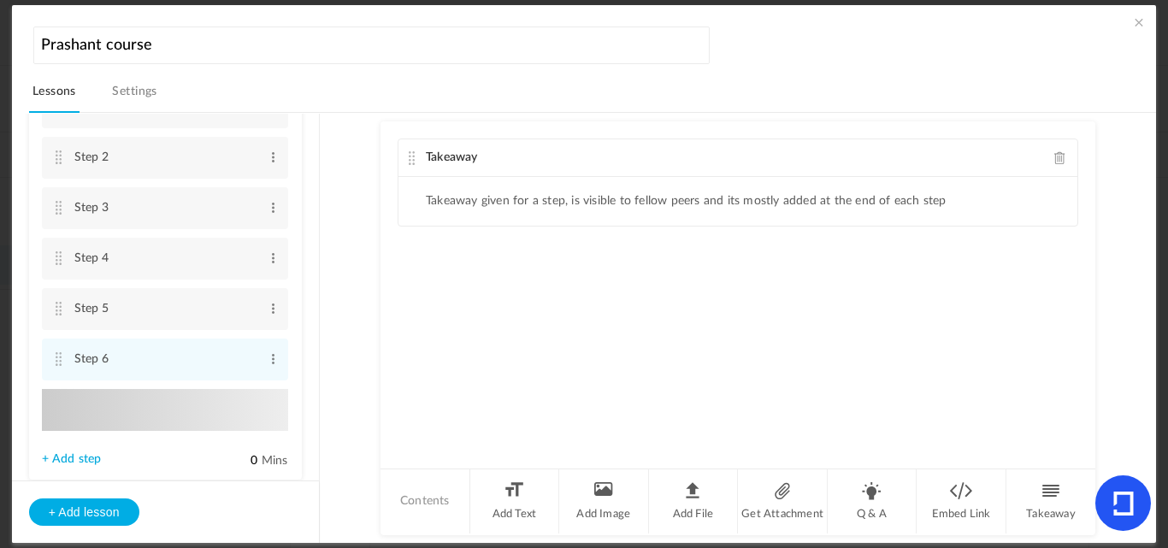
type input "Step 7"
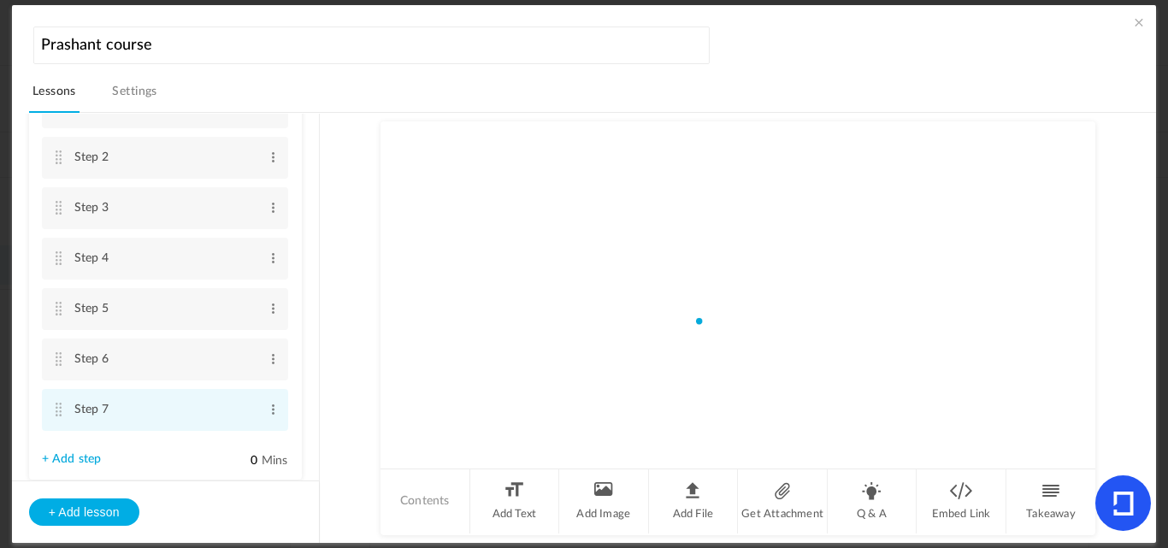
scroll to position [168, 0]
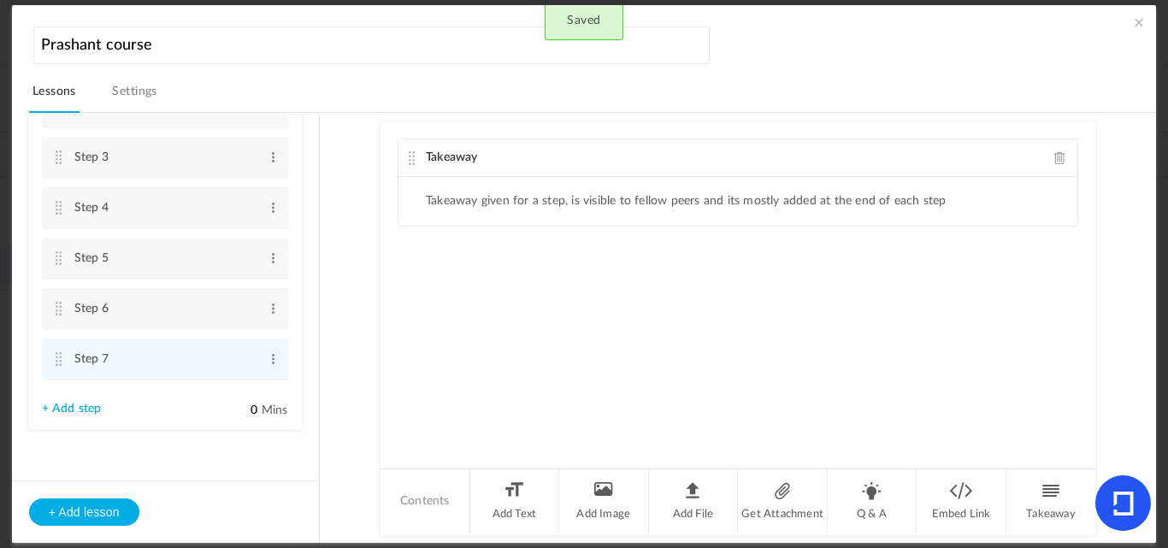
click at [82, 414] on link "+ Add step" at bounding box center [72, 409] width 60 height 15
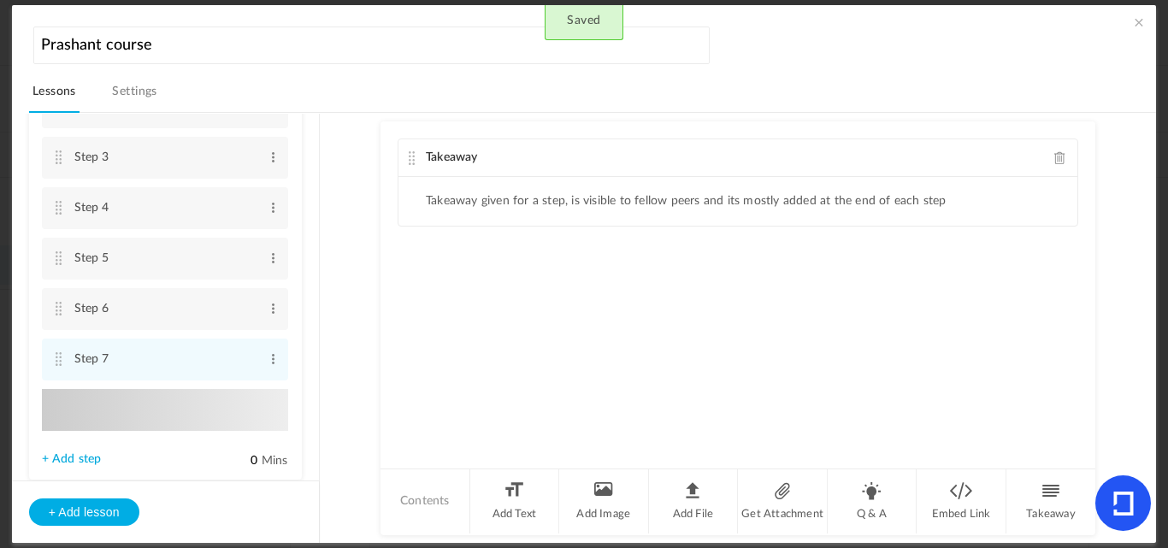
type input "Step 8"
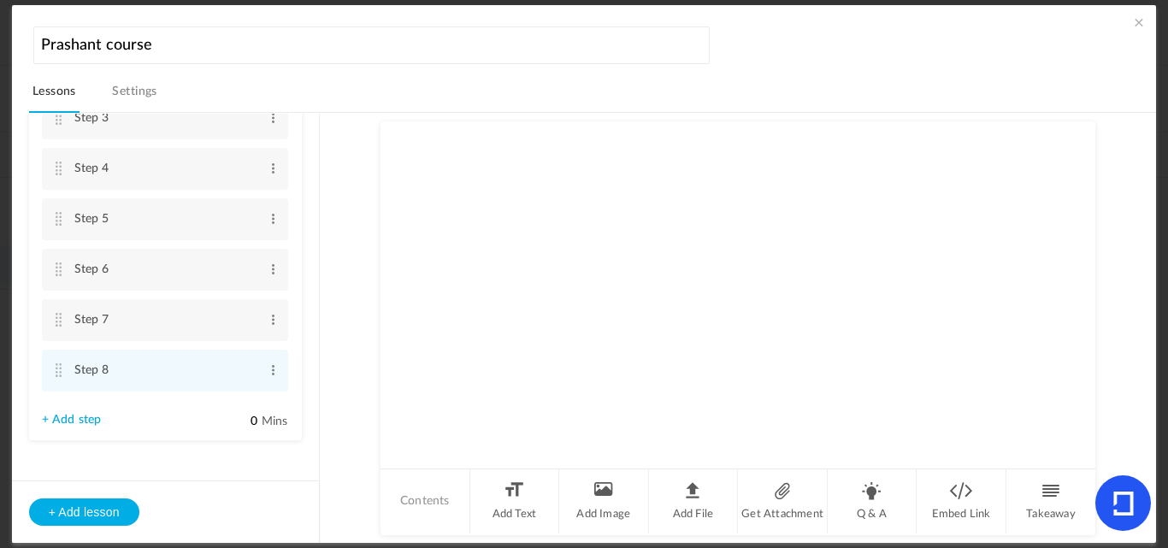
scroll to position [219, 0]
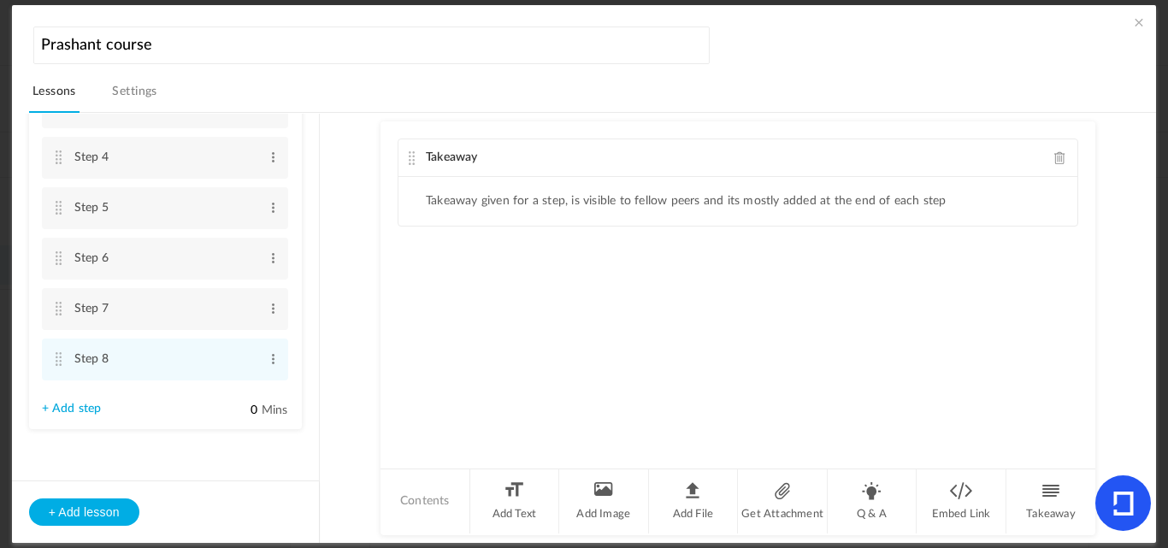
click at [72, 410] on link "+ Add step" at bounding box center [72, 409] width 60 height 15
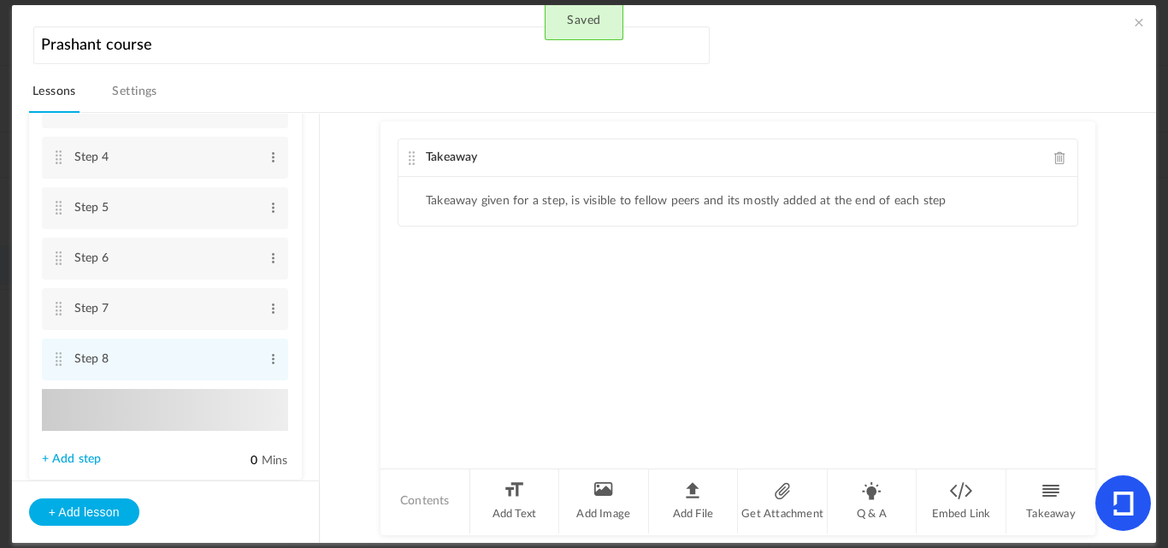
type input "Step 9"
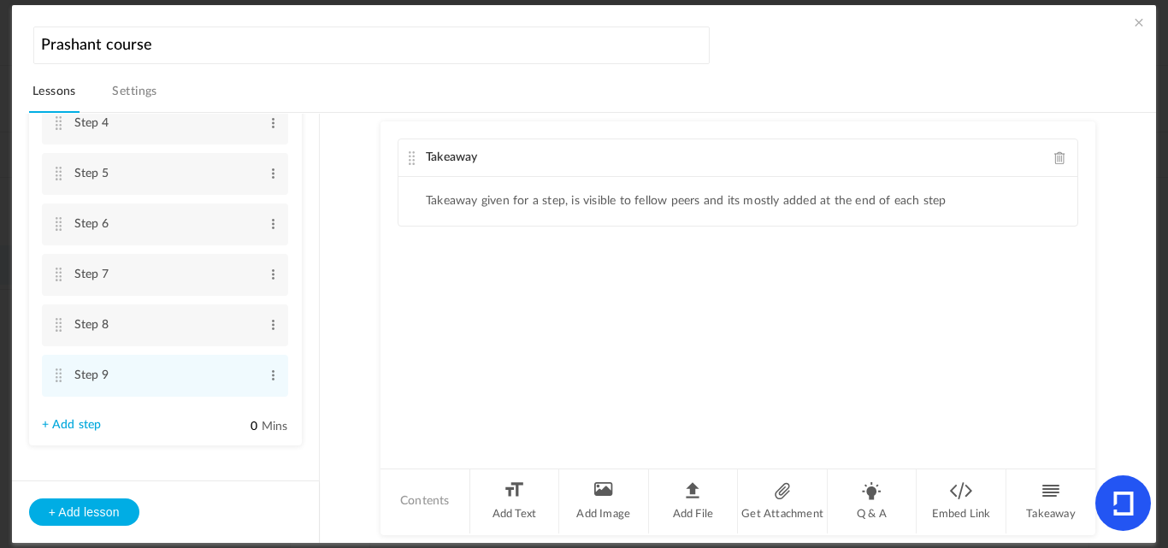
scroll to position [269, 0]
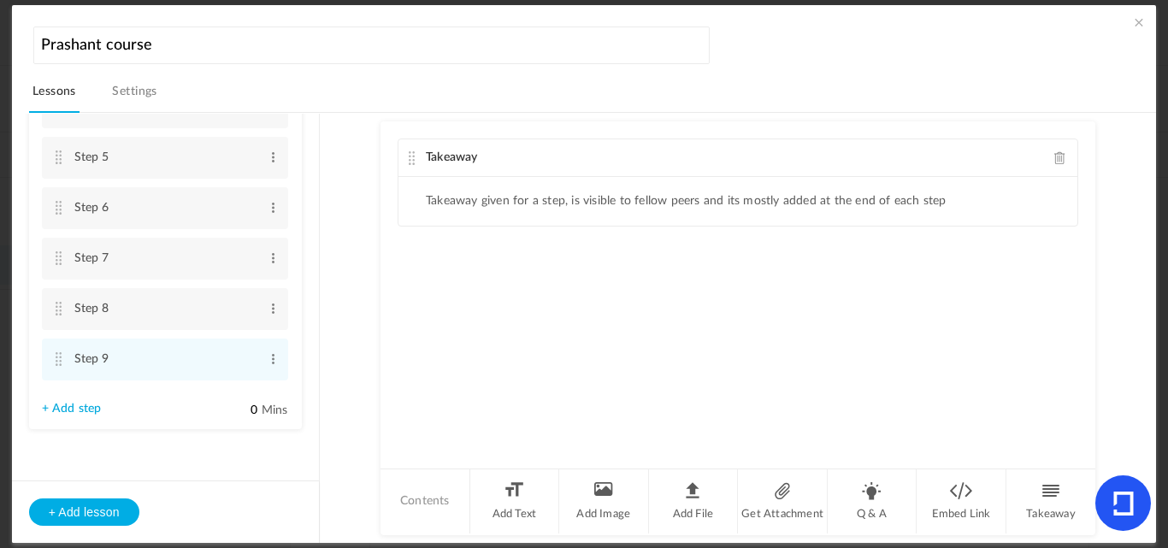
click at [65, 404] on link "+ Add step" at bounding box center [72, 409] width 60 height 15
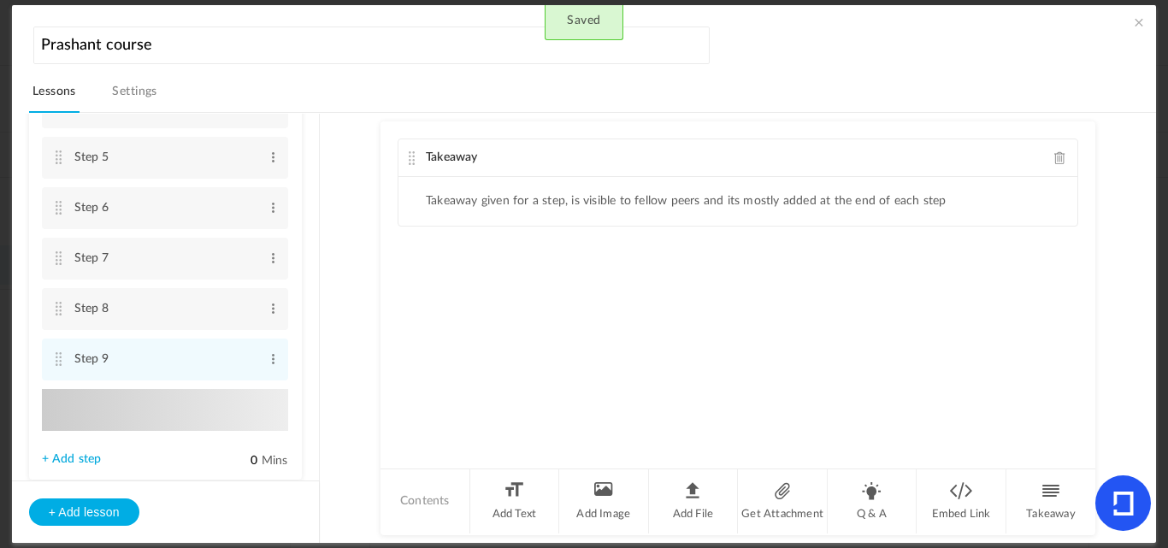
type input "Step 10"
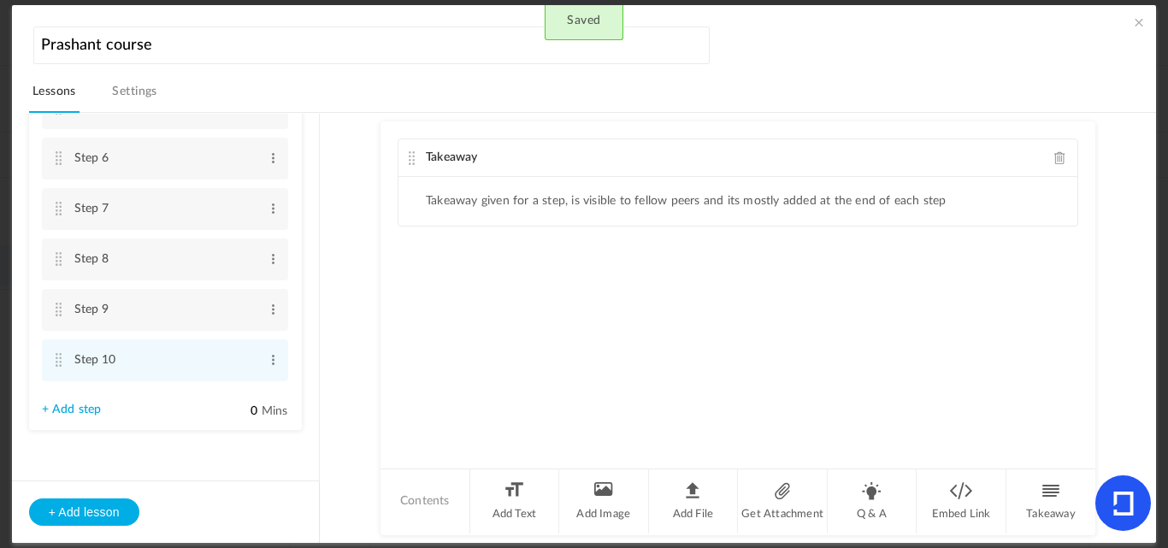
scroll to position [320, 0]
click at [76, 410] on link "+ Add step" at bounding box center [72, 409] width 60 height 15
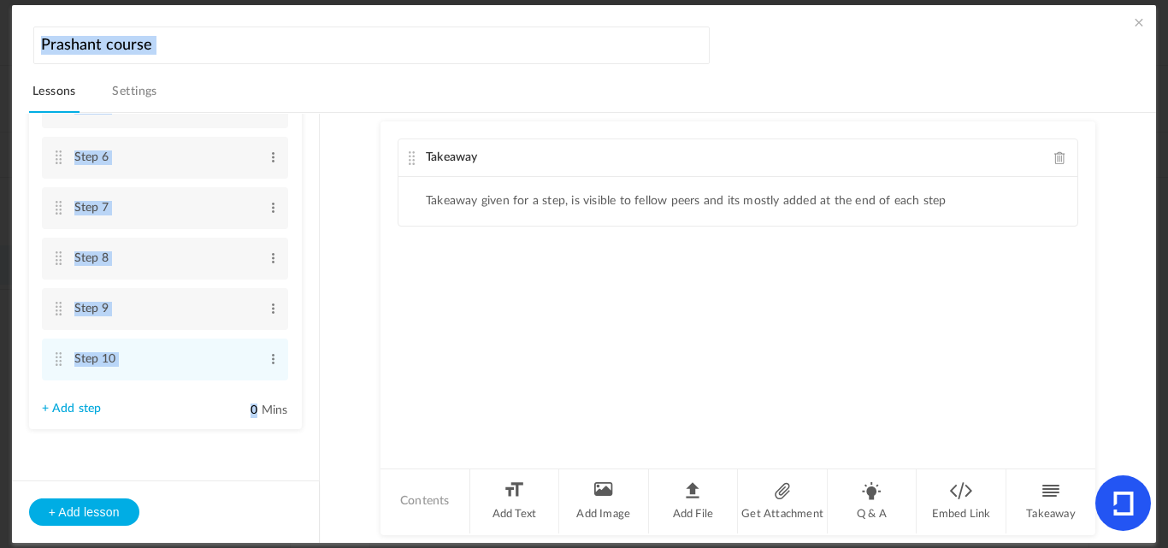
scroll to position [0, 0]
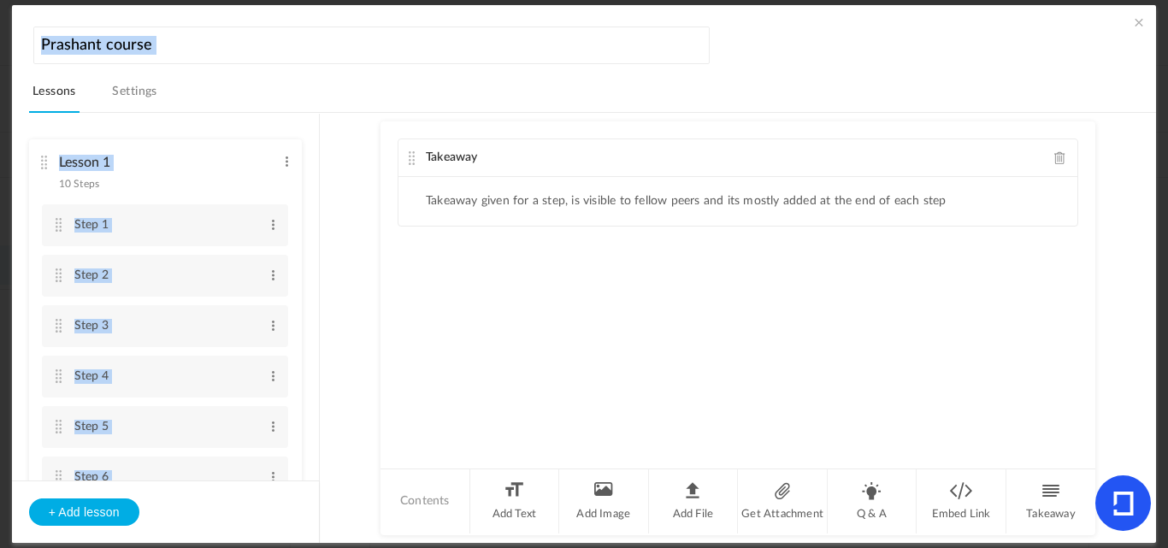
drag, startPoint x: 664, startPoint y: 16, endPoint x: 538, endPoint y: 20, distance: 125.7
click at [401, 313] on div "Takeaway Takeaway given for a step, is visible to fellow peers and its mostly a…" at bounding box center [738, 293] width 715 height 345
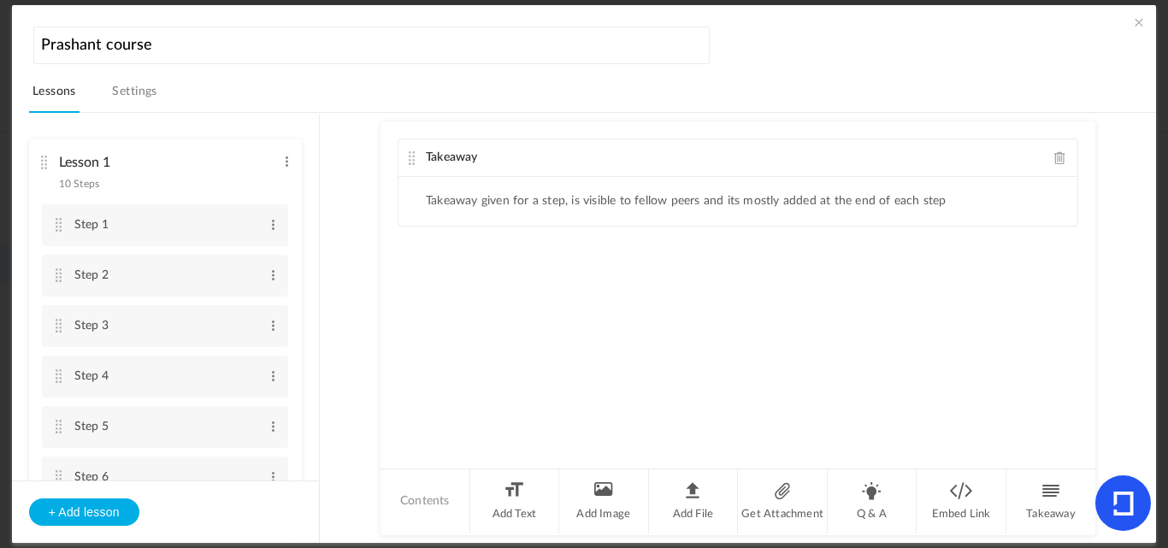
click at [388, 263] on div "Takeaway Takeaway given for a step, is visible to fellow peers and its mostly a…" at bounding box center [738, 293] width 715 height 345
click at [520, 211] on ul "Takeaway given for a step, is visible to fellow peers and its mostly added at t…" at bounding box center [737, 201] width 679 height 49
click at [516, 200] on li "Takeaway given for a step, is visible to fellow peers and its mostly added at t…" at bounding box center [686, 201] width 521 height 15
click at [281, 158] on span at bounding box center [286, 161] width 13 height 17
click at [256, 193] on link "Edit" at bounding box center [259, 190] width 67 height 21
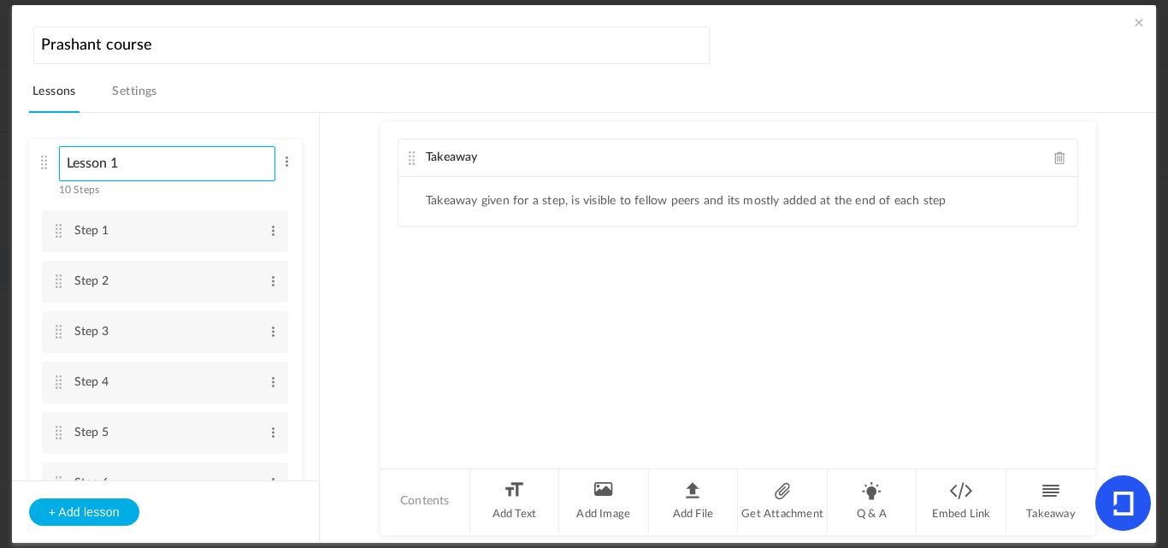
click at [114, 160] on input "Lesson 1" at bounding box center [167, 163] width 217 height 35
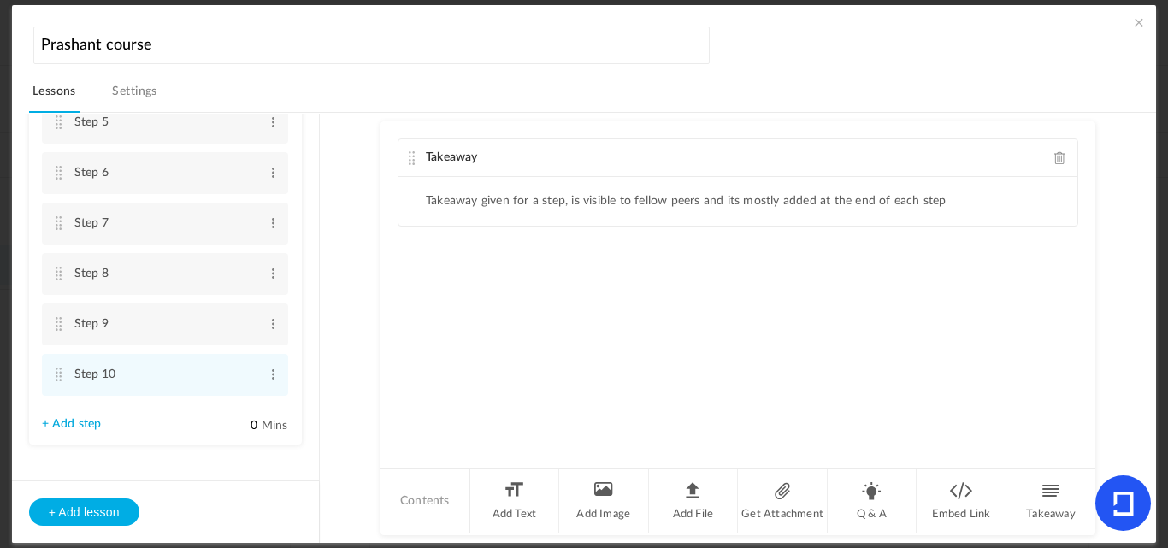
scroll to position [326, 0]
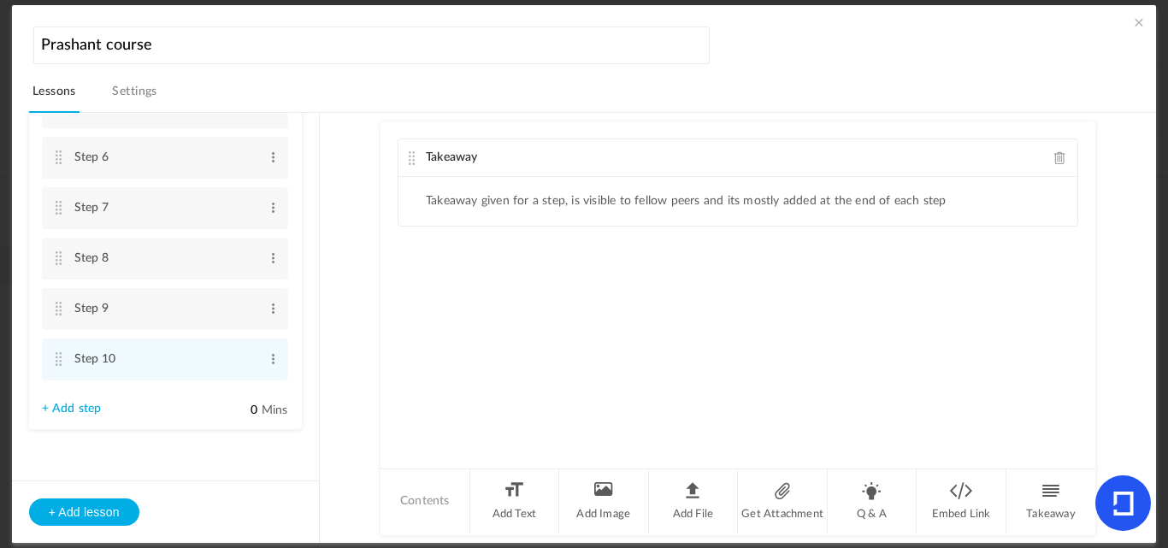
type input "Section 1"
click at [73, 407] on link "+ Add step" at bounding box center [72, 409] width 60 height 15
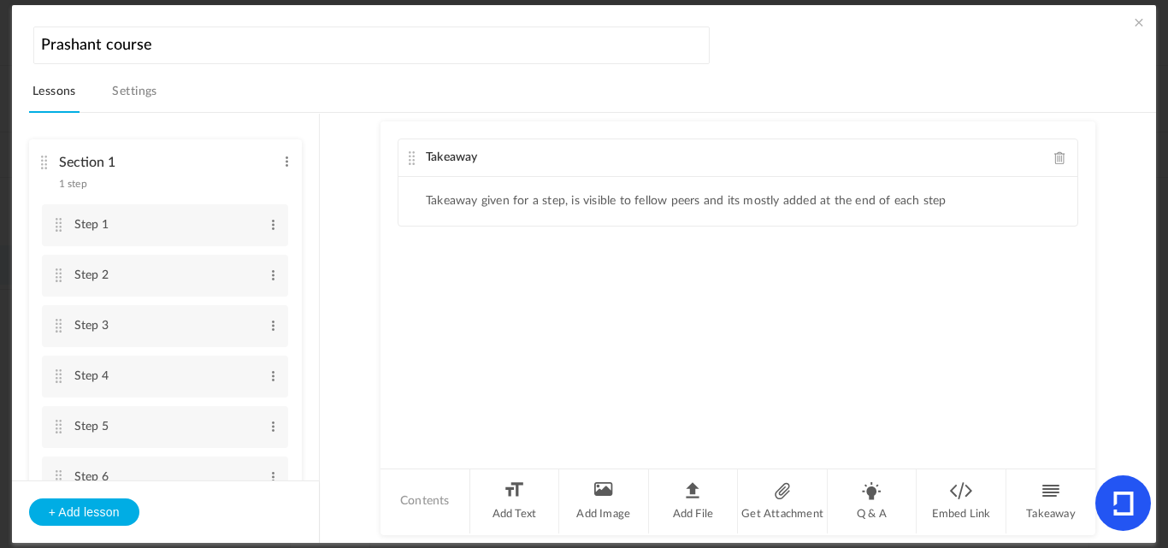
click at [1138, 24] on span at bounding box center [1138, 22] width 17 height 17
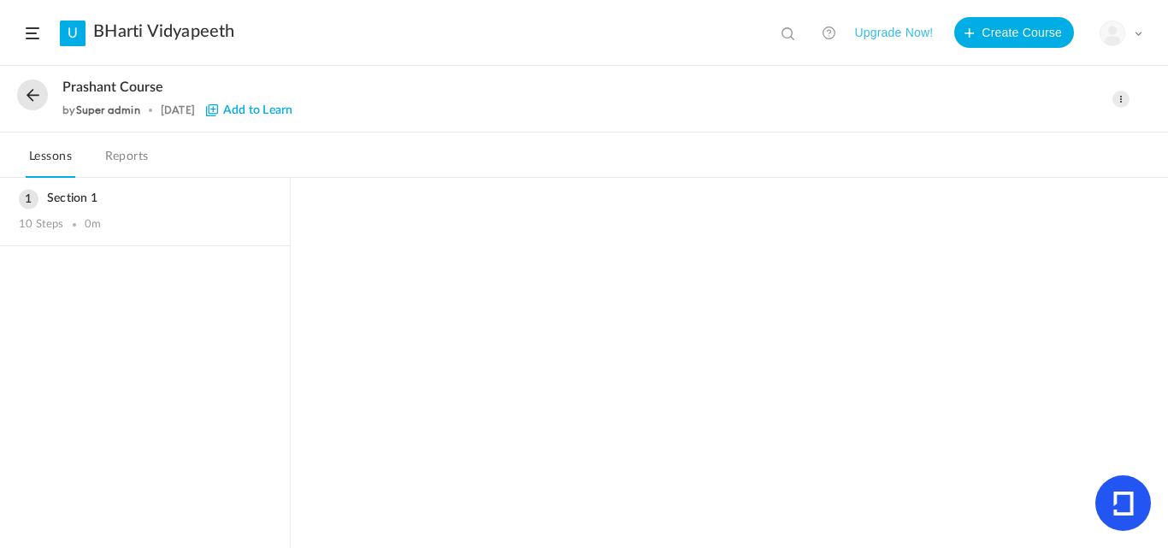
click at [893, 31] on button "Upgrade Now!" at bounding box center [893, 32] width 79 height 31
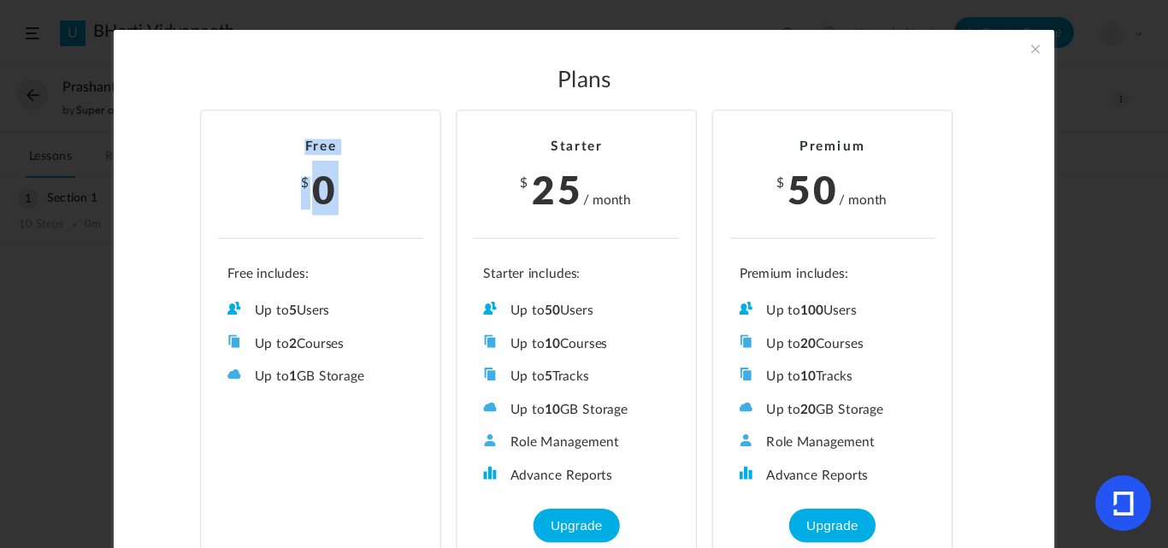
drag, startPoint x: 349, startPoint y: 194, endPoint x: 294, endPoint y: 151, distance: 69.4
click at [294, 151] on li "Free $ 0 Up to 5 Users Up to 2 Courses Up to 0 Tracks Up to 1 GB Storage Role M…" at bounding box center [320, 341] width 241 height 462
click at [363, 196] on h3 "$ 0" at bounding box center [320, 194] width 205 height 31
drag, startPoint x: 638, startPoint y: 198, endPoint x: 501, endPoint y: 170, distance: 139.7
click at [501, 170] on li "Starter $ 25 / month Up to 50 Users Up to 10 Courses Up to 5 Tracks Up to 10 GB…" at bounding box center [576, 341] width 241 height 462
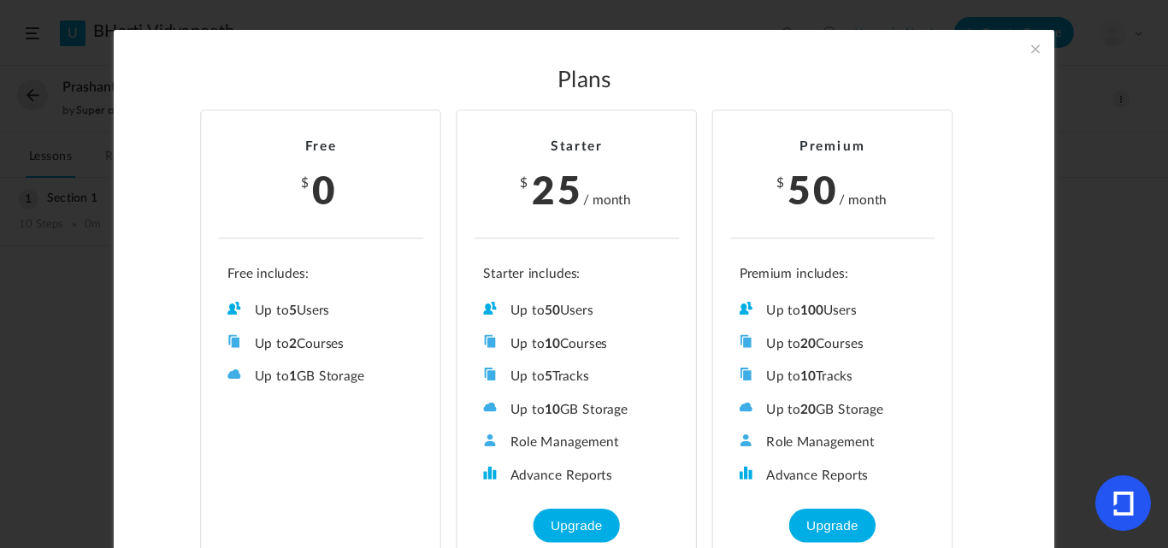
click at [639, 208] on h3 "$ 25 / month" at bounding box center [576, 194] width 205 height 31
drag, startPoint x: 635, startPoint y: 202, endPoint x: 518, endPoint y: 172, distance: 120.9
click at [518, 172] on li "Starter $ 25 / month Up to 50 Users Up to 10 Courses Up to 5 Tracks Up to 10 GB…" at bounding box center [576, 341] width 241 height 462
click at [1032, 51] on span at bounding box center [1035, 48] width 19 height 19
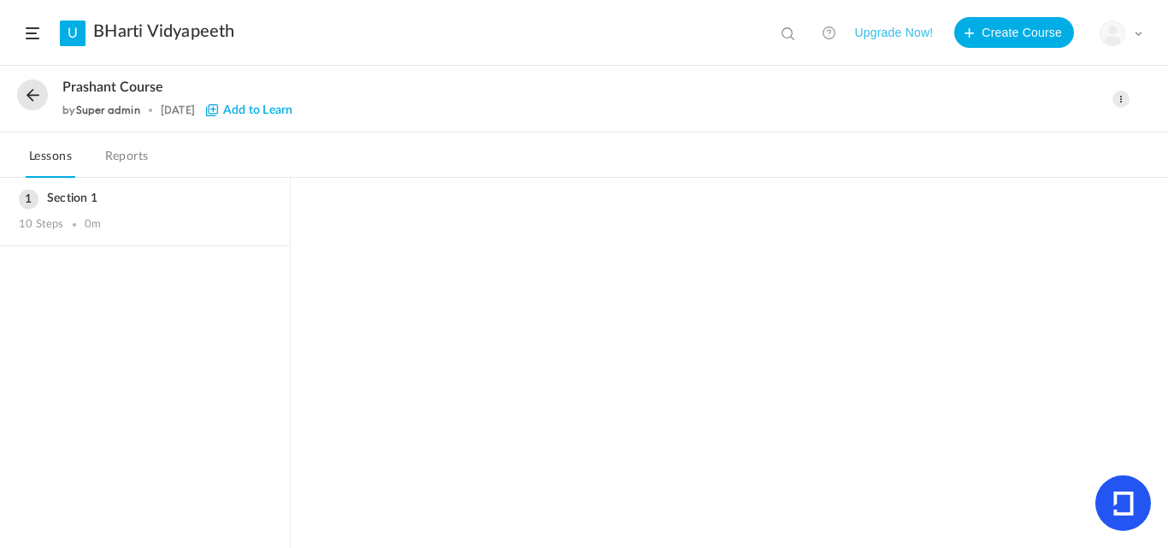
click at [226, 112] on span "Add to Learn" at bounding box center [249, 110] width 86 height 12
click at [33, 93] on button at bounding box center [32, 95] width 31 height 31
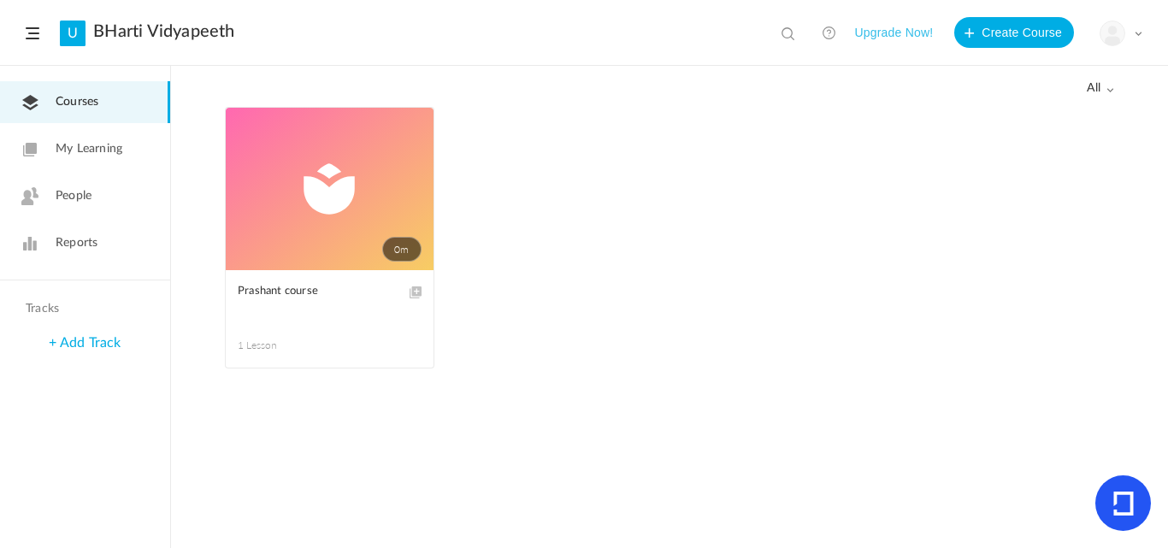
click at [508, 335] on ul "0m Edit Delete Move to draft Prashant course 1 Lesson This course is no longer …" at bounding box center [669, 246] width 889 height 279
click at [646, 277] on ul "0m Edit Delete Move to draft Prashant course 1 Lesson This course is no longer …" at bounding box center [669, 246] width 889 height 279
click at [887, 28] on button "Upgrade Now!" at bounding box center [893, 32] width 79 height 31
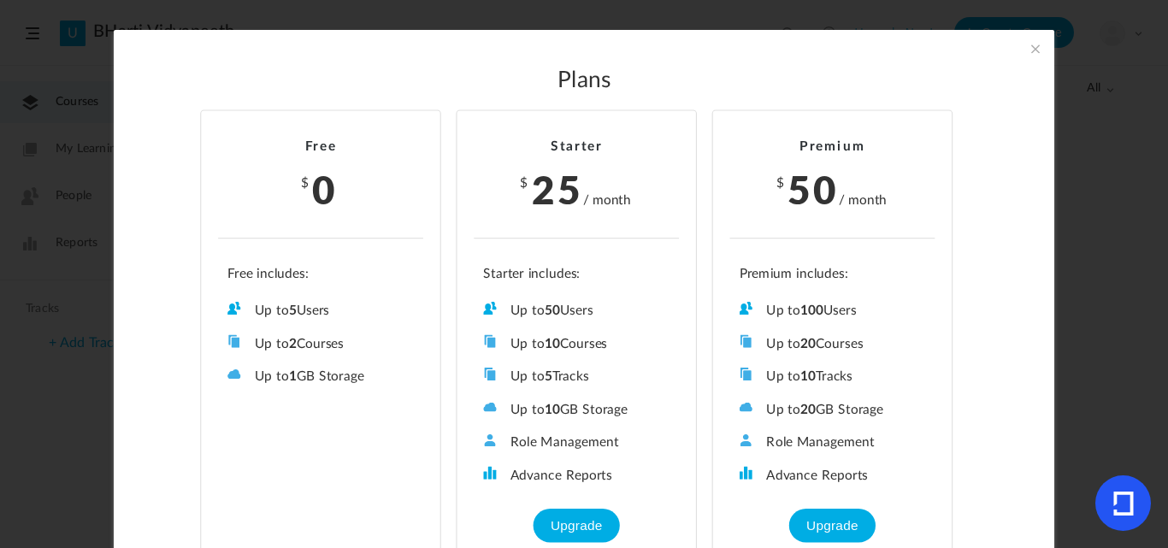
click at [1026, 46] on span at bounding box center [1035, 48] width 19 height 19
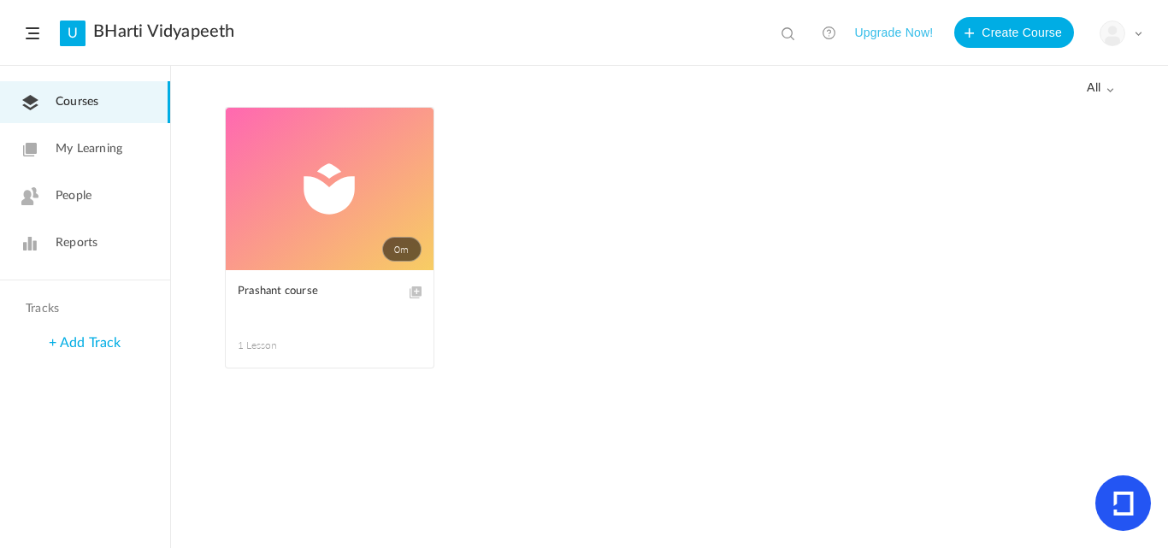
click at [71, 239] on span "Reports" at bounding box center [77, 243] width 42 height 18
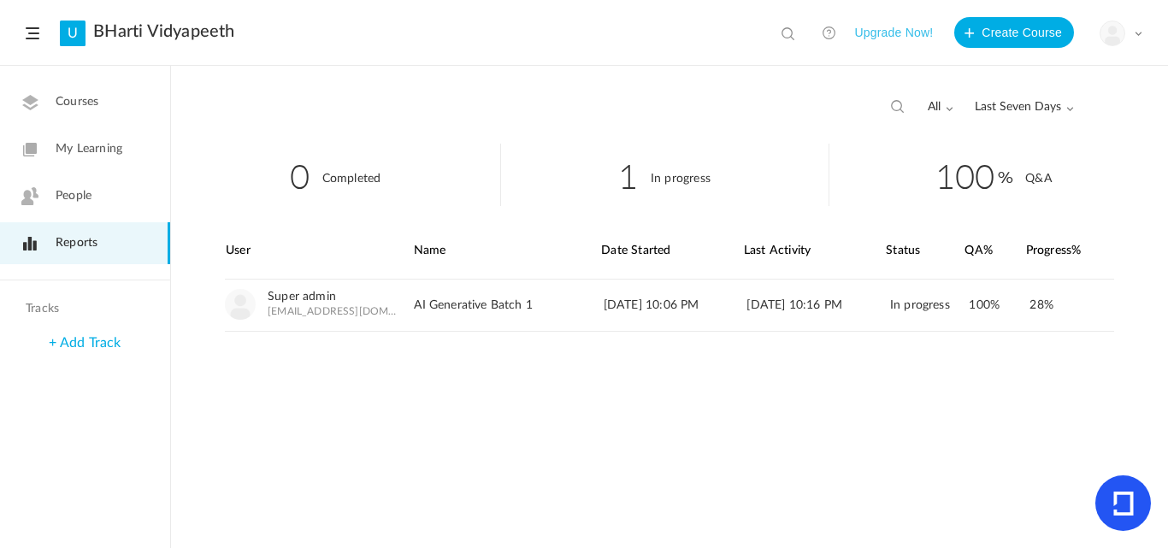
click at [137, 204] on link "People" at bounding box center [85, 196] width 170 height 42
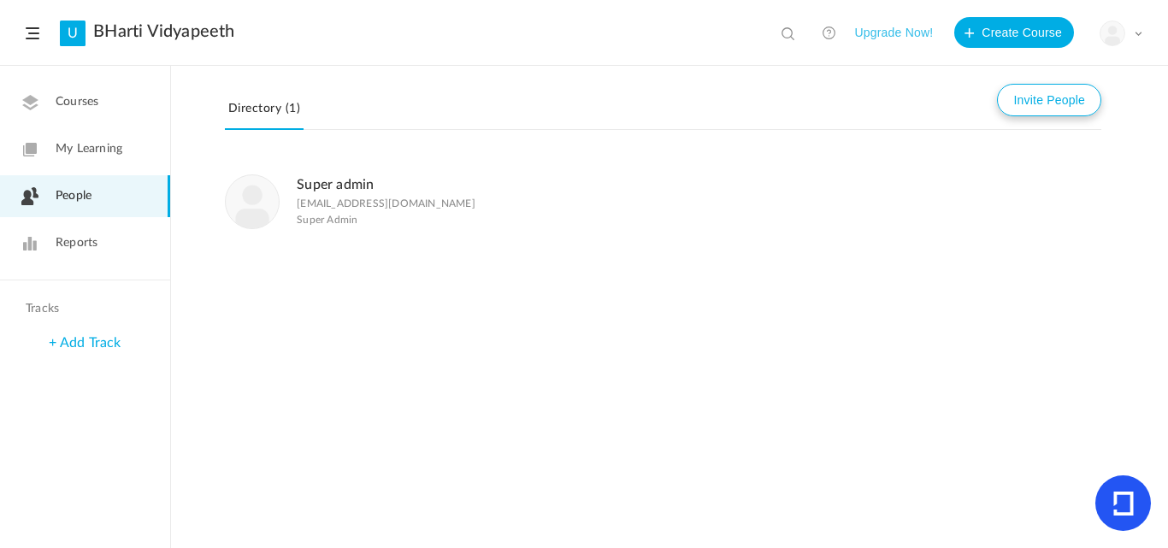
click at [1063, 97] on button "Invite People" at bounding box center [1049, 100] width 104 height 32
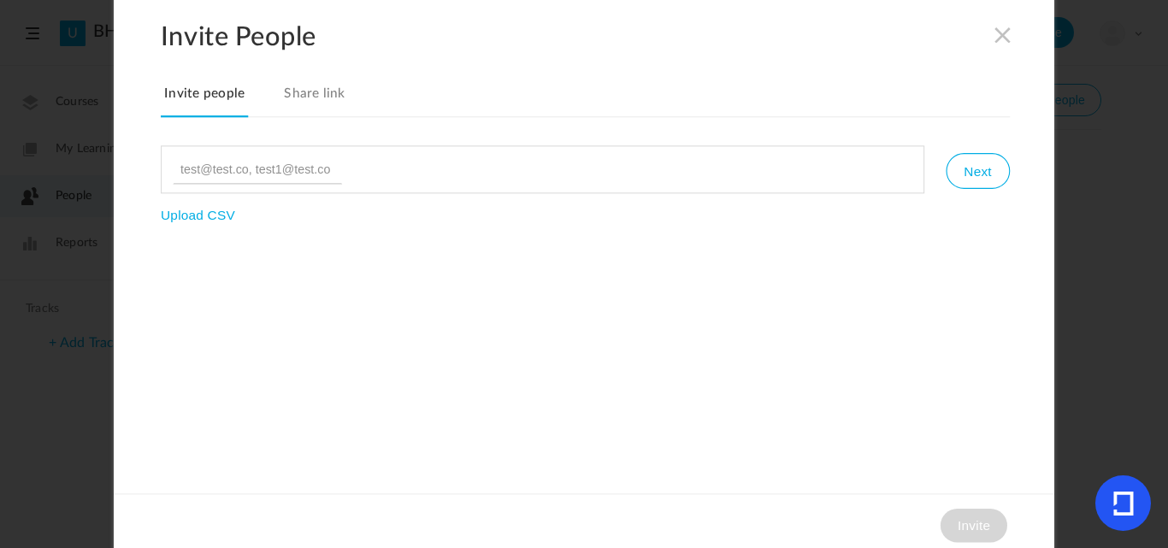
click at [222, 174] on input at bounding box center [257, 169] width 169 height 29
click at [322, 86] on link "Share link" at bounding box center [314, 99] width 68 height 36
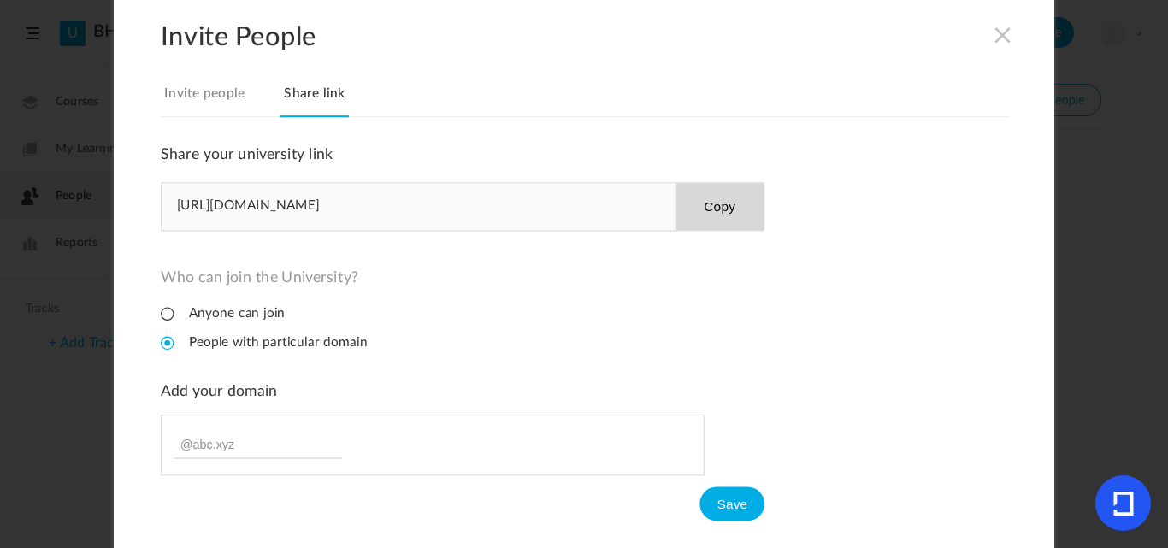
click at [217, 106] on link "Invite people" at bounding box center [204, 99] width 87 height 36
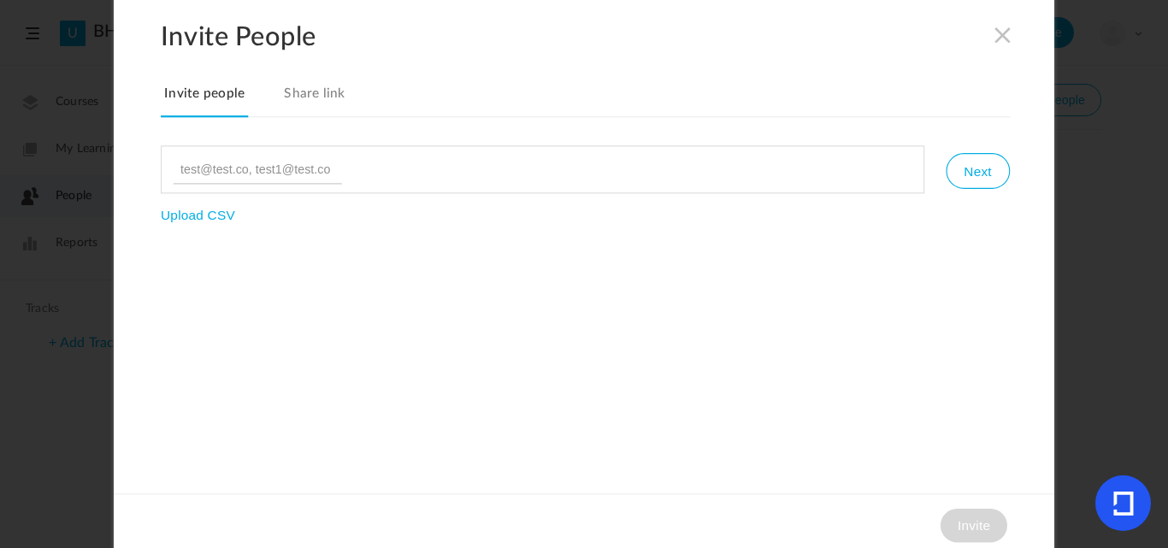
click at [998, 34] on span at bounding box center [1003, 34] width 19 height 19
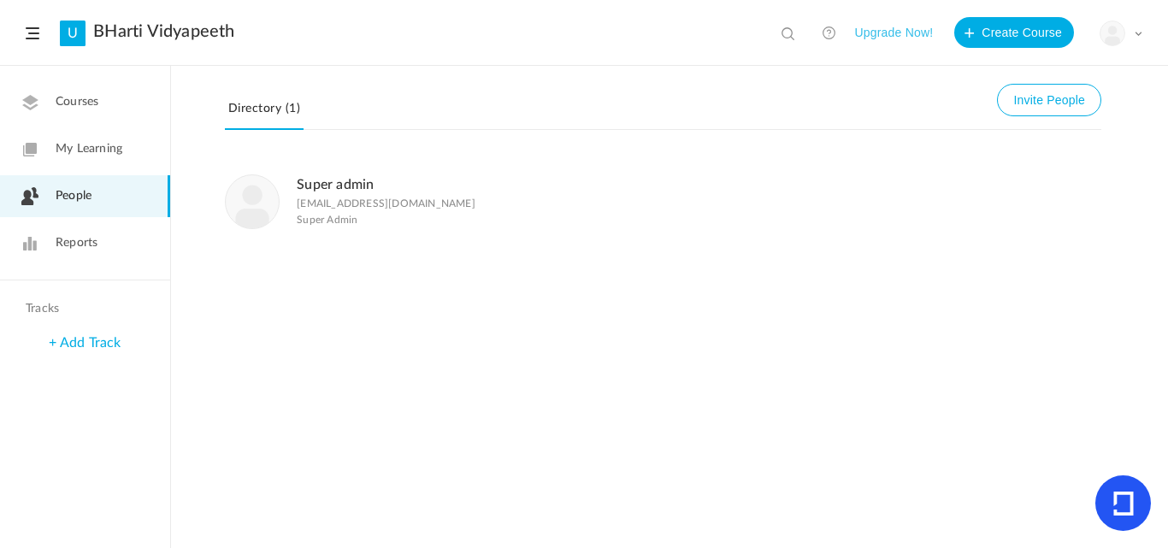
click at [77, 110] on span "Courses" at bounding box center [77, 102] width 43 height 18
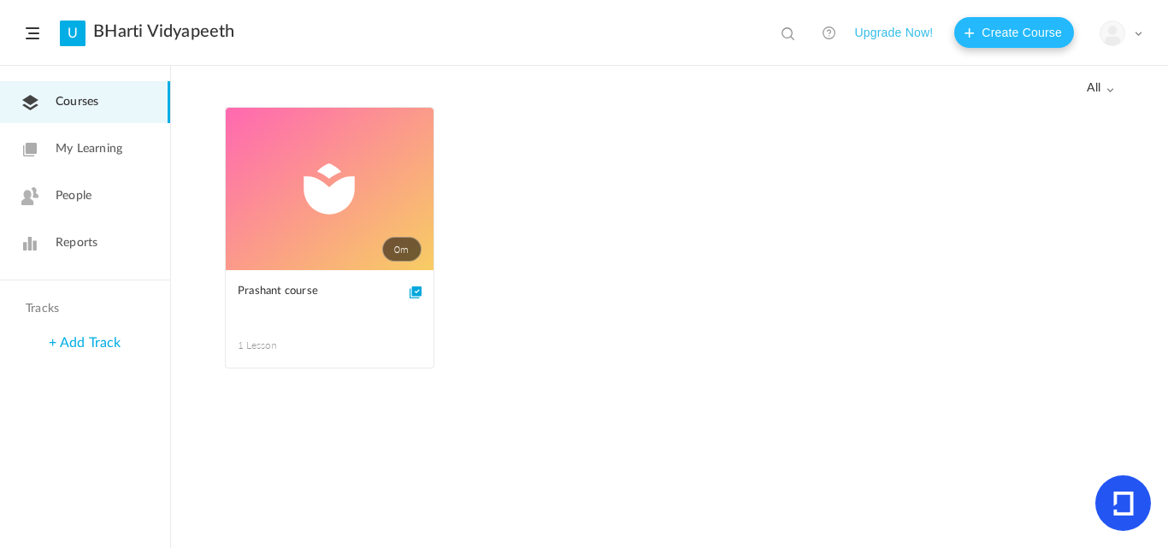
click at [1002, 42] on button "Create Course" at bounding box center [1014, 32] width 120 height 31
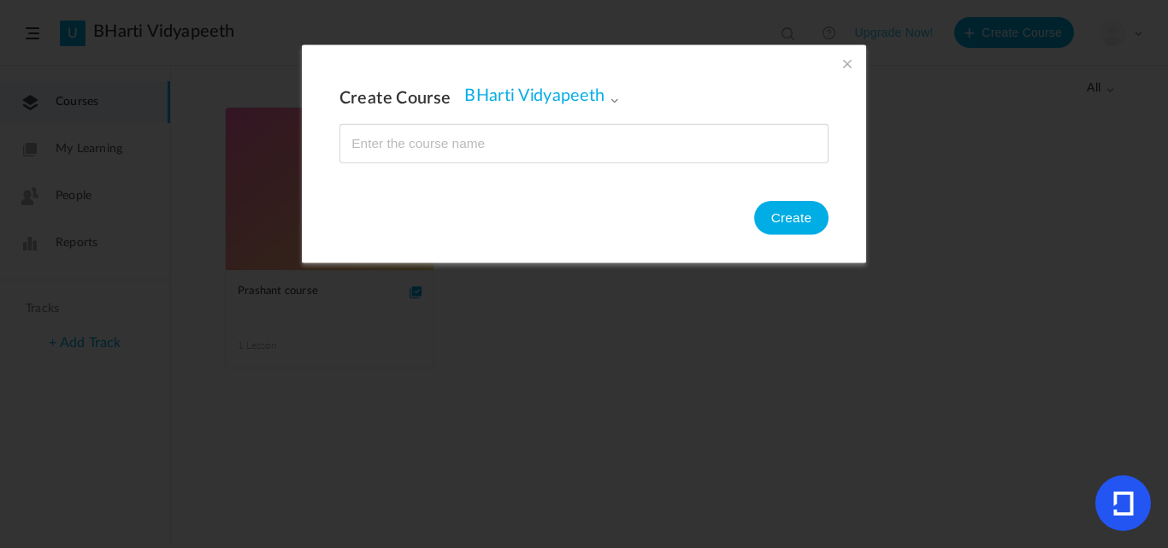
click at [840, 67] on span at bounding box center [847, 63] width 19 height 19
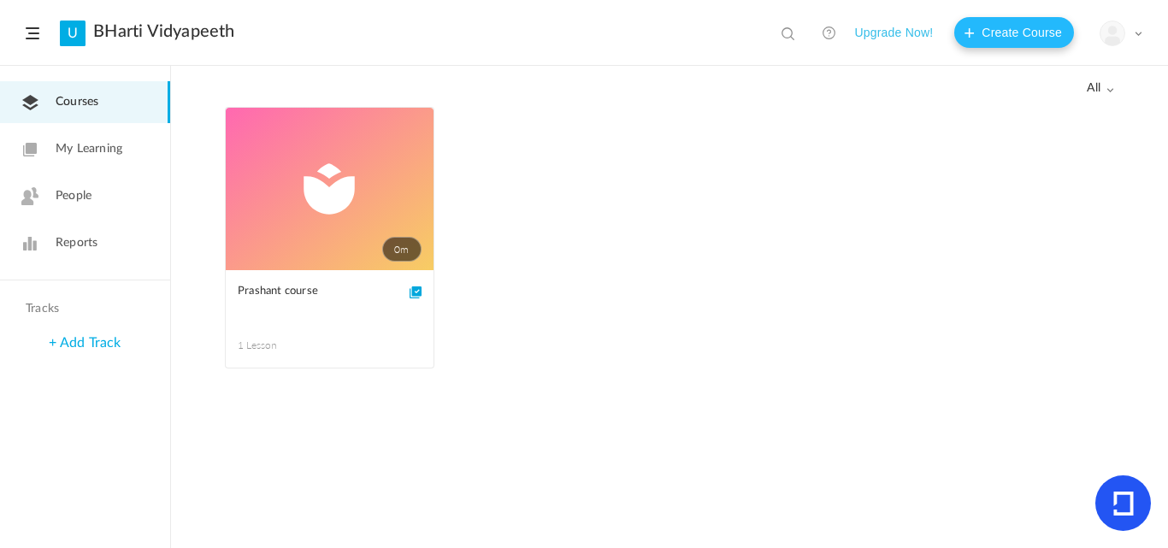
click at [1040, 34] on button "Create Course" at bounding box center [1014, 32] width 120 height 31
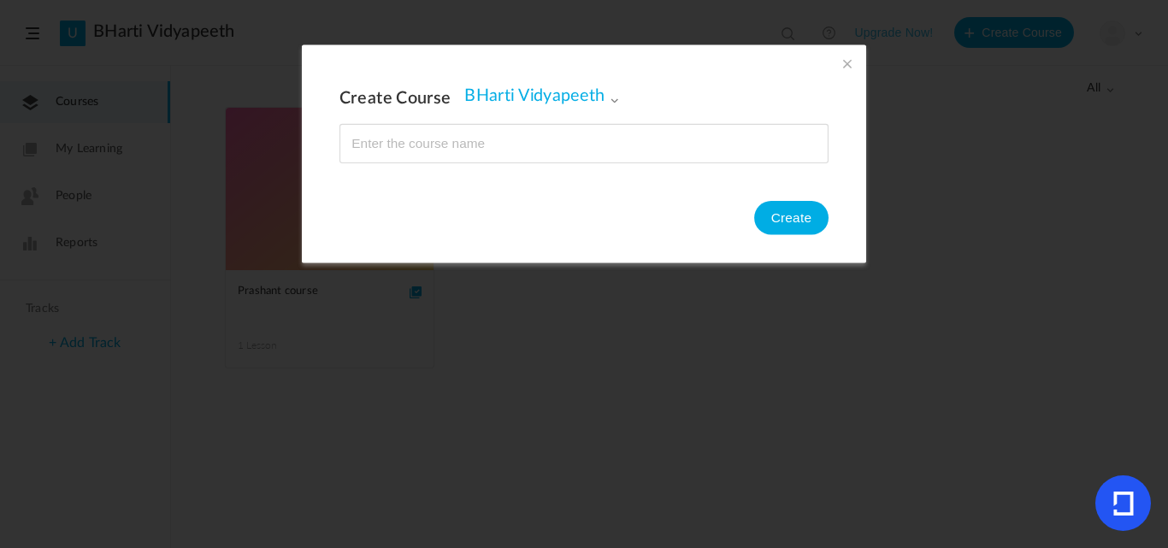
click at [493, 140] on input "name" at bounding box center [583, 144] width 487 height 38
click at [839, 64] on span at bounding box center [847, 63] width 19 height 19
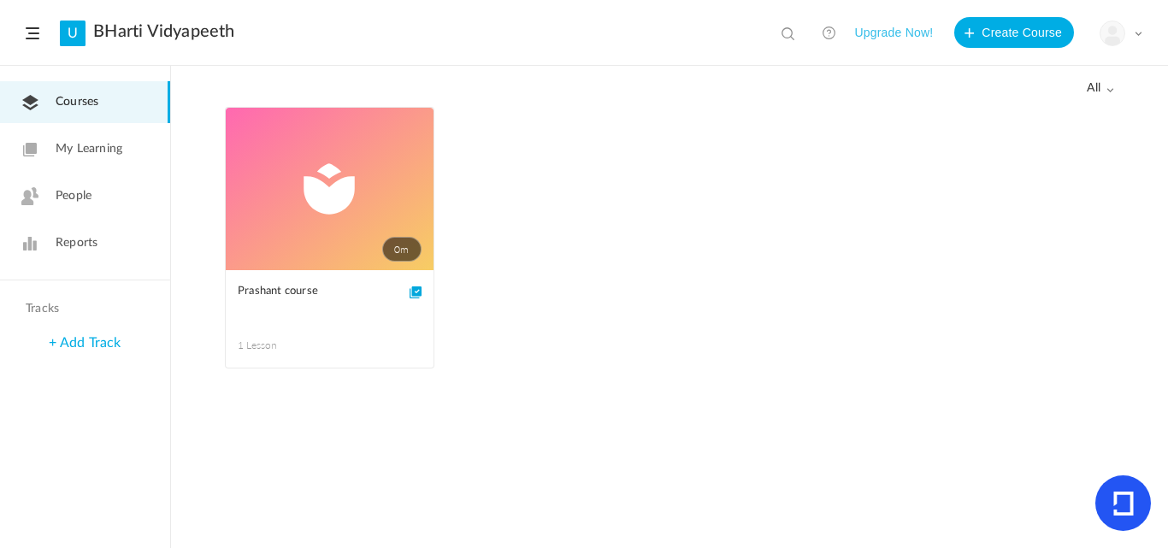
click at [934, 183] on ul "0m Edit Delete Move to draft Prashant course 1 Lesson This course is no longer …" at bounding box center [669, 246] width 889 height 279
click at [77, 143] on span "My Learning" at bounding box center [89, 149] width 67 height 18
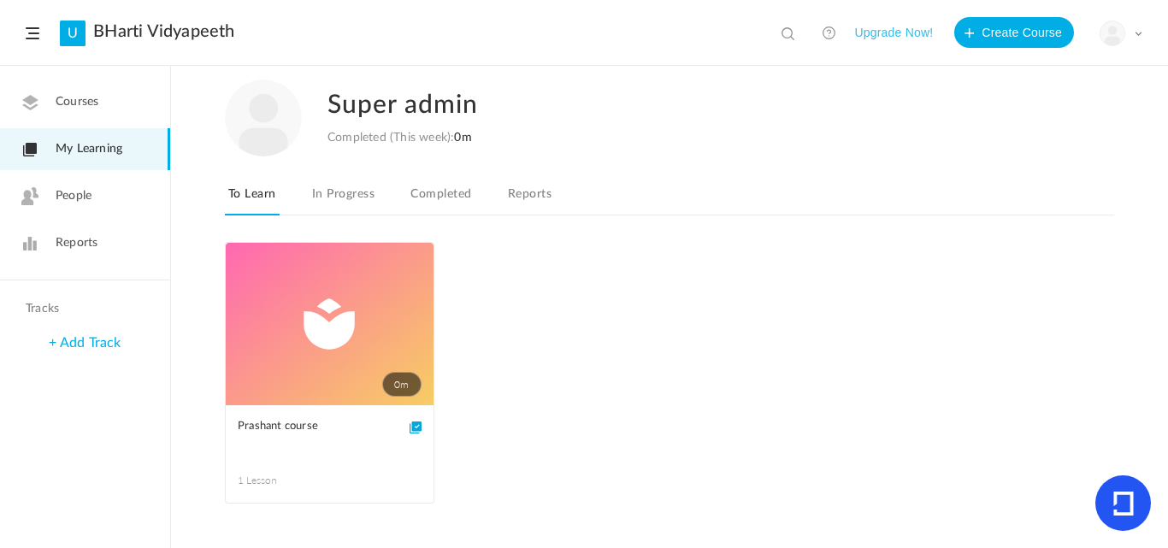
click at [312, 189] on link "In Progress" at bounding box center [343, 199] width 69 height 32
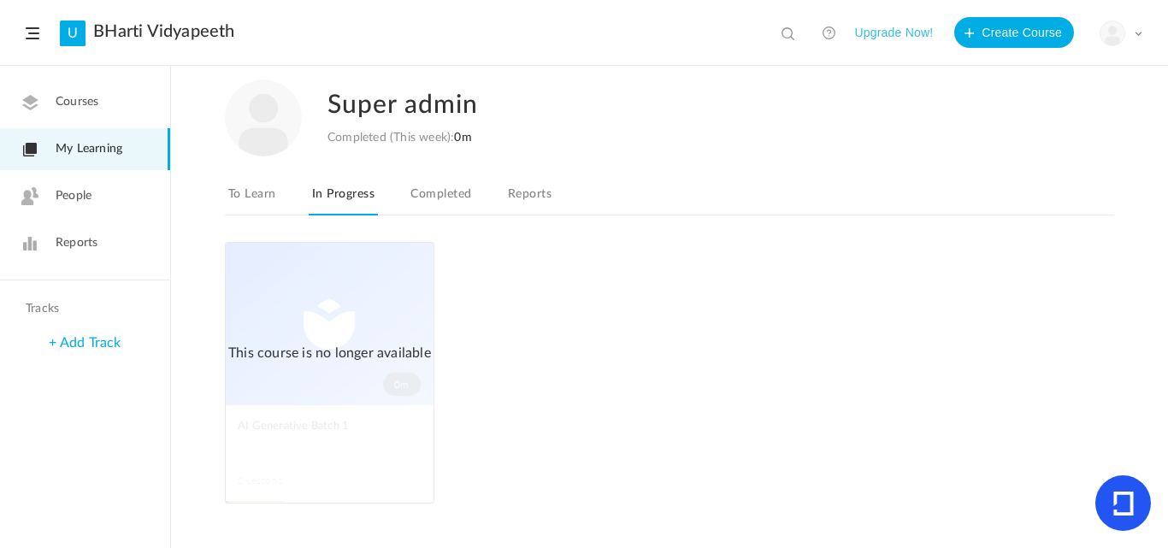
click at [537, 195] on link "Reports" at bounding box center [530, 199] width 50 height 32
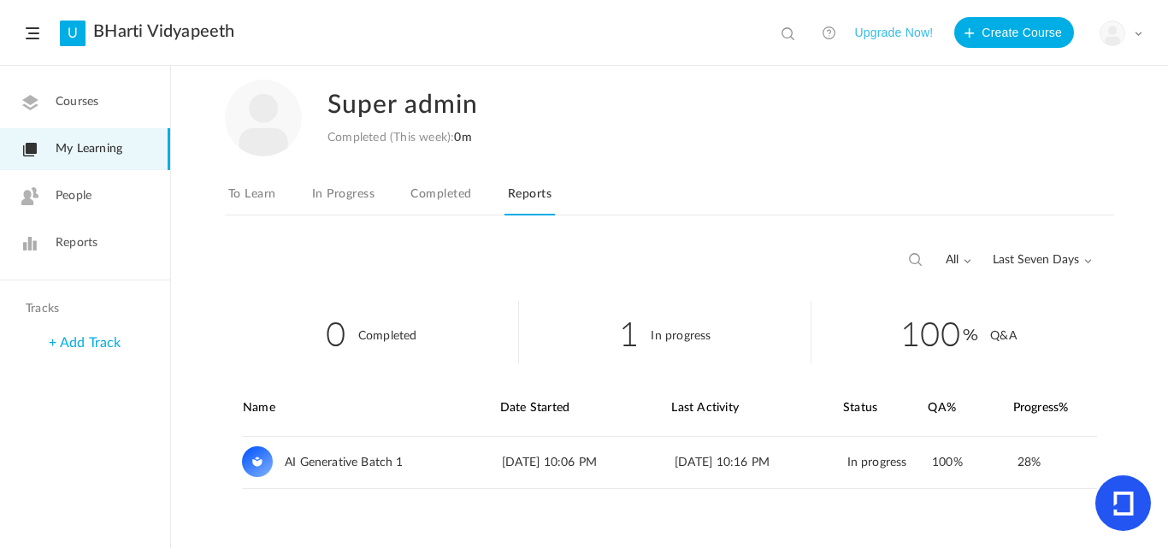
click at [83, 179] on link "People" at bounding box center [85, 196] width 170 height 42
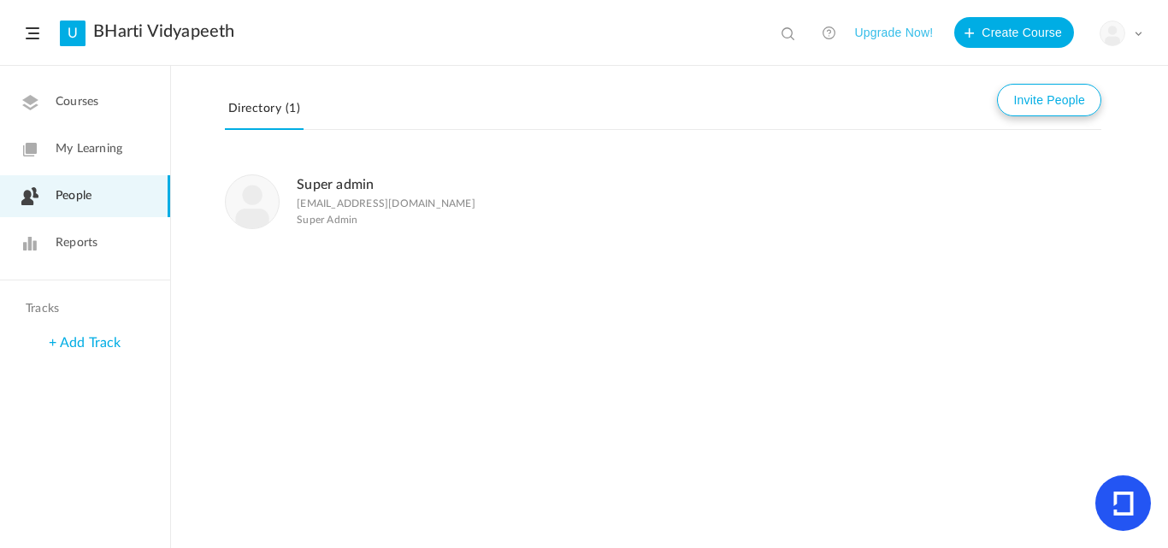
click at [1029, 111] on button "Invite People" at bounding box center [1049, 100] width 104 height 32
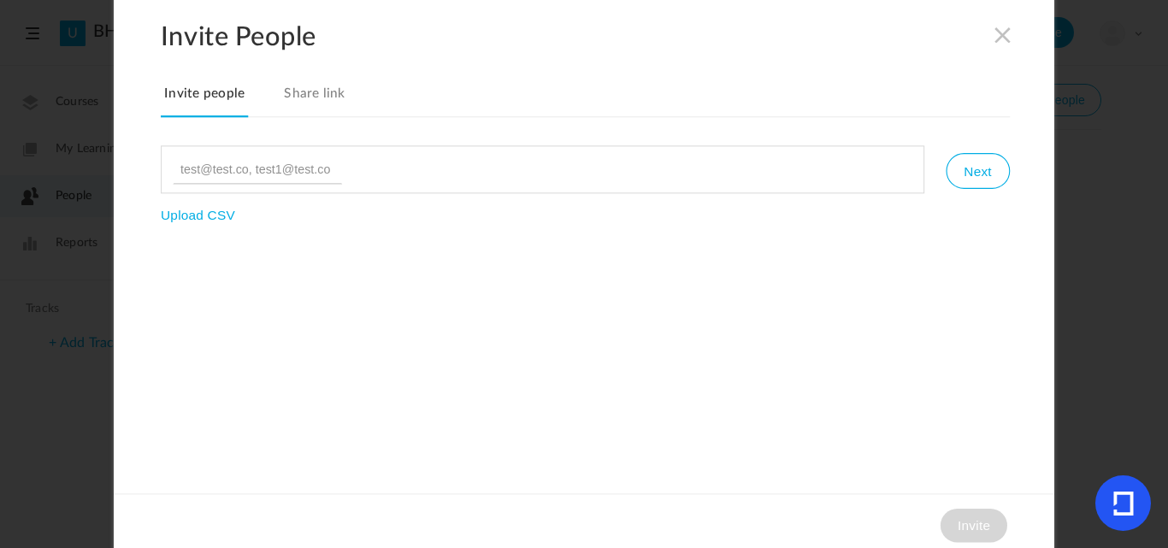
click at [340, 89] on link "Share link" at bounding box center [314, 99] width 68 height 36
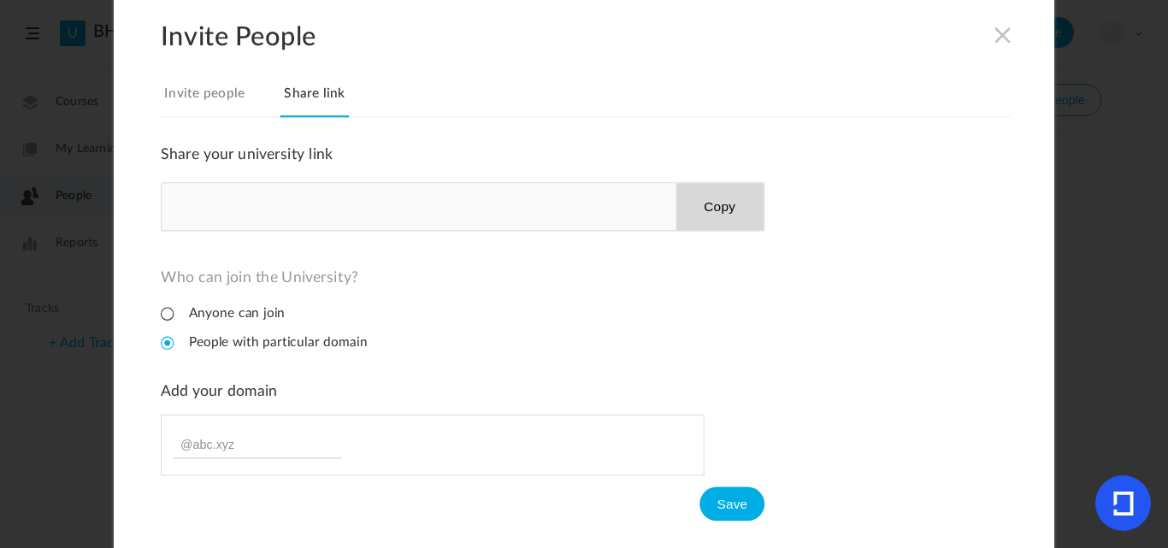
click at [221, 109] on link "Invite people" at bounding box center [204, 99] width 87 height 36
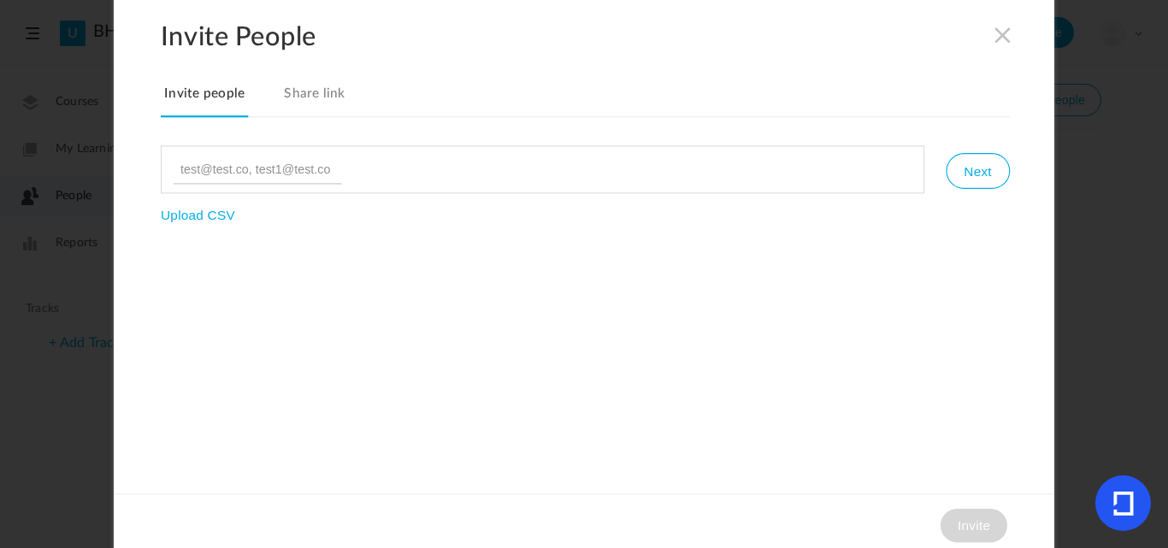
click at [1009, 40] on span at bounding box center [1003, 34] width 19 height 19
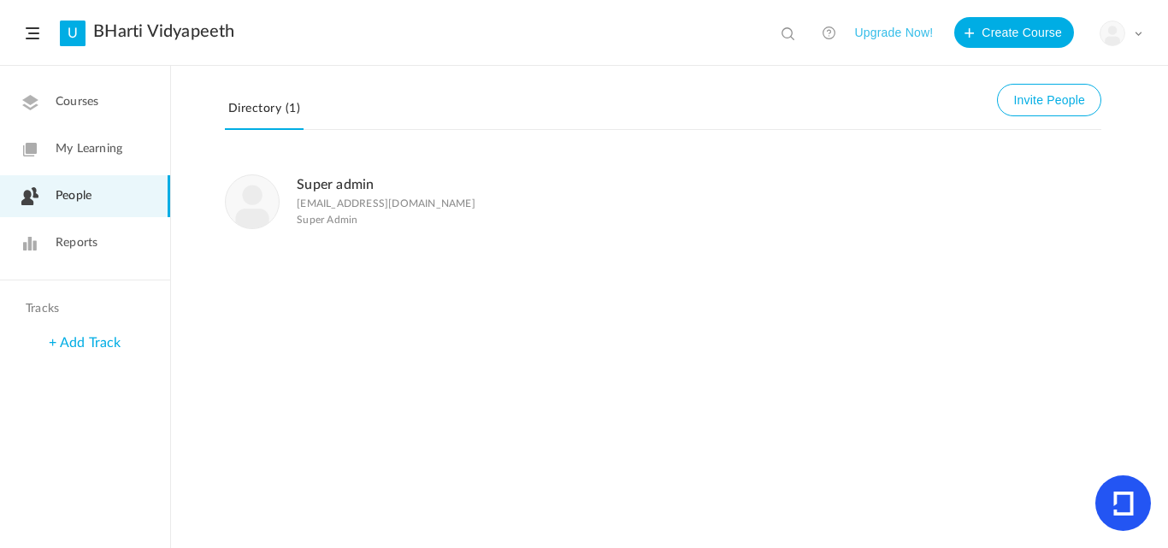
click at [134, 231] on link "Reports" at bounding box center [85, 243] width 170 height 42
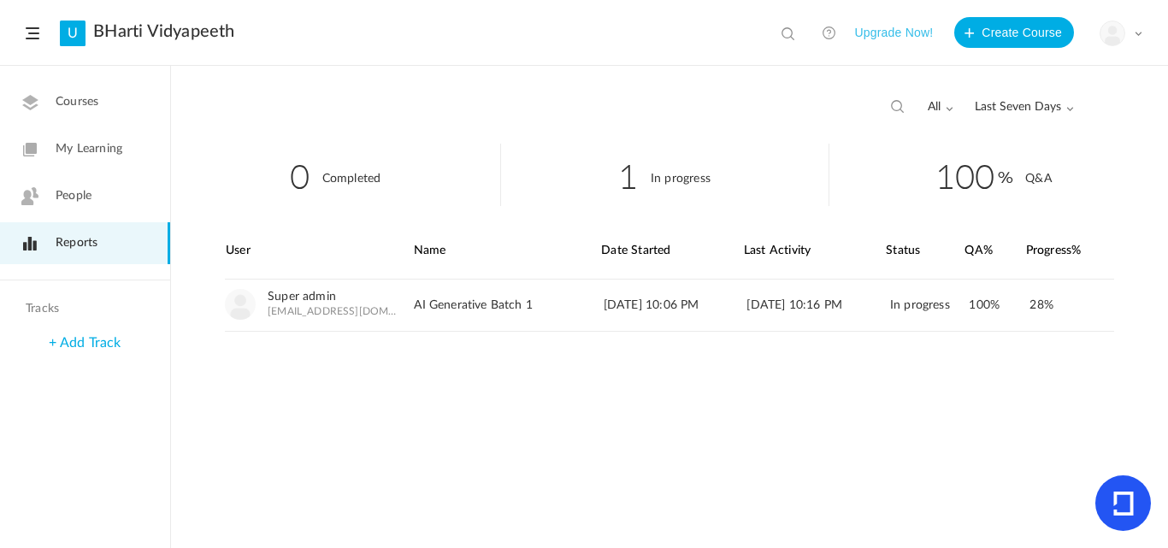
click at [91, 343] on link "+ Add Track" at bounding box center [85, 343] width 72 height 14
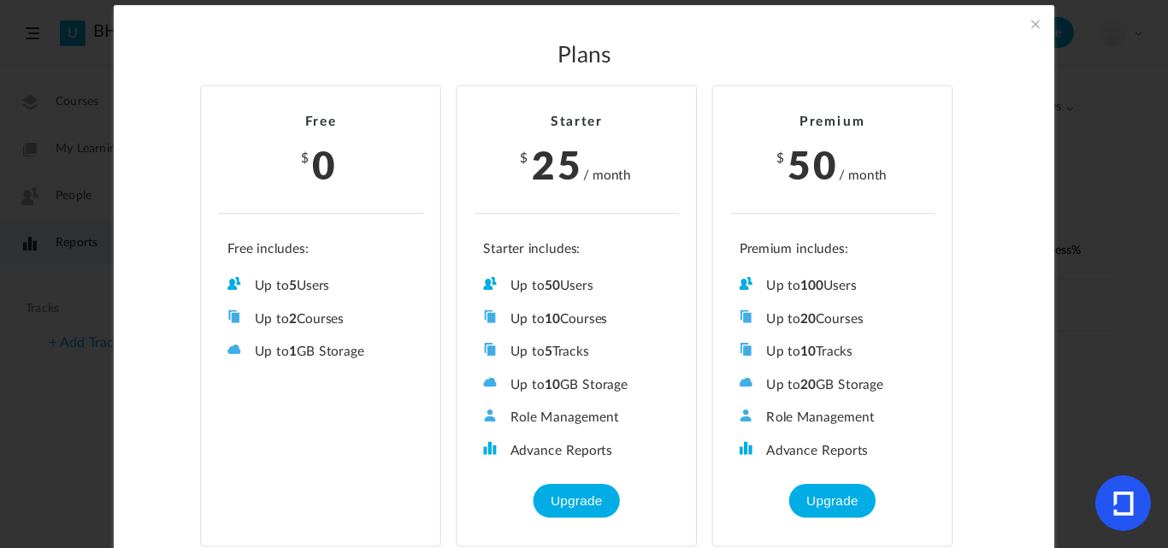
scroll to position [38, 0]
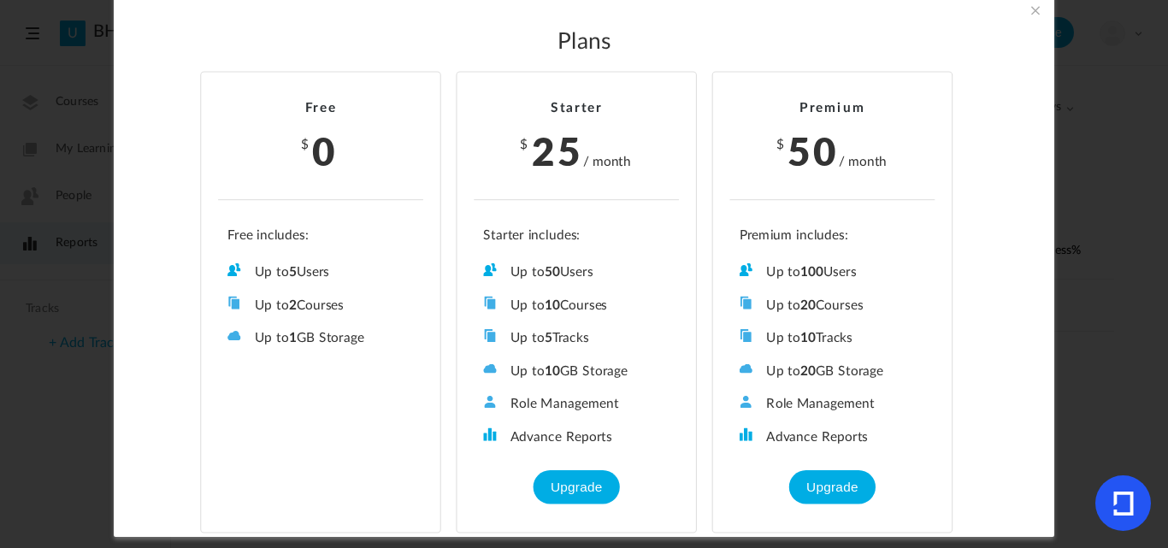
click at [1038, 10] on span at bounding box center [1035, 10] width 19 height 19
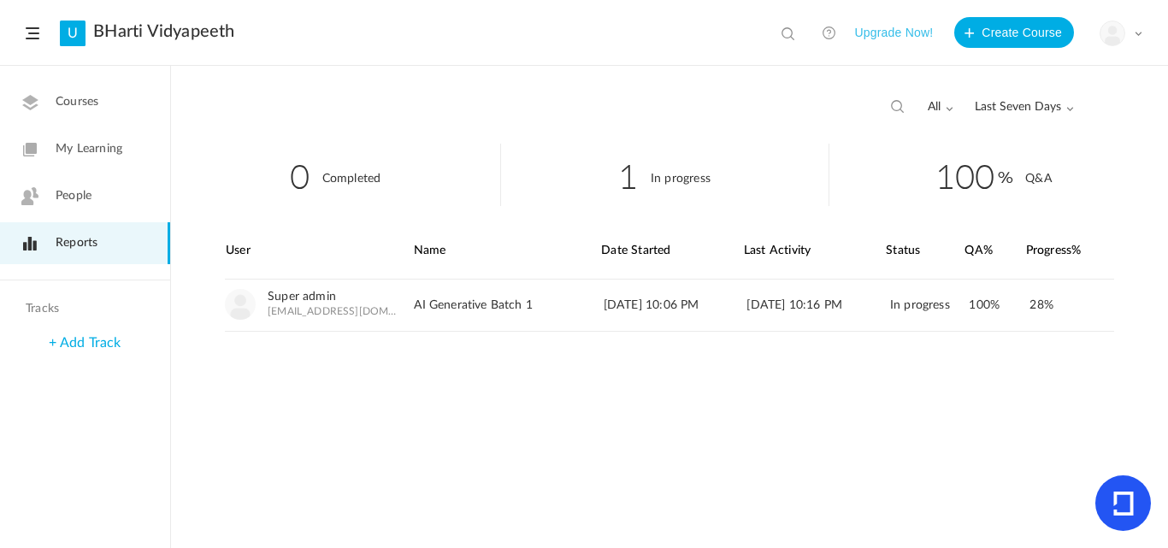
click at [99, 336] on link "+ Add Track" at bounding box center [85, 343] width 72 height 14
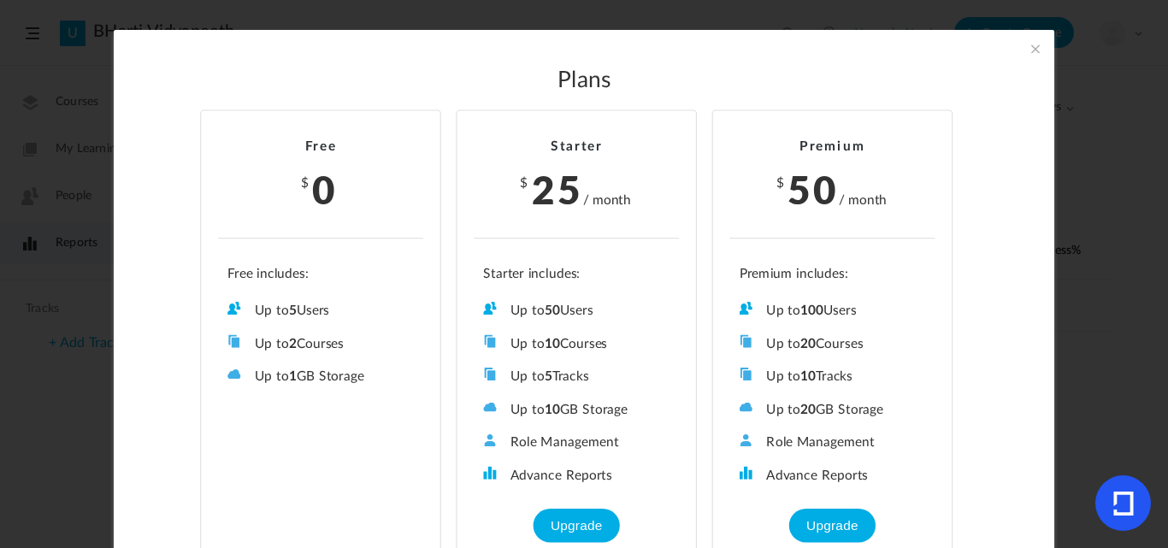
click at [1023, 50] on div "Plans Free $ 0 Up to 5 Users Up to 2 Courses Up to 0 Tracks Up to 1 GB Storage …" at bounding box center [584, 303] width 941 height 546
click at [1030, 48] on span at bounding box center [1035, 48] width 19 height 19
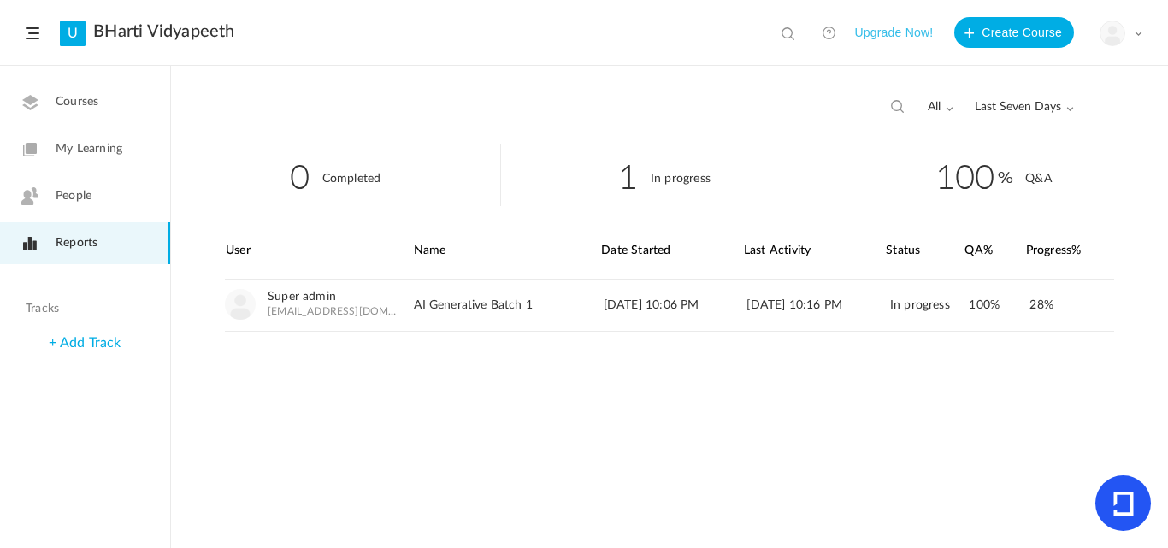
click at [56, 183] on link "People" at bounding box center [85, 196] width 170 height 42
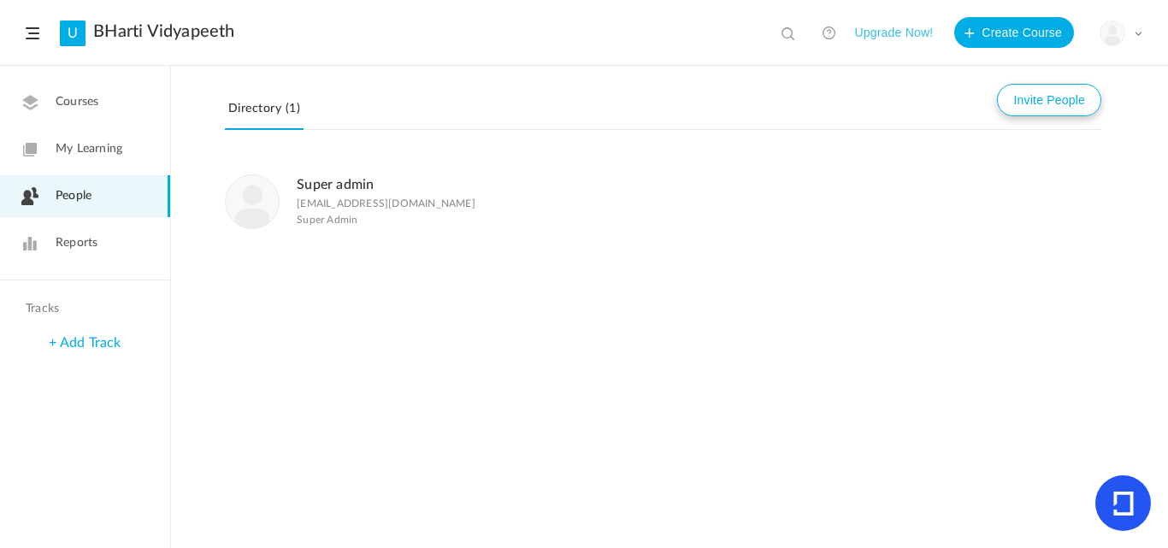
click at [1065, 115] on button "Invite People" at bounding box center [1049, 100] width 104 height 32
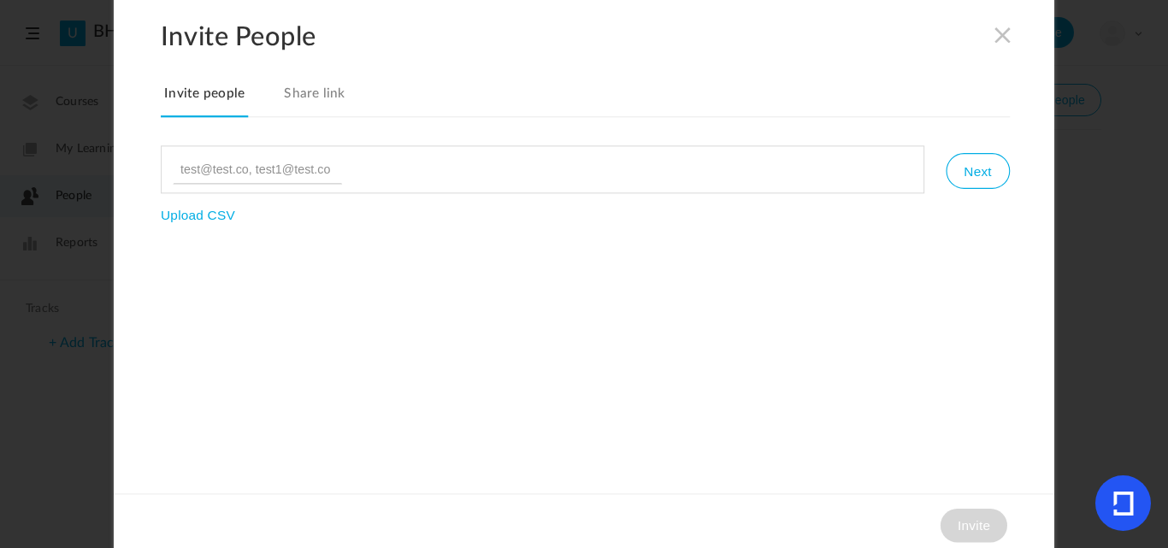
click at [307, 108] on link "Share link" at bounding box center [314, 99] width 68 height 36
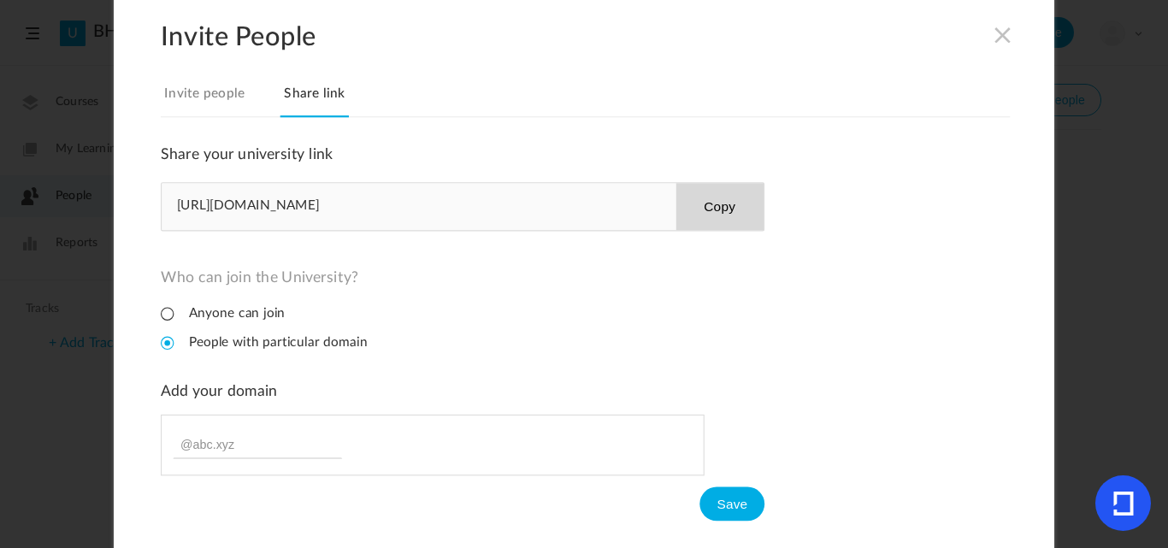
click at [224, 91] on link "Invite people" at bounding box center [204, 99] width 87 height 36
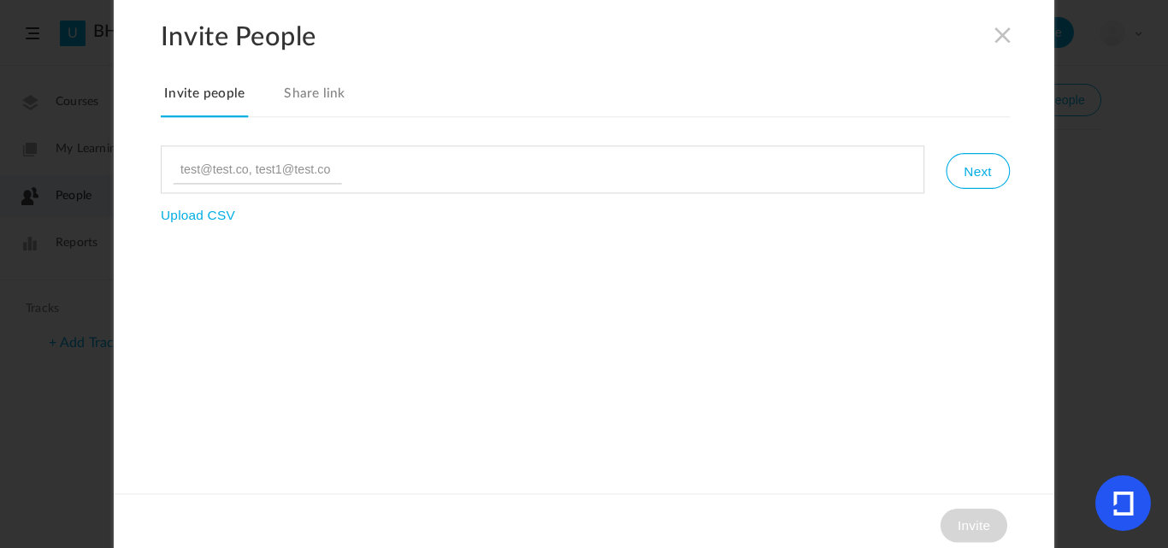
click at [1001, 38] on span at bounding box center [1003, 34] width 19 height 19
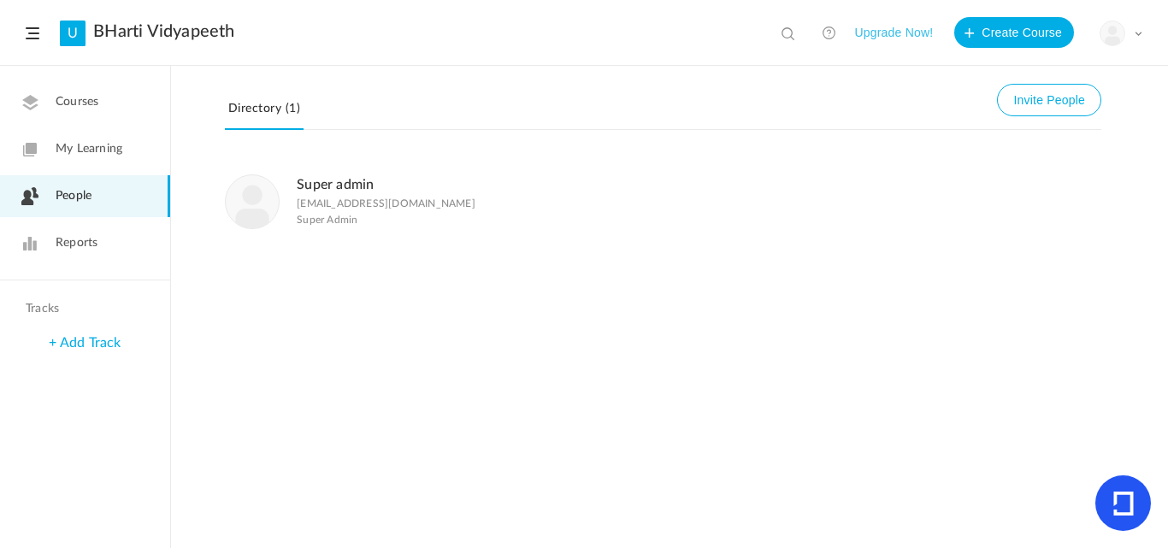
click at [78, 192] on span "People" at bounding box center [74, 196] width 36 height 18
click at [1053, 104] on button "Invite People" at bounding box center [1049, 100] width 104 height 32
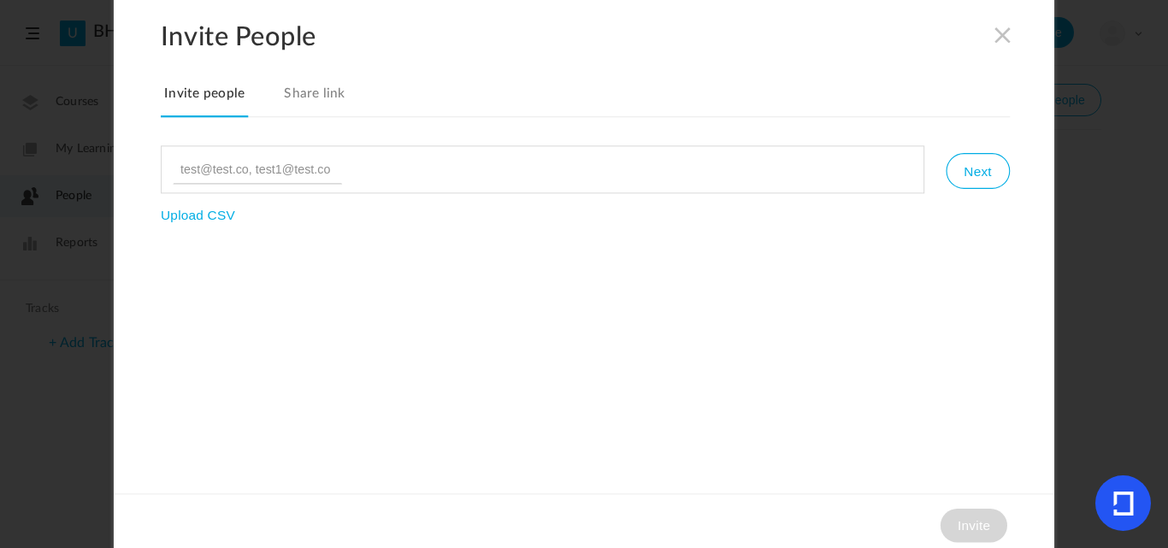
click at [239, 180] on input at bounding box center [257, 169] width 169 height 29
click at [284, 99] on link "Share link" at bounding box center [314, 99] width 68 height 36
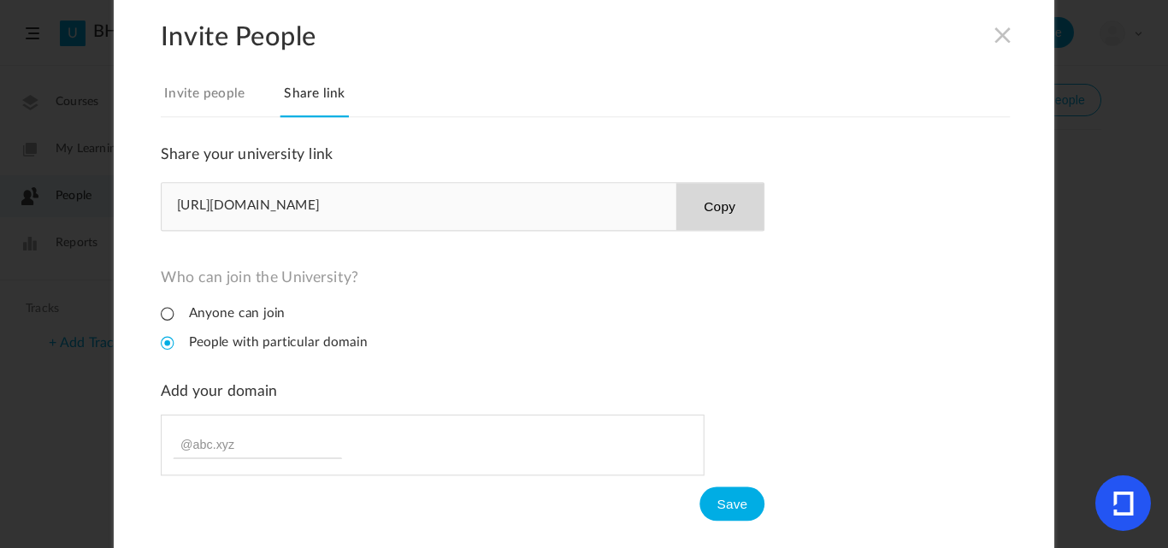
click at [162, 308] on li "Anyone can join" at bounding box center [223, 313] width 124 height 16
click at [174, 318] on li "Anyone can join" at bounding box center [223, 313] width 124 height 16
click at [162, 343] on li "People with particular domain" at bounding box center [264, 342] width 207 height 16
click at [999, 38] on span at bounding box center [1003, 34] width 19 height 19
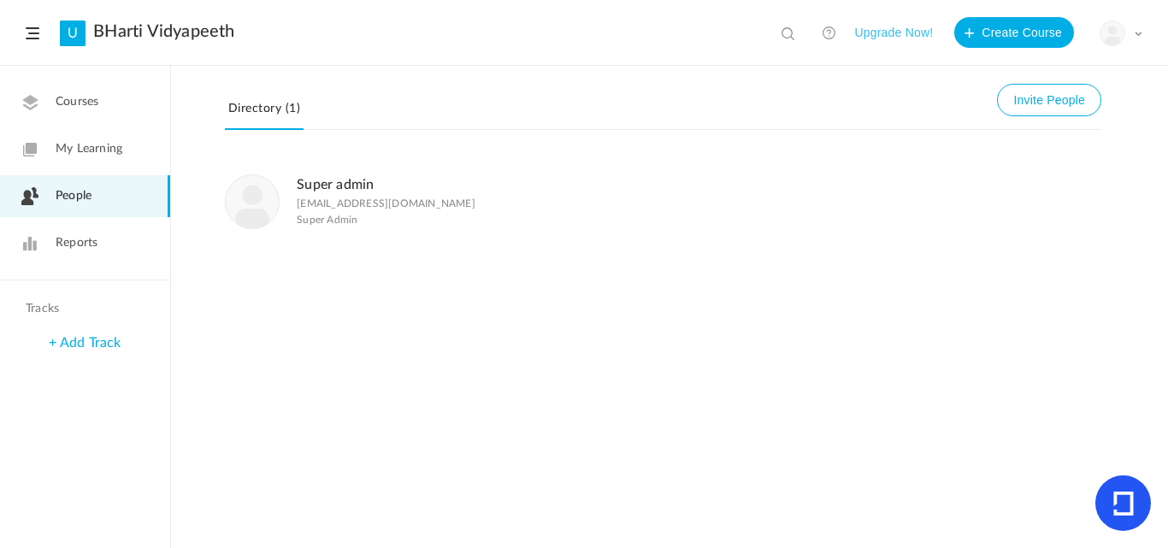
click at [898, 23] on button "Upgrade Now!" at bounding box center [893, 32] width 79 height 31
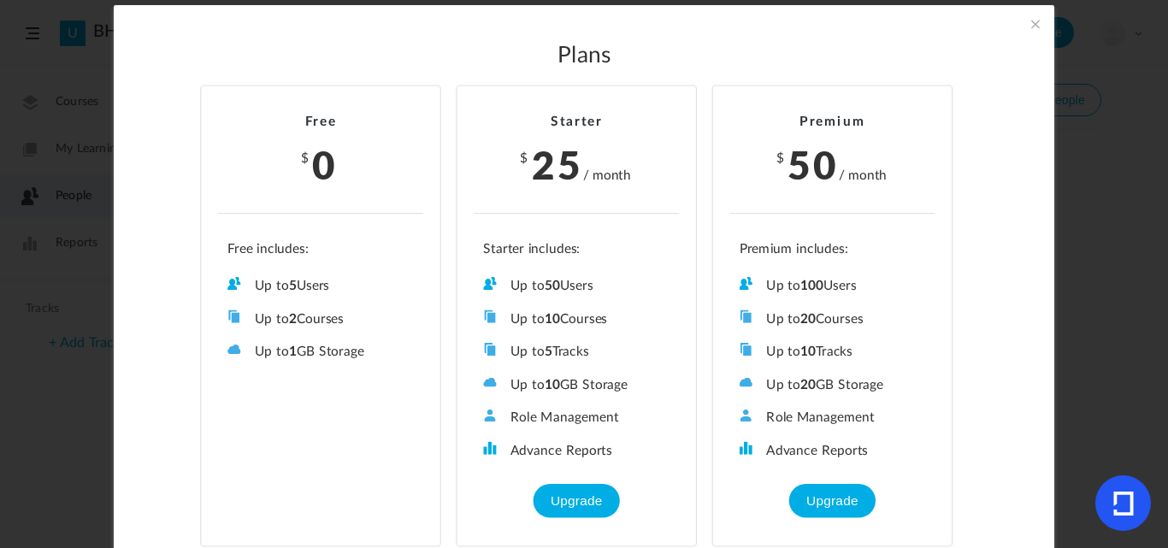
scroll to position [38, 0]
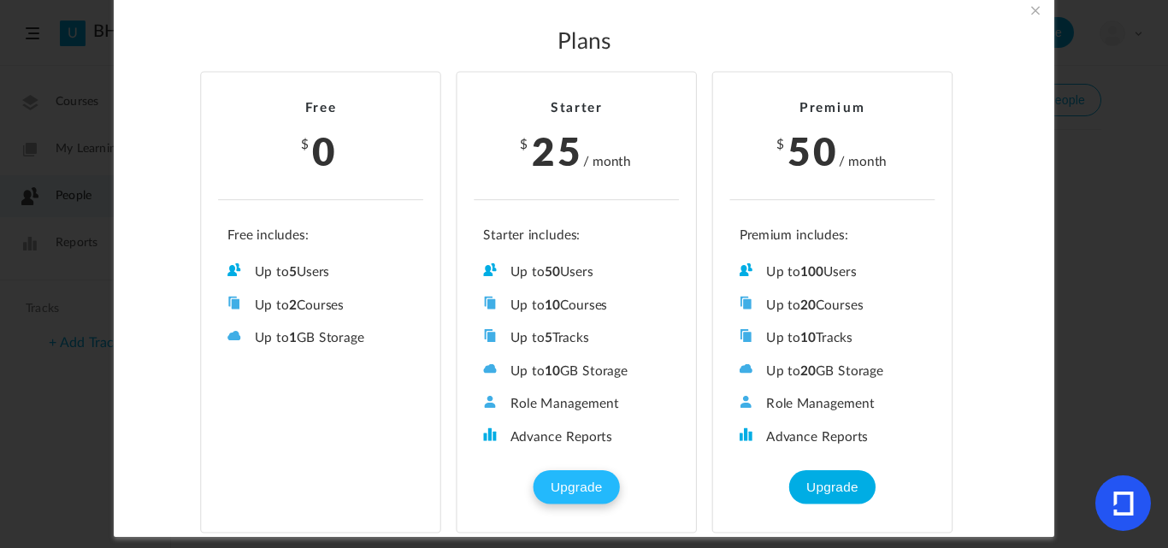
click at [586, 480] on button "Upgrade" at bounding box center [577, 487] width 86 height 34
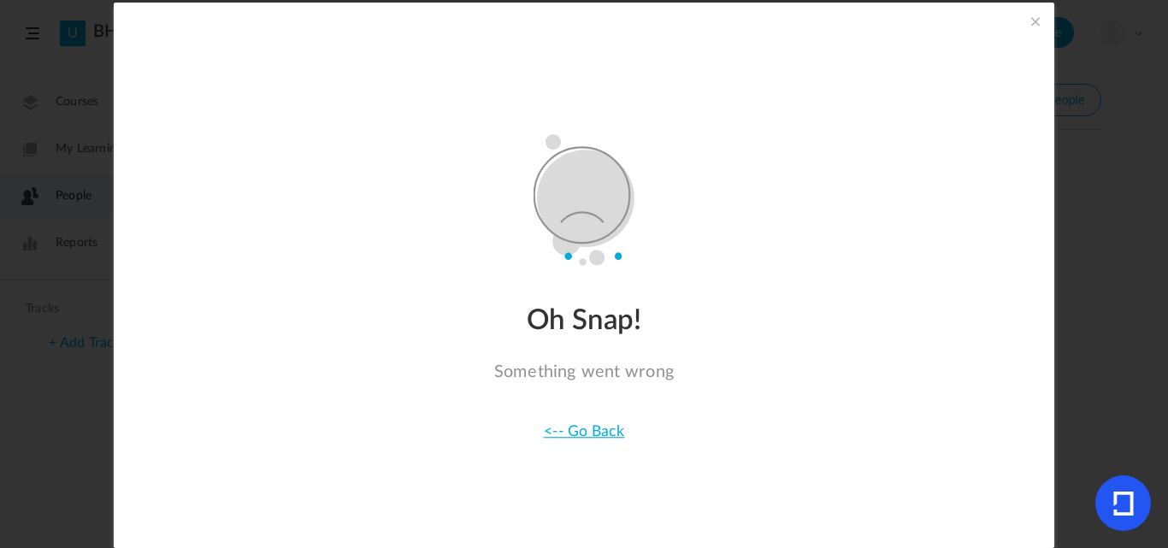
click at [1027, 21] on span at bounding box center [1035, 21] width 19 height 19
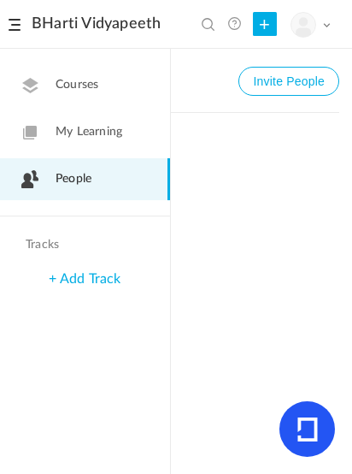
click at [73, 78] on span "Courses" at bounding box center [77, 85] width 43 height 18
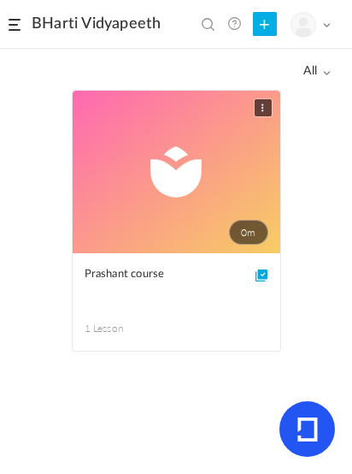
click at [227, 243] on link "0m" at bounding box center [177, 172] width 208 height 162
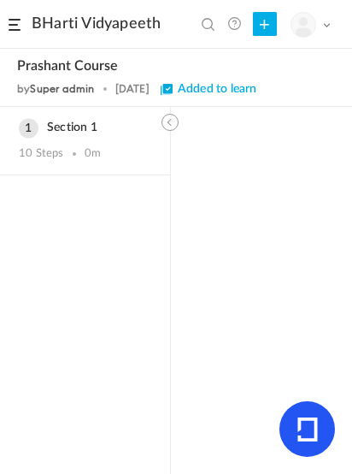
click at [71, 137] on div "Section 1 10 Steps 0m" at bounding box center [85, 141] width 170 height 68
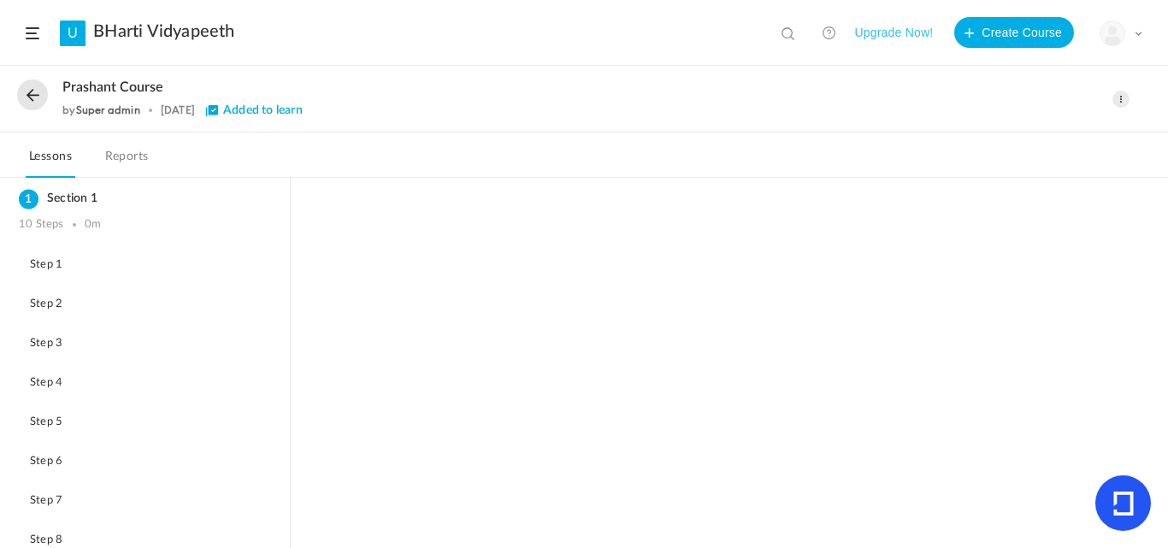
click at [1131, 25] on div "My Profile University Settings Current Plan Logout" at bounding box center [1121, 34] width 43 height 26
